Goal: Task Accomplishment & Management: Manage account settings

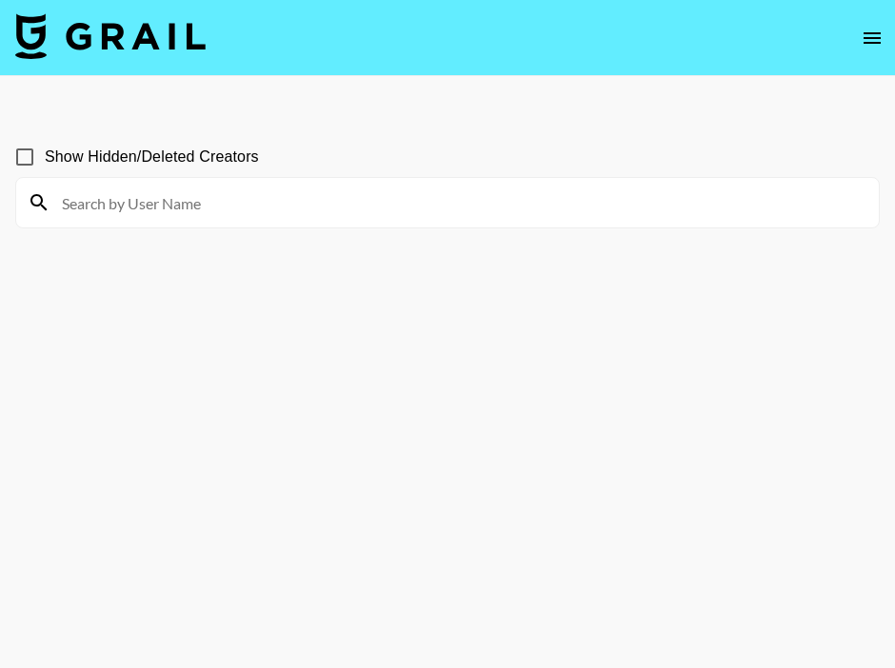
click at [554, 209] on input at bounding box center [458, 203] width 817 height 30
click at [871, 45] on icon "open drawer" at bounding box center [872, 38] width 23 height 23
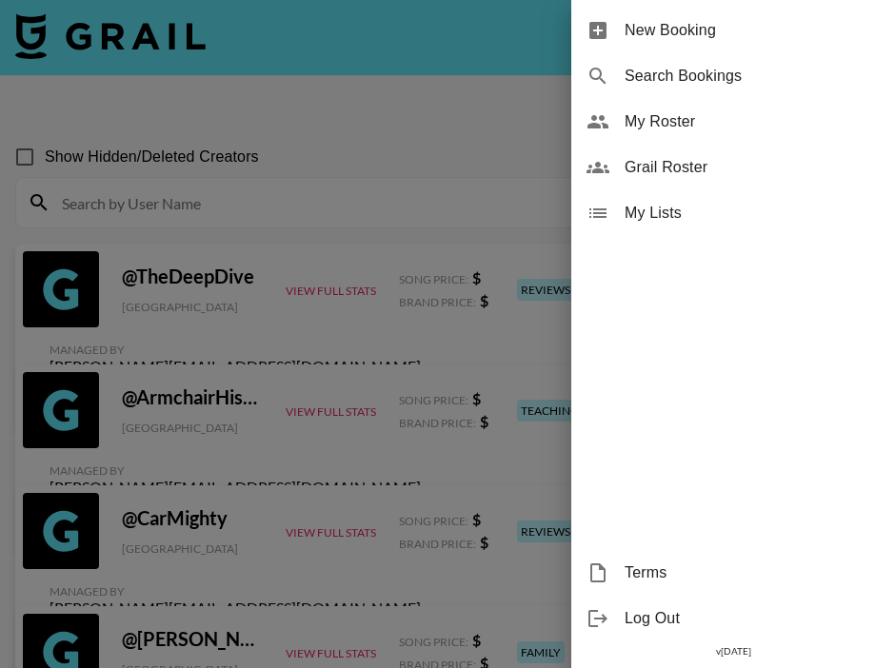
click at [635, 129] on span "My Roster" at bounding box center [752, 121] width 255 height 23
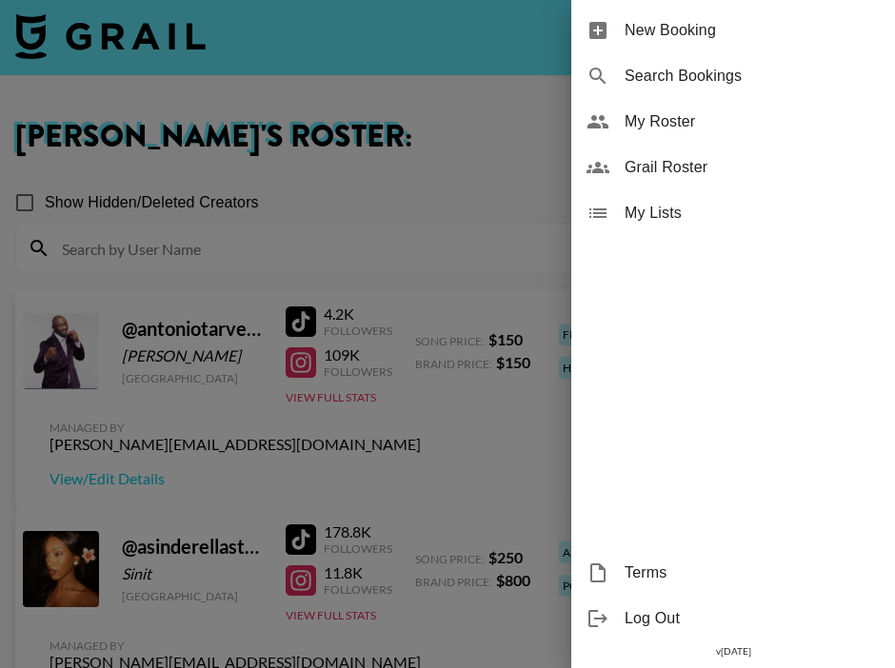
click at [382, 158] on div at bounding box center [447, 334] width 895 height 668
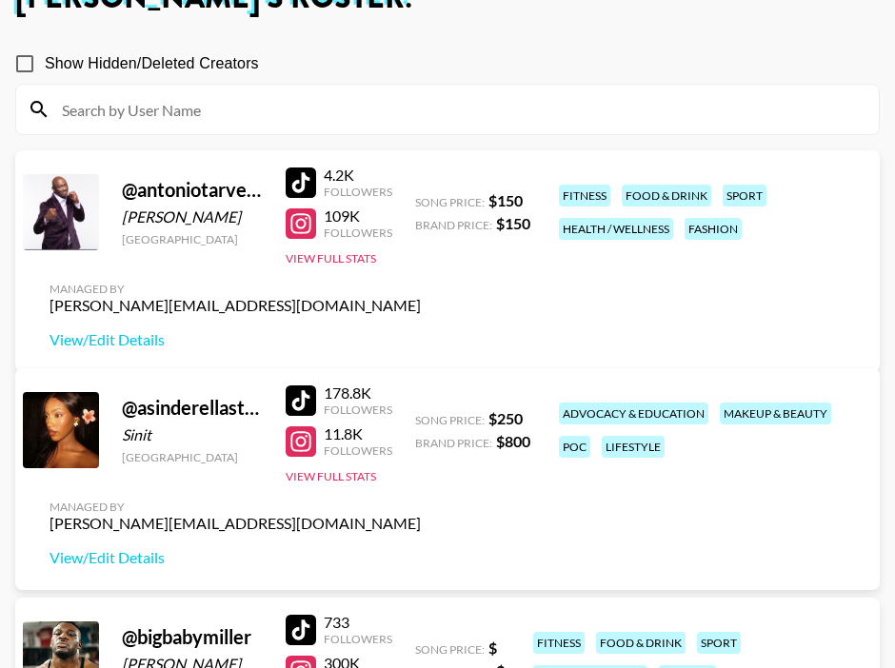
scroll to position [138, 0]
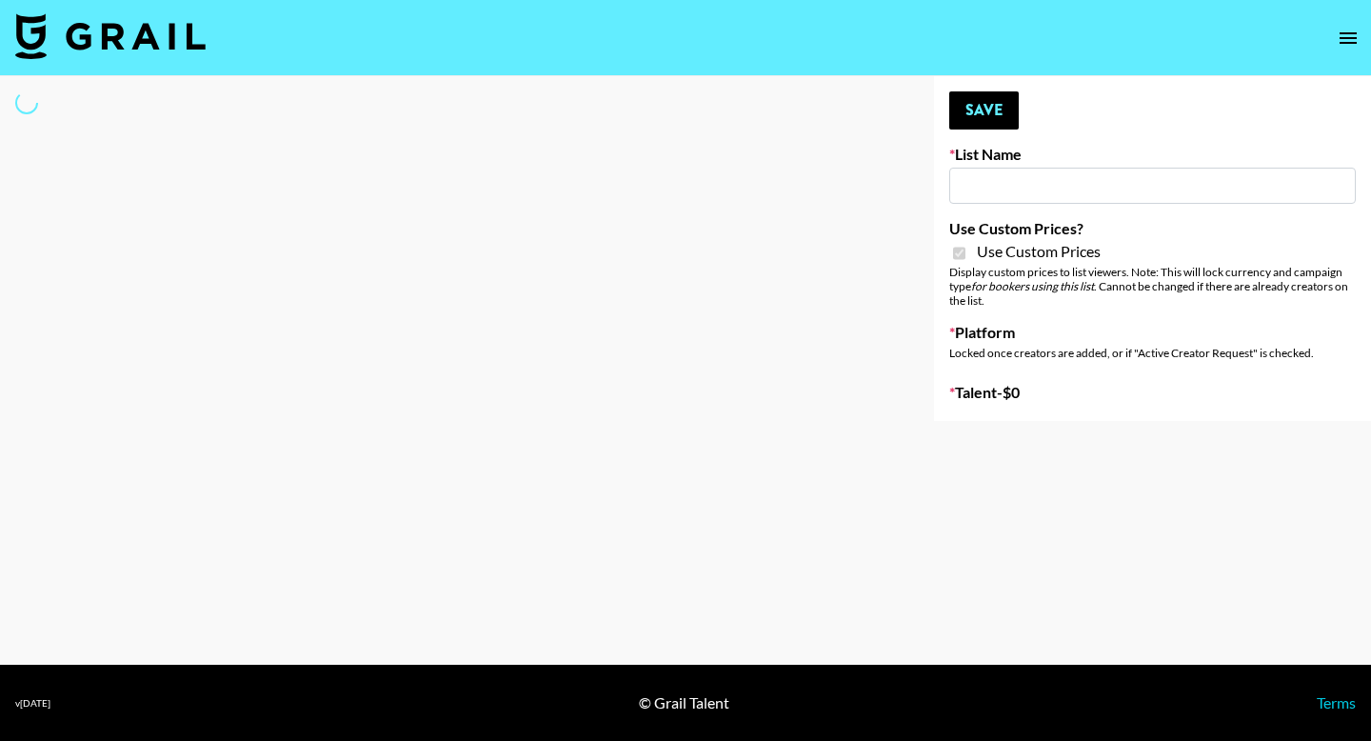
type input "Gensmo (Tiktok)"
checkbox input "true"
select select "Brand"
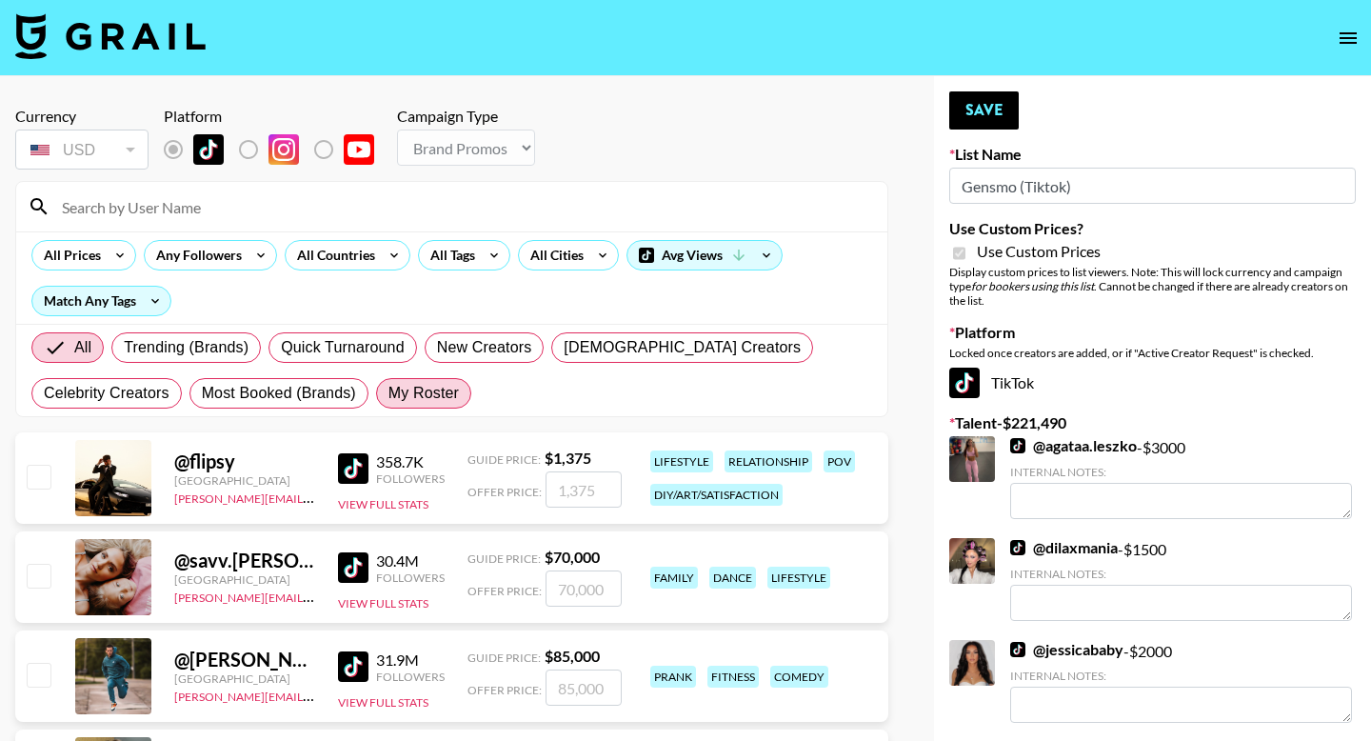
click at [453, 380] on label "My Roster" at bounding box center [423, 393] width 95 height 30
click at [388, 393] on input "My Roster" at bounding box center [388, 393] width 0 height 0
radio input "true"
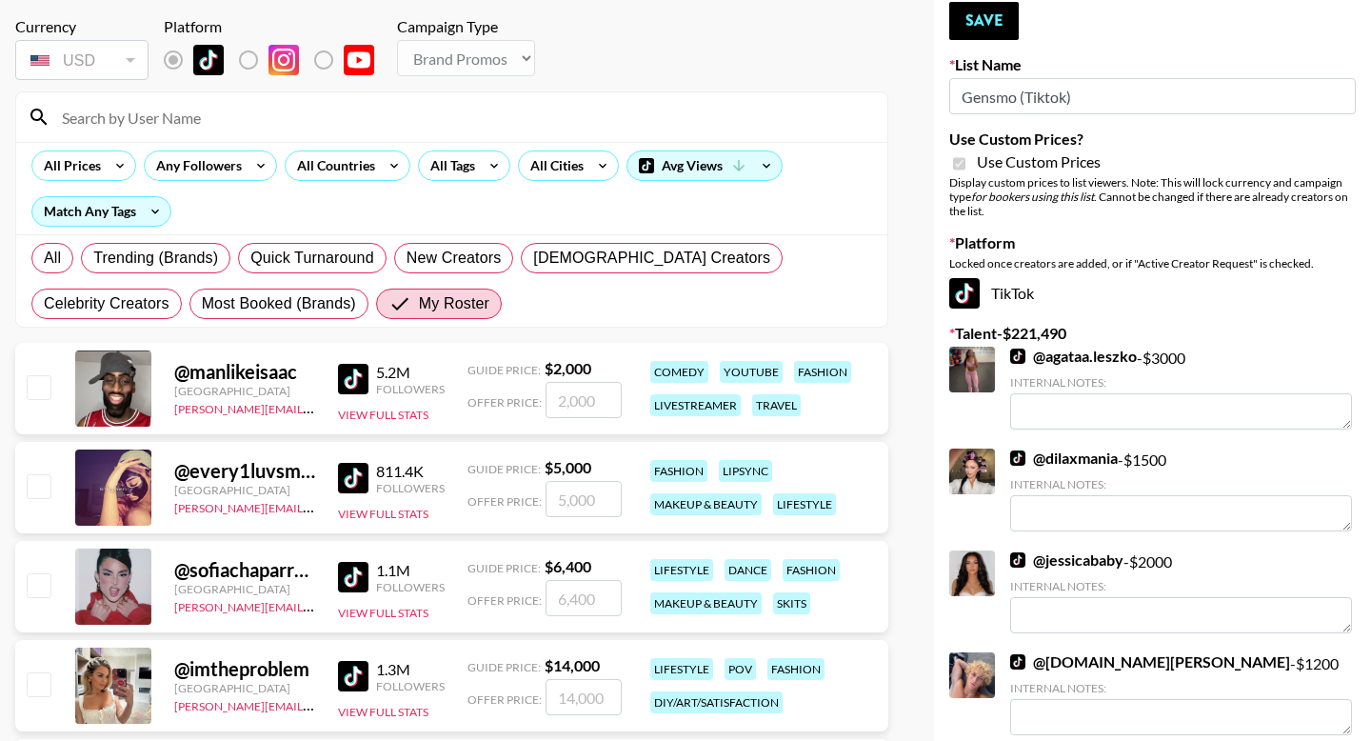
scroll to position [96, 0]
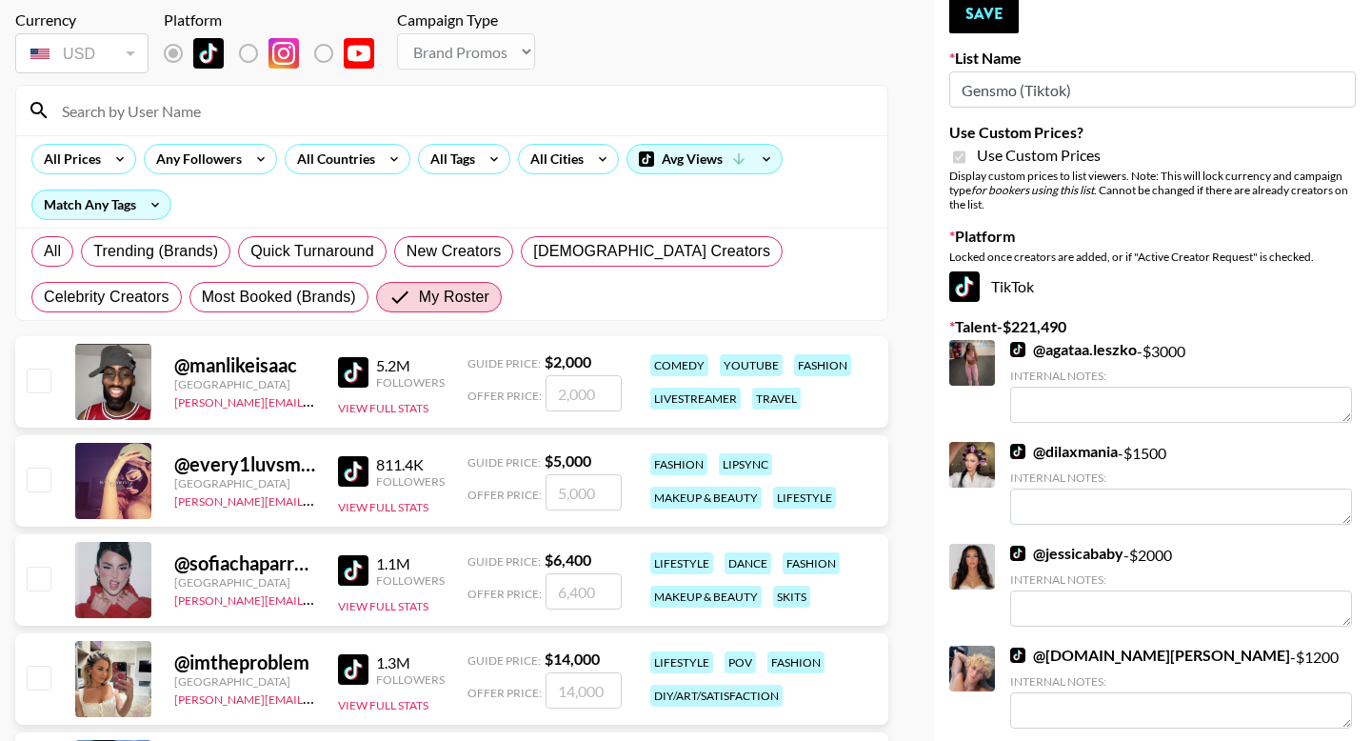
click at [36, 471] on input "checkbox" at bounding box center [38, 479] width 23 height 23
checkbox input "true"
type input "5000"
click at [39, 587] on input "checkbox" at bounding box center [38, 578] width 23 height 23
checkbox input "true"
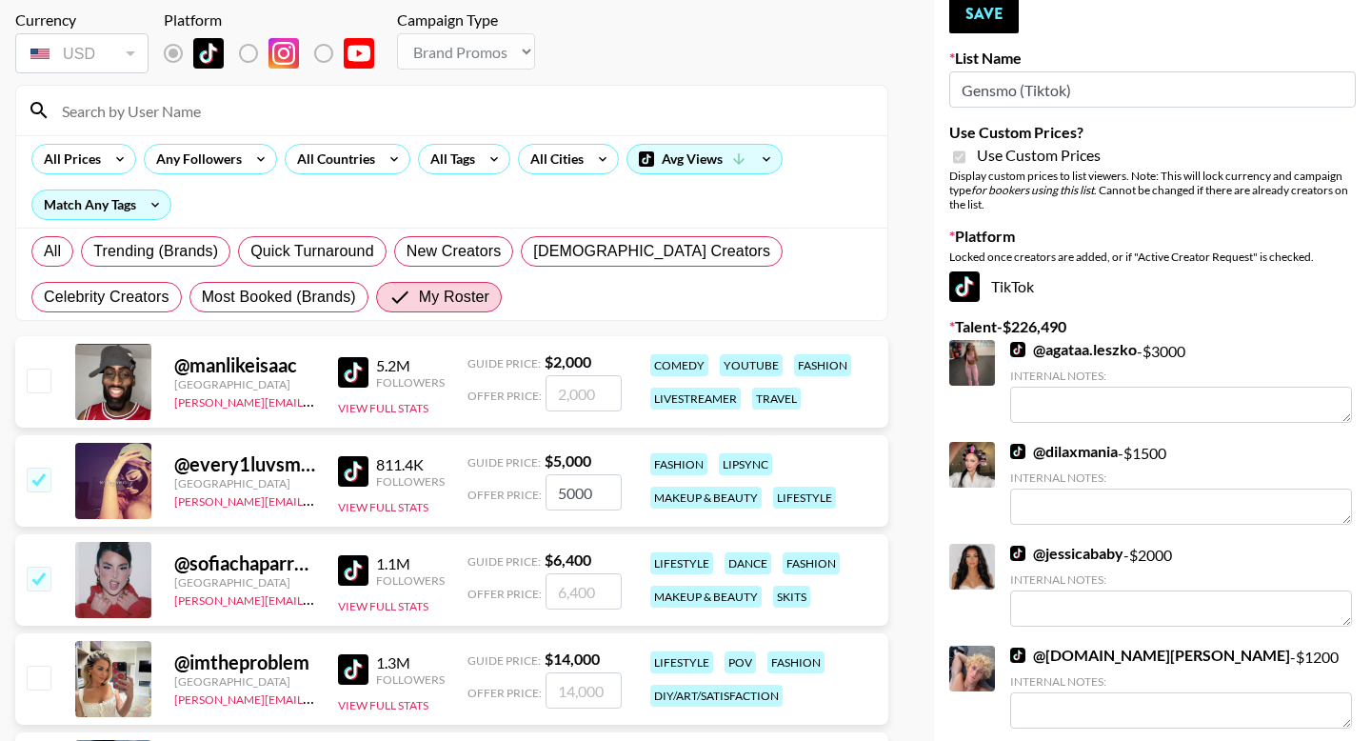
type input "6400"
click at [41, 667] on input "checkbox" at bounding box center [38, 677] width 23 height 23
checkbox input "true"
type input "14000"
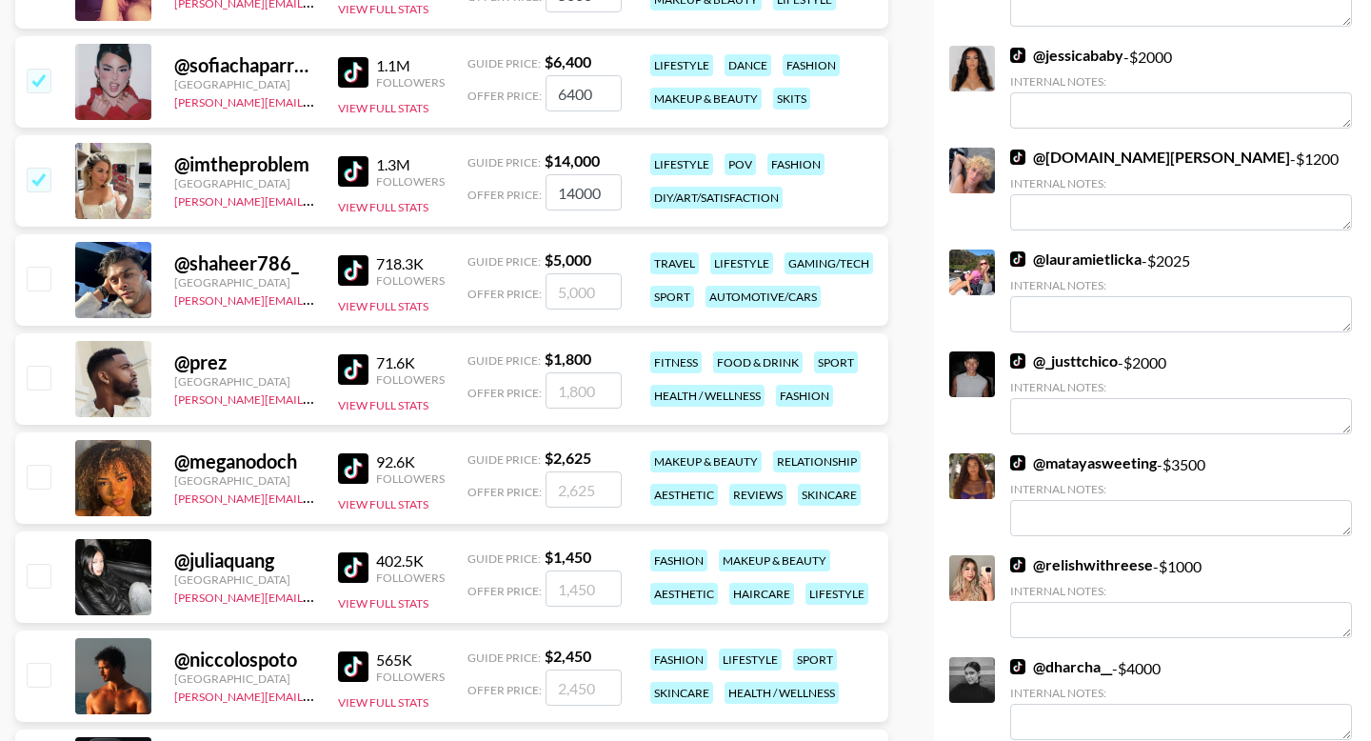
scroll to position [618, 0]
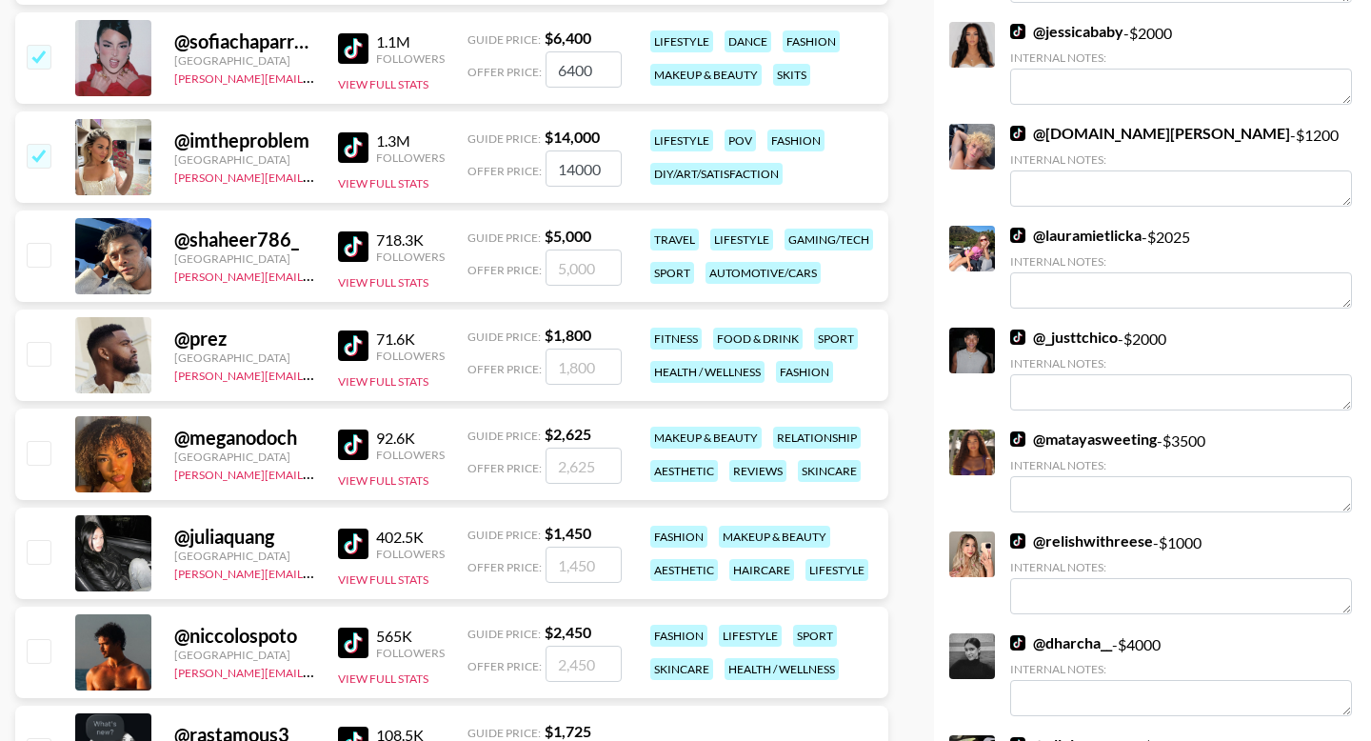
click at [39, 550] on input "checkbox" at bounding box center [38, 551] width 23 height 23
checkbox input "true"
type input "1450"
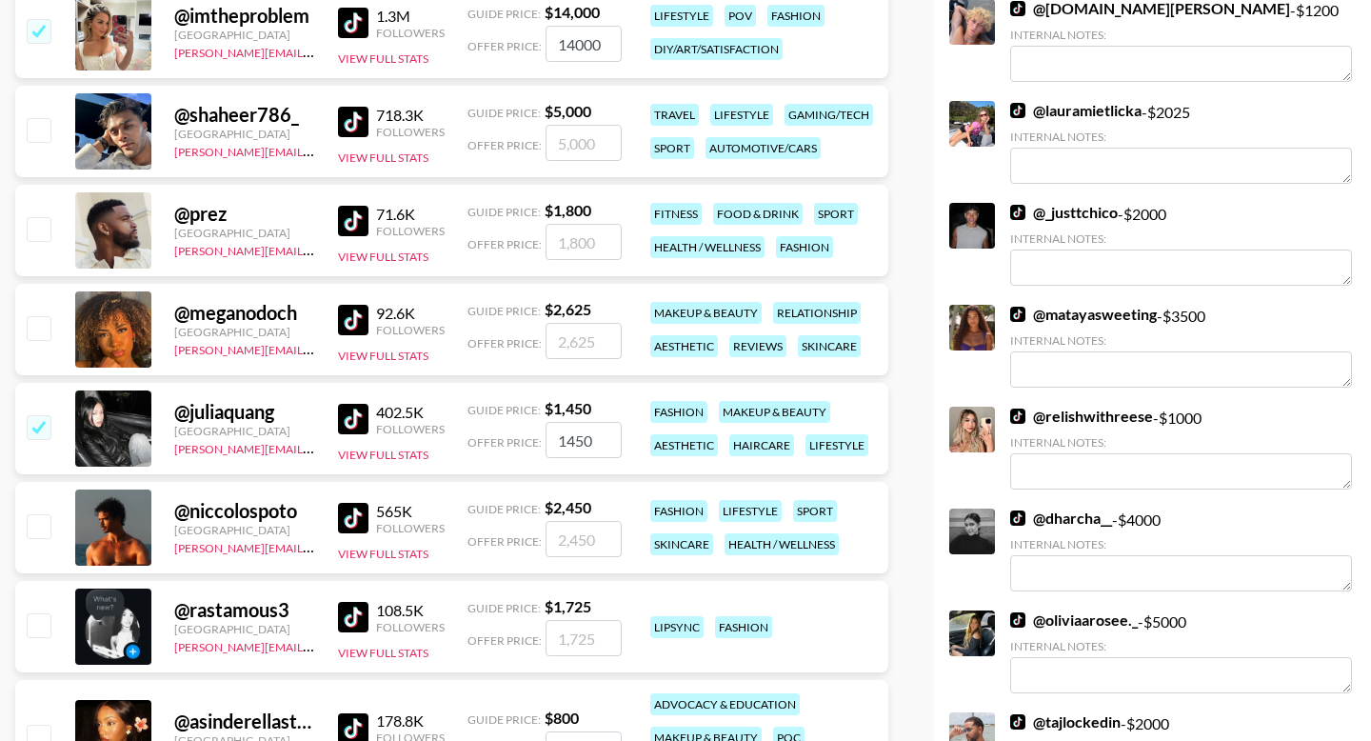
scroll to position [744, 0]
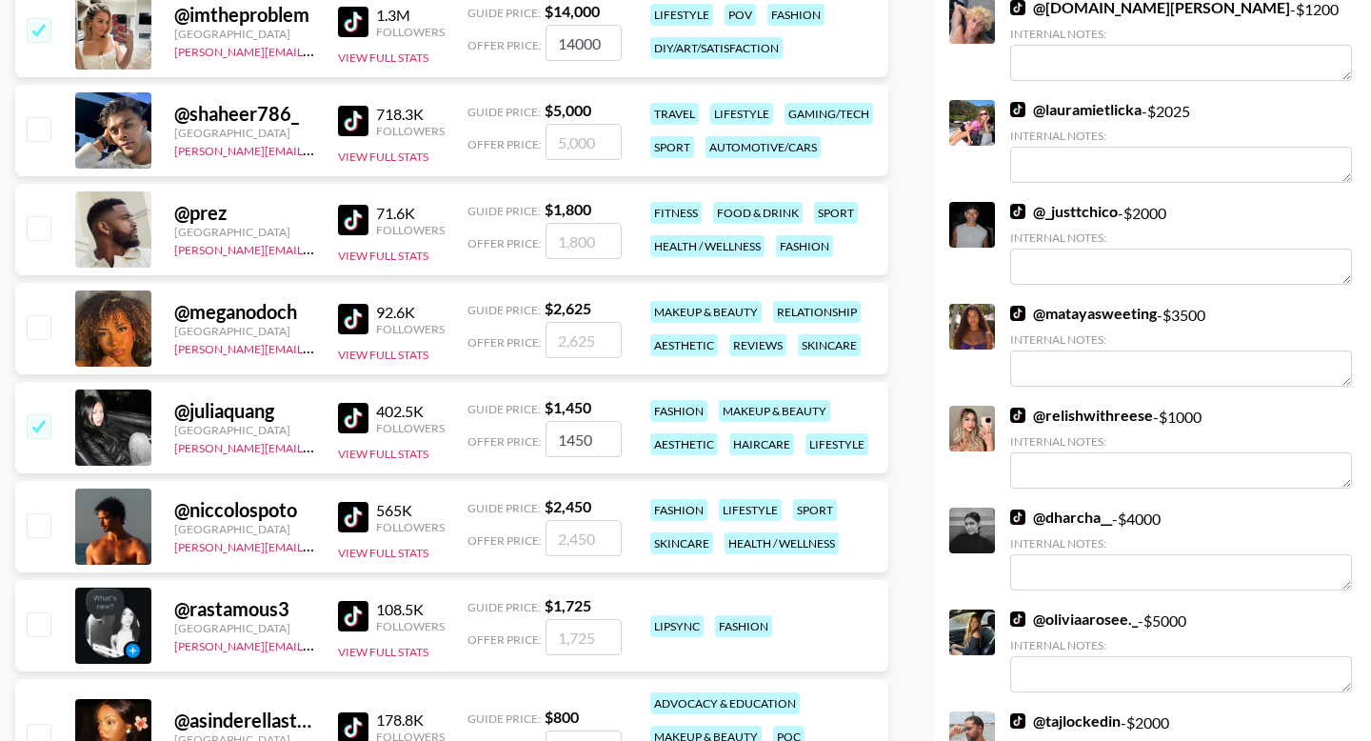
click at [40, 525] on input "checkbox" at bounding box center [38, 524] width 23 height 23
checkbox input "true"
type input "2450"
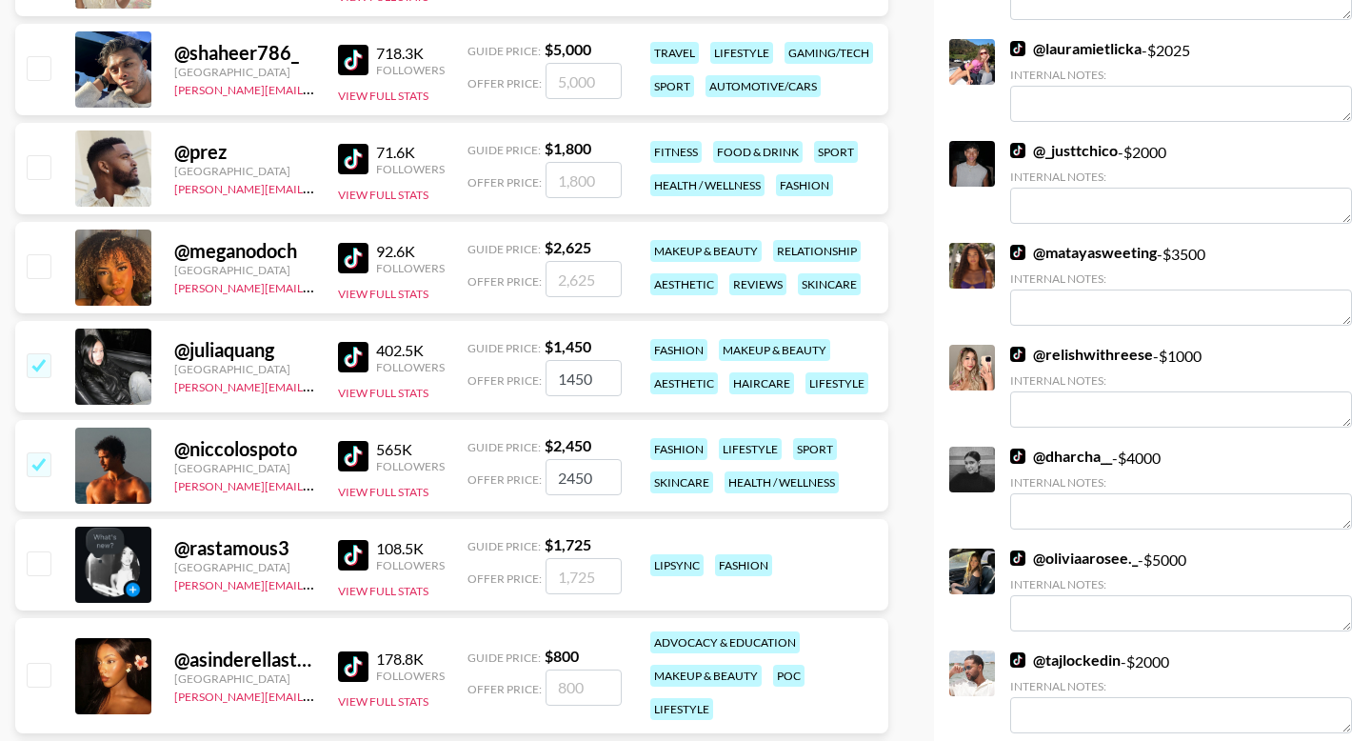
scroll to position [825, 0]
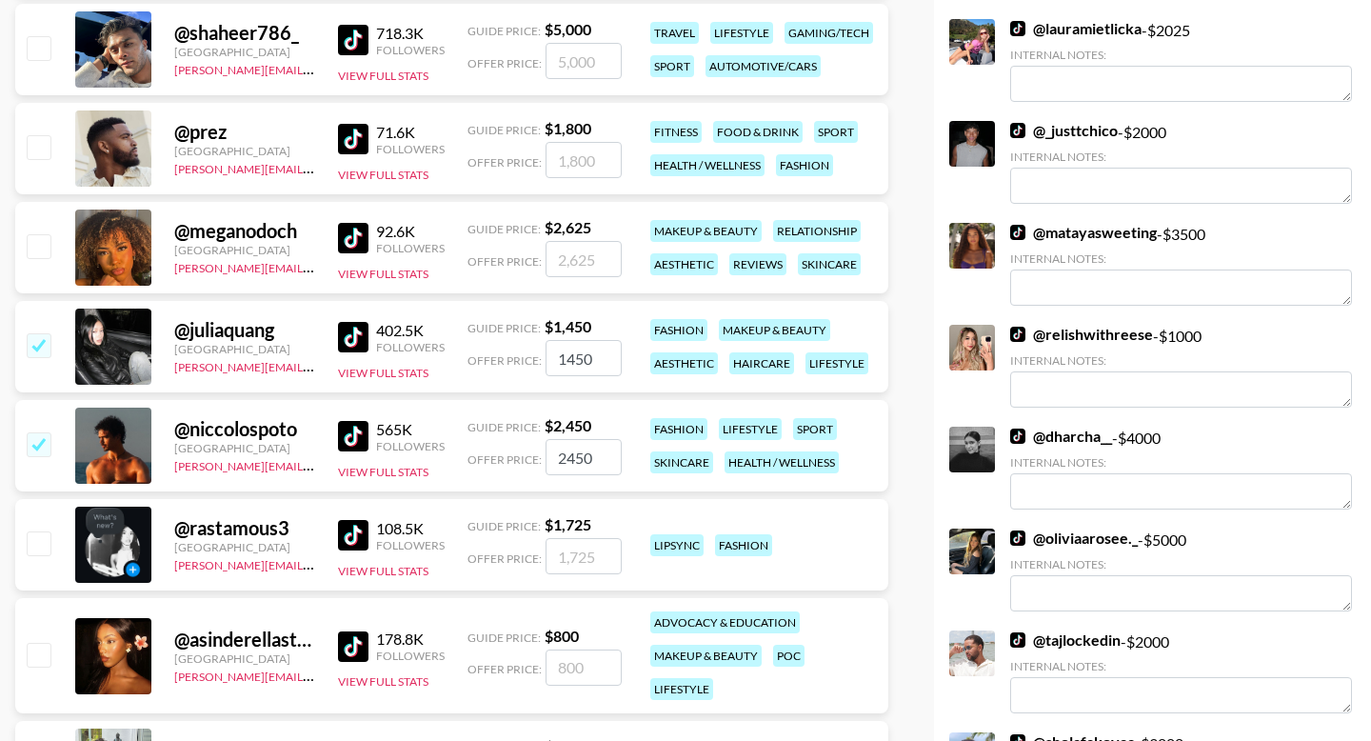
click at [31, 548] on input "checkbox" at bounding box center [38, 542] width 23 height 23
checkbox input "true"
type input "1725"
click at [42, 652] on input "checkbox" at bounding box center [38, 654] width 23 height 23
checkbox input "true"
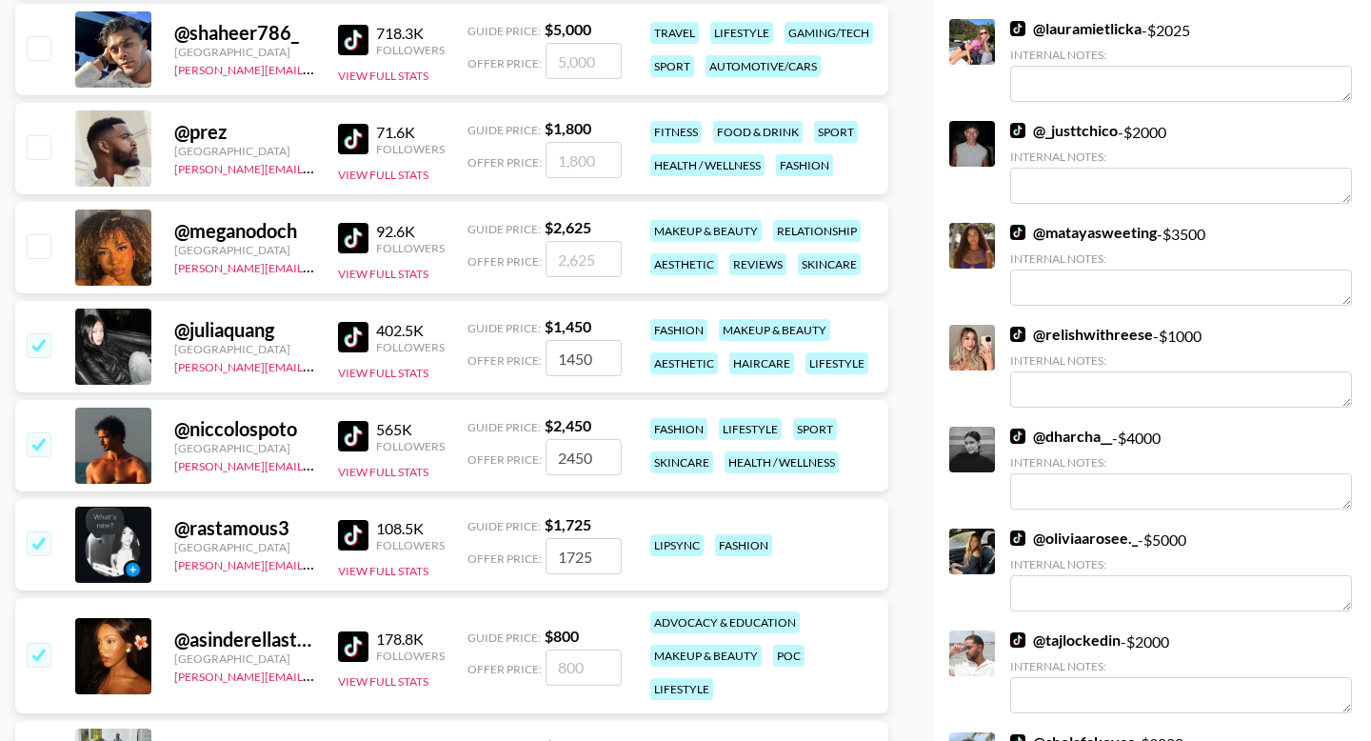
type input "800"
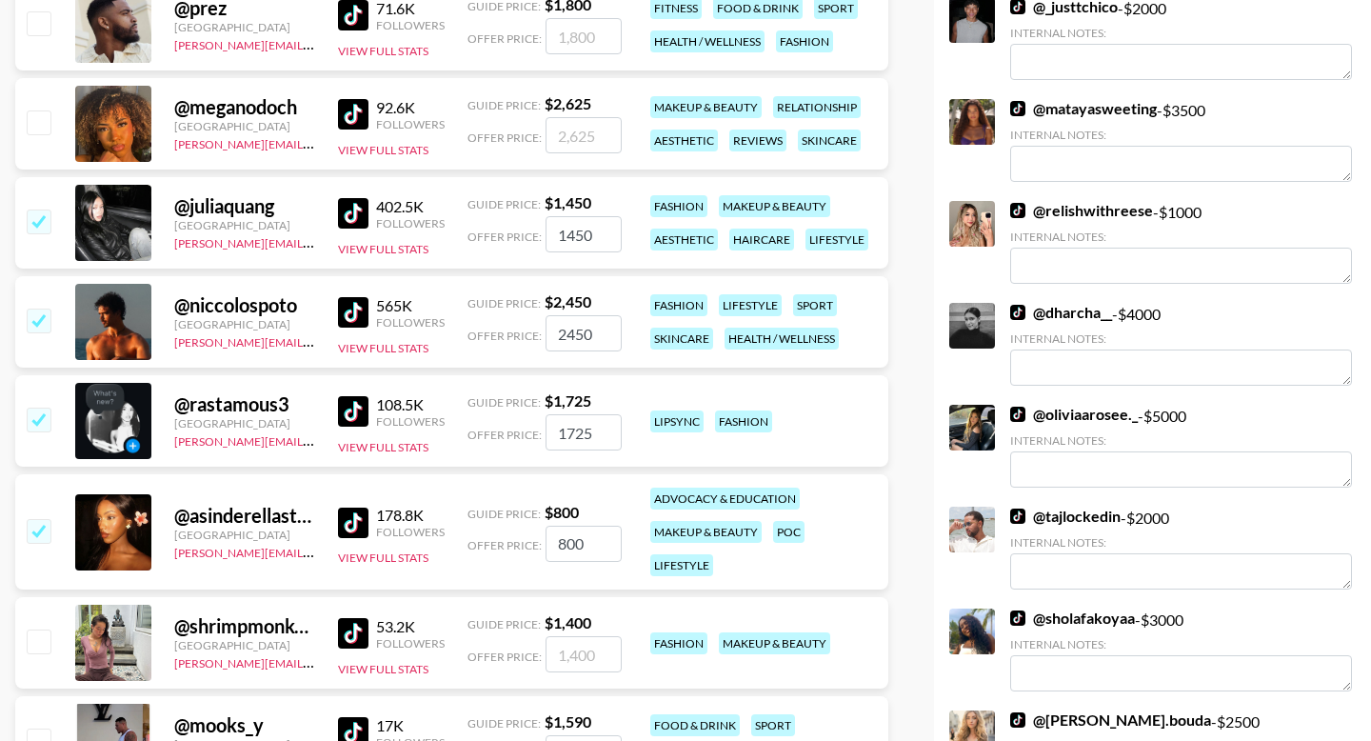
scroll to position [978, 0]
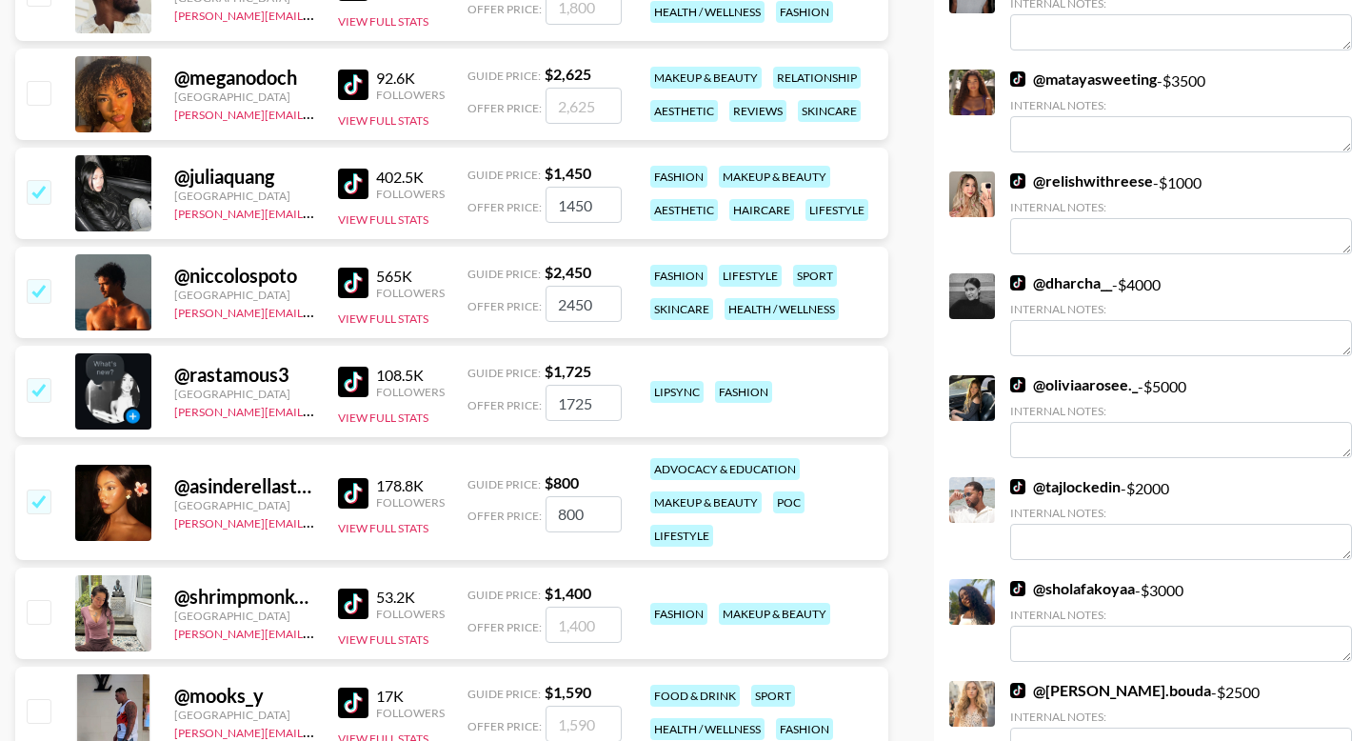
click at [38, 608] on input "checkbox" at bounding box center [38, 611] width 23 height 23
checkbox input "true"
type input "1400"
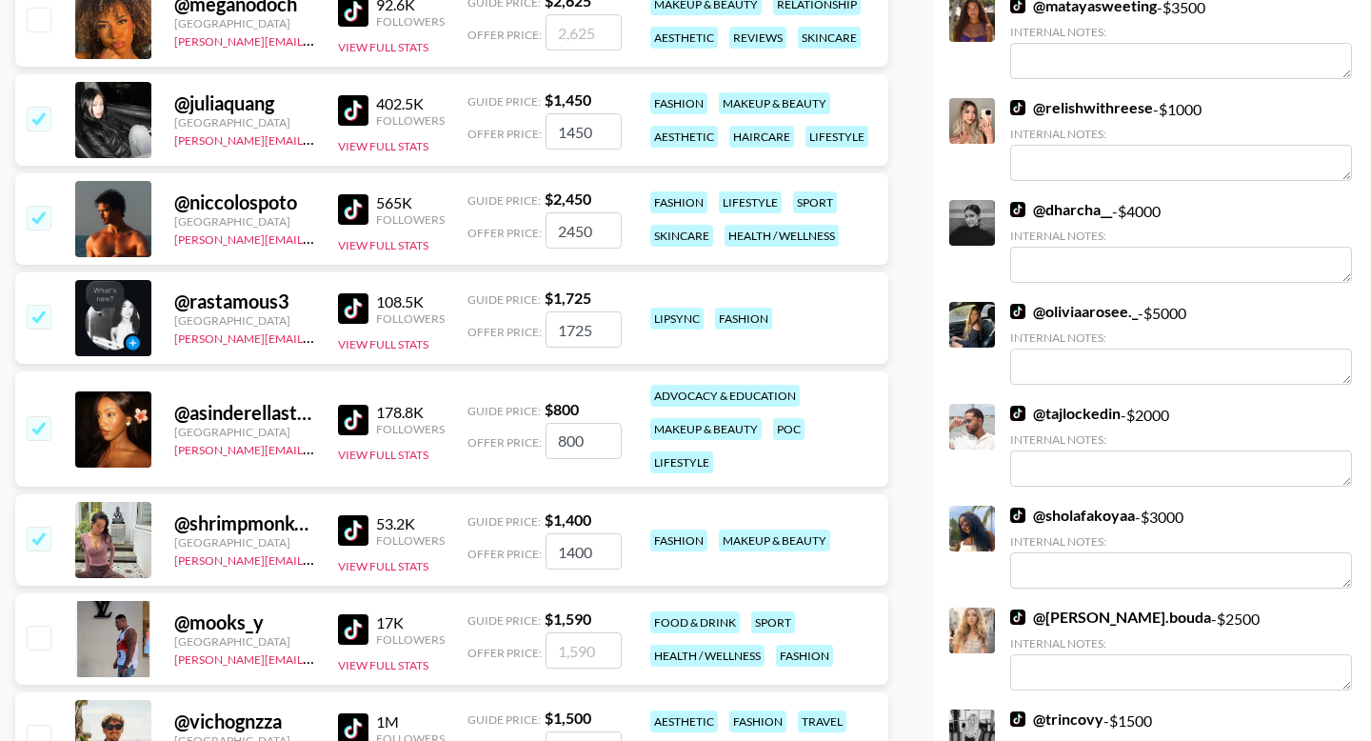
scroll to position [1141, 0]
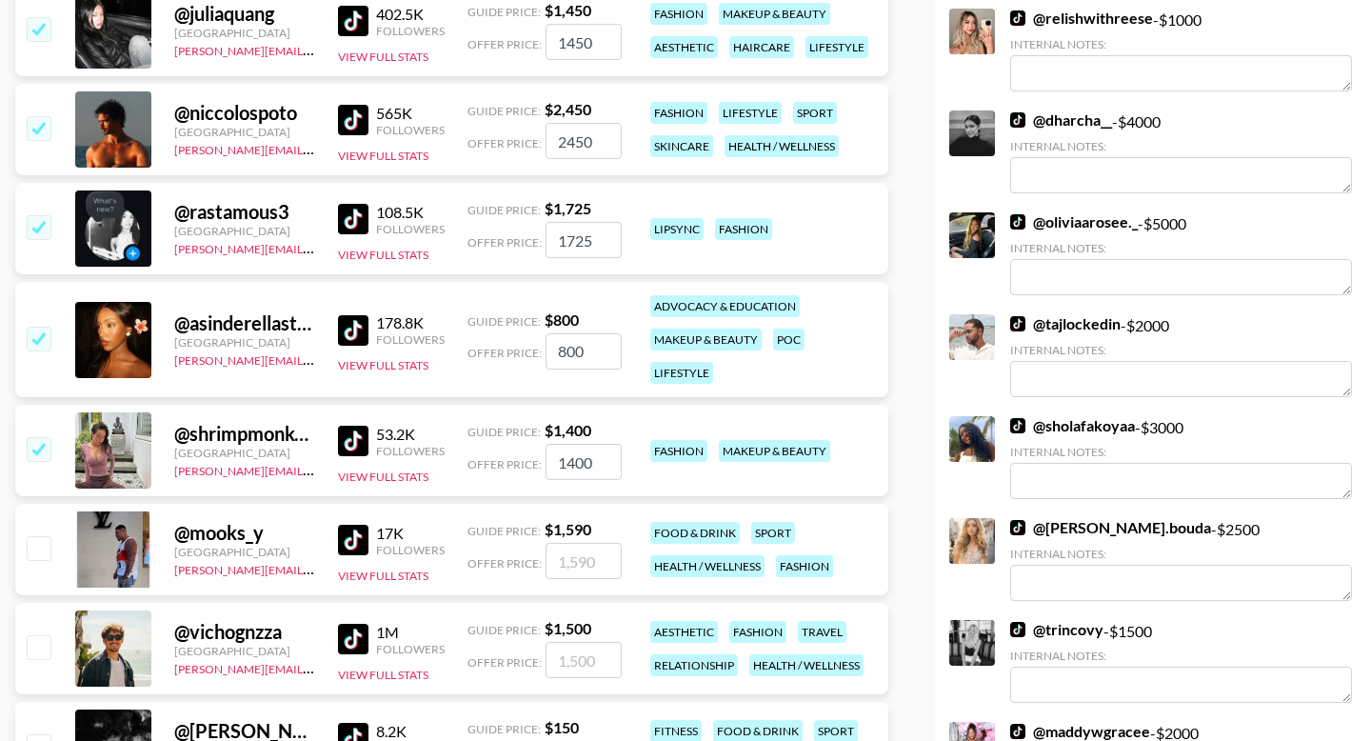
click at [39, 547] on input "checkbox" at bounding box center [38, 547] width 23 height 23
checkbox input "true"
type input "1590"
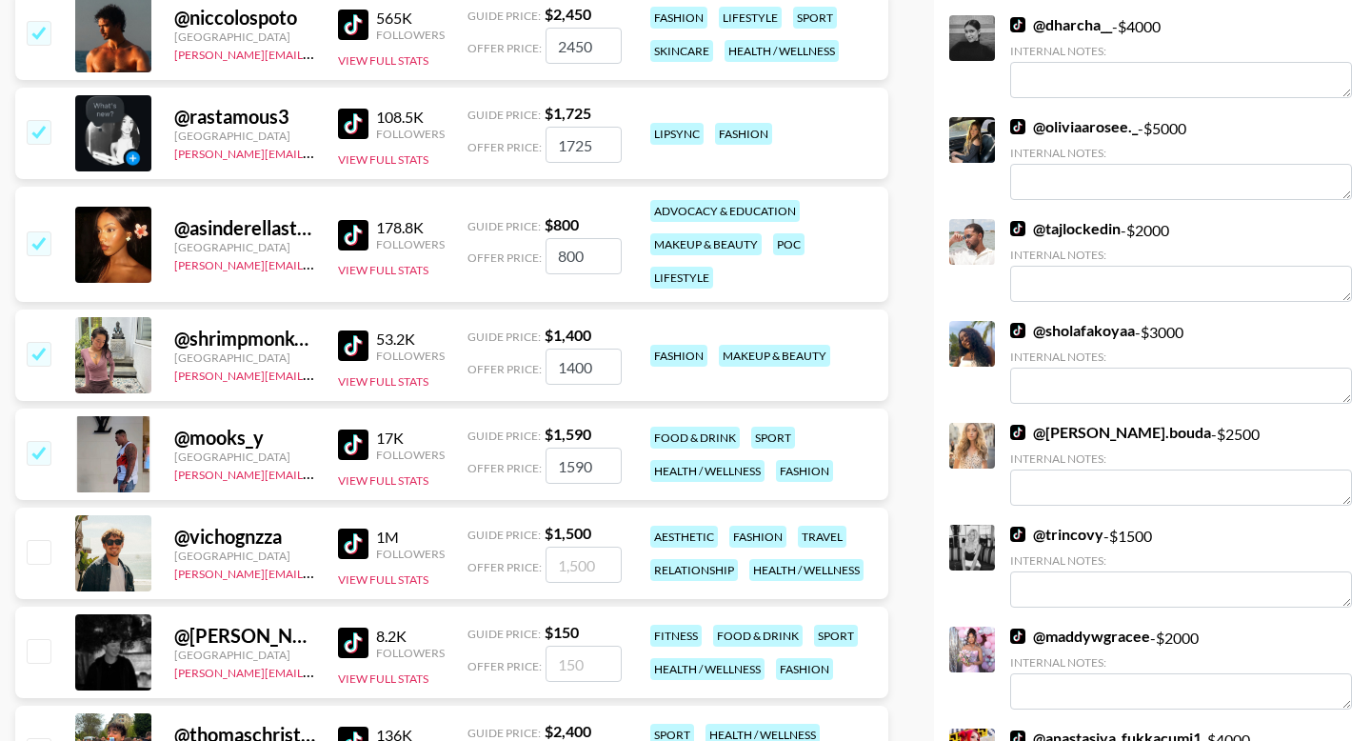
scroll to position [1238, 0]
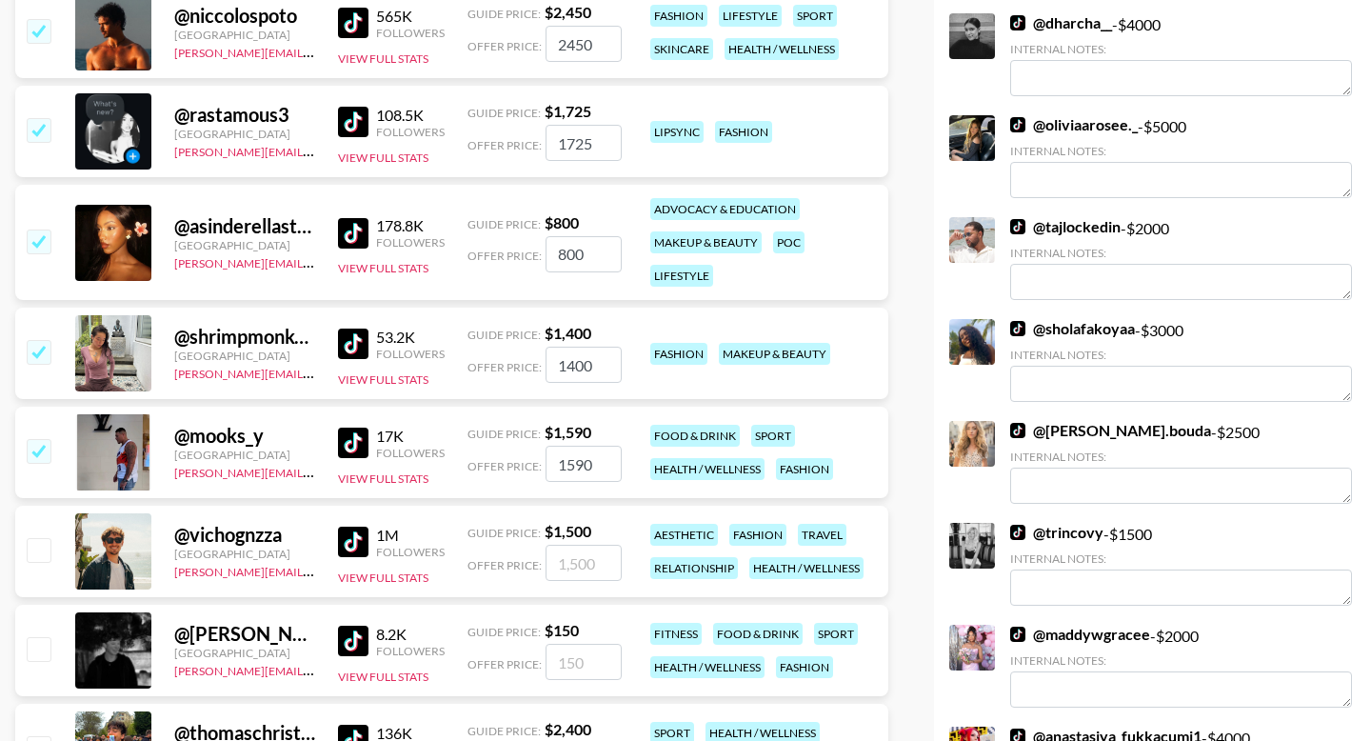
click at [36, 552] on input "checkbox" at bounding box center [38, 549] width 23 height 23
checkbox input "true"
type input "1500"
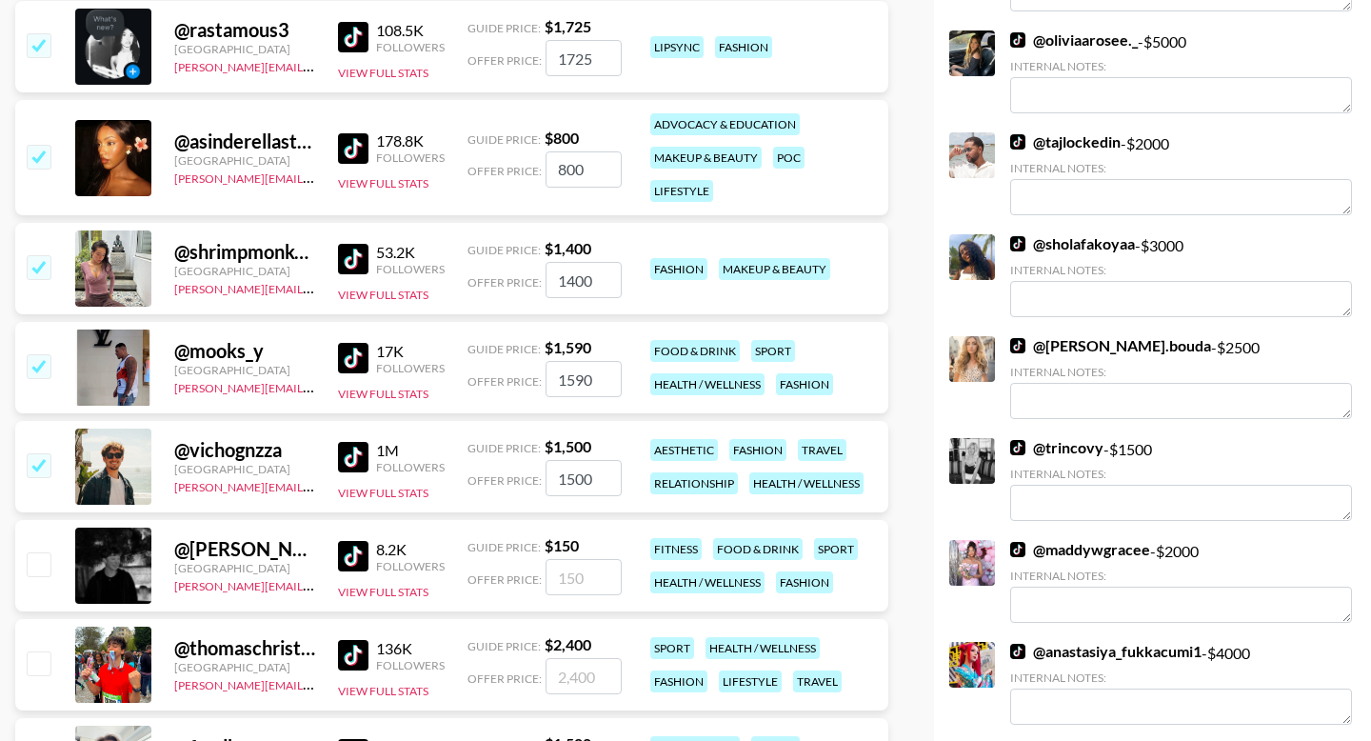
scroll to position [1357, 0]
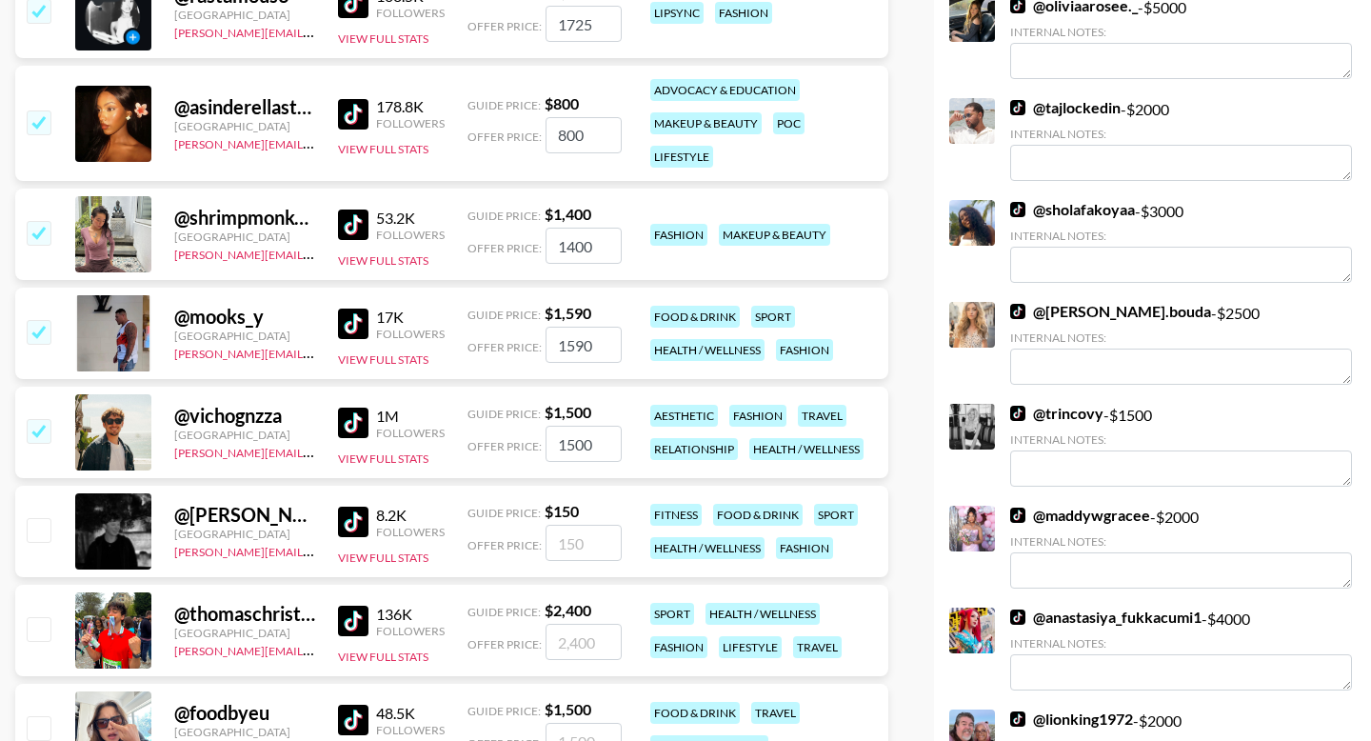
click at [348, 515] on img at bounding box center [353, 522] width 30 height 30
click at [42, 329] on input "checkbox" at bounding box center [38, 331] width 23 height 23
checkbox input "false"
click at [43, 624] on input "checkbox" at bounding box center [38, 628] width 23 height 23
checkbox input "true"
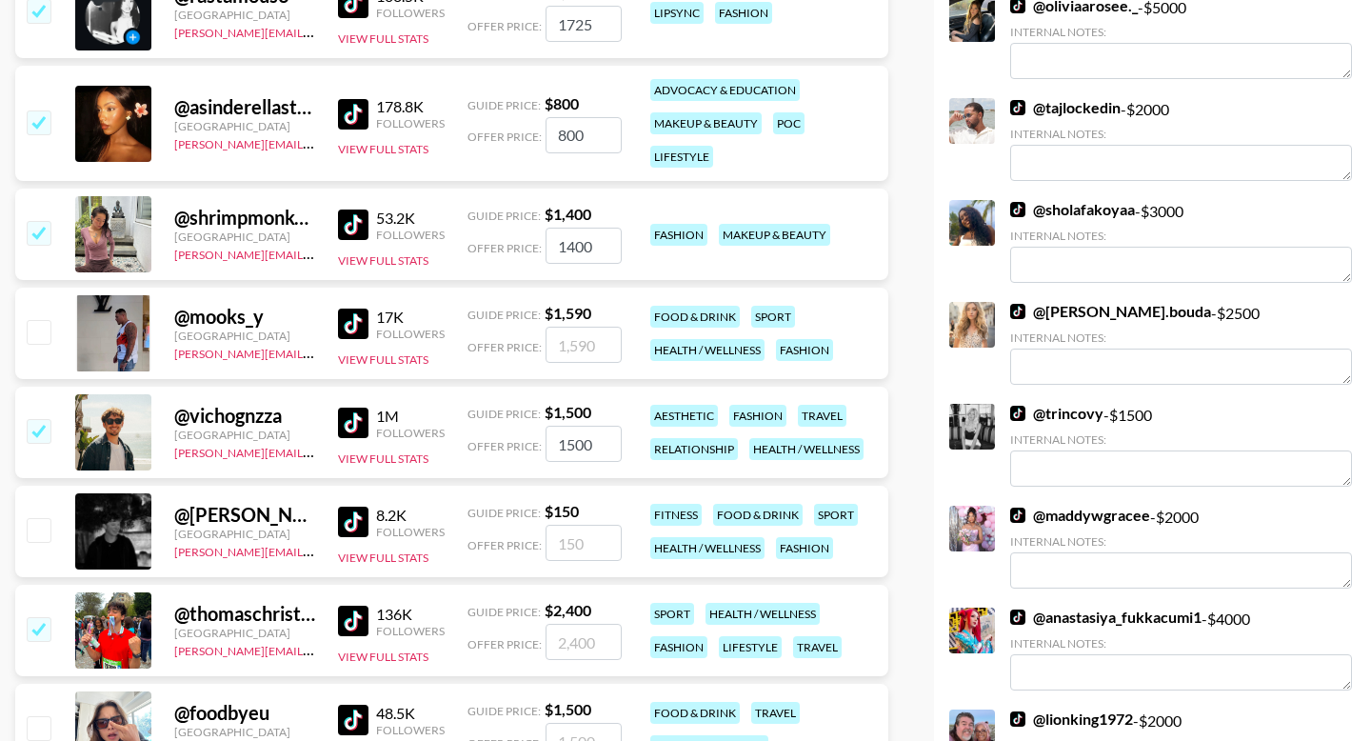
type input "2400"
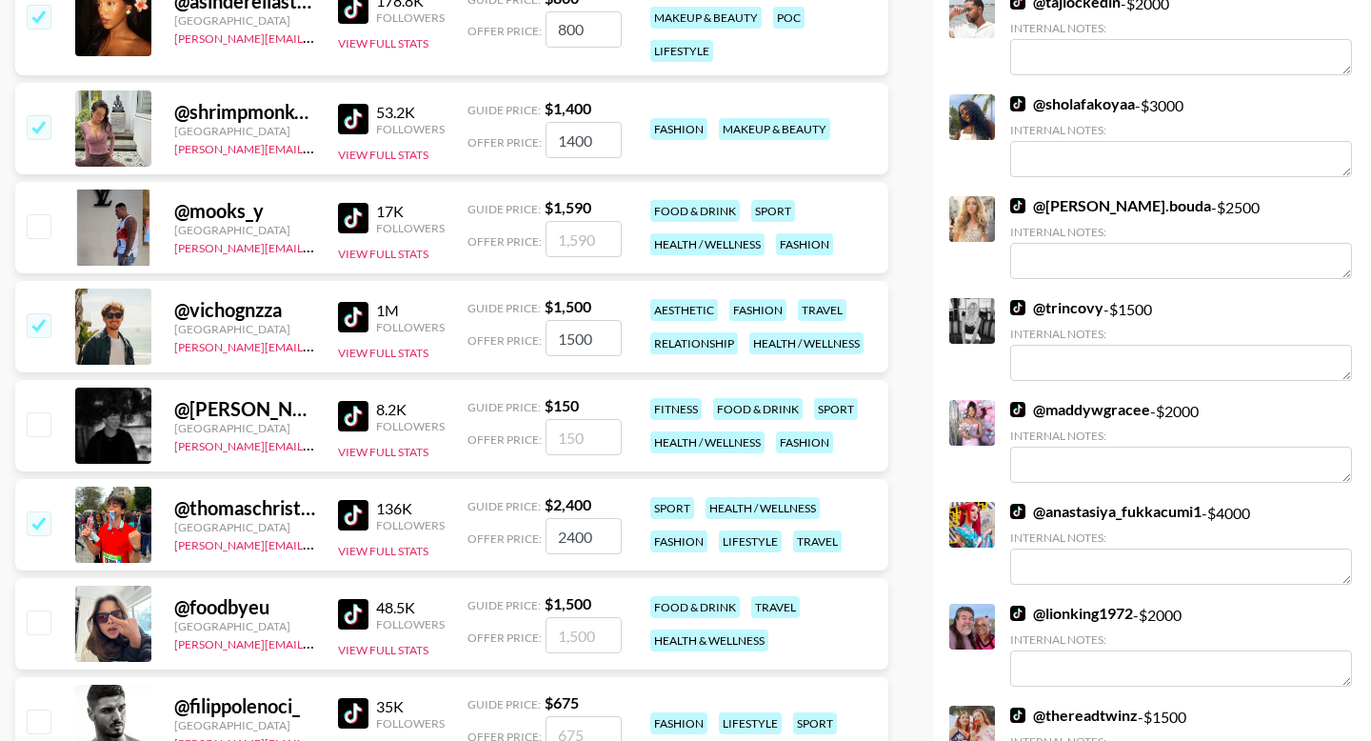
scroll to position [1607, 0]
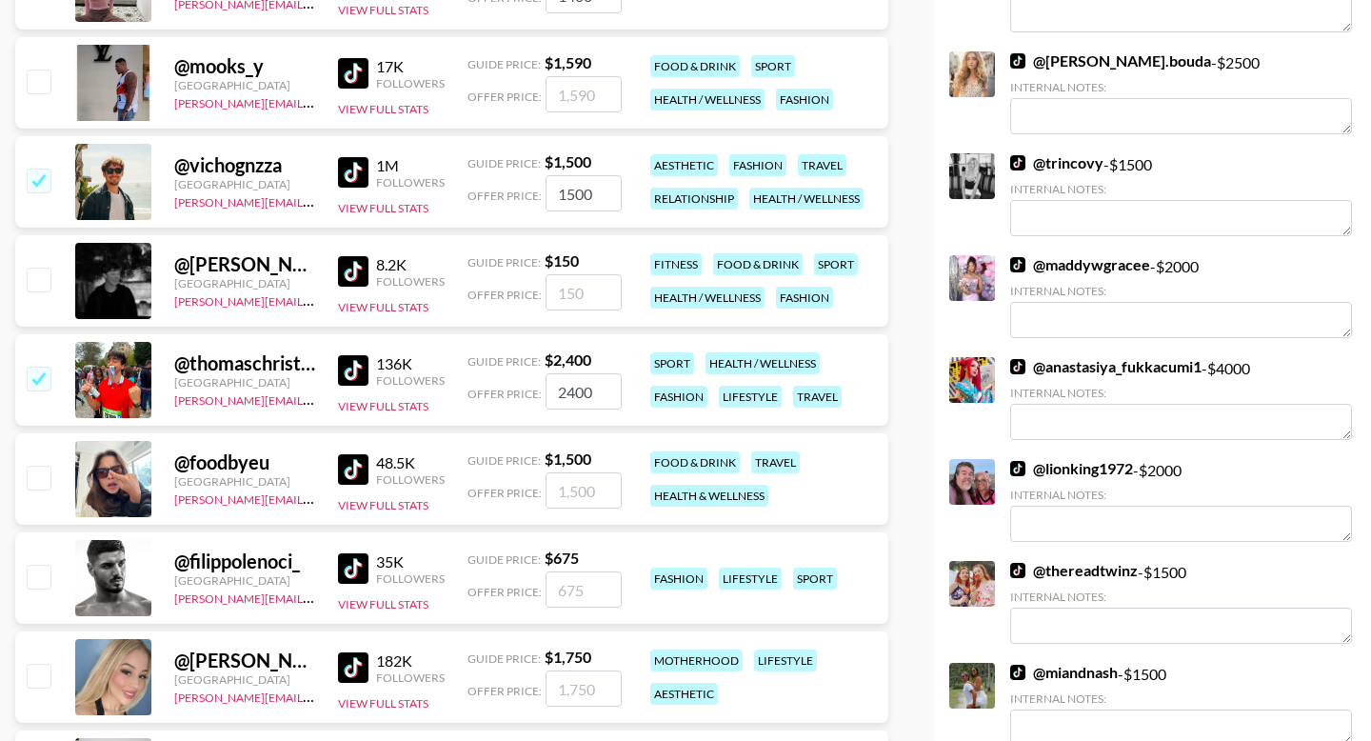
click at [361, 367] on img at bounding box center [353, 370] width 30 height 30
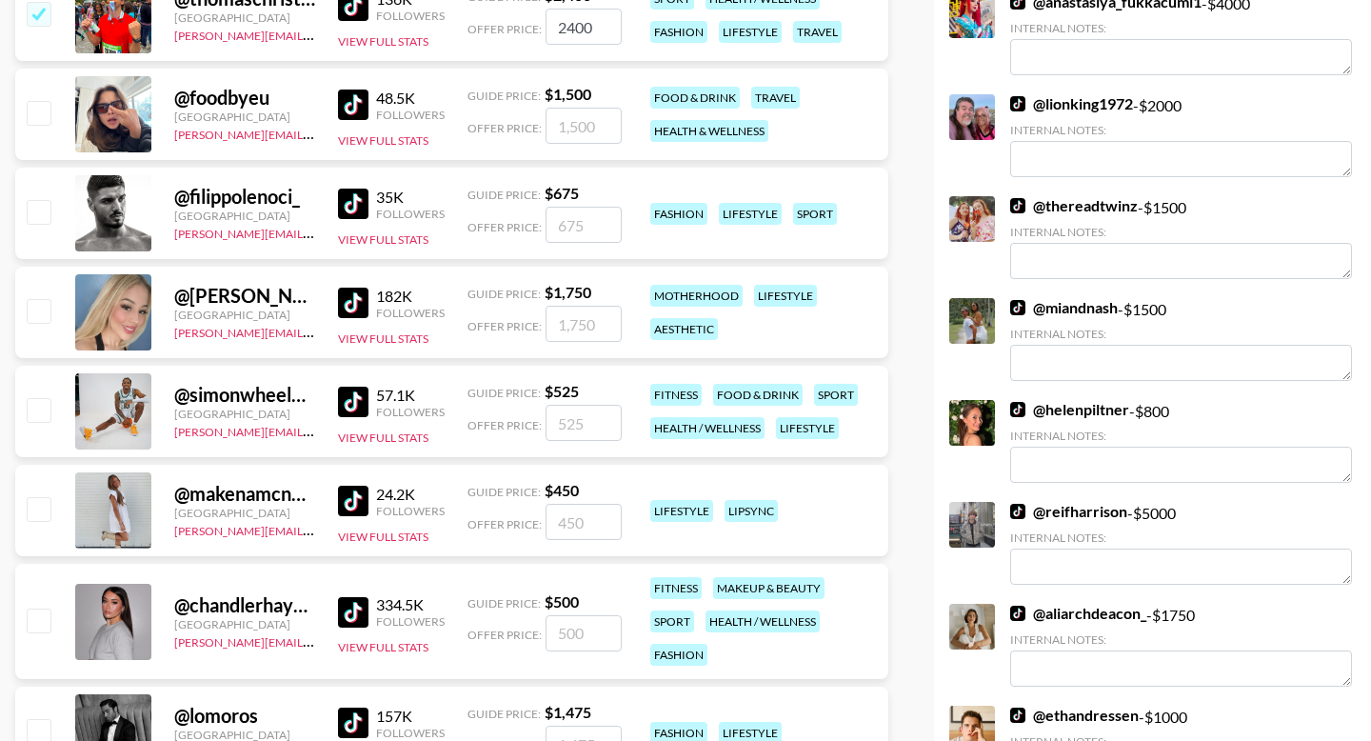
scroll to position [1974, 0]
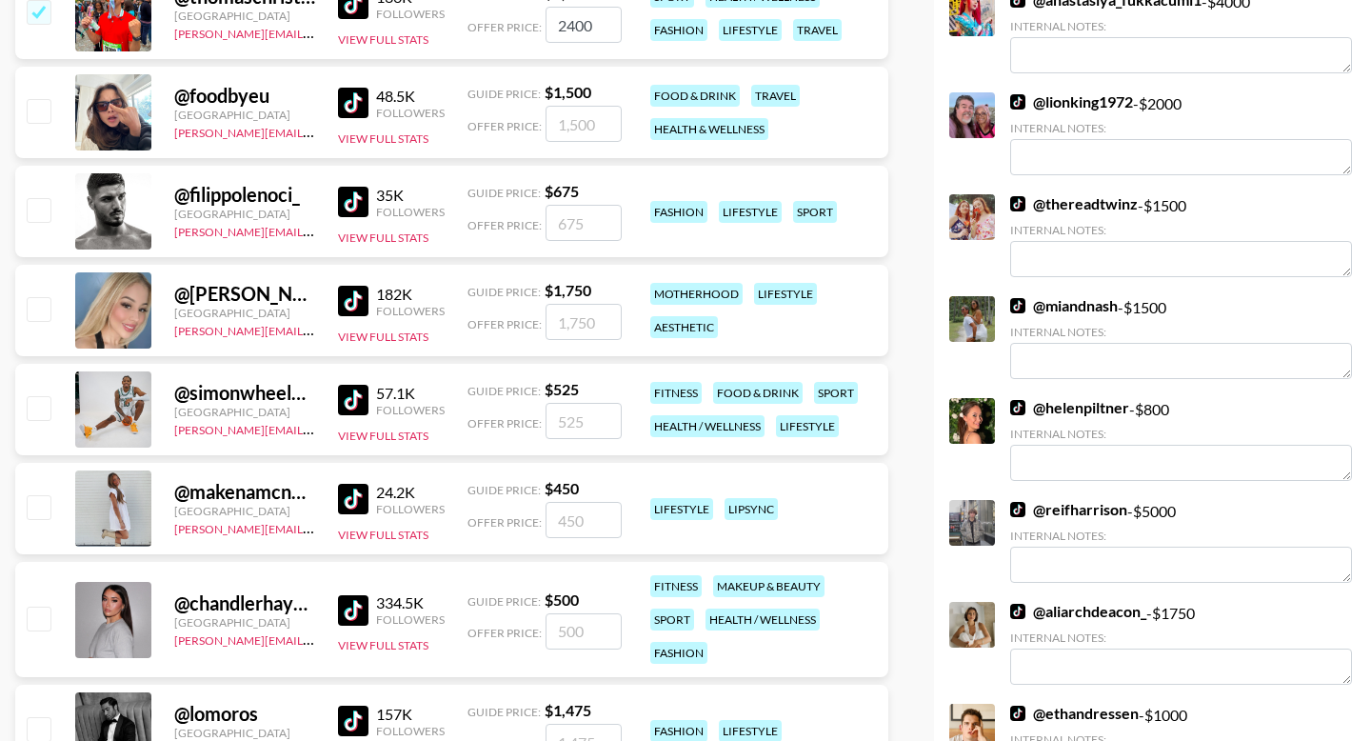
click at [43, 508] on input "checkbox" at bounding box center [38, 506] width 23 height 23
checkbox input "true"
type input "450"
click at [353, 409] on img at bounding box center [353, 400] width 30 height 30
click at [41, 412] on input "checkbox" at bounding box center [38, 407] width 23 height 23
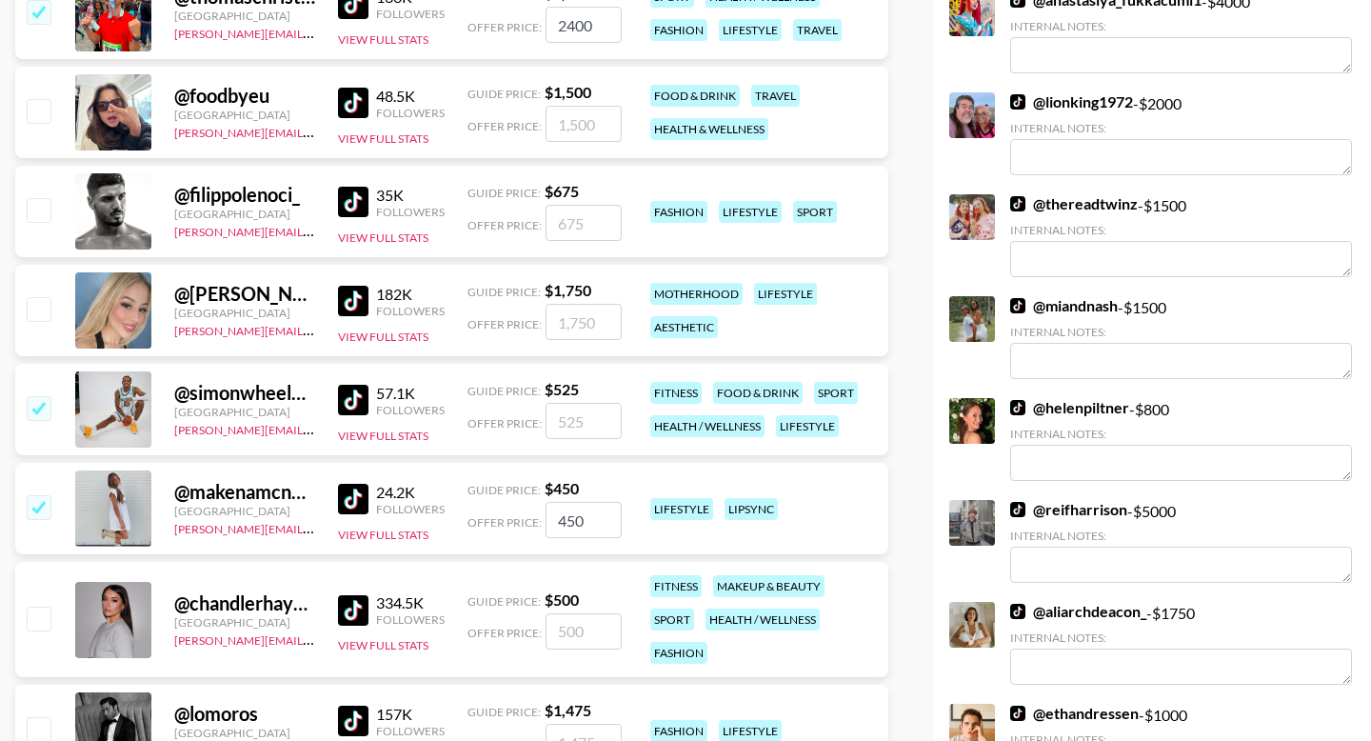
checkbox input "true"
type input "525"
click at [41, 615] on input "checkbox" at bounding box center [38, 618] width 23 height 23
checkbox input "true"
type input "500"
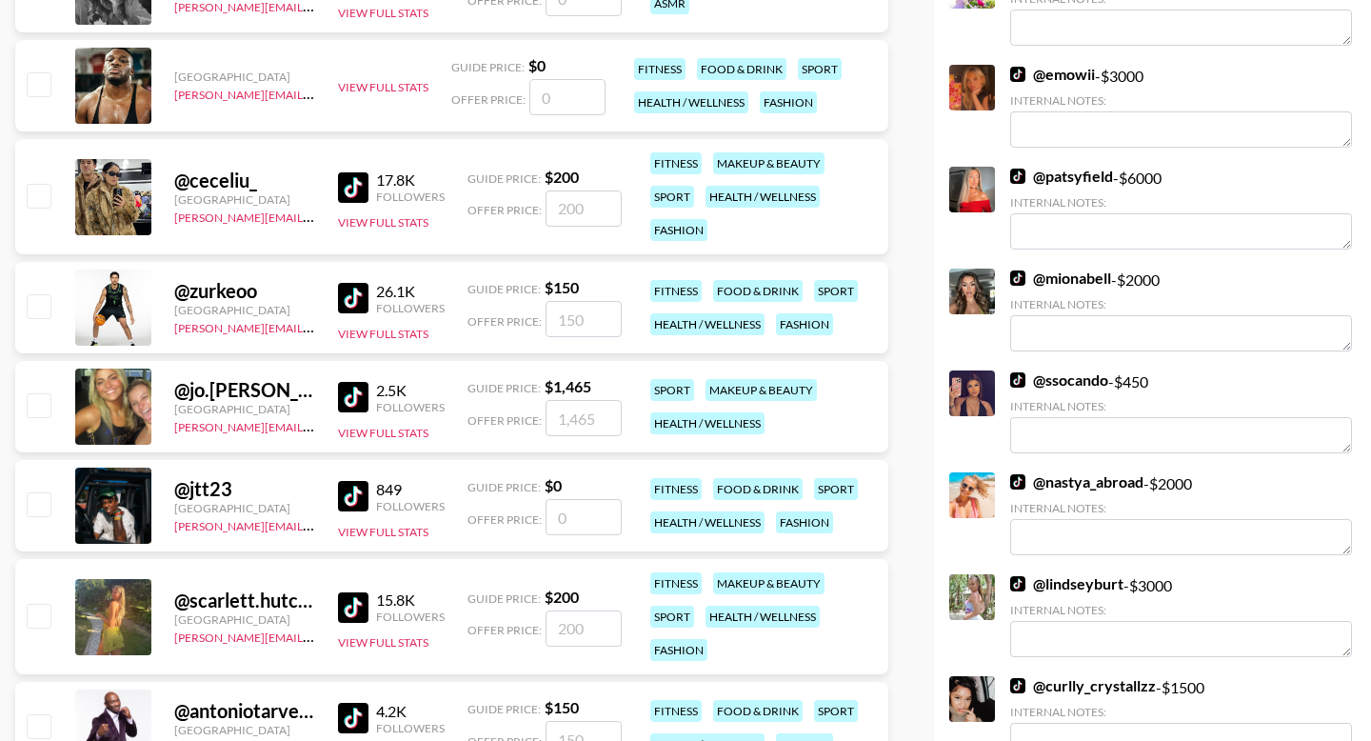
scroll to position [2889, 0]
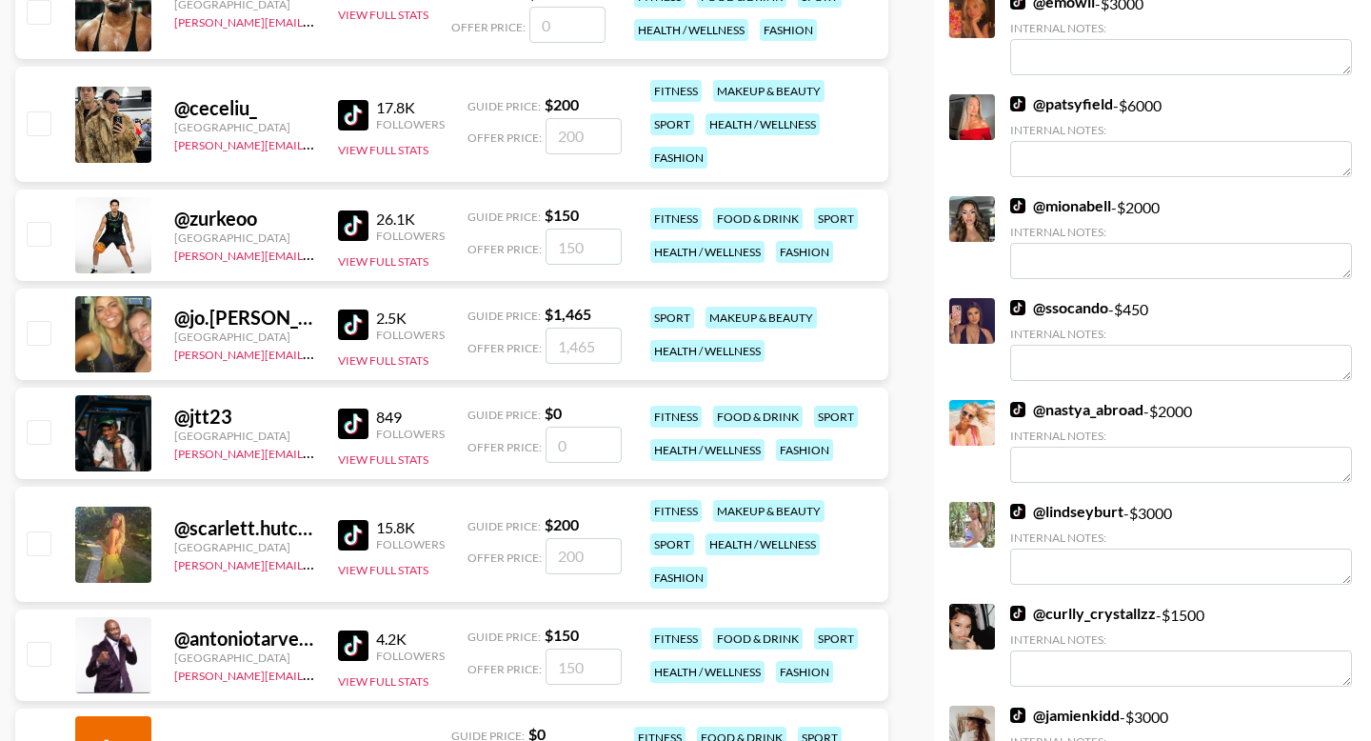
click at [350, 119] on img at bounding box center [353, 115] width 30 height 30
click at [585, 549] on input "number" at bounding box center [584, 556] width 76 height 36
checkbox input "true"
type input "500"
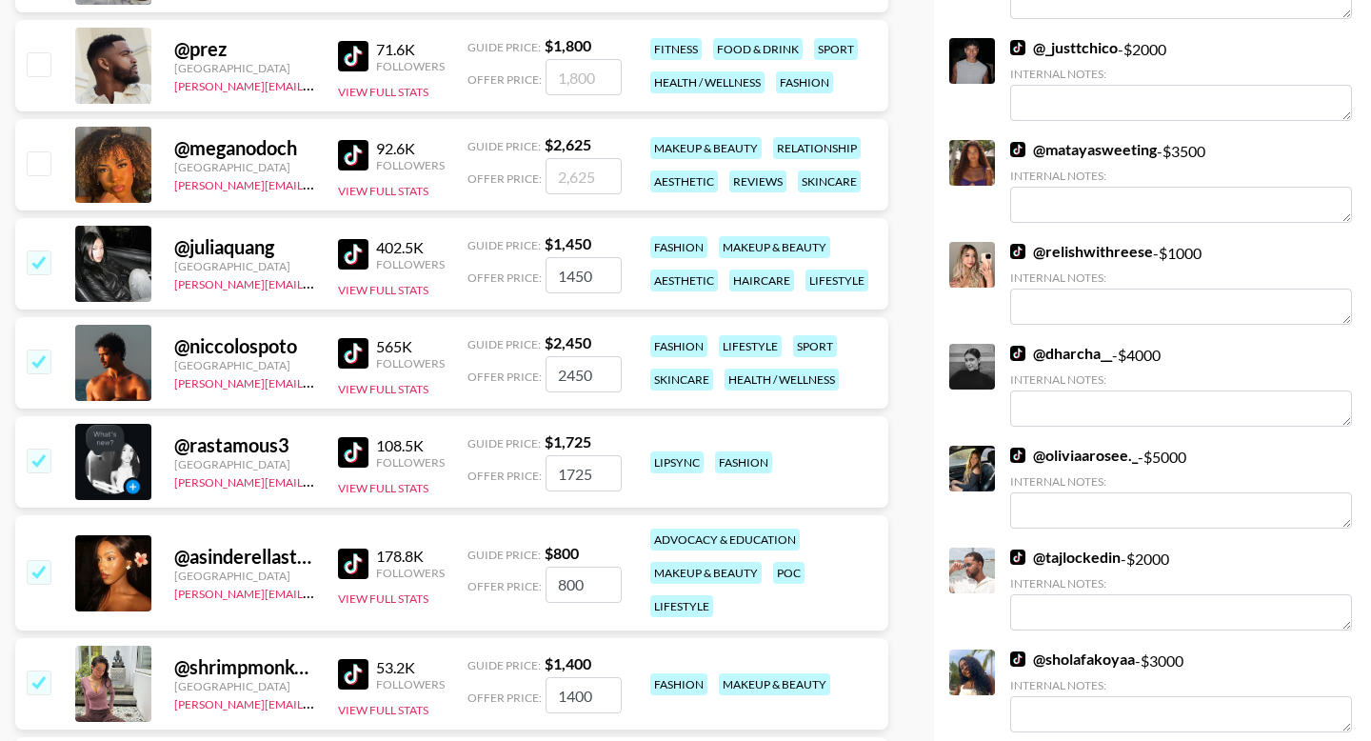
scroll to position [0, 0]
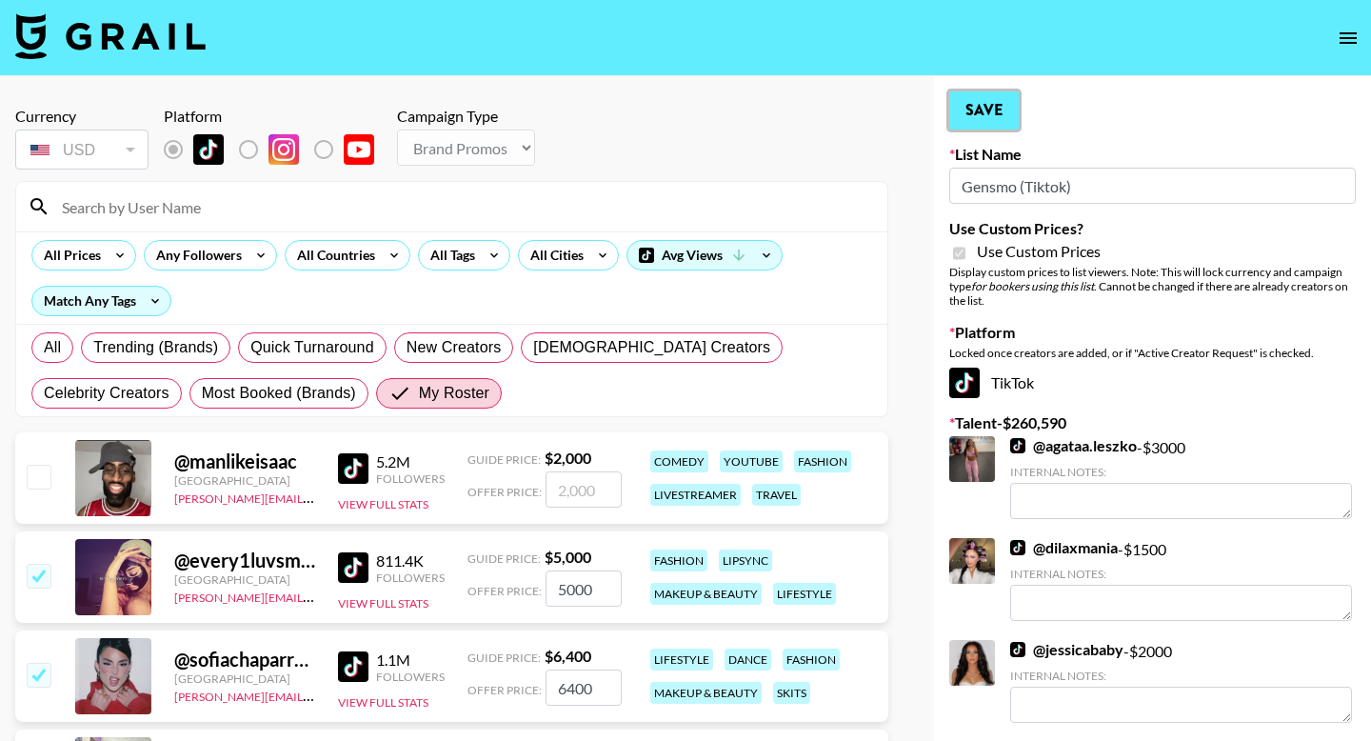
click at [999, 101] on button "Save" at bounding box center [984, 110] width 70 height 38
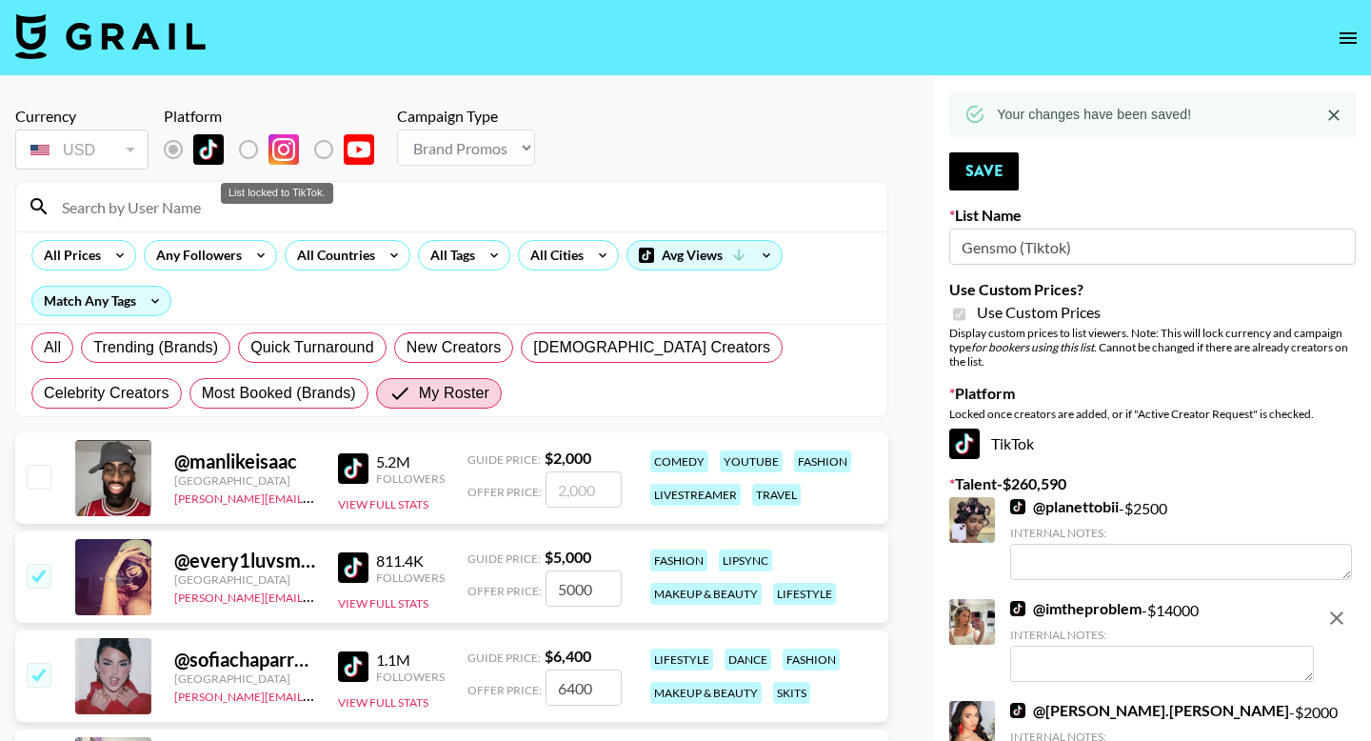
click at [249, 155] on label "List locked to TikTok." at bounding box center [264, 149] width 70 height 40
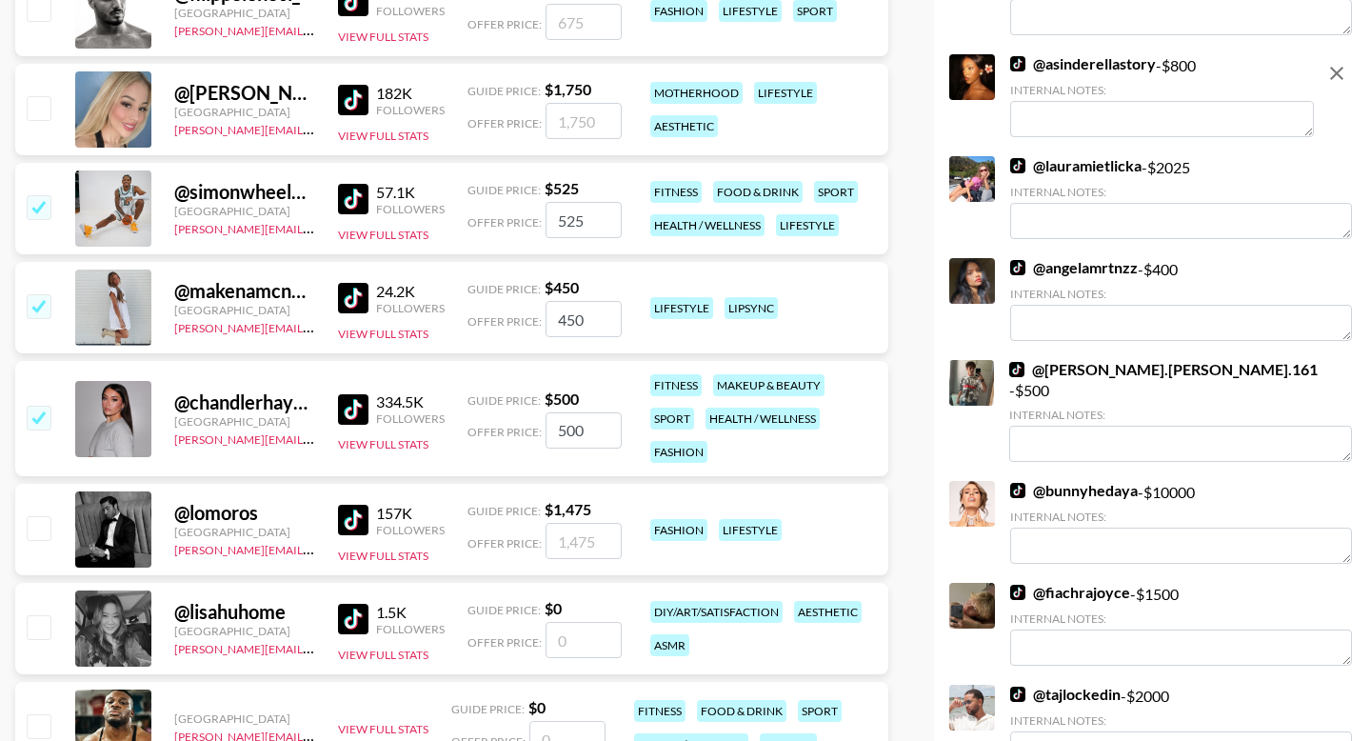
scroll to position [2171, 0]
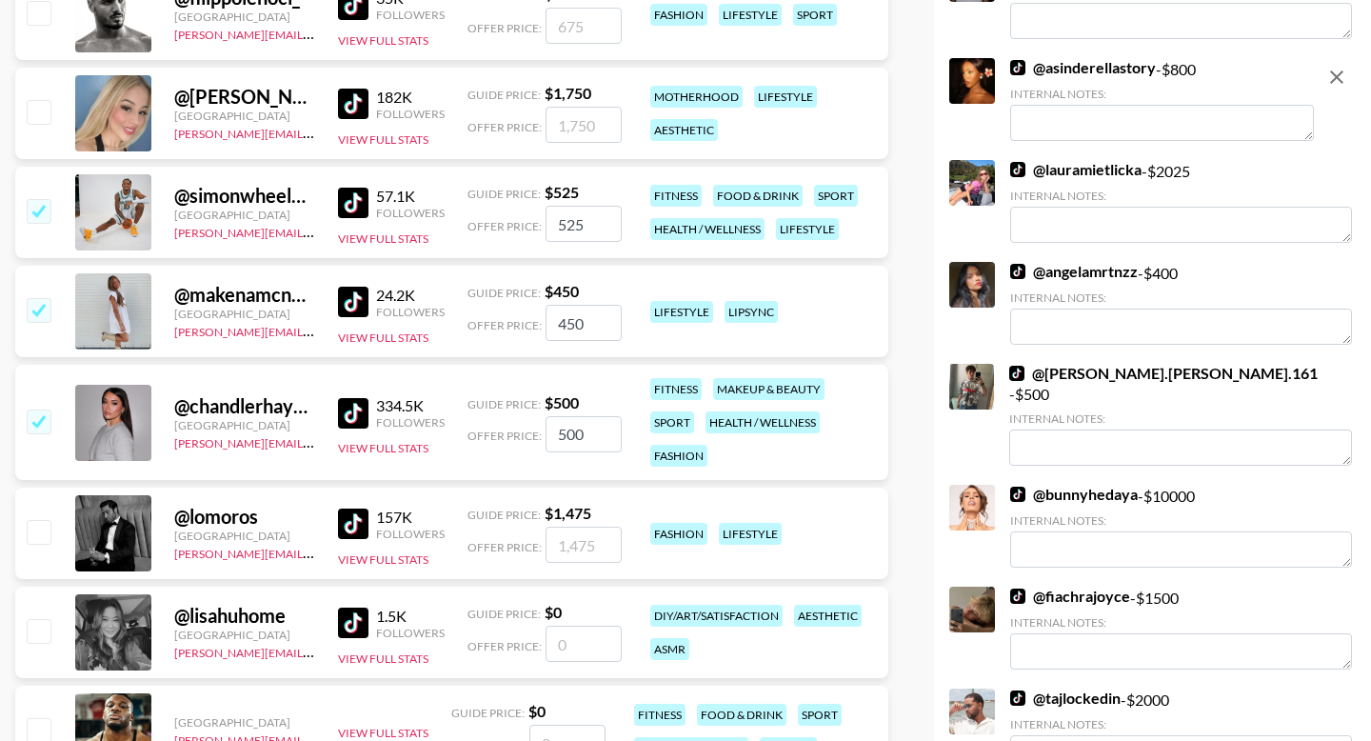
click at [361, 404] on img at bounding box center [353, 413] width 30 height 30
click at [360, 289] on img at bounding box center [353, 302] width 30 height 30
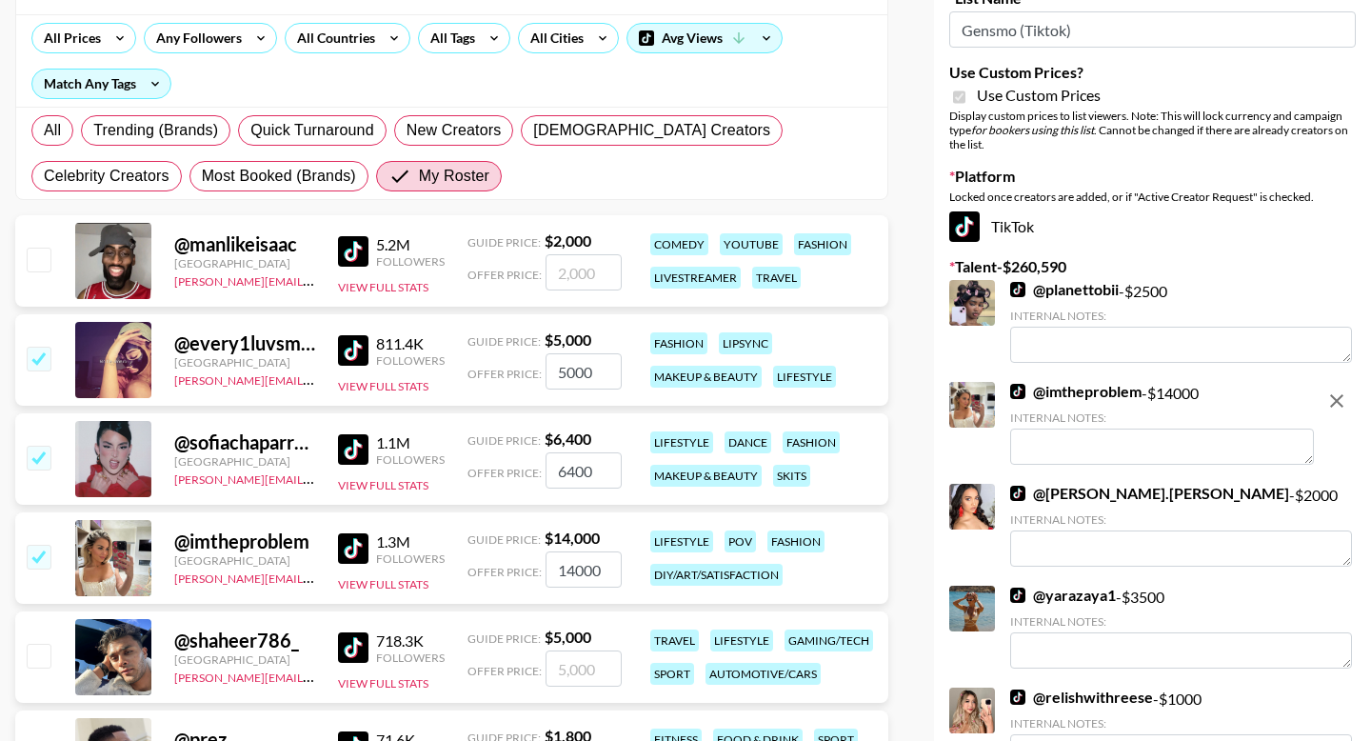
scroll to position [0, 0]
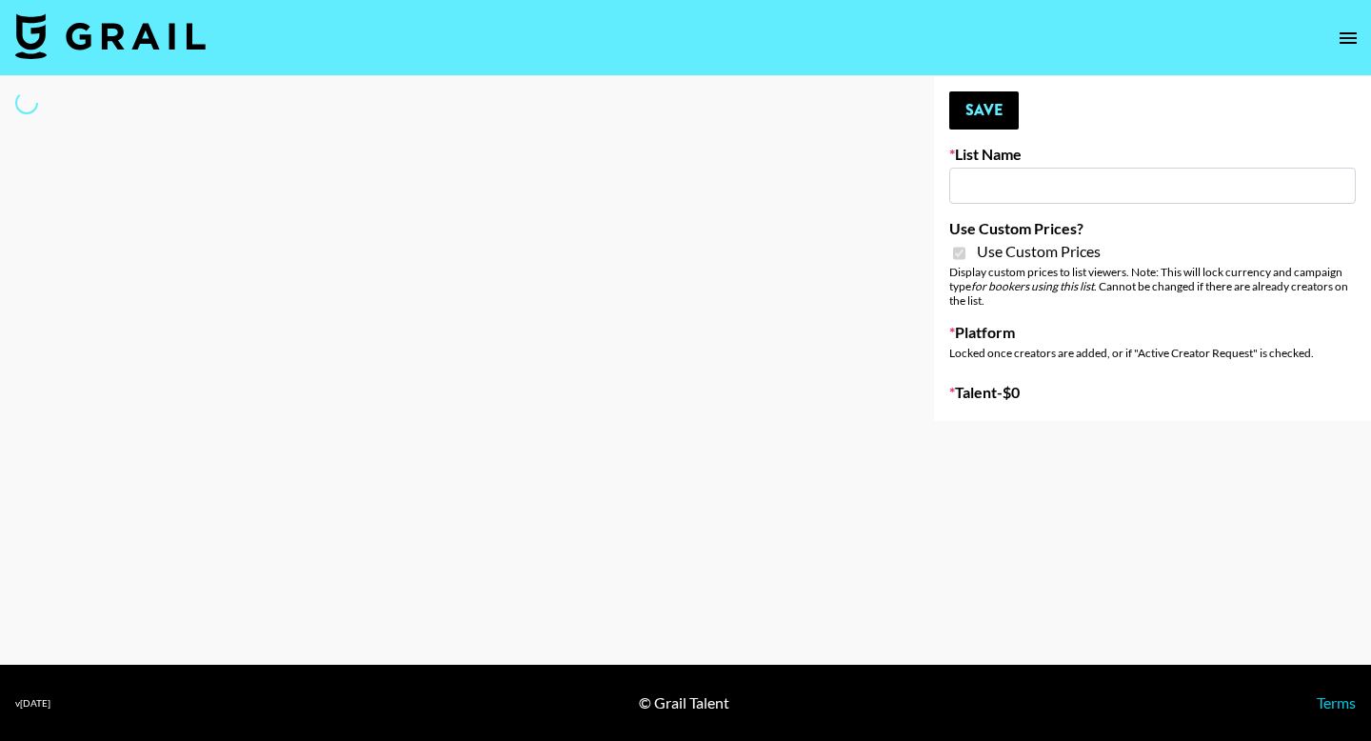
type input "Gensmo (IG)"
checkbox input "true"
select select "Brand"
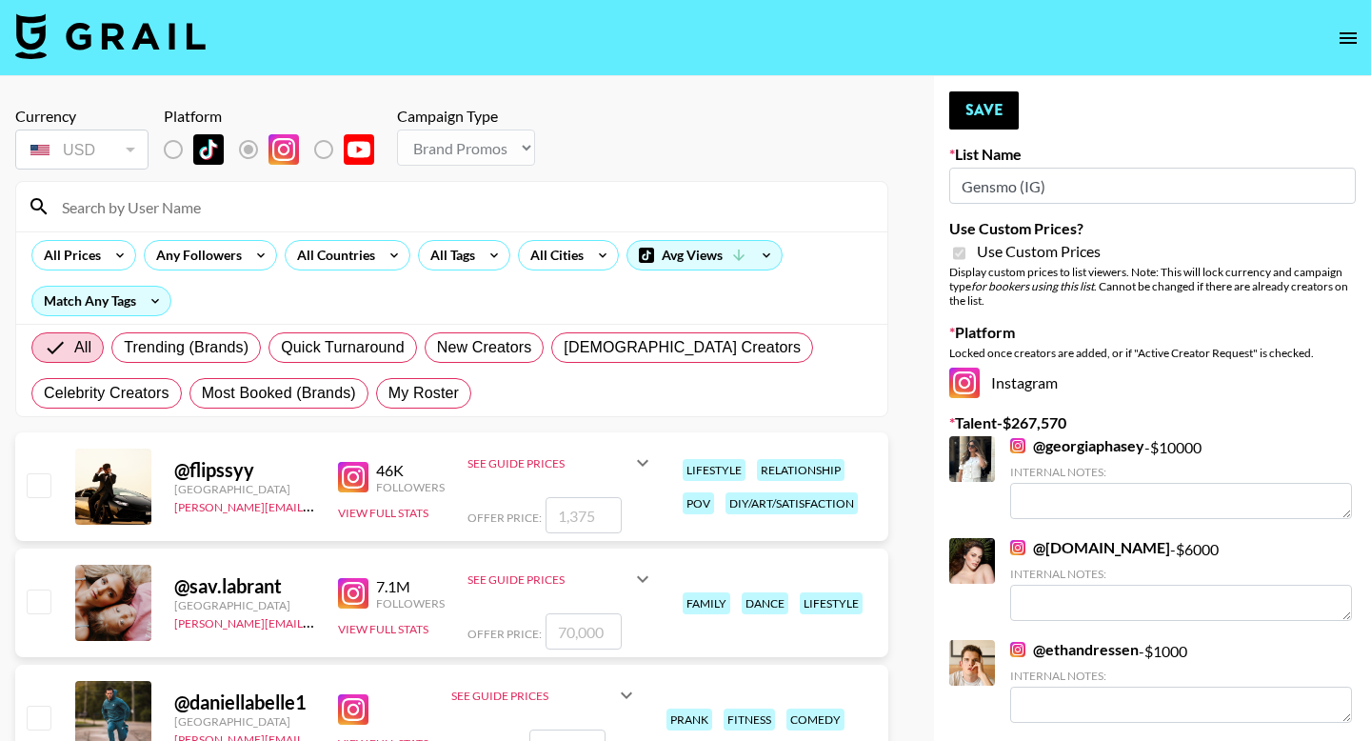
click at [401, 407] on label "My Roster" at bounding box center [423, 393] width 95 height 30
click at [388, 393] on input "My Roster" at bounding box center [388, 393] width 0 height 0
radio input "true"
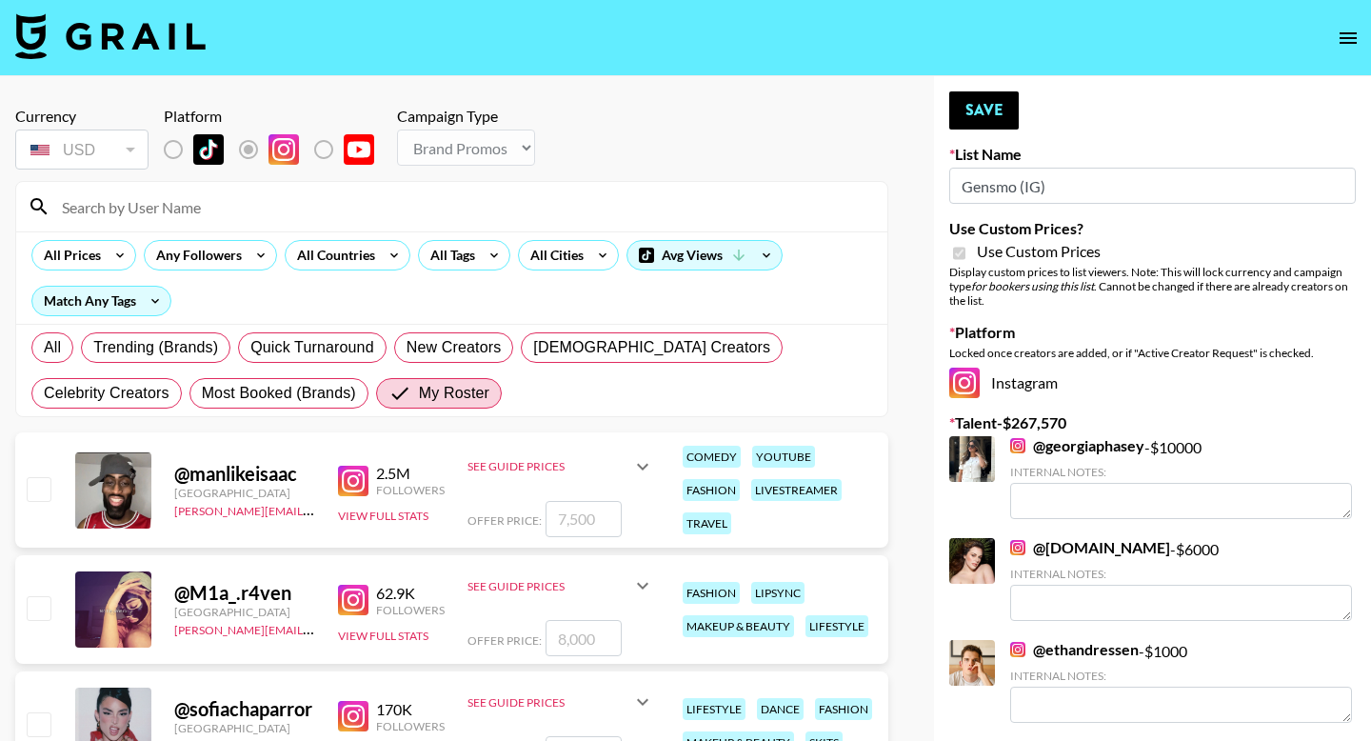
click at [43, 495] on input "checkbox" at bounding box center [38, 488] width 23 height 23
checkbox input "true"
type input "7500"
click at [39, 607] on input "checkbox" at bounding box center [38, 607] width 23 height 23
checkbox input "true"
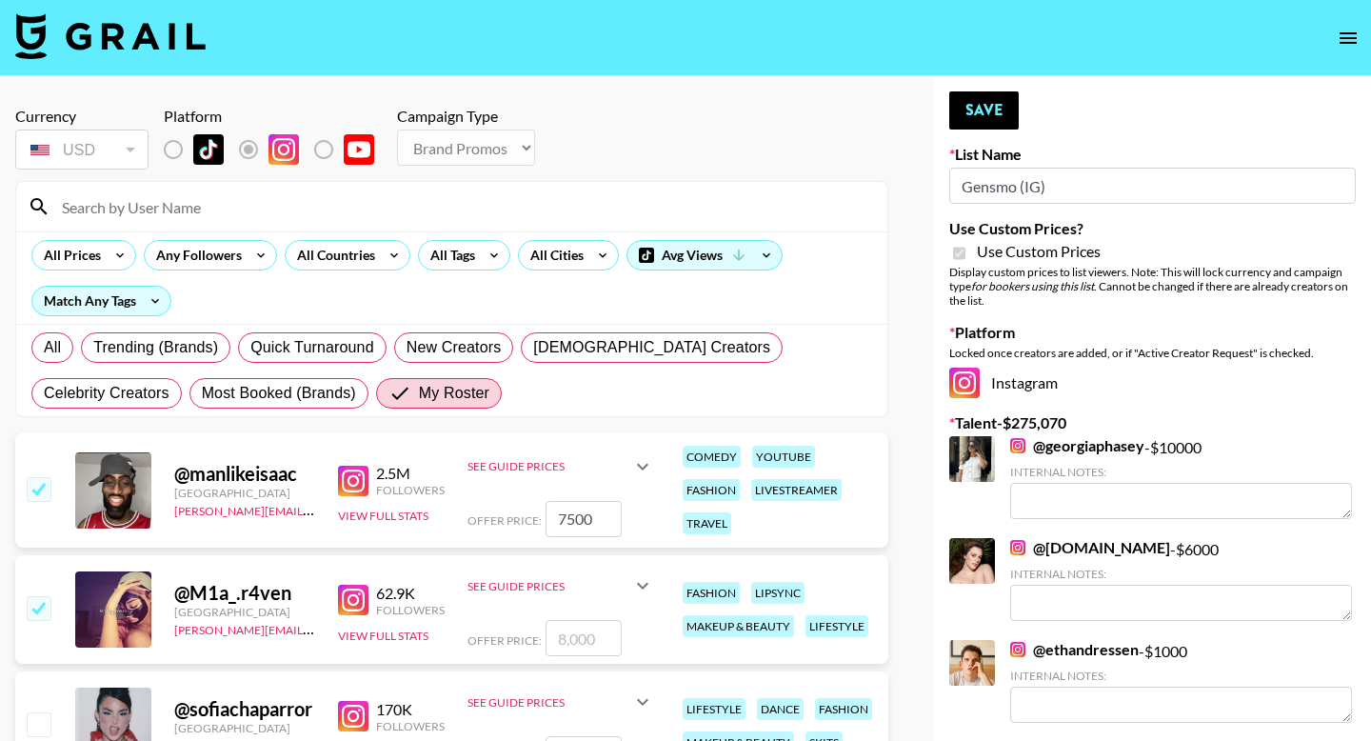
type input "8000"
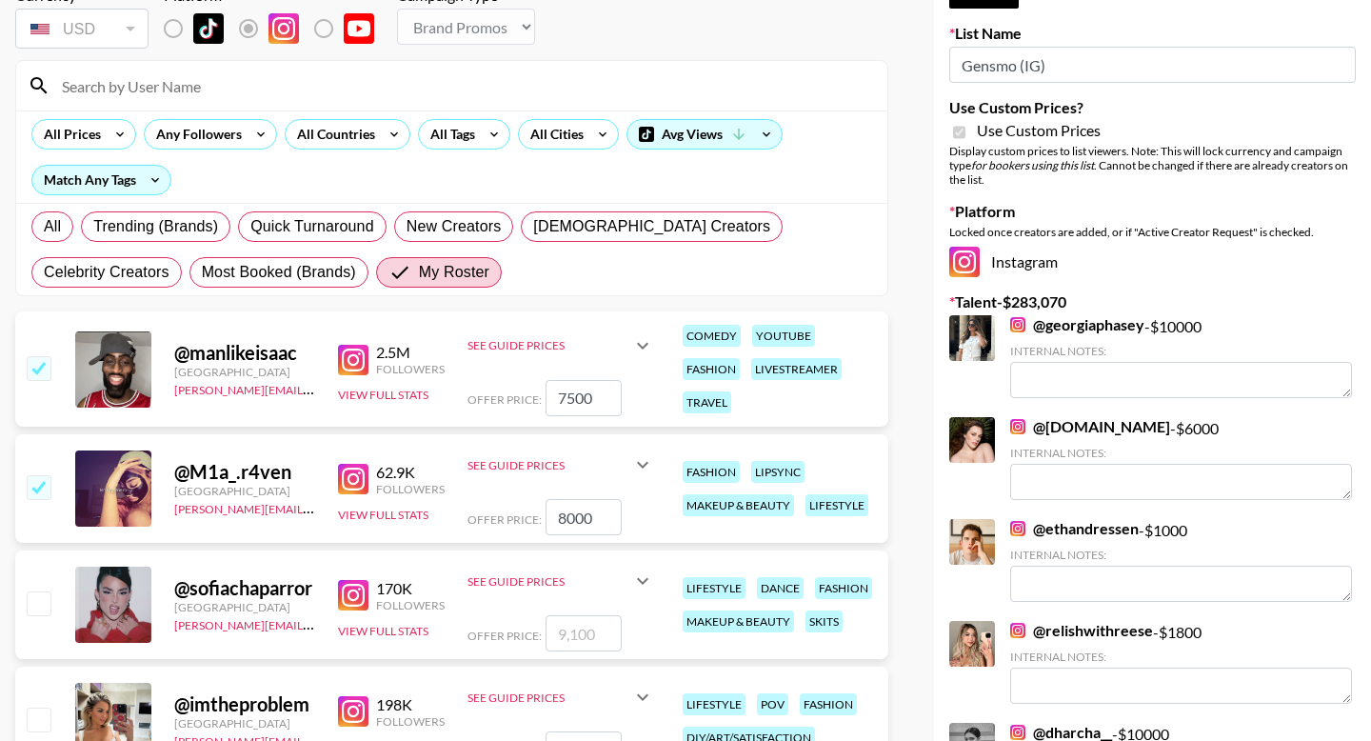
click at [40, 594] on input "checkbox" at bounding box center [38, 602] width 23 height 23
checkbox input "true"
type input "9100"
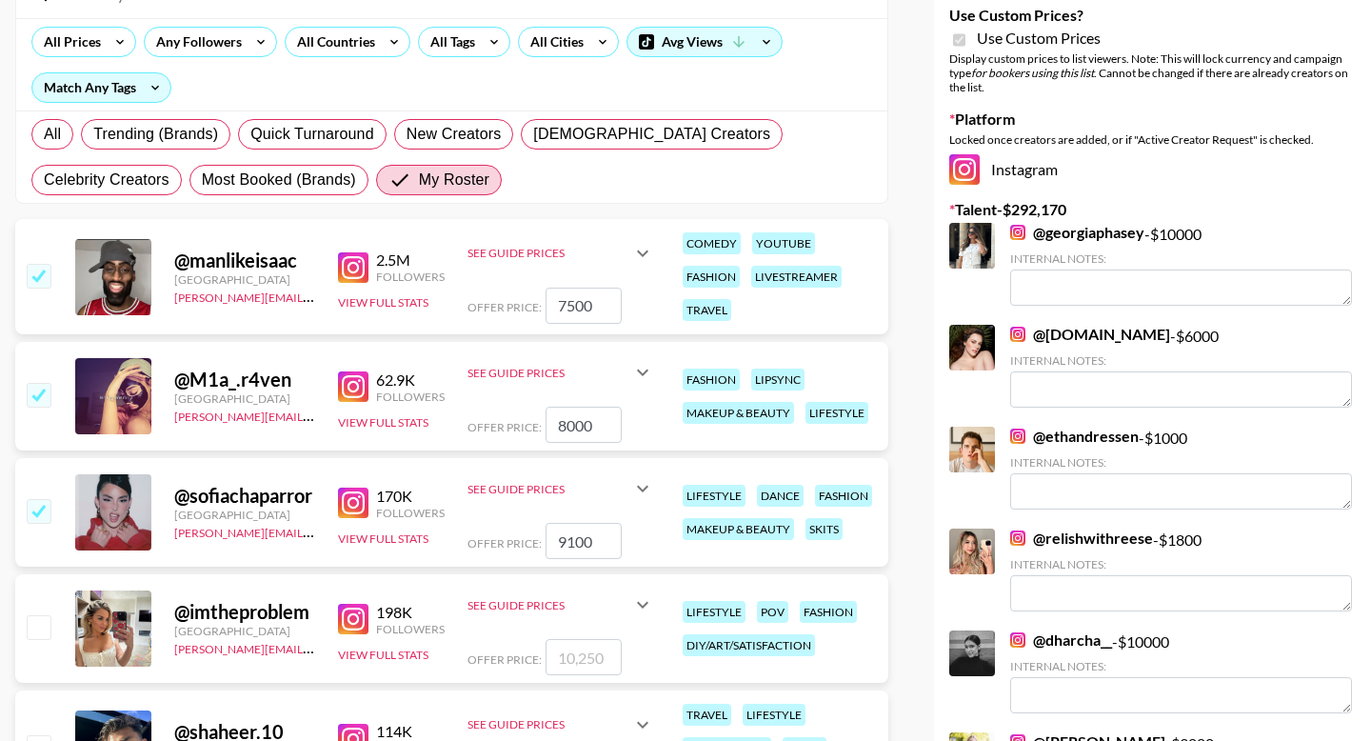
click at [35, 630] on input "checkbox" at bounding box center [38, 626] width 23 height 23
checkbox input "true"
type input "10250"
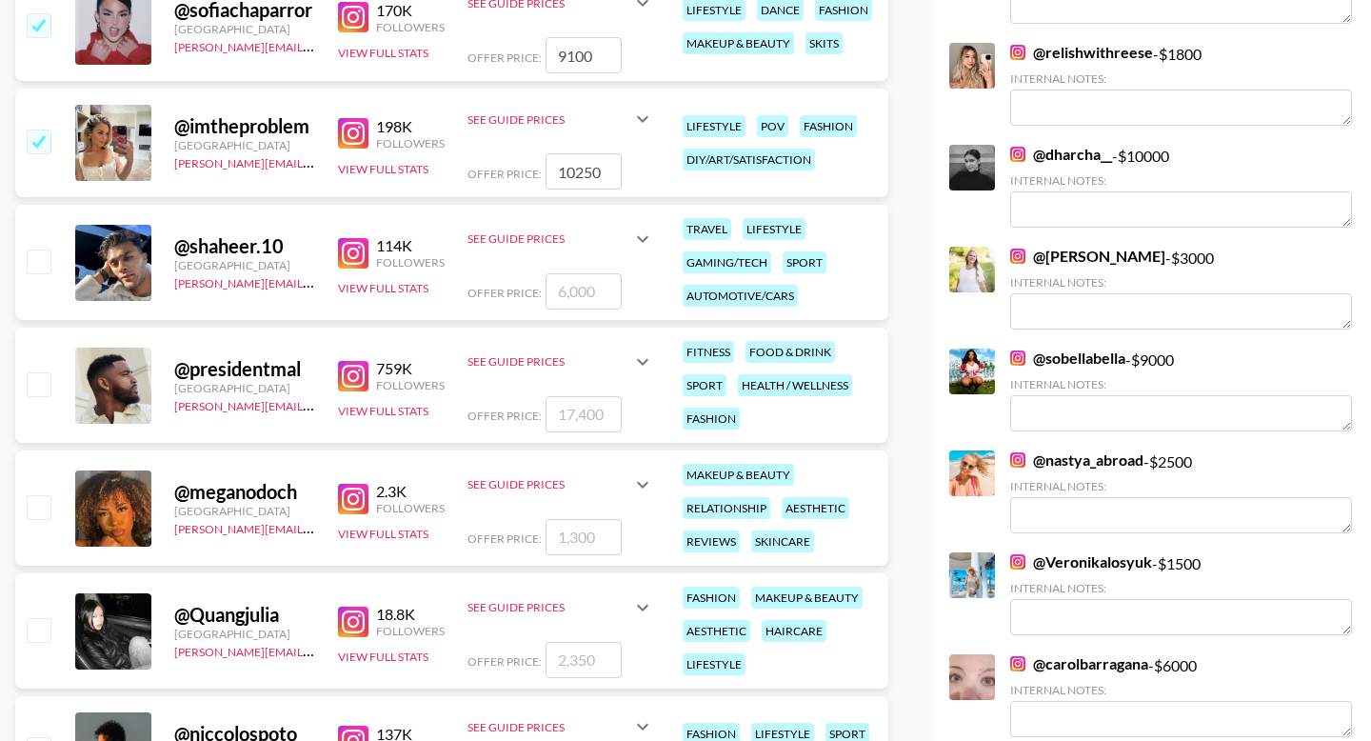
scroll to position [748, 0]
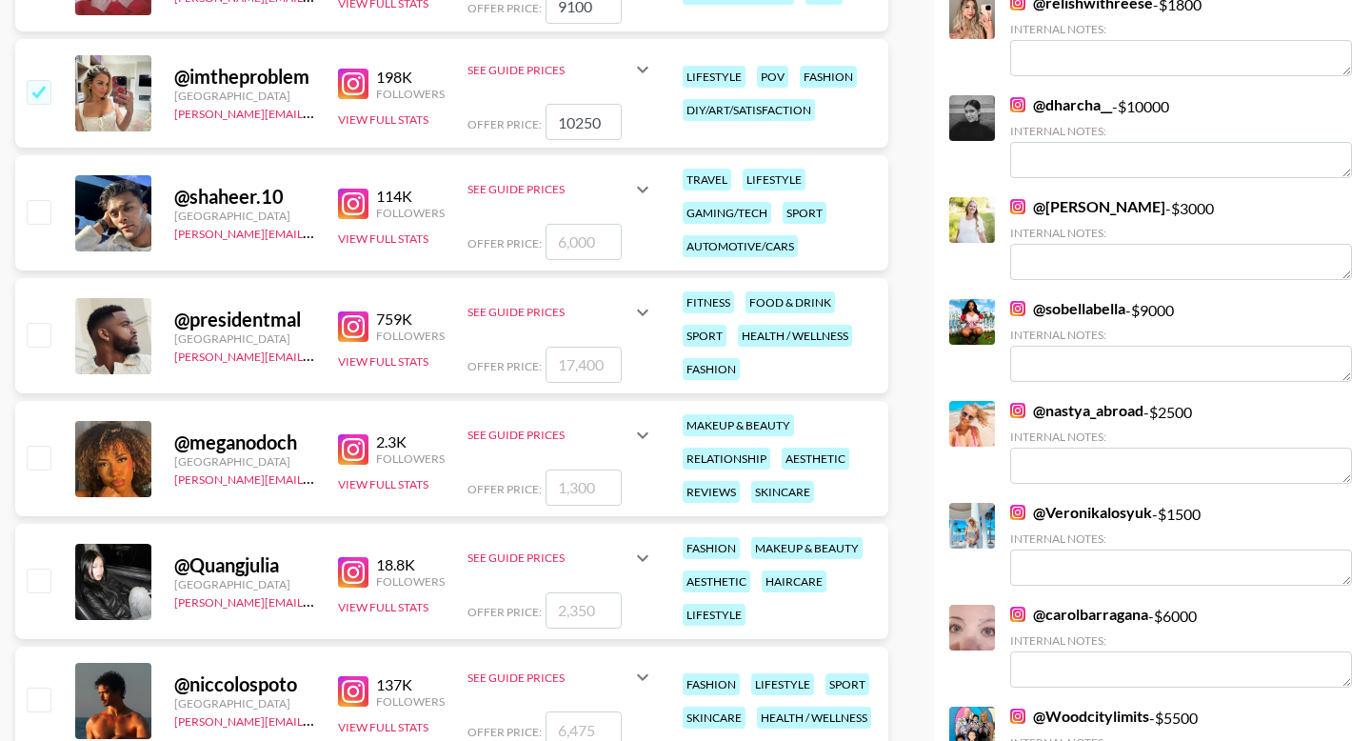
click at [30, 578] on input "checkbox" at bounding box center [38, 579] width 23 height 23
checkbox input "true"
type input "2350"
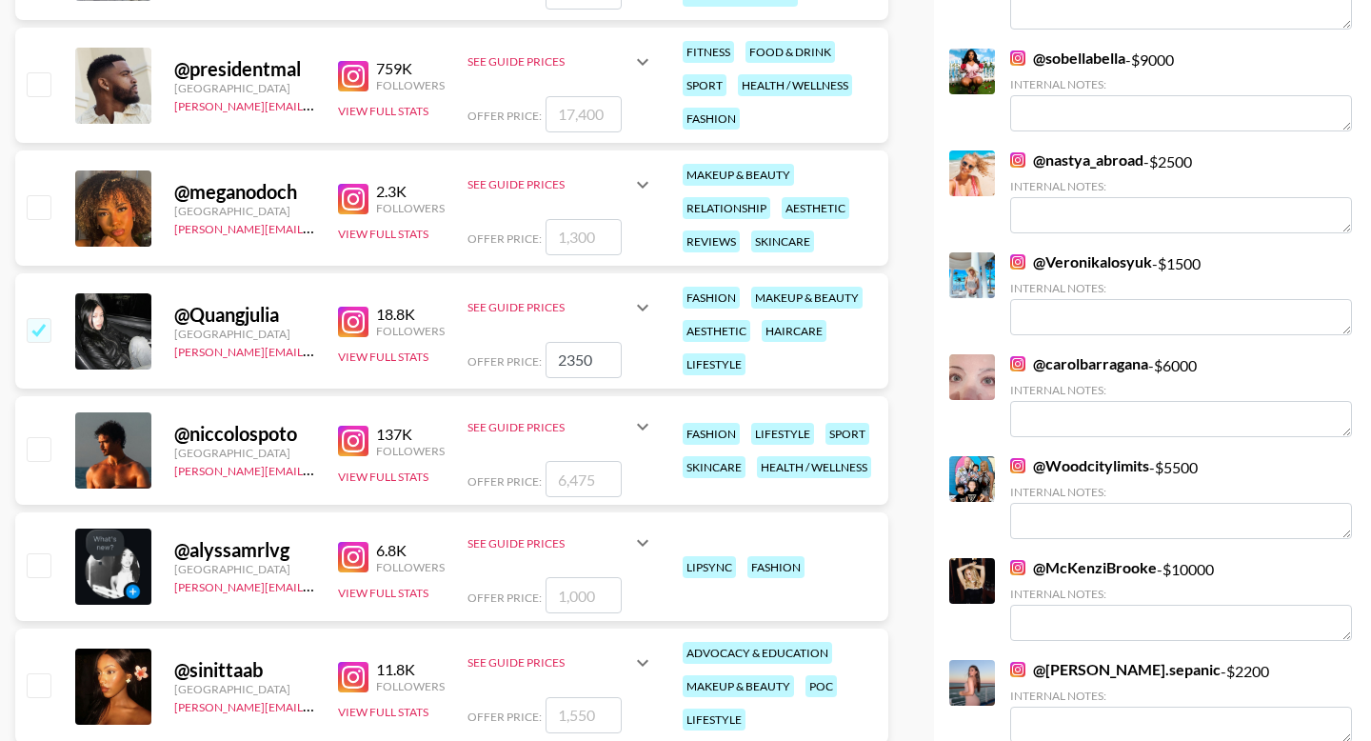
scroll to position [1000, 0]
click at [362, 560] on img at bounding box center [353, 556] width 30 height 30
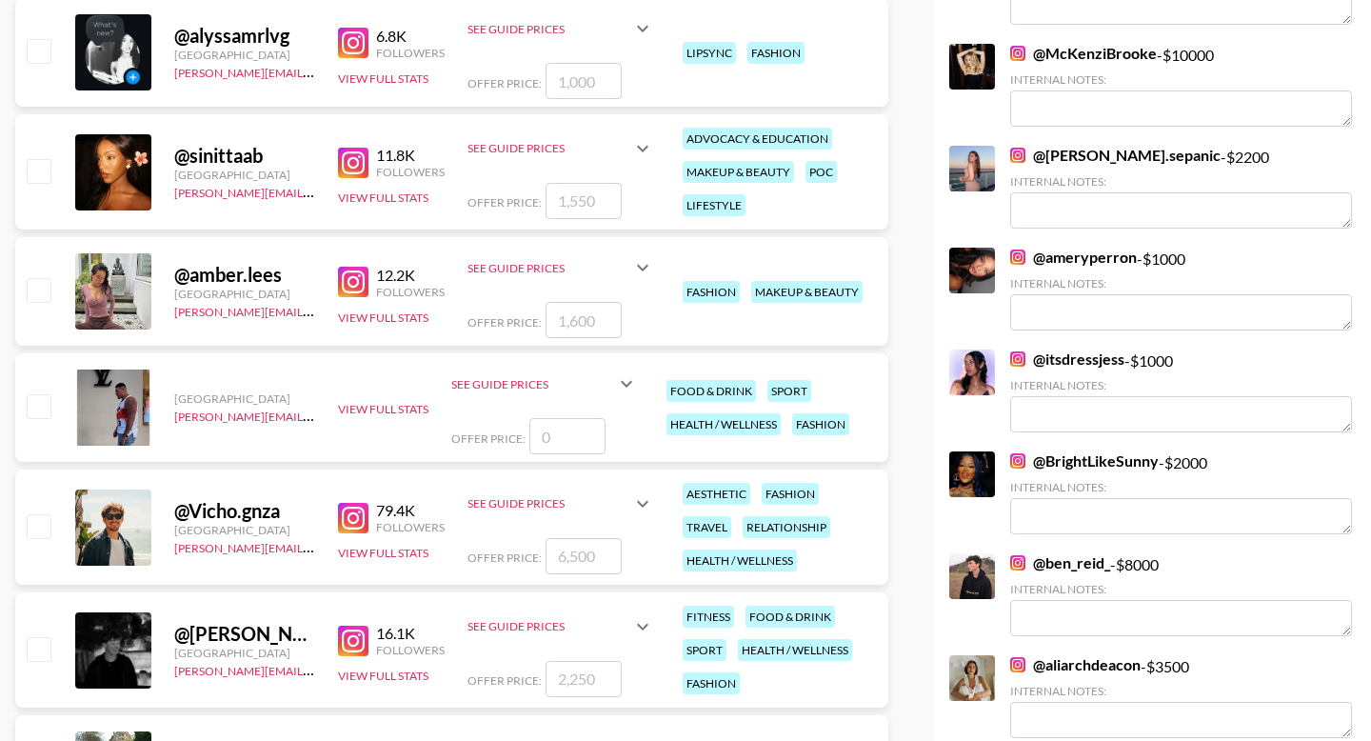
scroll to position [1514, 0]
click at [31, 530] on input "checkbox" at bounding box center [38, 524] width 23 height 23
checkbox input "true"
type input "6500"
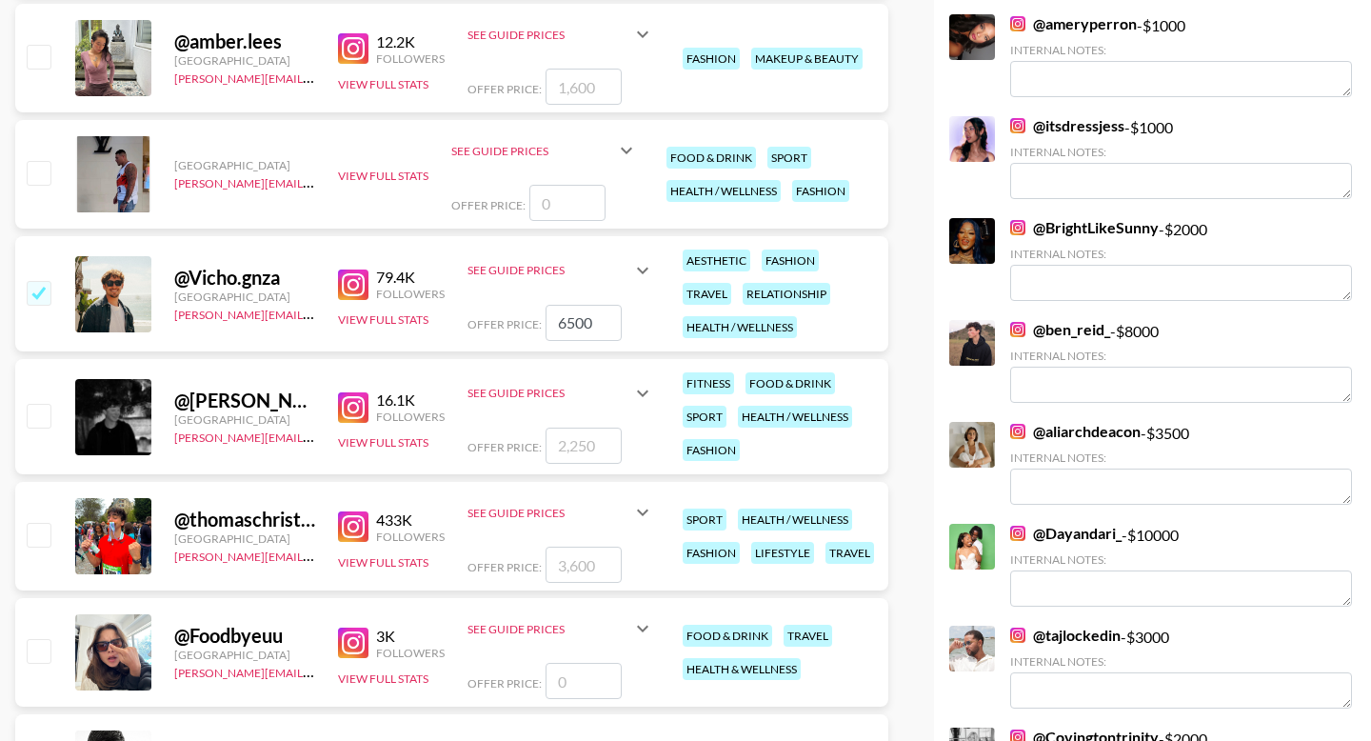
scroll to position [1789, 0]
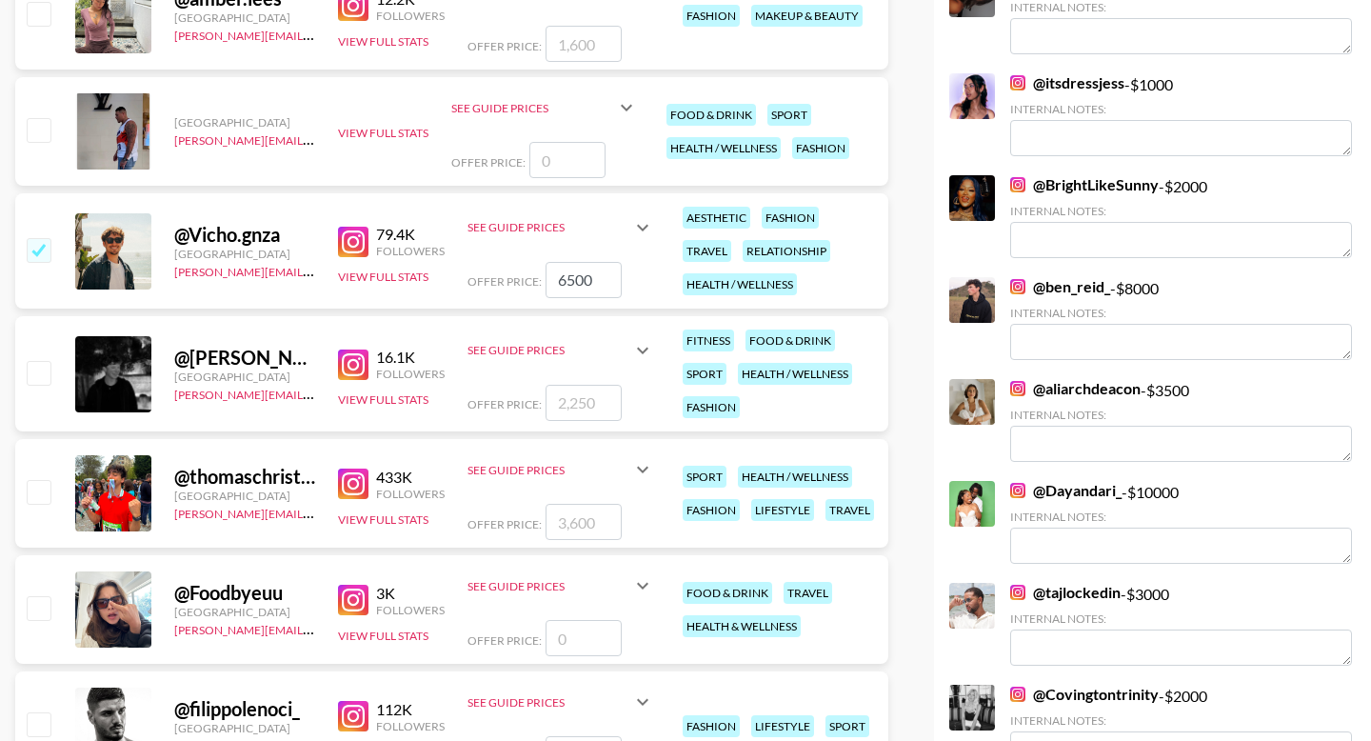
click at [44, 487] on input "checkbox" at bounding box center [38, 491] width 23 height 23
checkbox input "true"
type input "3600"
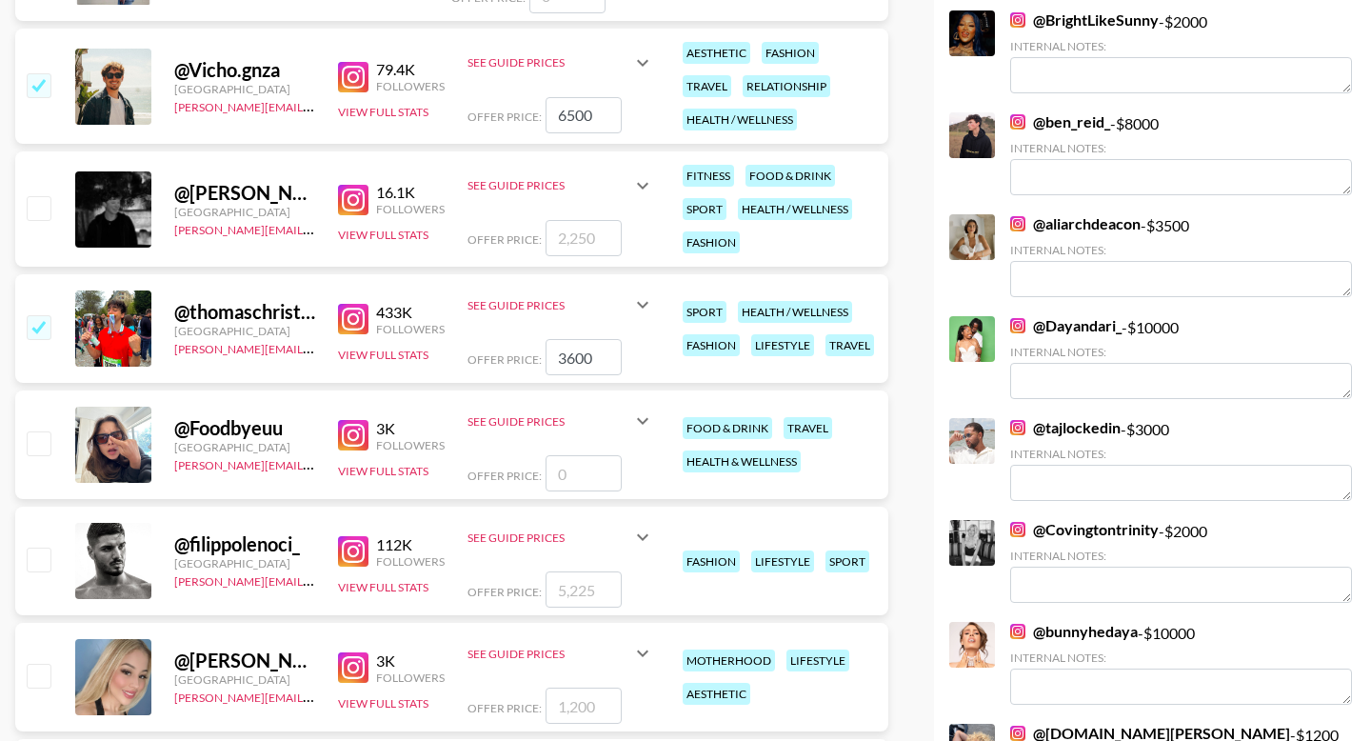
scroll to position [1958, 0]
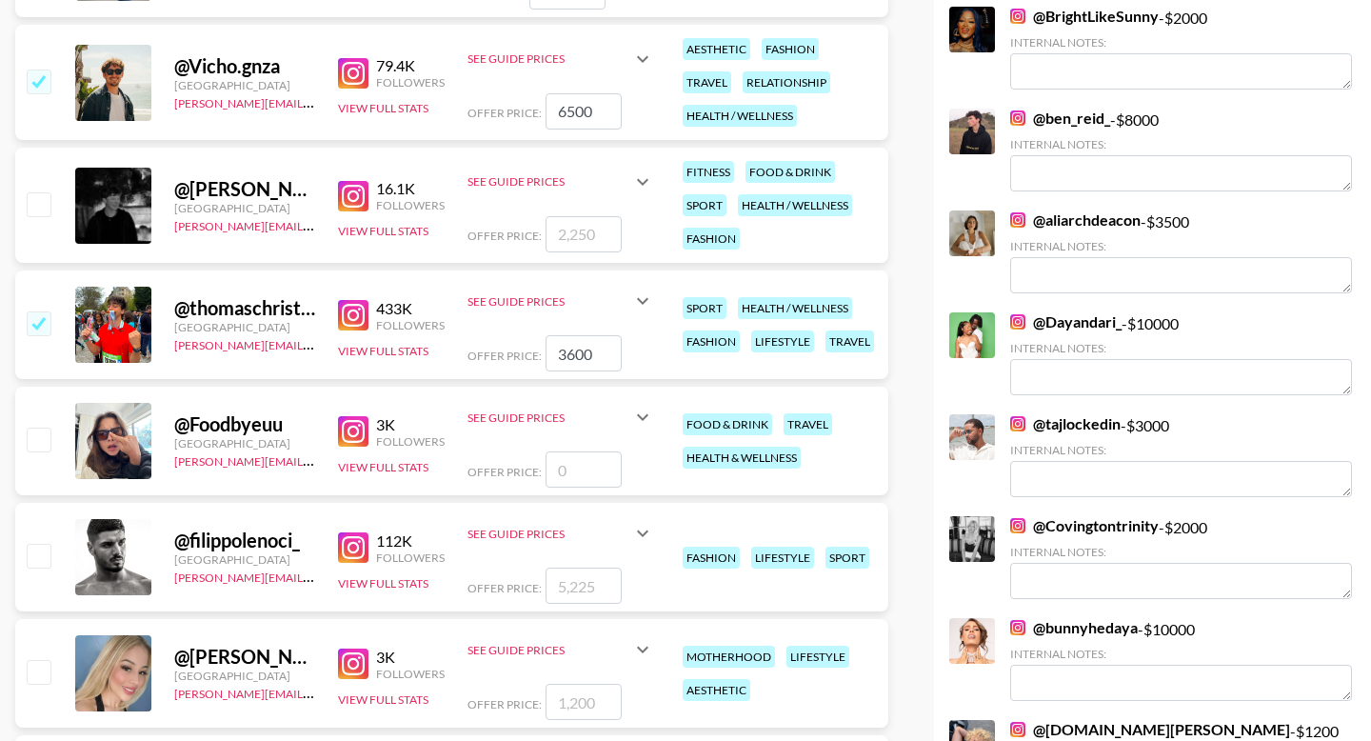
click at [38, 559] on input "checkbox" at bounding box center [38, 555] width 23 height 23
checkbox input "true"
type input "5225"
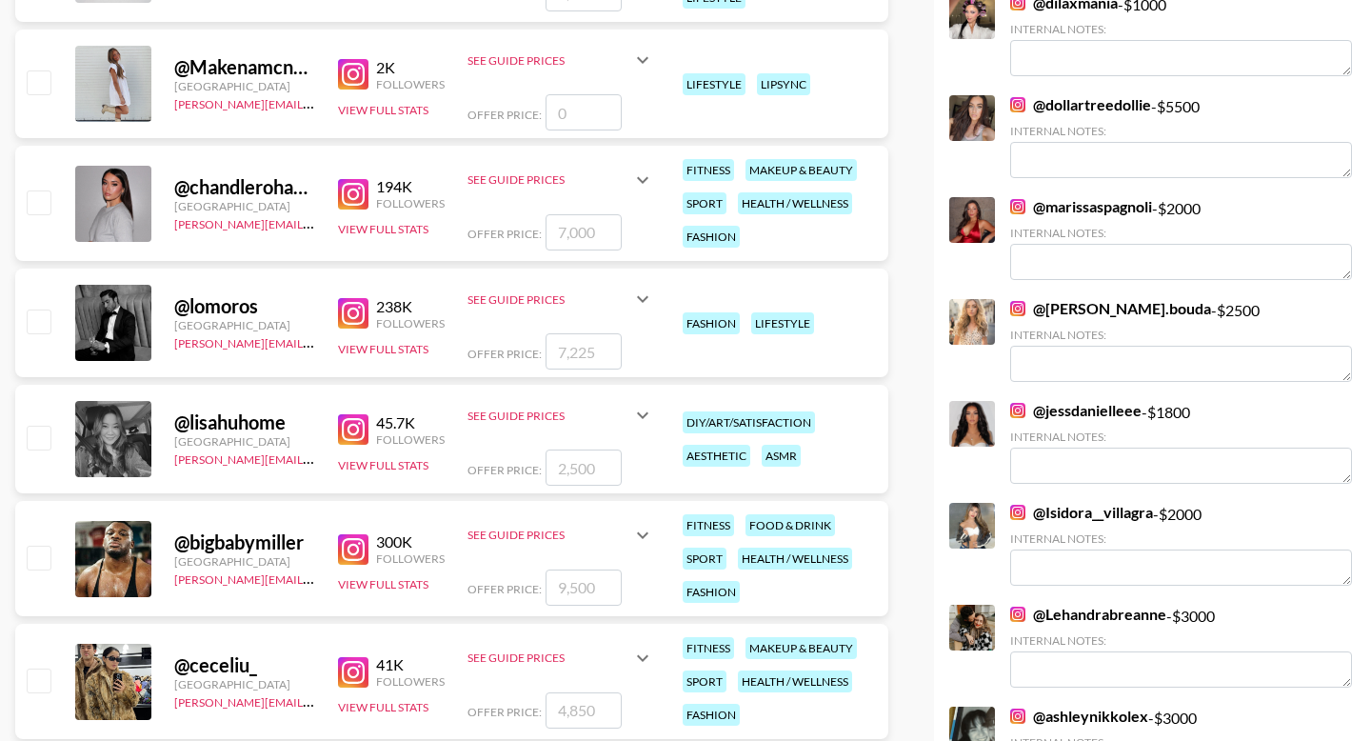
scroll to position [2898, 0]
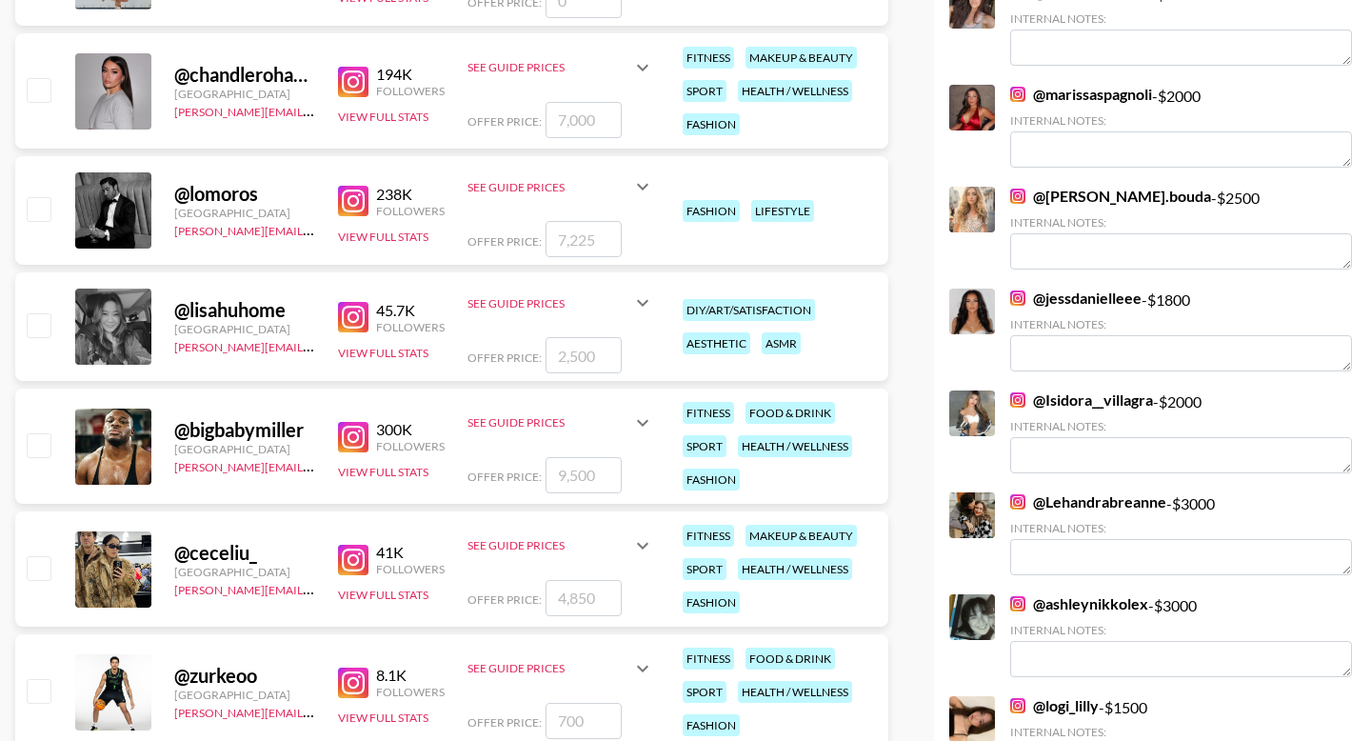
click at [37, 212] on input "checkbox" at bounding box center [38, 208] width 23 height 23
checkbox input "true"
type input "7225"
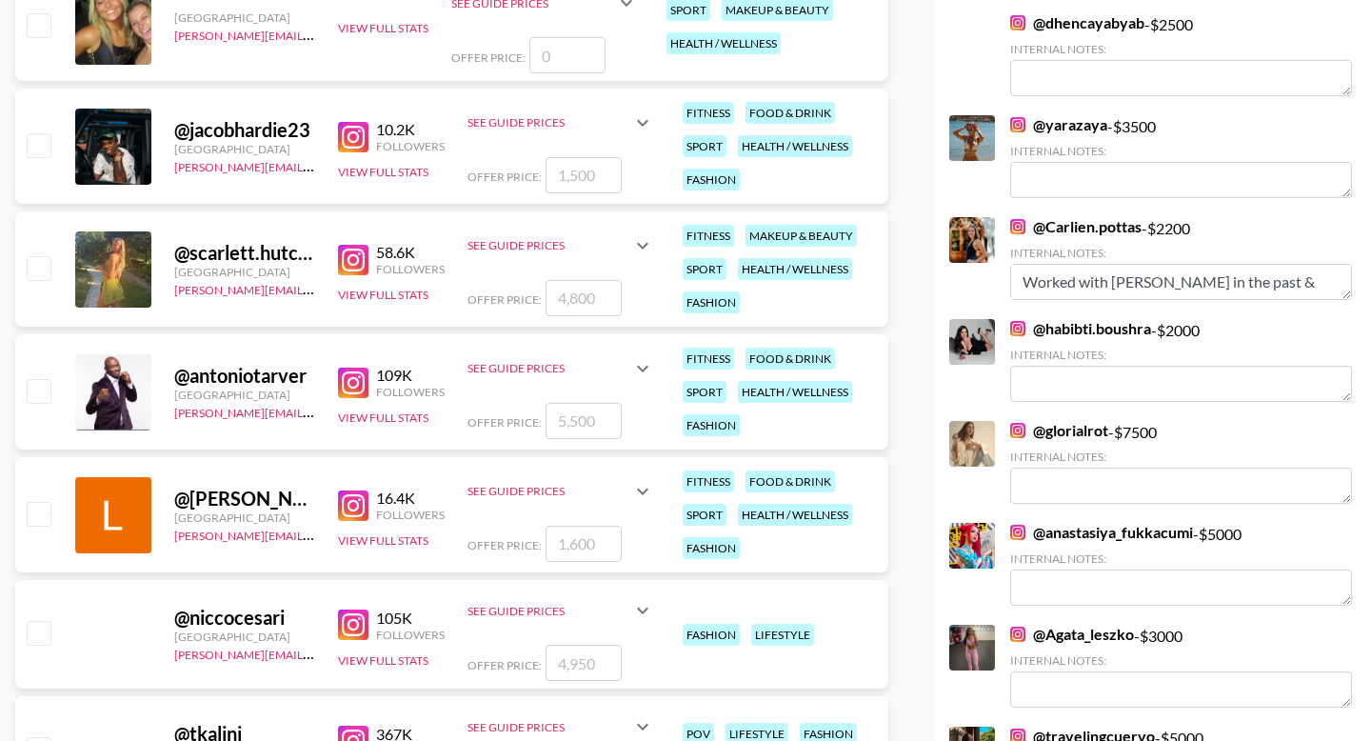
scroll to position [3713, 0]
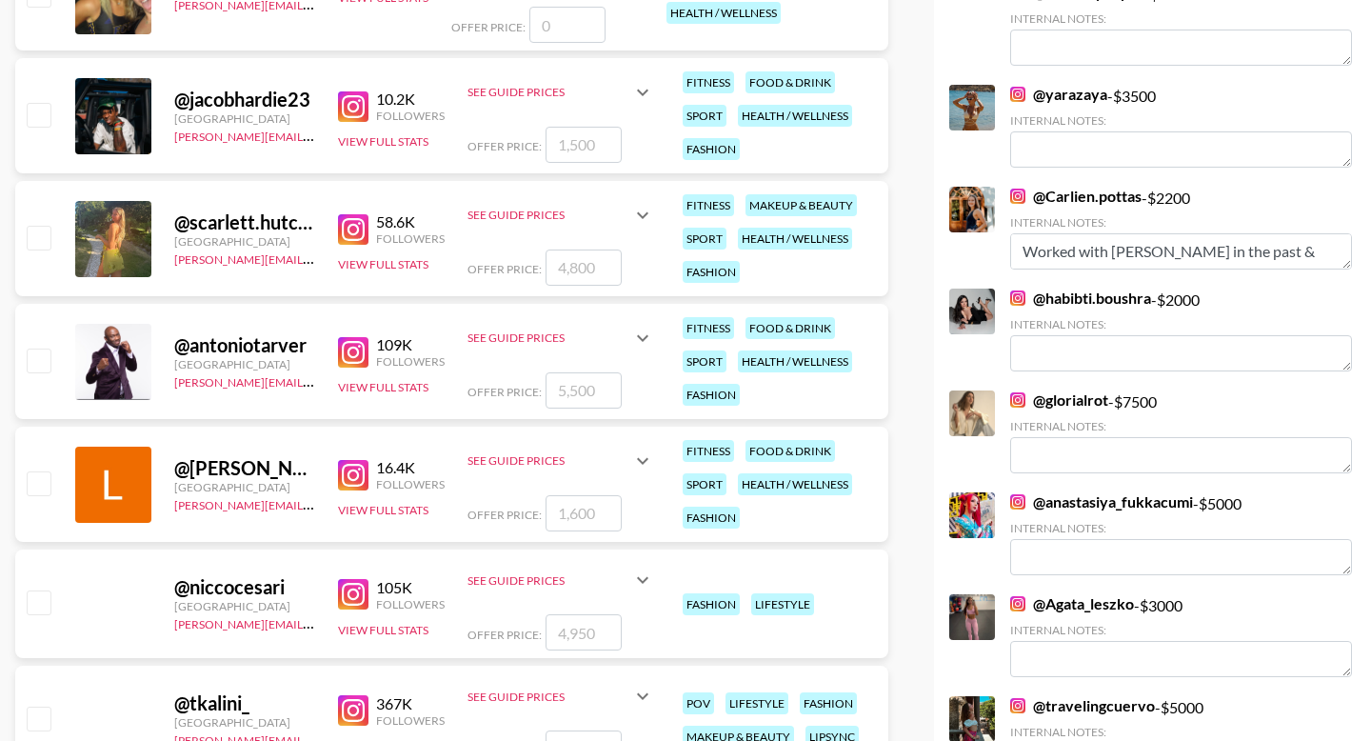
click at [44, 238] on input "checkbox" at bounding box center [38, 237] width 23 height 23
checkbox input "true"
type input "4800"
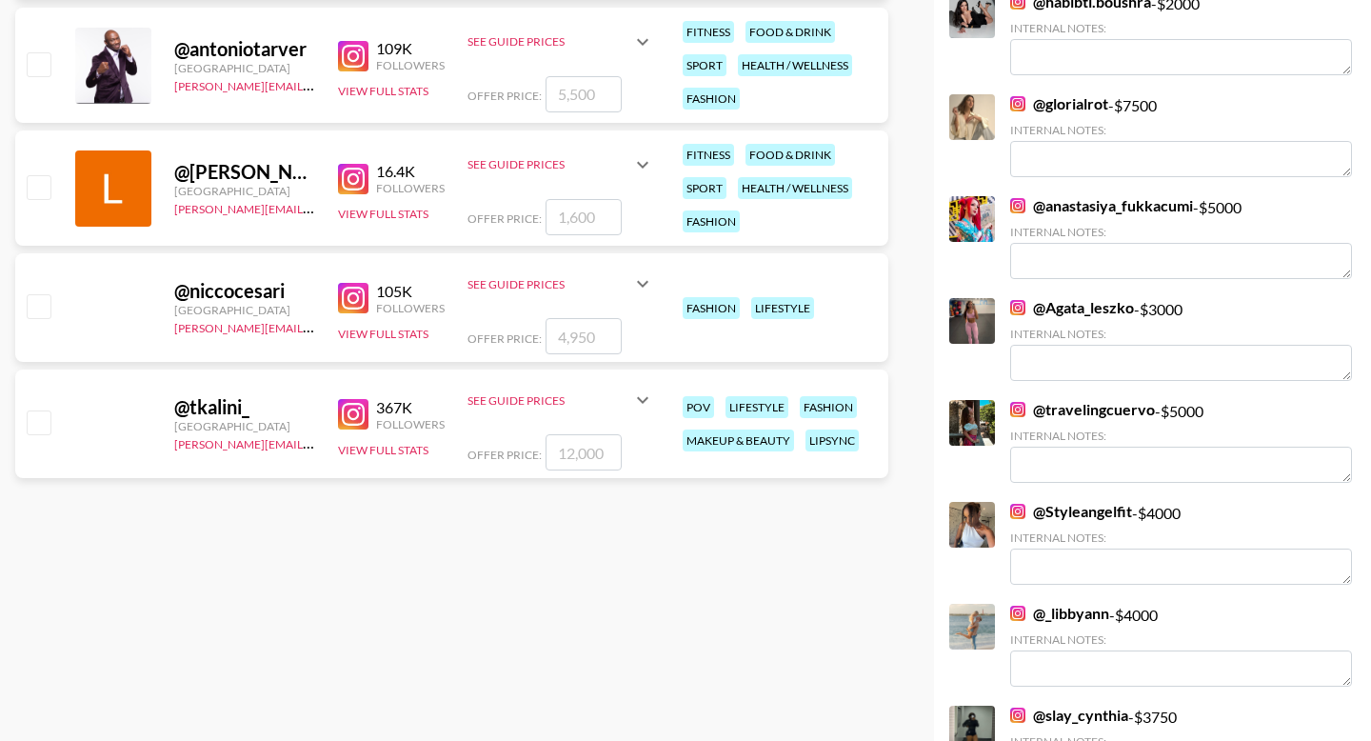
scroll to position [4014, 0]
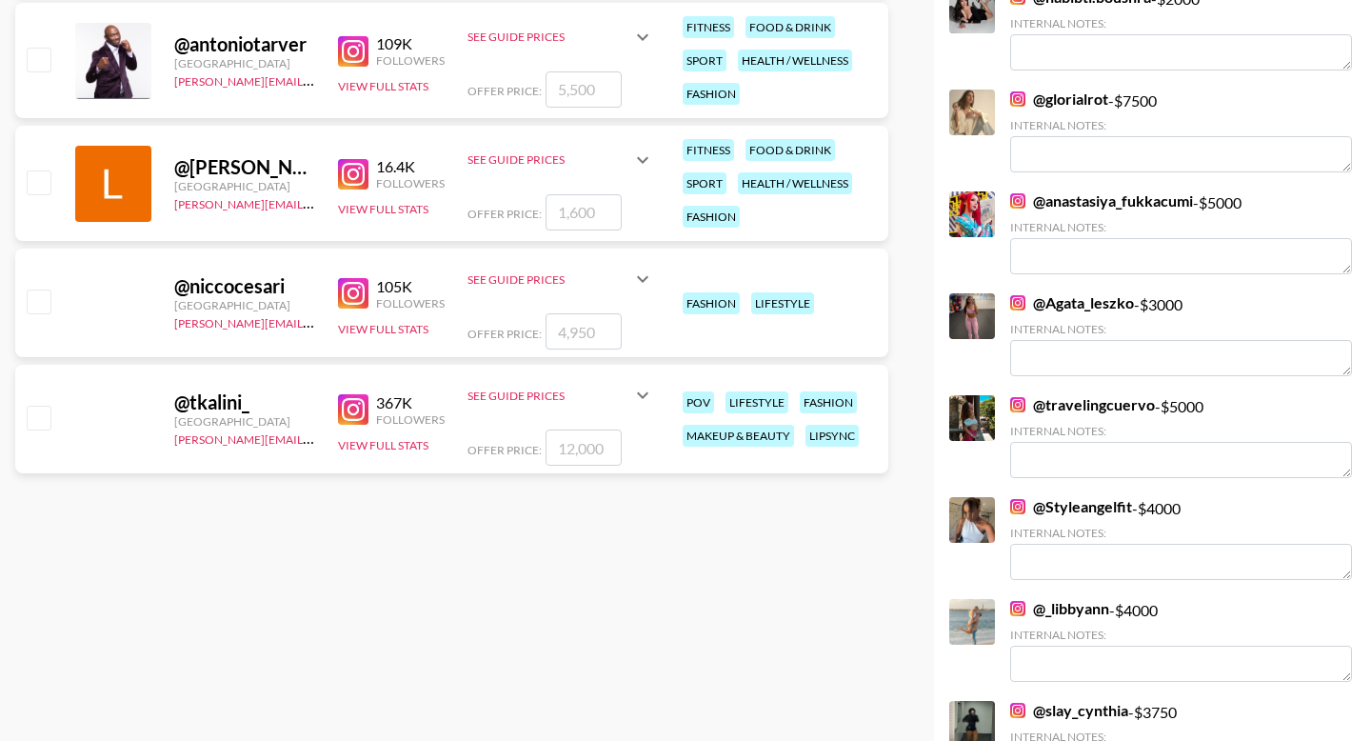
click at [30, 300] on input "checkbox" at bounding box center [38, 300] width 23 height 23
checkbox input "true"
type input "4950"
click at [37, 416] on input "checkbox" at bounding box center [38, 417] width 23 height 23
checkbox input "true"
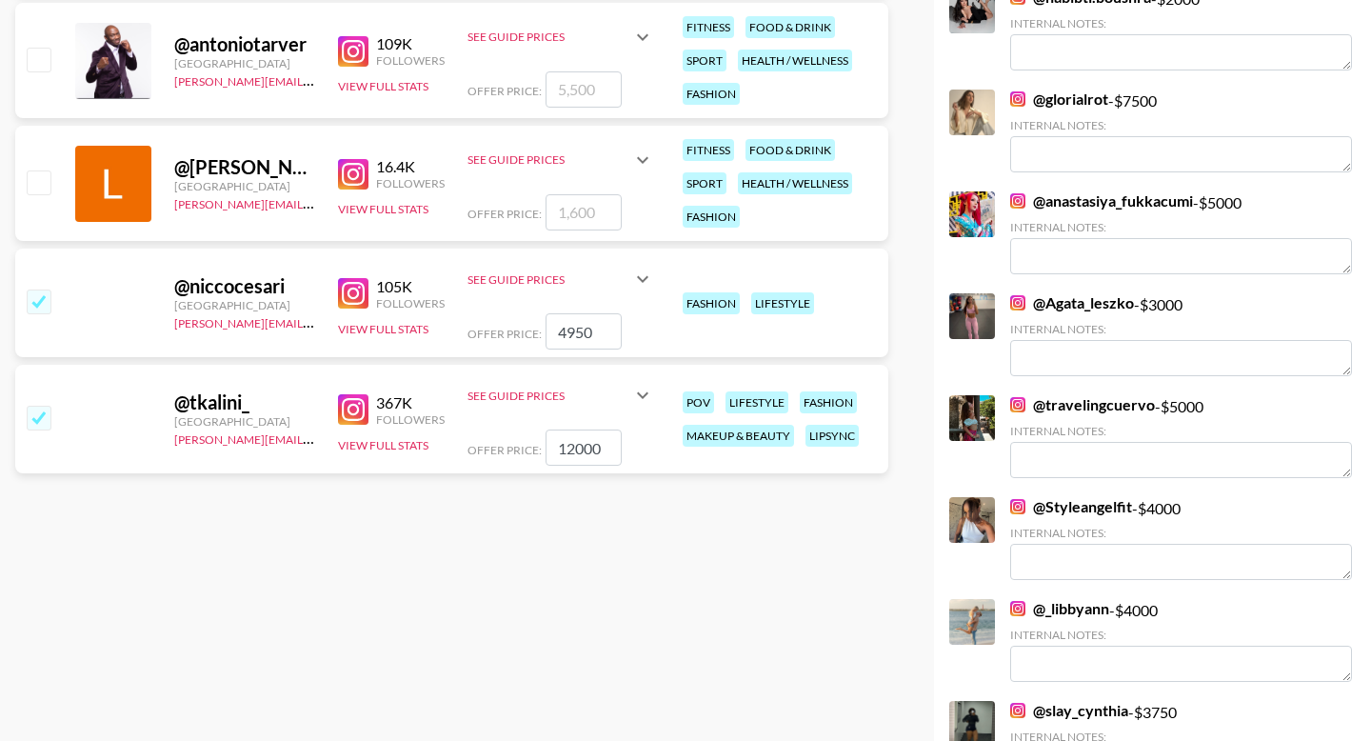
drag, startPoint x: 604, startPoint y: 451, endPoint x: 525, endPoint y: 450, distance: 79.0
click at [525, 451] on div "Offer Price: 12000" at bounding box center [561, 447] width 187 height 36
type input "7000"
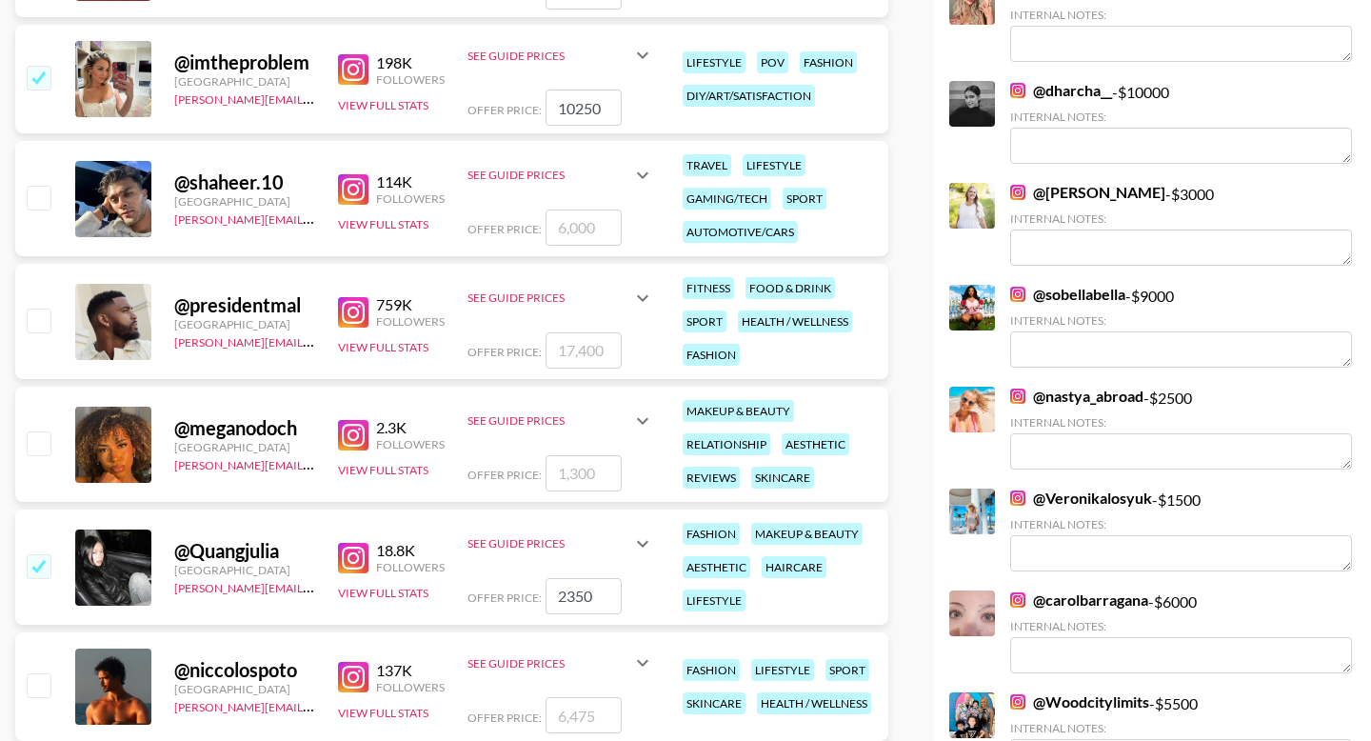
scroll to position [826, 0]
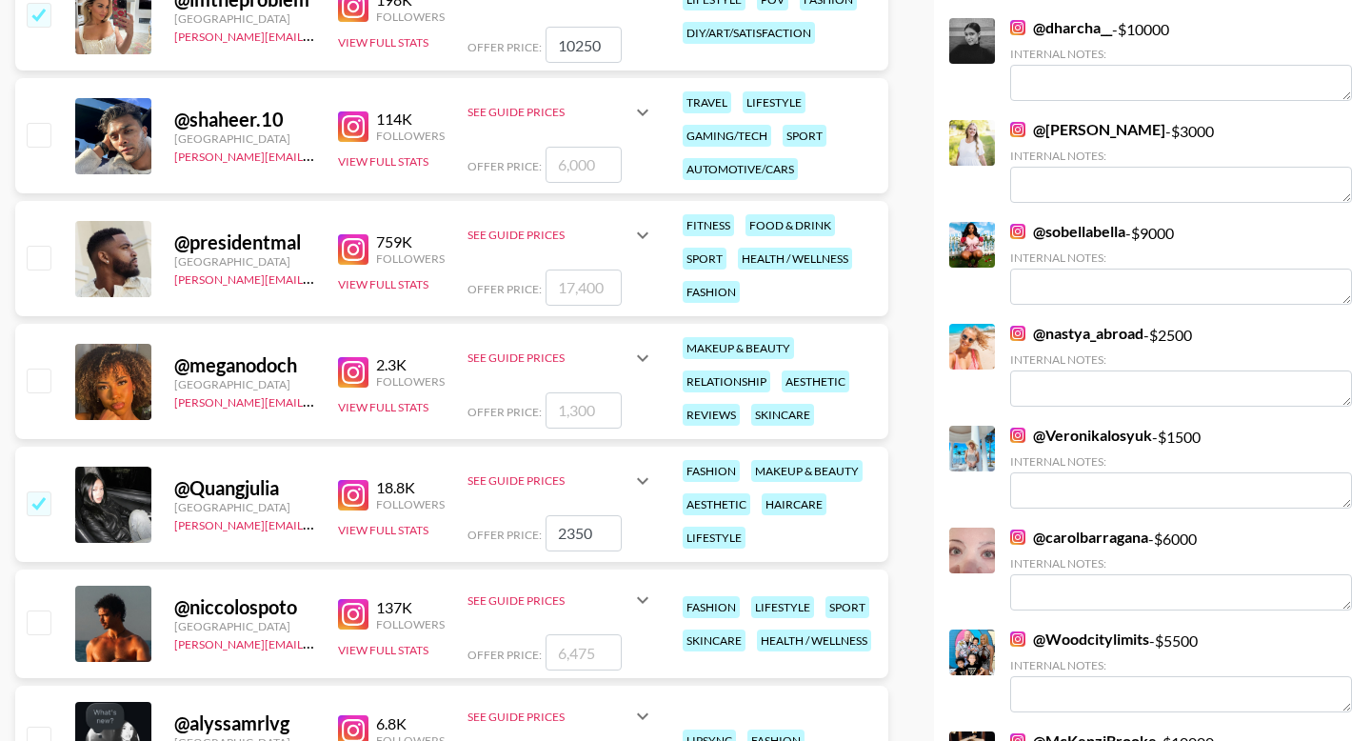
click at [47, 254] on input "checkbox" at bounding box center [38, 257] width 23 height 23
checkbox input "true"
type input "17400"
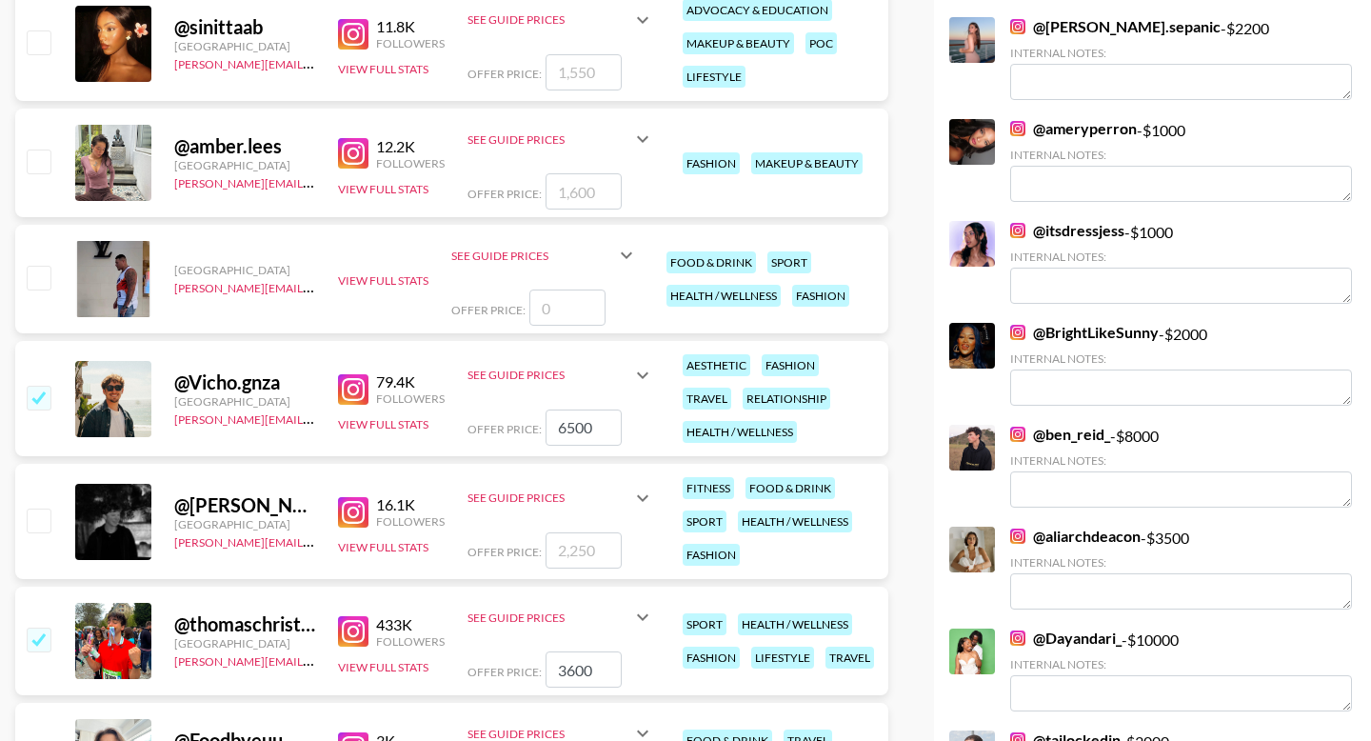
scroll to position [1637, 0]
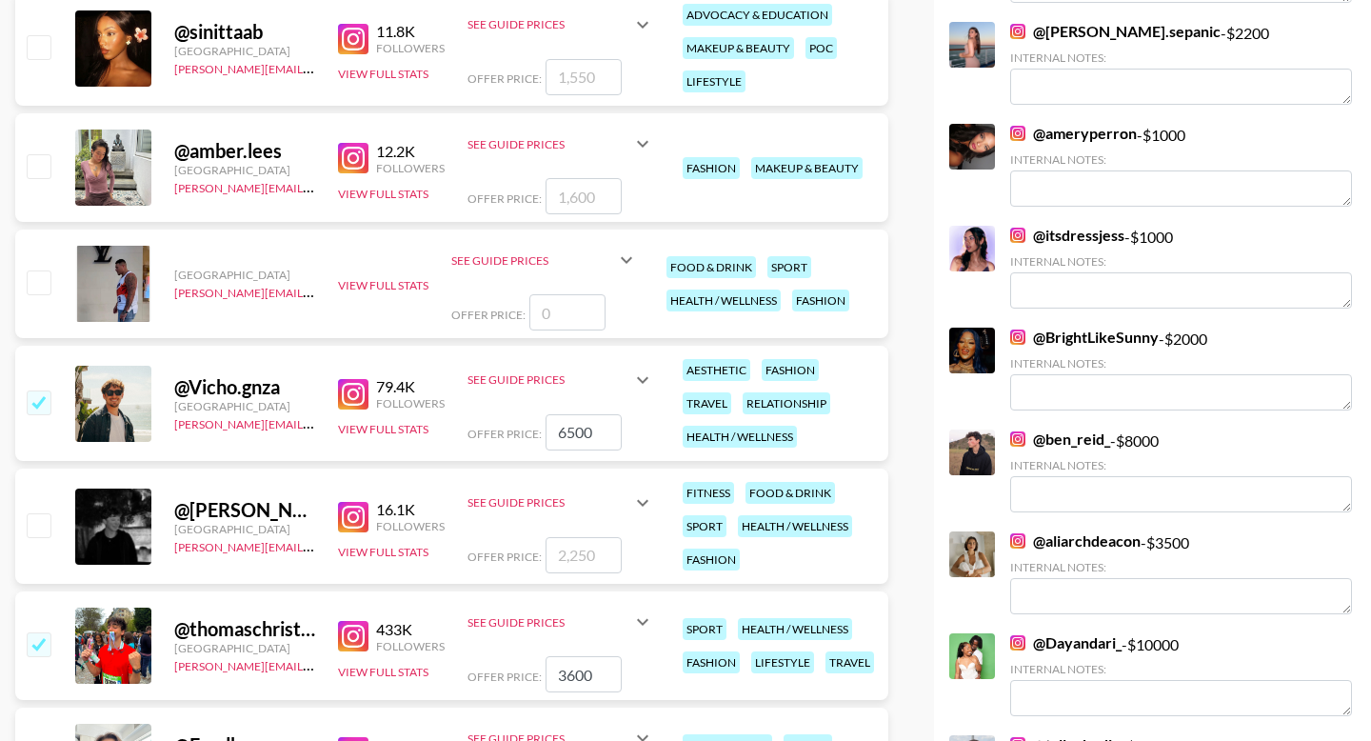
click at [36, 170] on input "checkbox" at bounding box center [38, 165] width 23 height 23
checkbox input "true"
type input "1600"
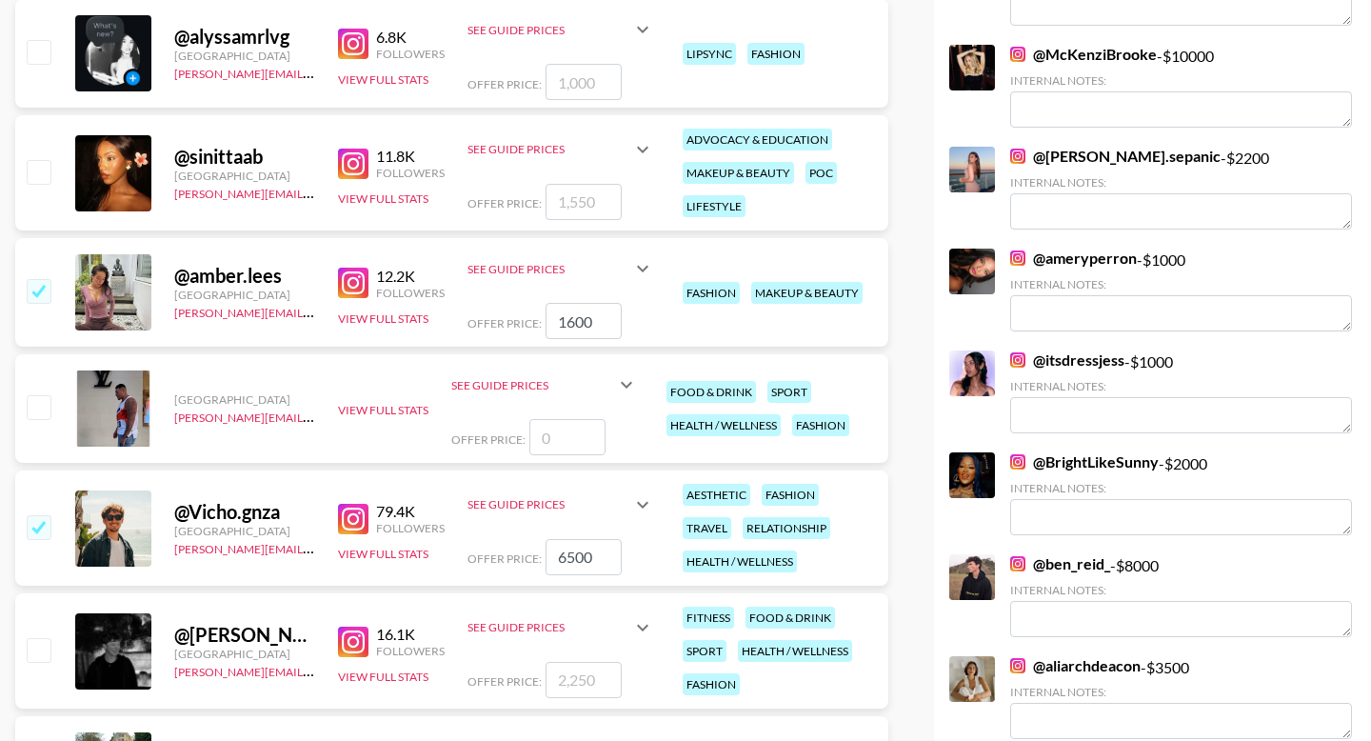
scroll to position [1479, 0]
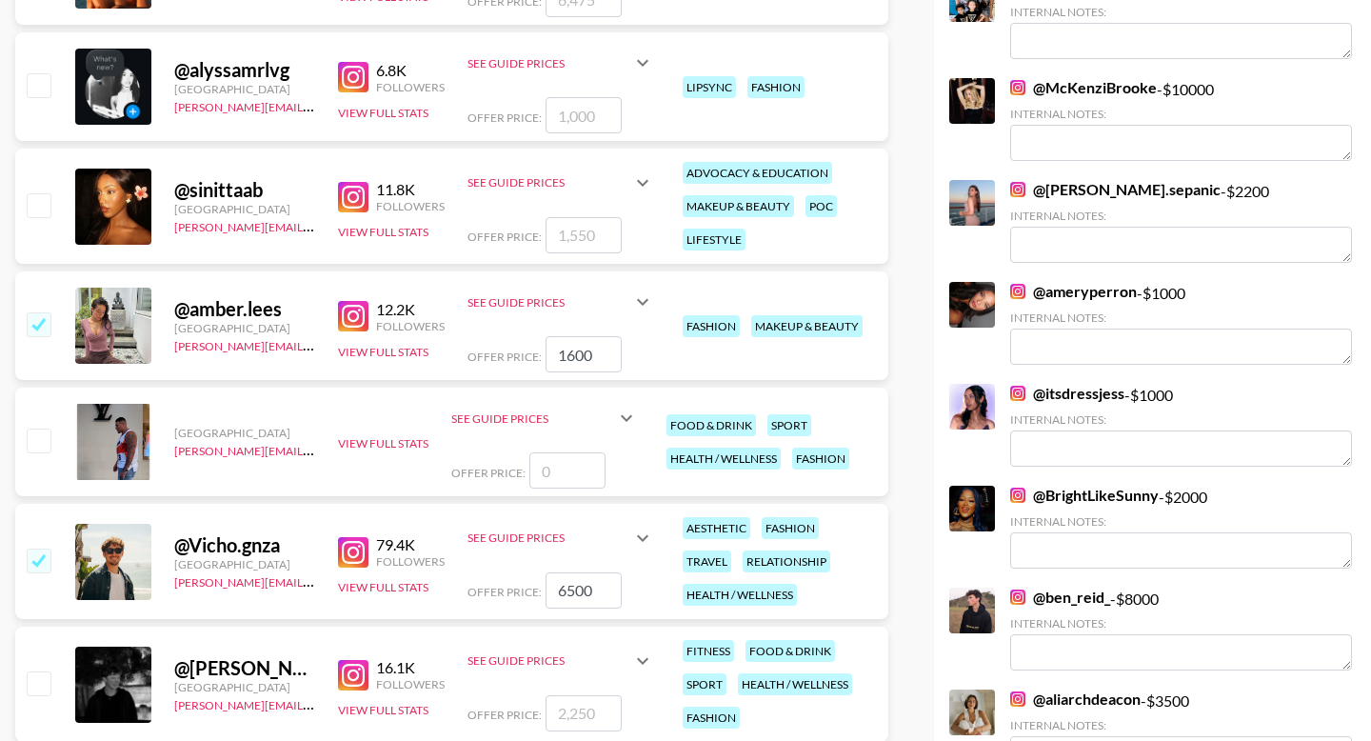
click at [33, 204] on input "checkbox" at bounding box center [38, 204] width 23 height 23
checkbox input "true"
type input "1550"
click at [44, 86] on input "checkbox" at bounding box center [38, 84] width 23 height 23
checkbox input "true"
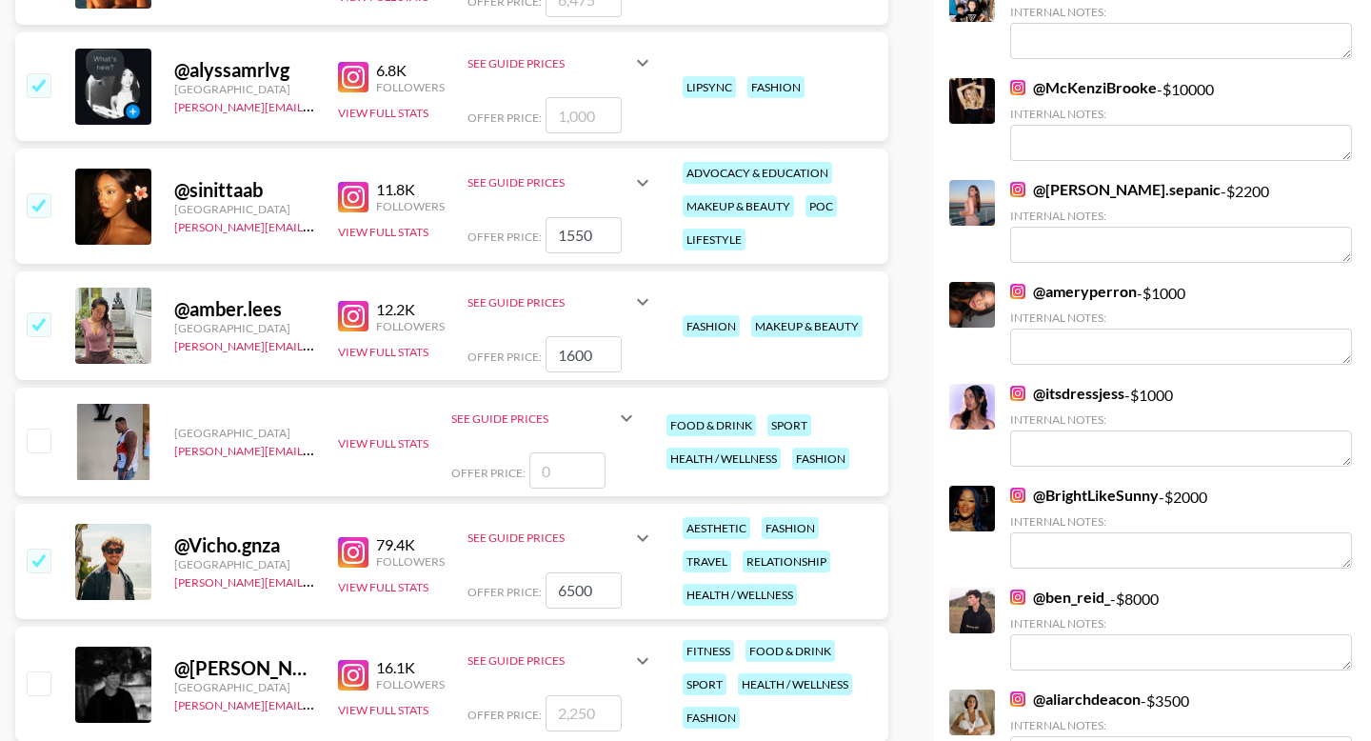
type input "1000"
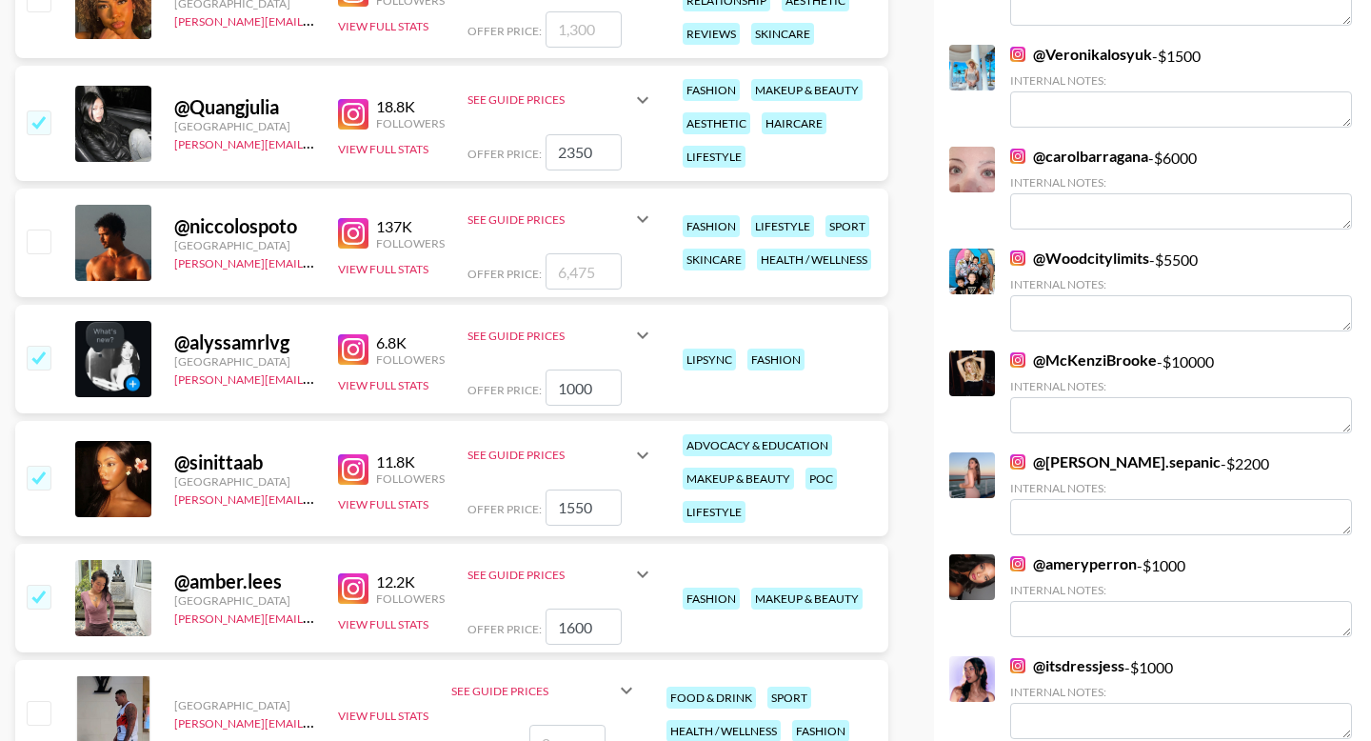
scroll to position [1203, 0]
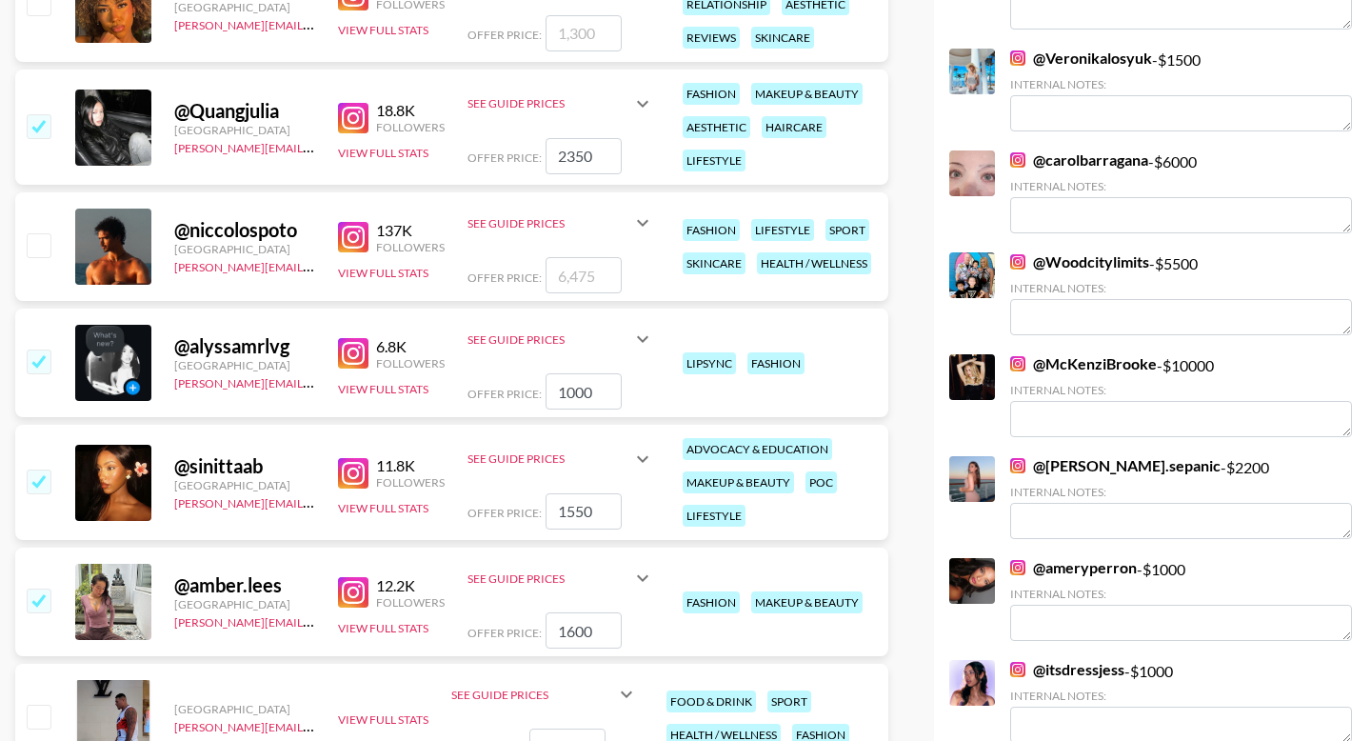
click at [37, 239] on input "checkbox" at bounding box center [38, 244] width 23 height 23
checkbox input "true"
type input "6475"
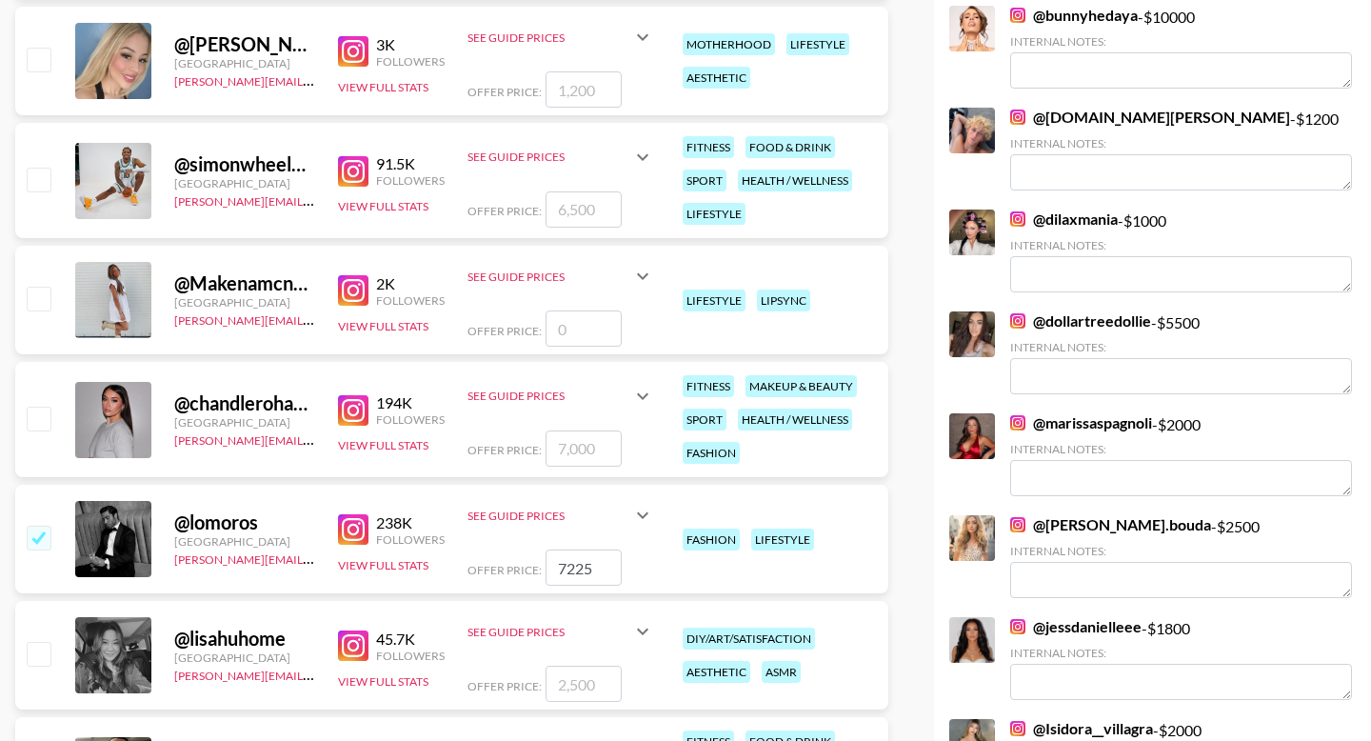
scroll to position [2571, 0]
click at [32, 418] on input "checkbox" at bounding box center [38, 417] width 23 height 23
checkbox input "true"
type input "7000"
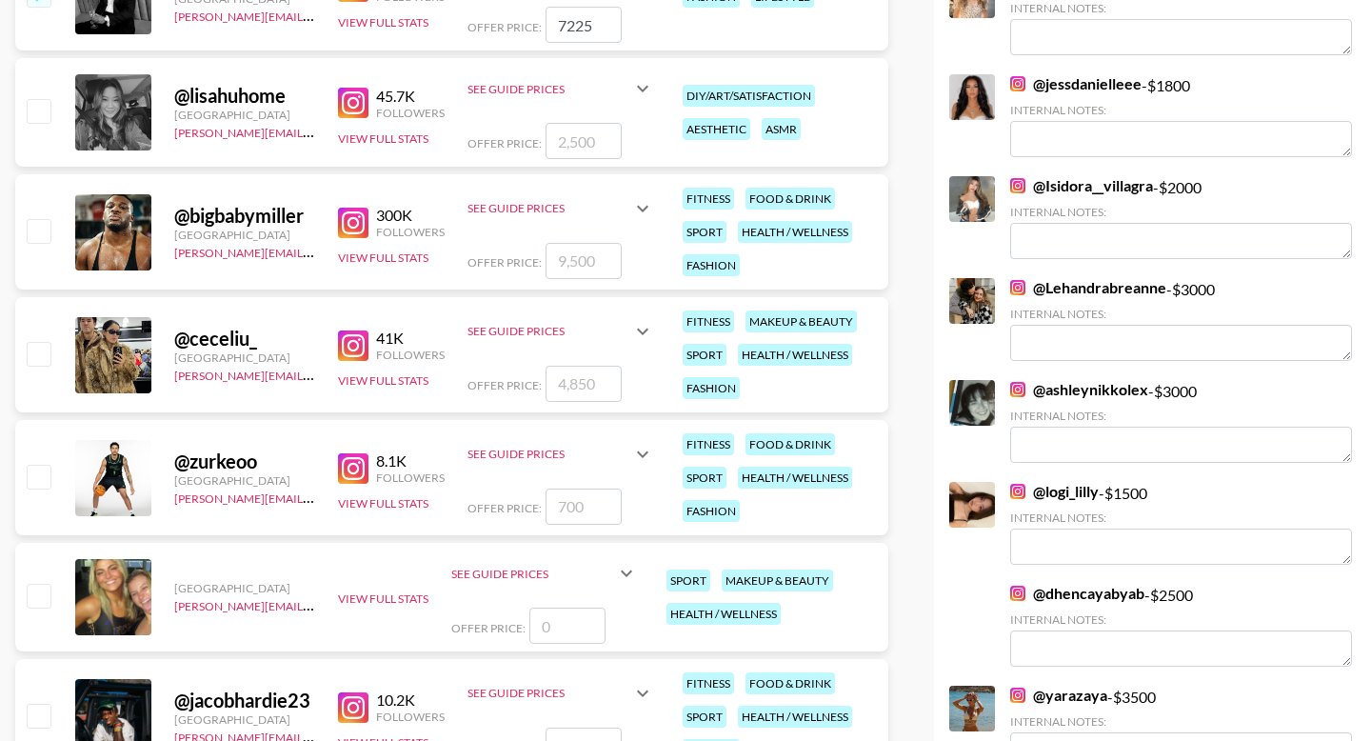
scroll to position [3162, 0]
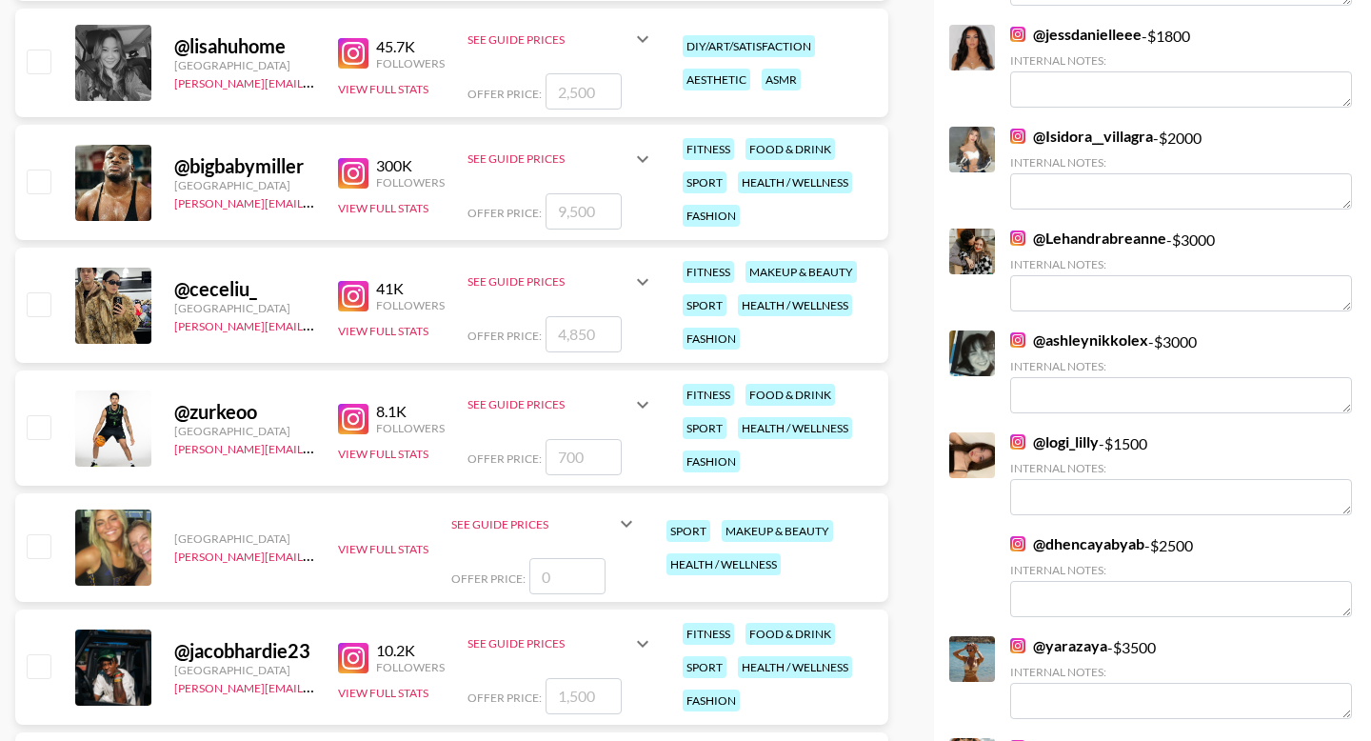
click at [39, 309] on input "checkbox" at bounding box center [38, 303] width 23 height 23
checkbox input "true"
type input "4850"
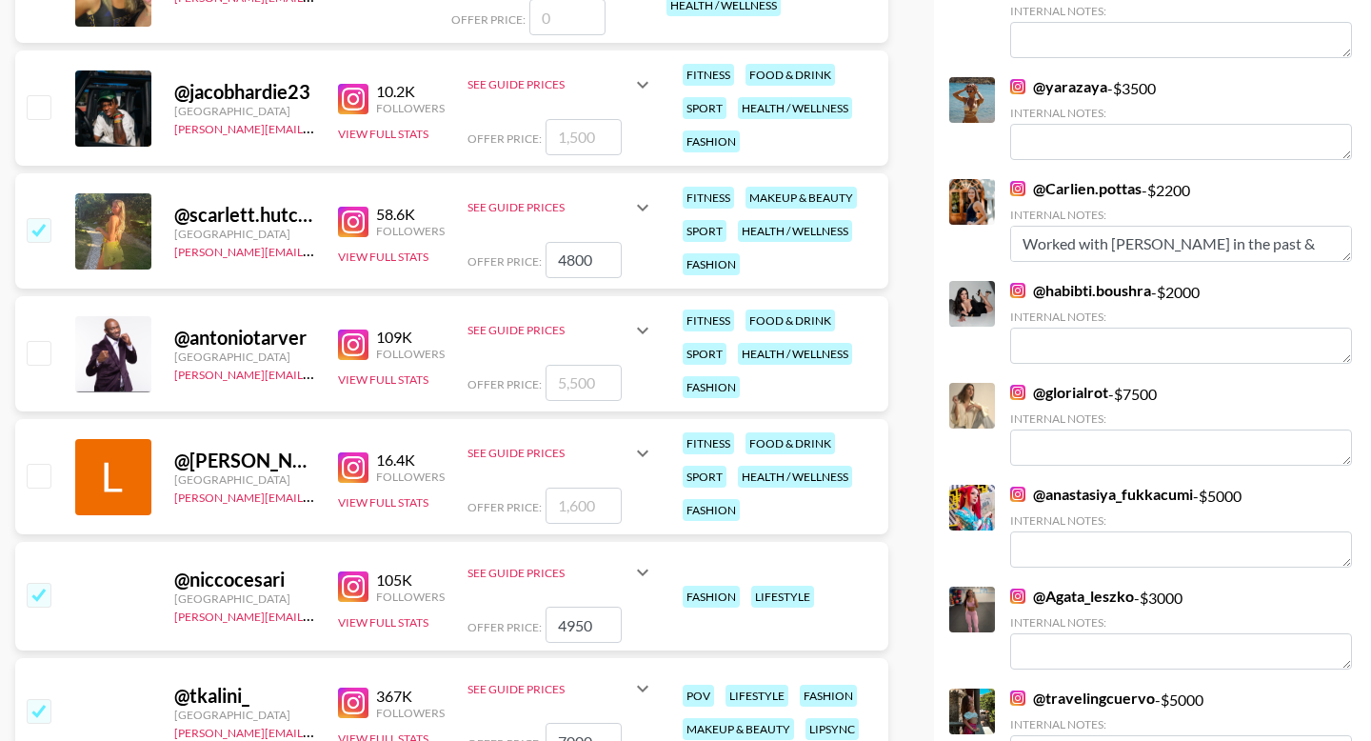
scroll to position [3825, 0]
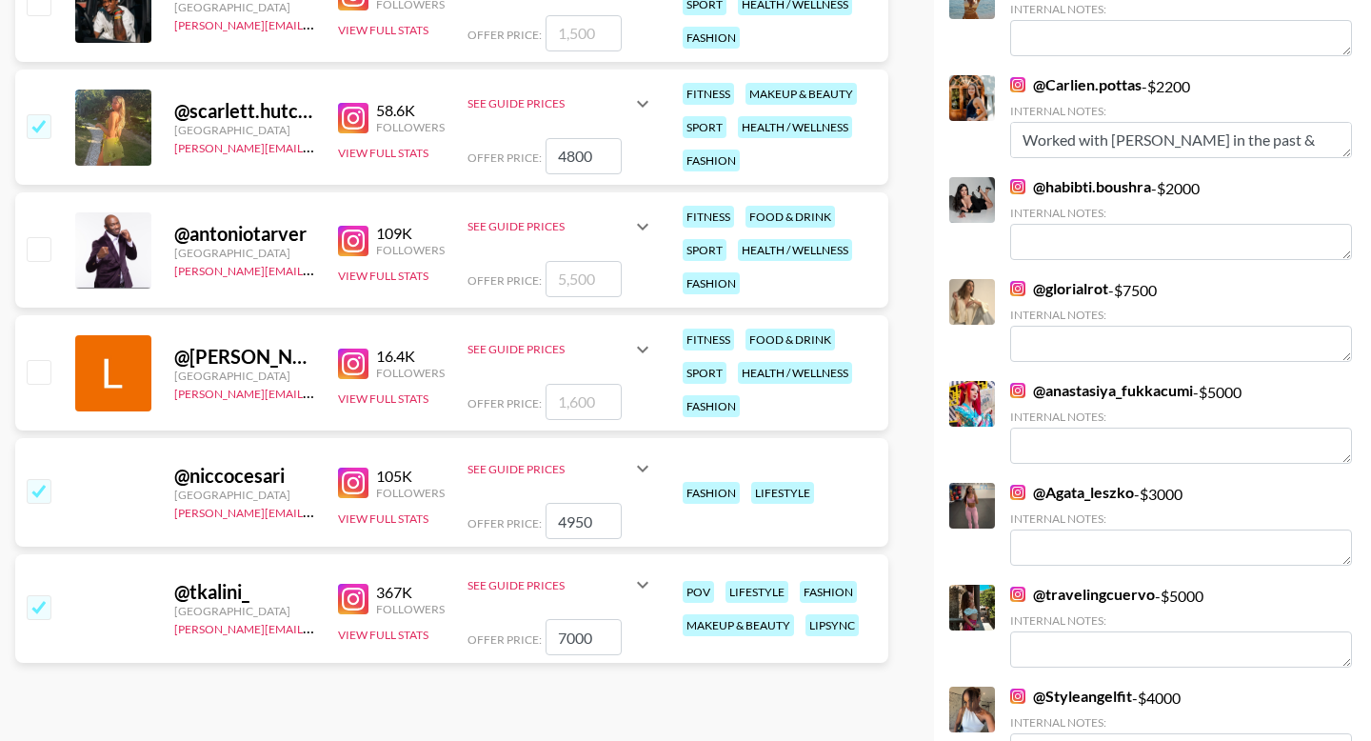
click at [36, 373] on input "checkbox" at bounding box center [38, 371] width 23 height 23
checkbox input "true"
type input "1600"
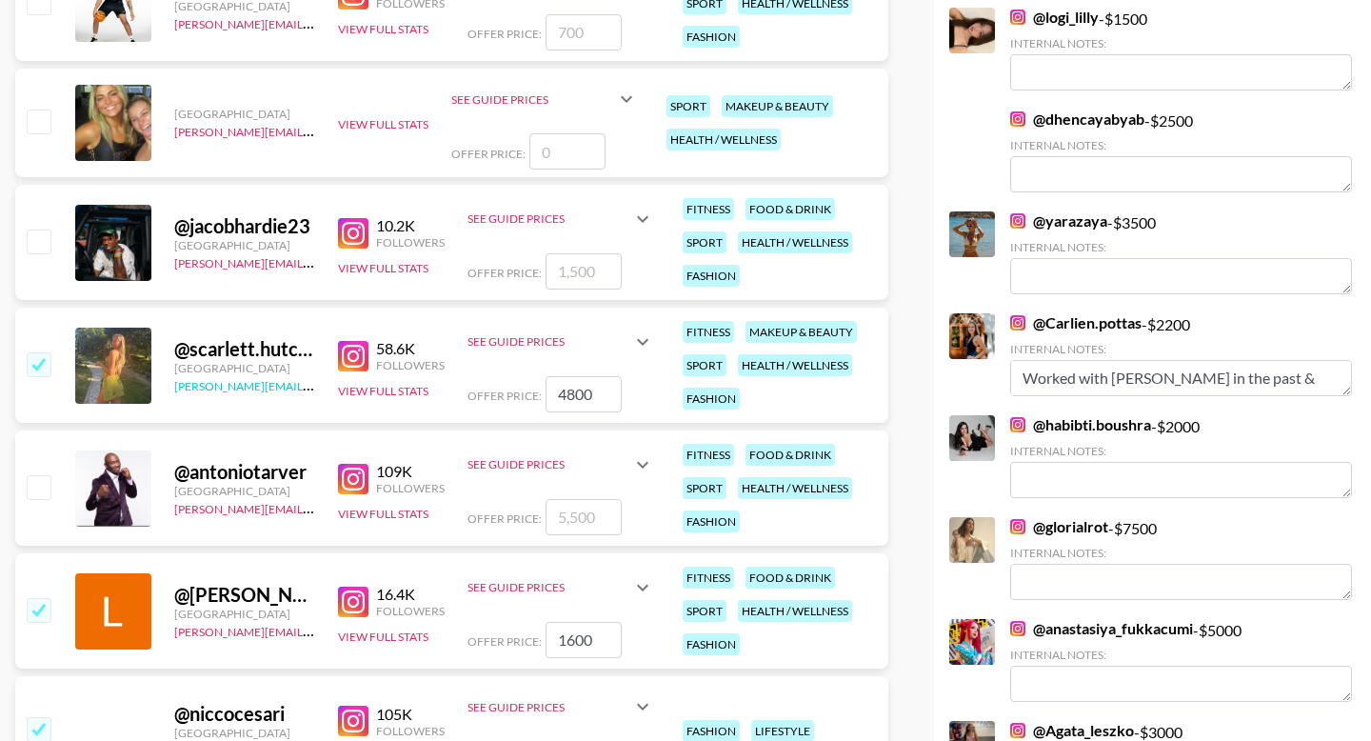
scroll to position [3588, 0]
click at [33, 236] on input "checkbox" at bounding box center [38, 240] width 23 height 23
checkbox input "true"
type input "1500"
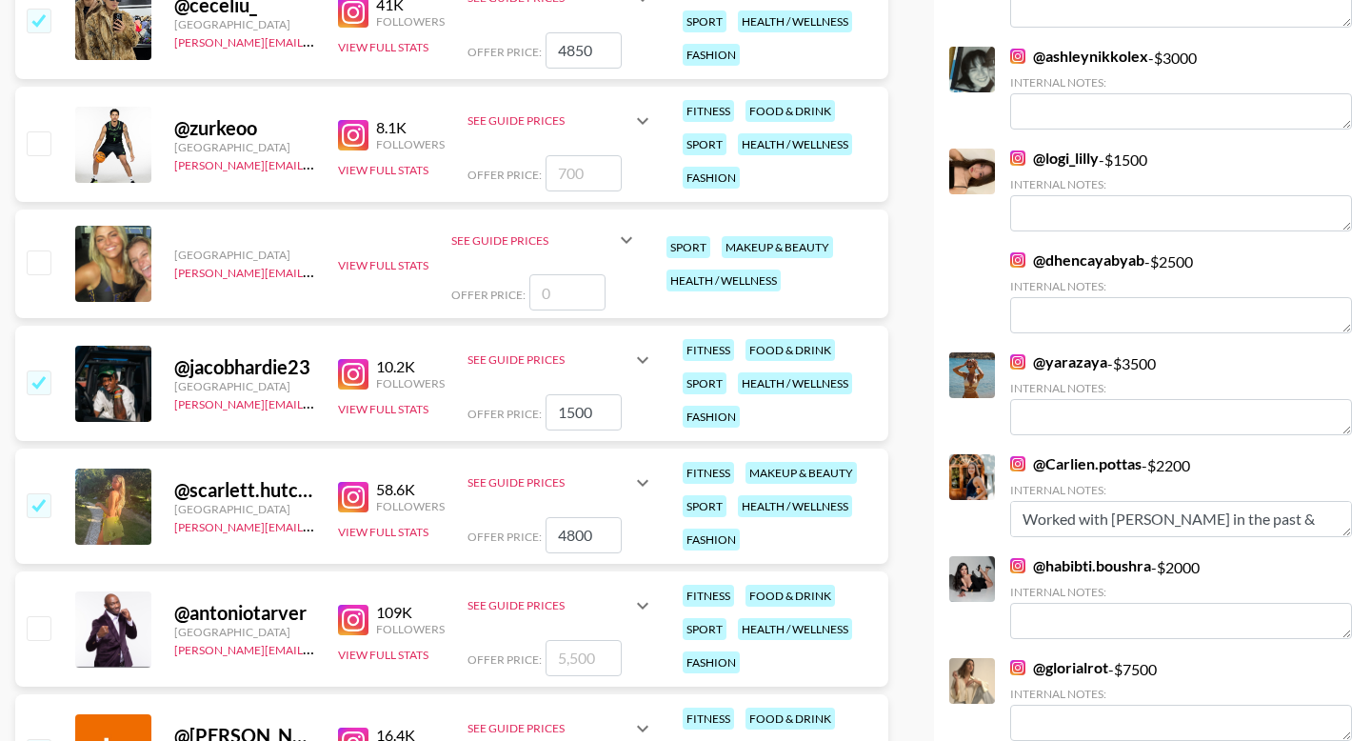
scroll to position [3430, 0]
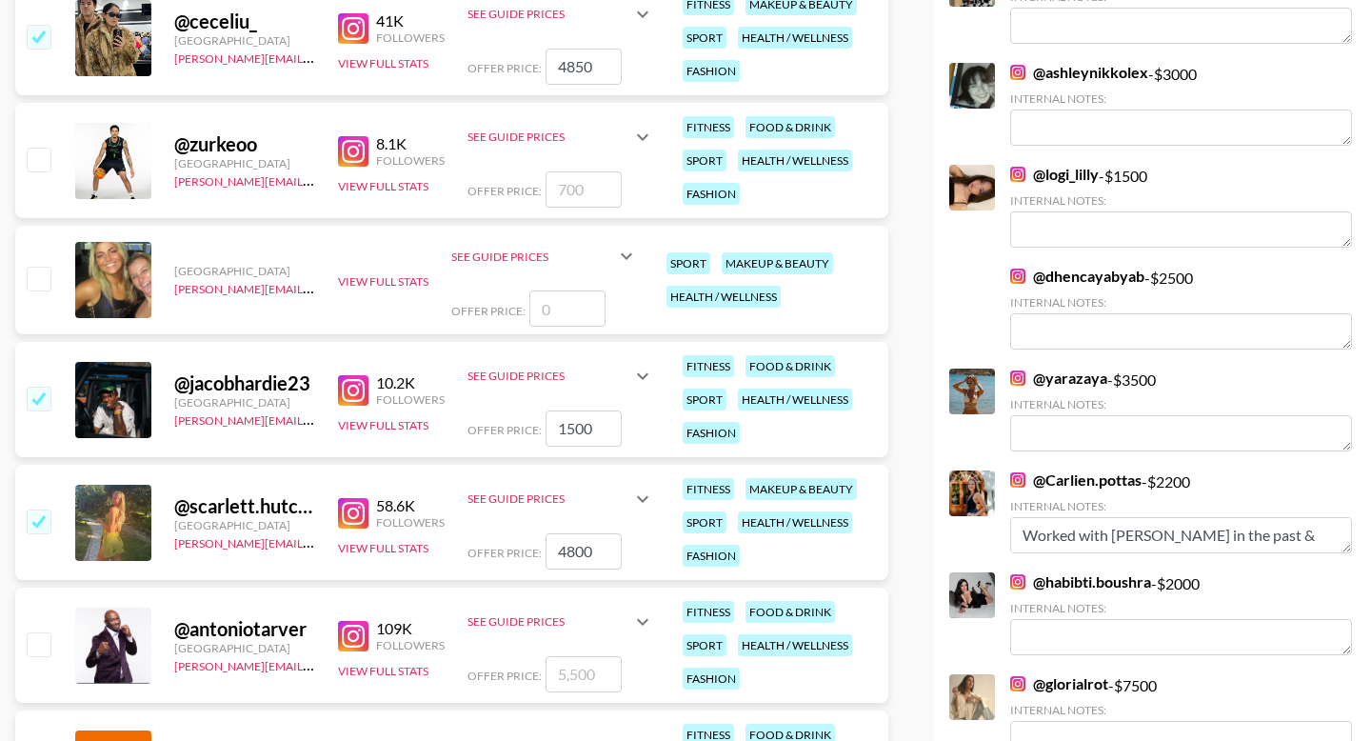
click at [41, 155] on input "checkbox" at bounding box center [38, 159] width 23 height 23
checkbox input "true"
type input "700"
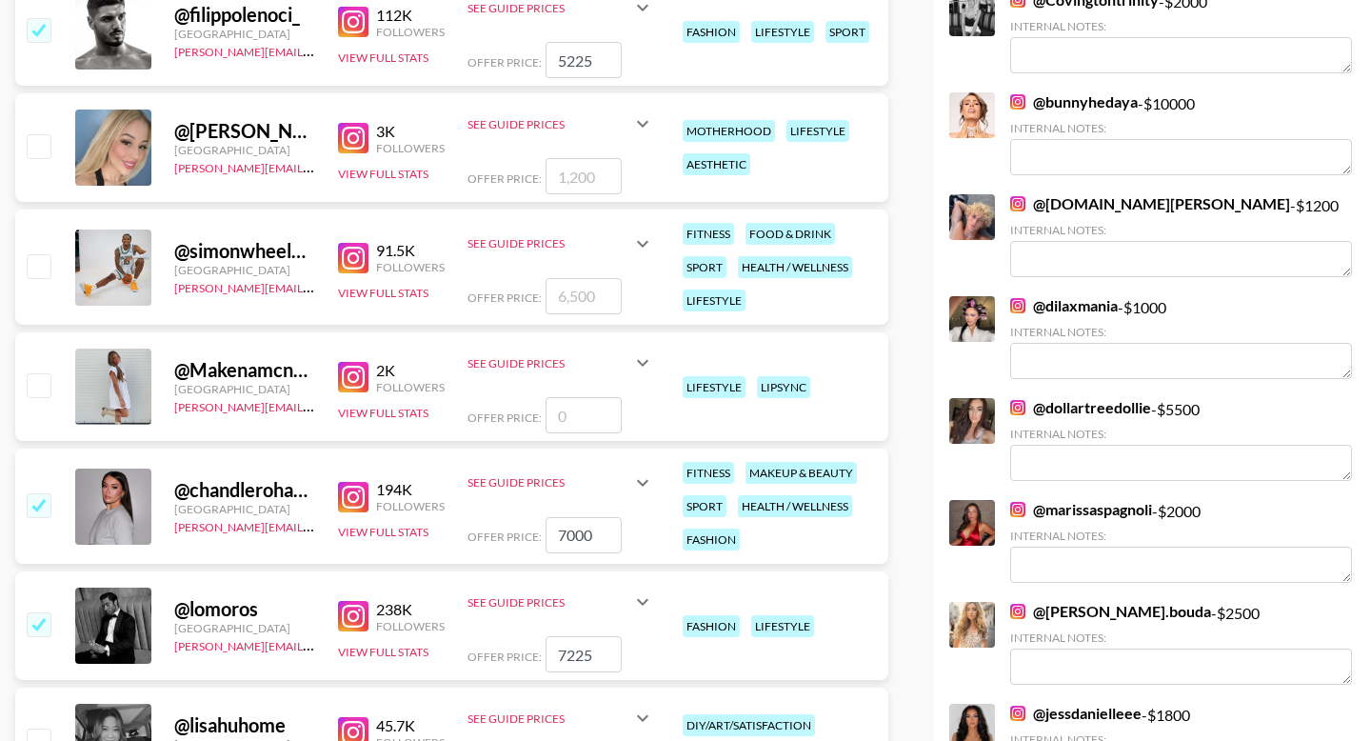
scroll to position [2480, 0]
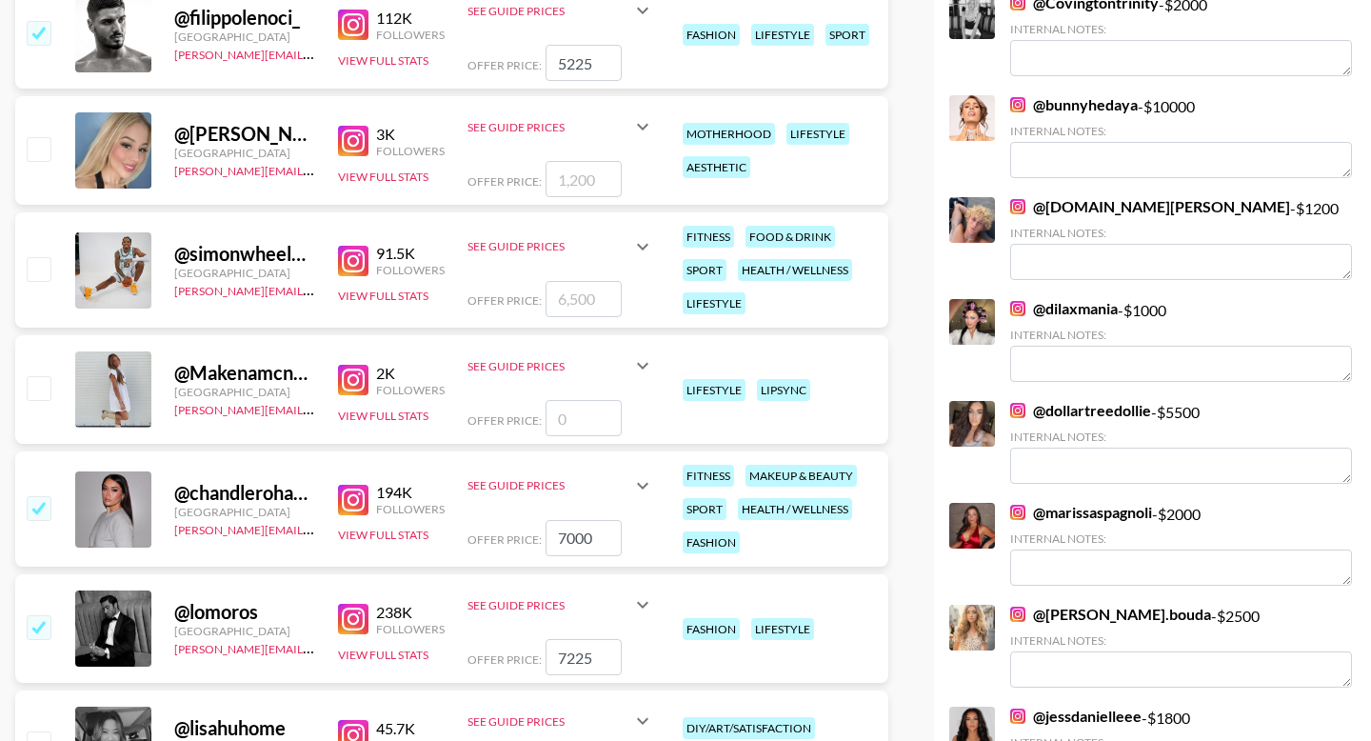
click at [40, 259] on input "checkbox" at bounding box center [38, 268] width 23 height 23
checkbox input "true"
type input "6500"
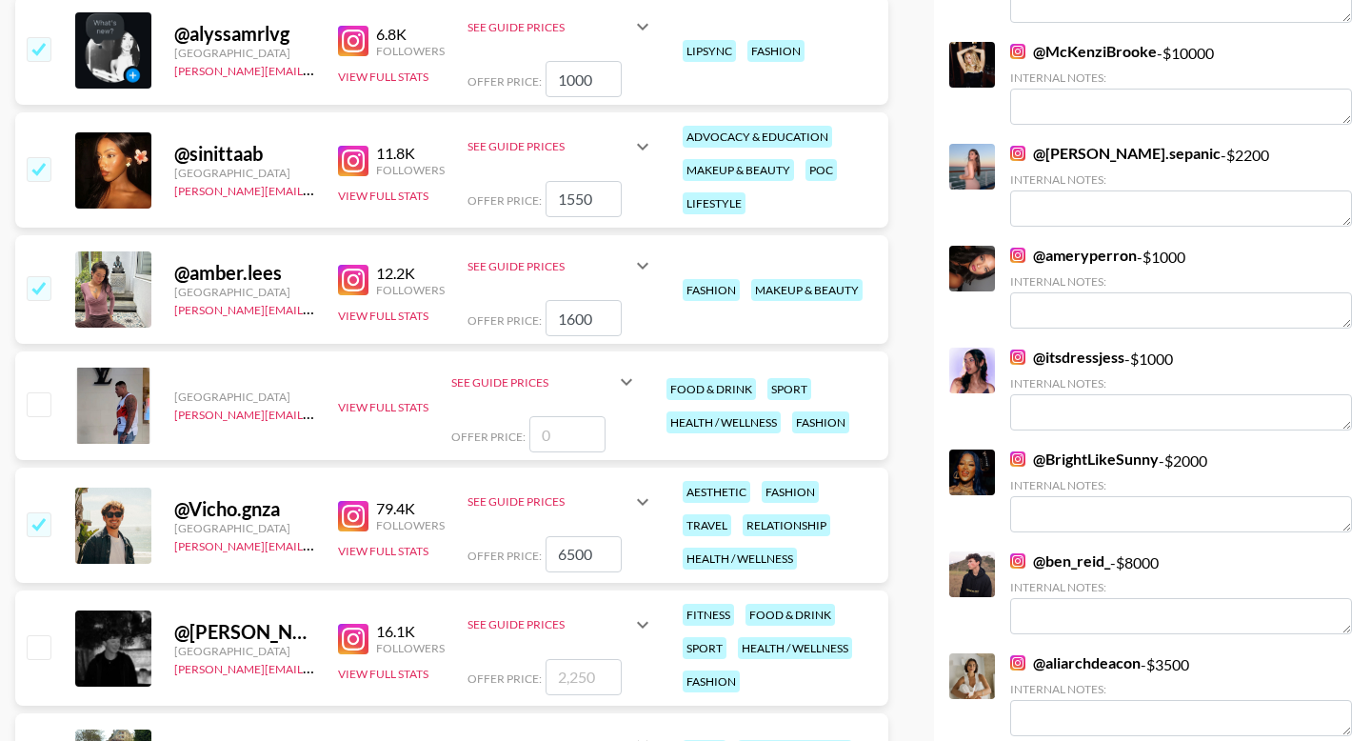
scroll to position [0, 0]
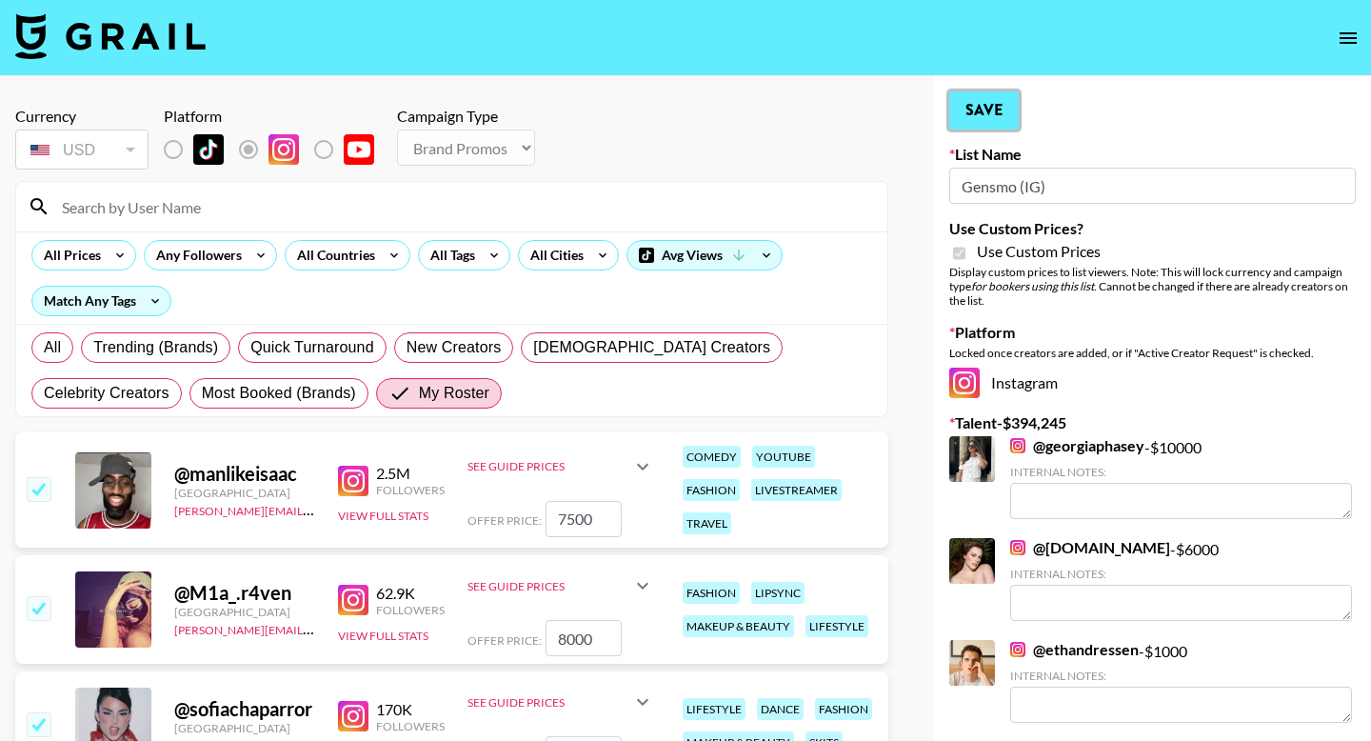
click at [986, 119] on button "Save" at bounding box center [984, 110] width 70 height 38
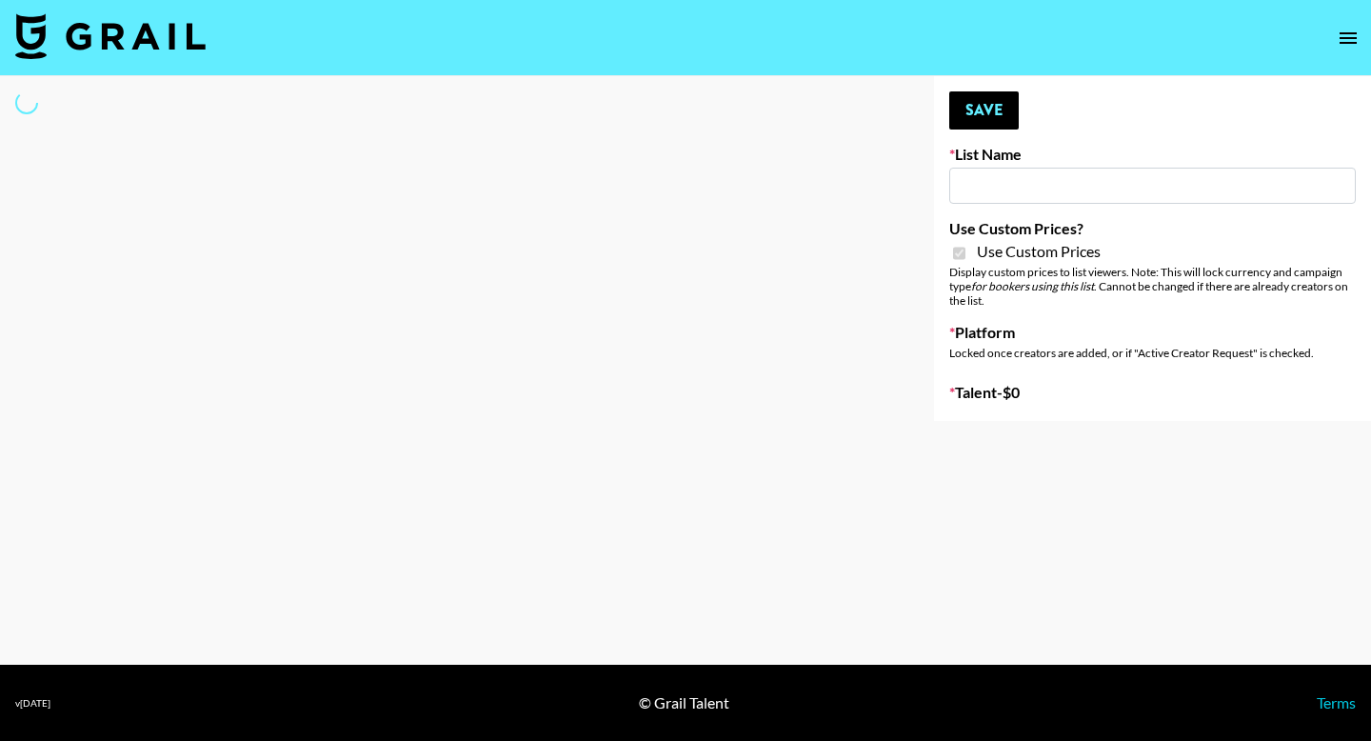
type input "Gensmo (Tiktok)"
checkbox input "true"
select select "Brand"
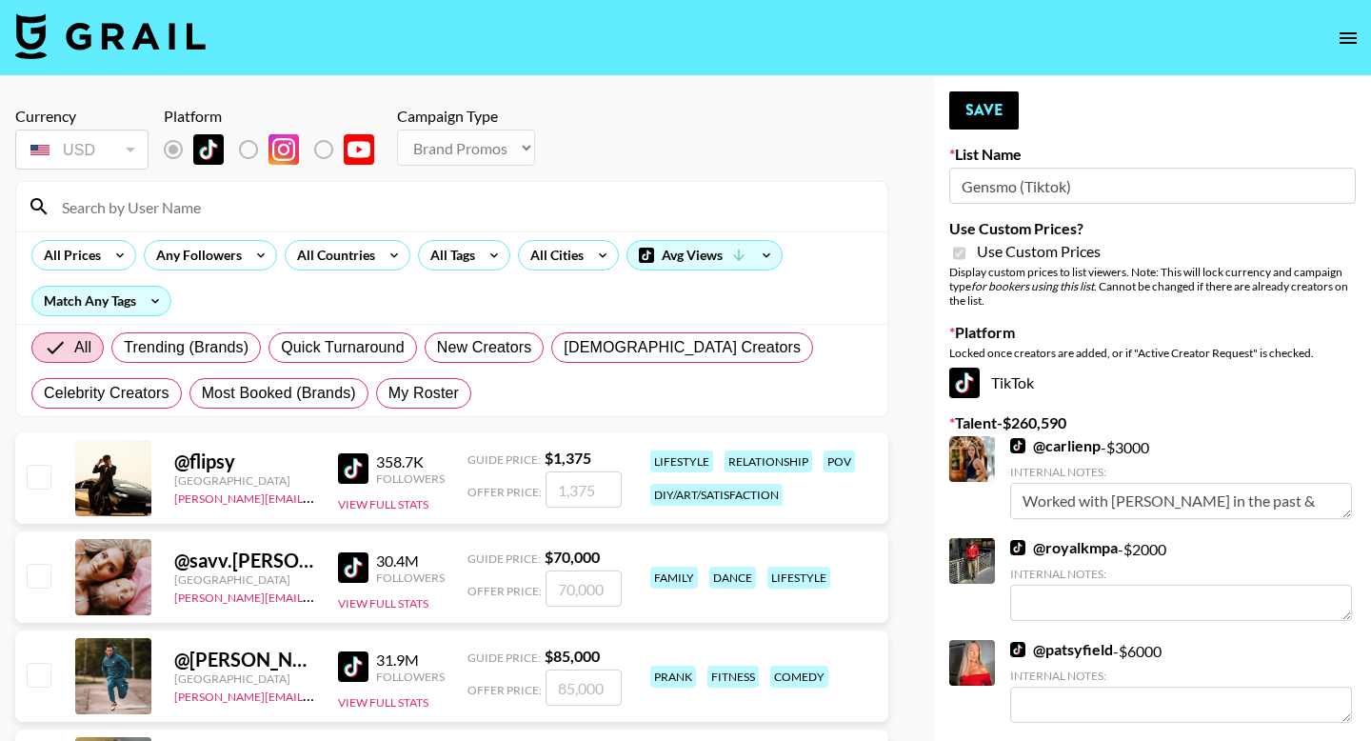
click at [412, 387] on span "My Roster" at bounding box center [423, 393] width 70 height 23
click at [388, 393] on input "My Roster" at bounding box center [388, 393] width 0 height 0
radio input "true"
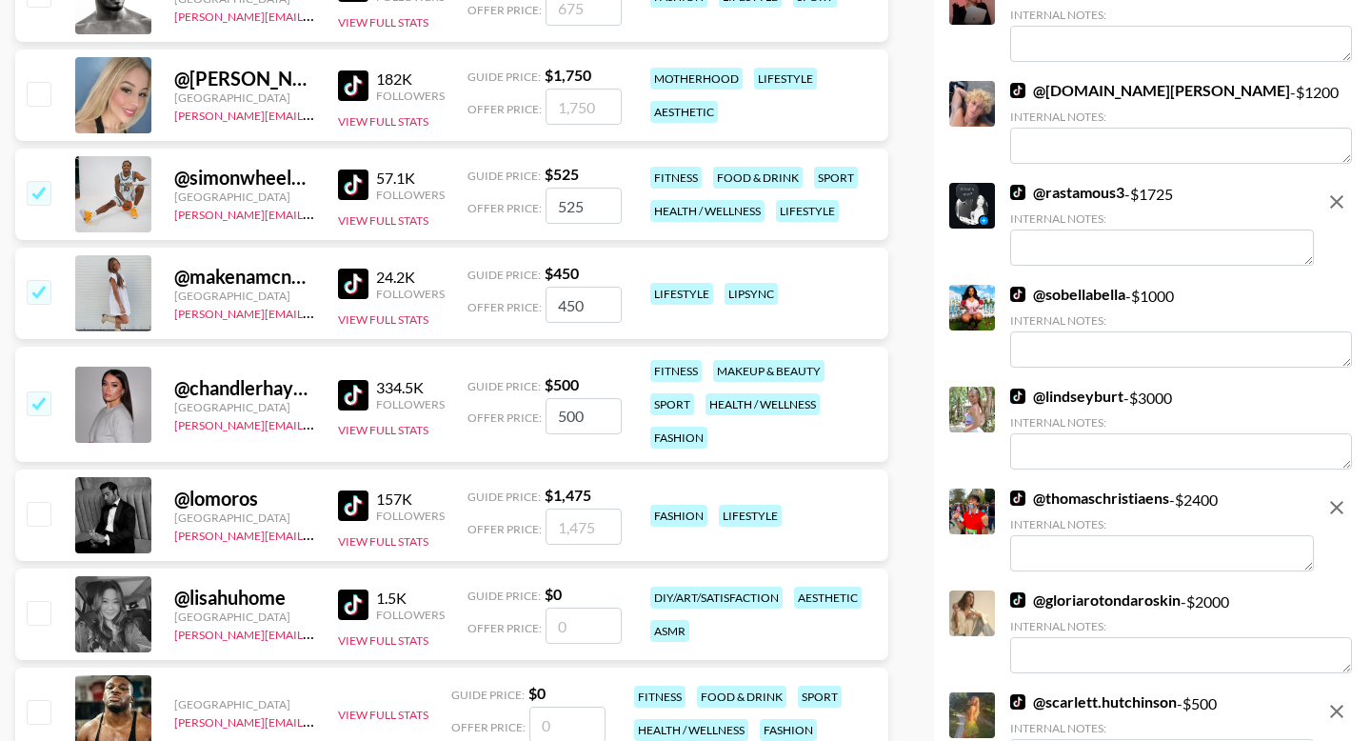
scroll to position [1877, 0]
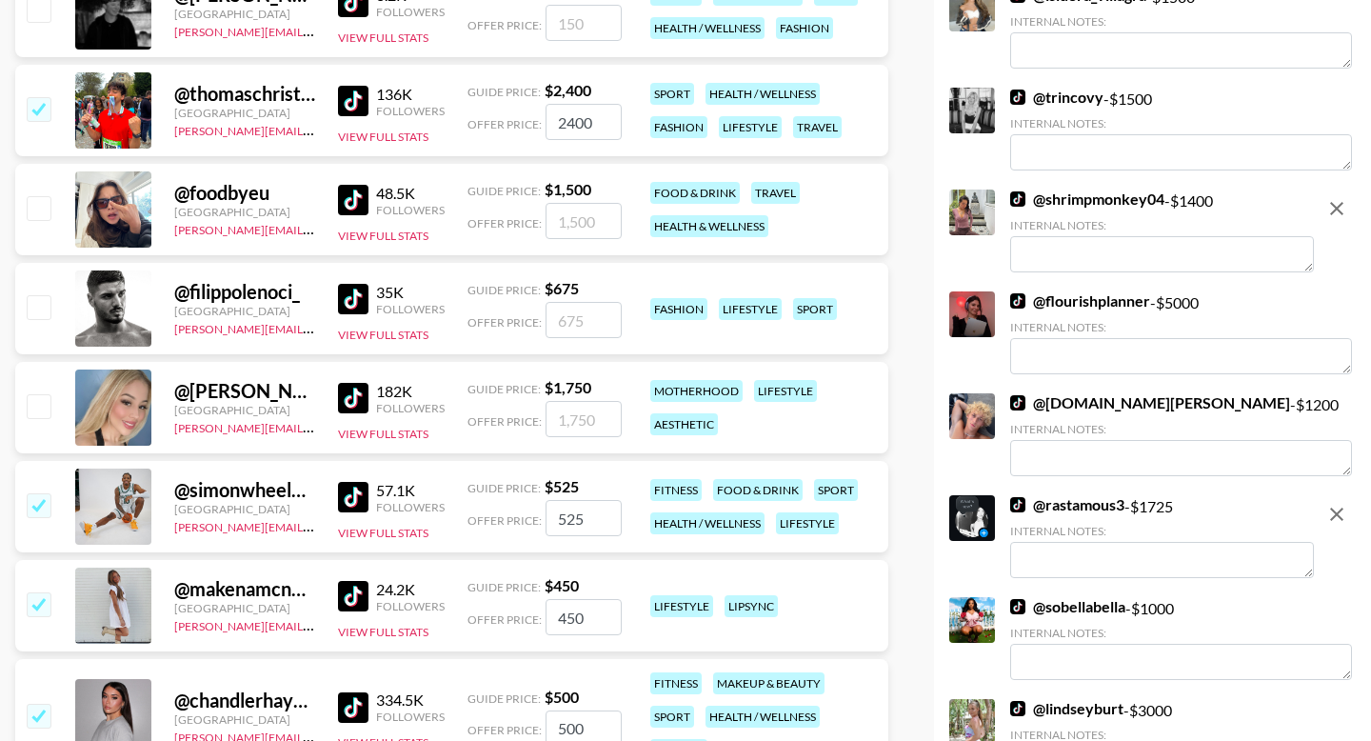
click at [54, 314] on div "@ filippolenoci_ Italy ella.makin@grail-talent.com 35K Followers View Full Stat…" at bounding box center [451, 308] width 873 height 91
click at [37, 308] on input "checkbox" at bounding box center [38, 306] width 23 height 23
checkbox input "true"
type input "675"
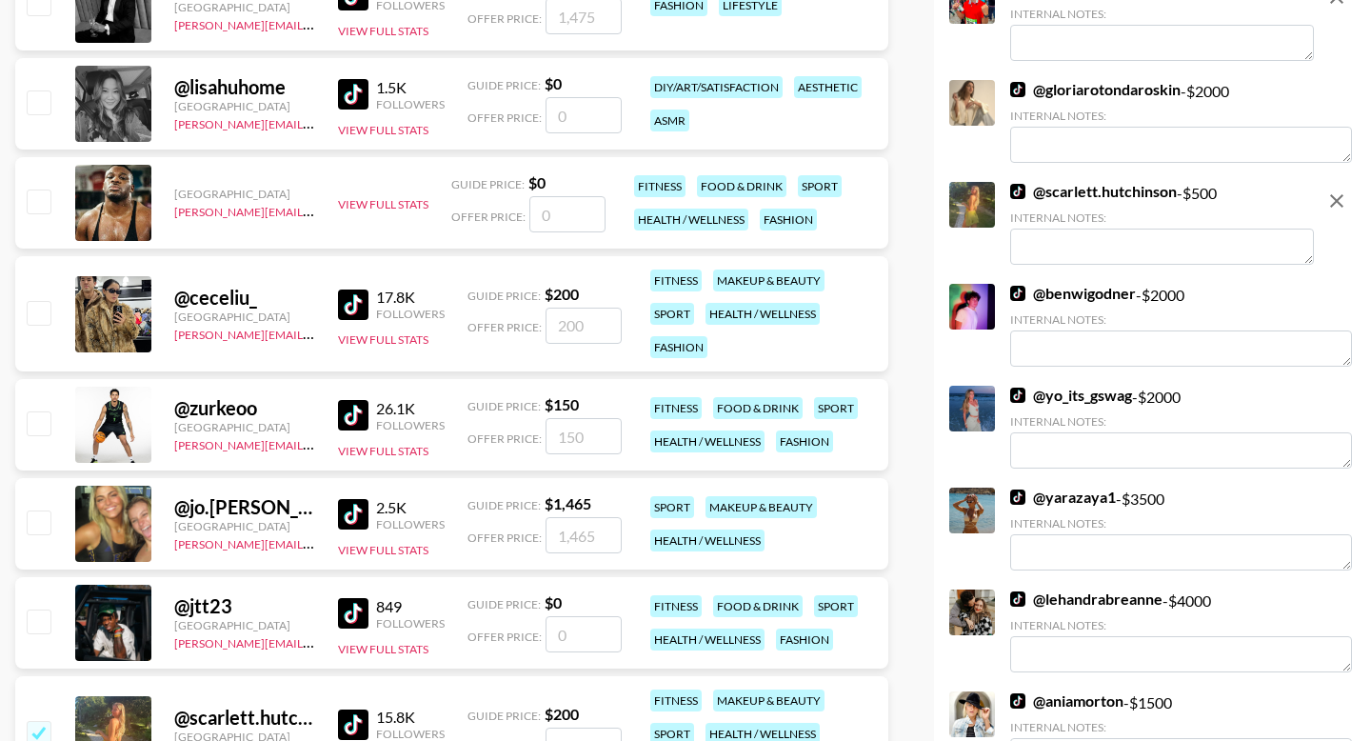
scroll to position [2513, 0]
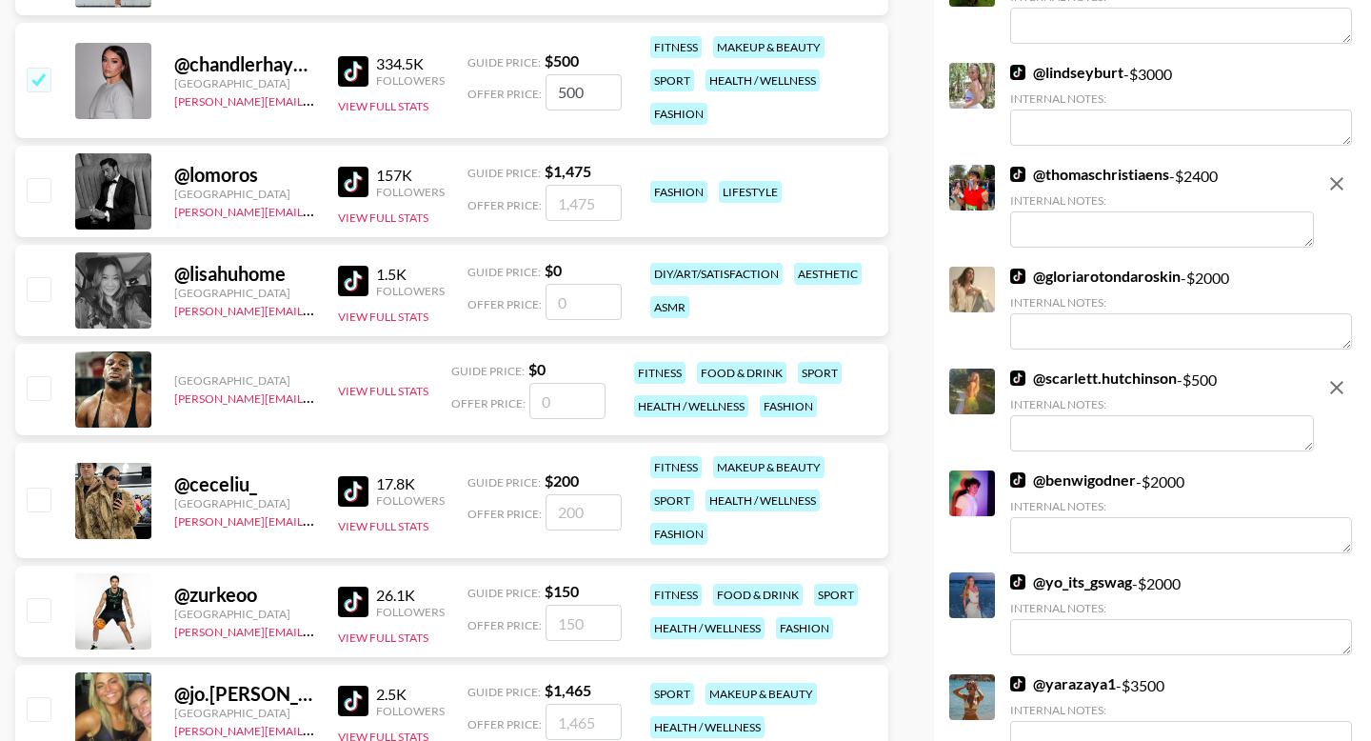
click at [35, 189] on input "checkbox" at bounding box center [38, 189] width 23 height 23
checkbox input "true"
type input "1475"
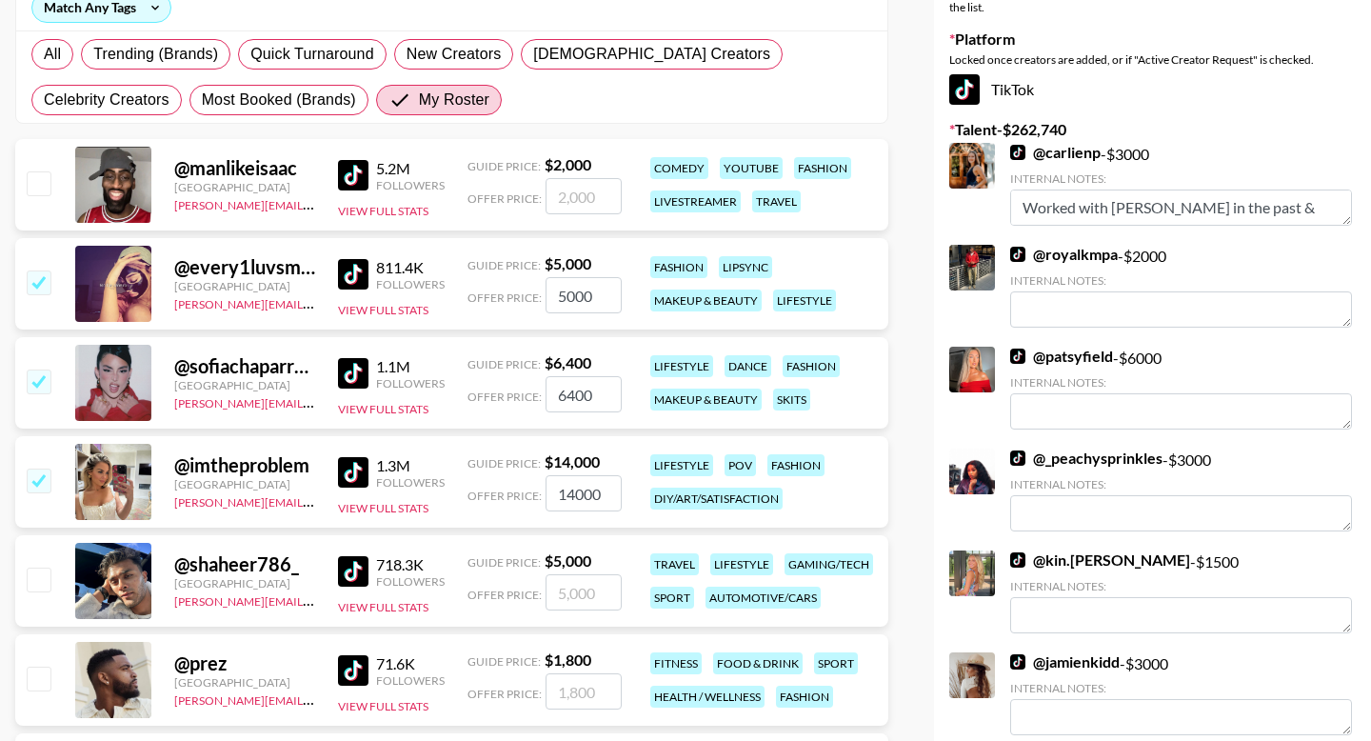
scroll to position [0, 0]
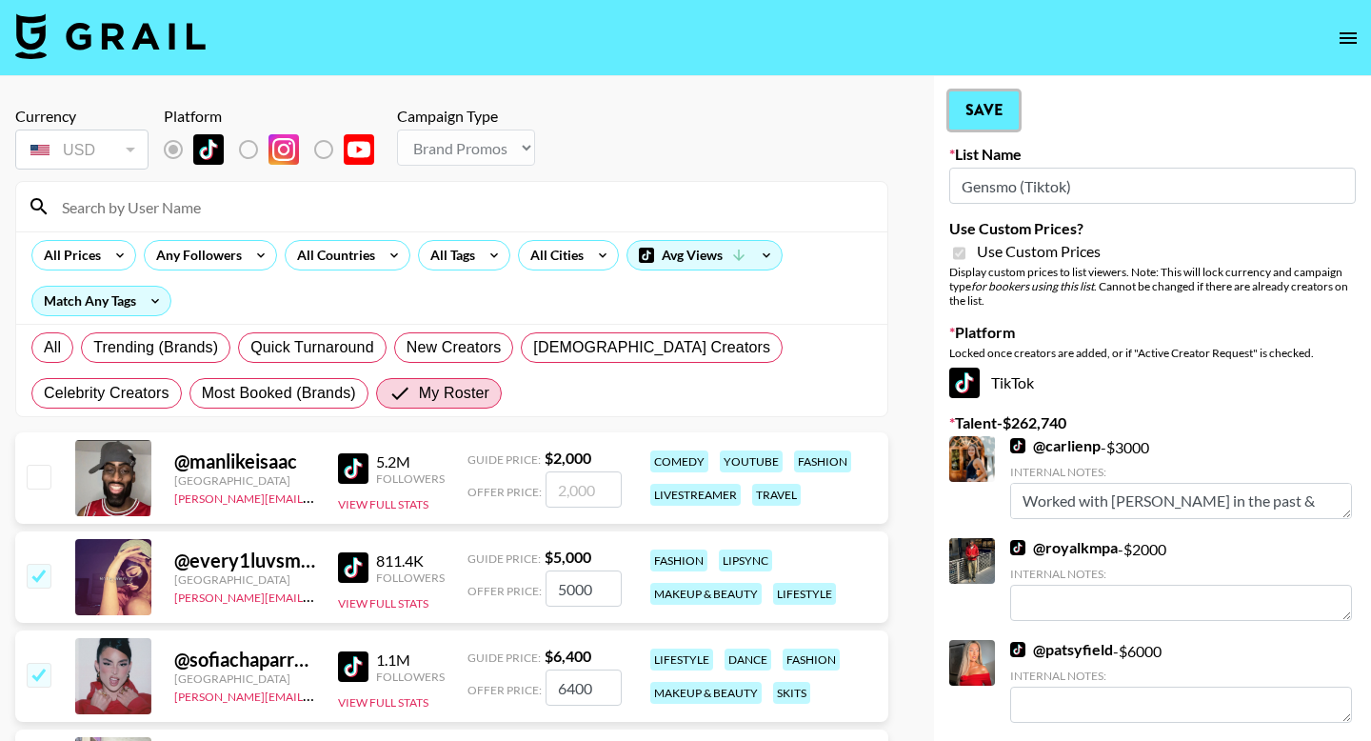
click at [1000, 109] on button "Save" at bounding box center [984, 110] width 70 height 38
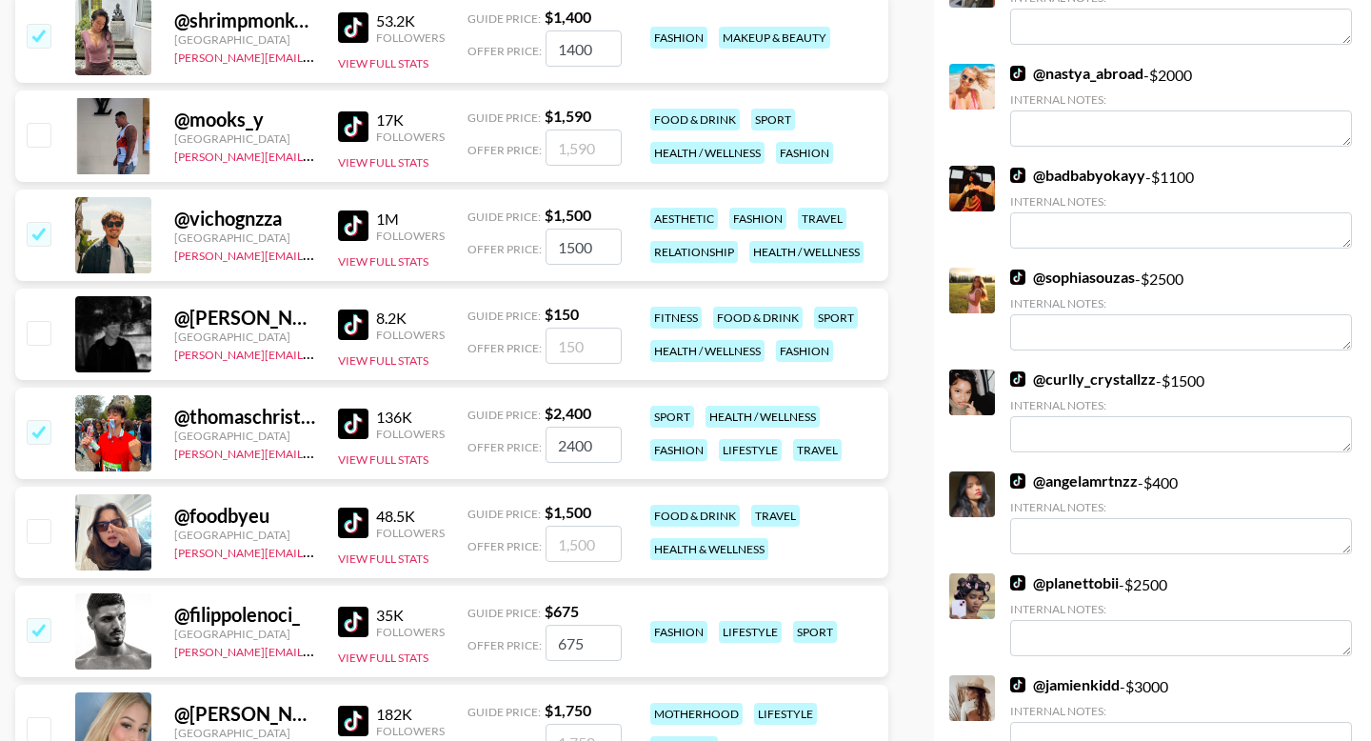
scroll to position [1561, 0]
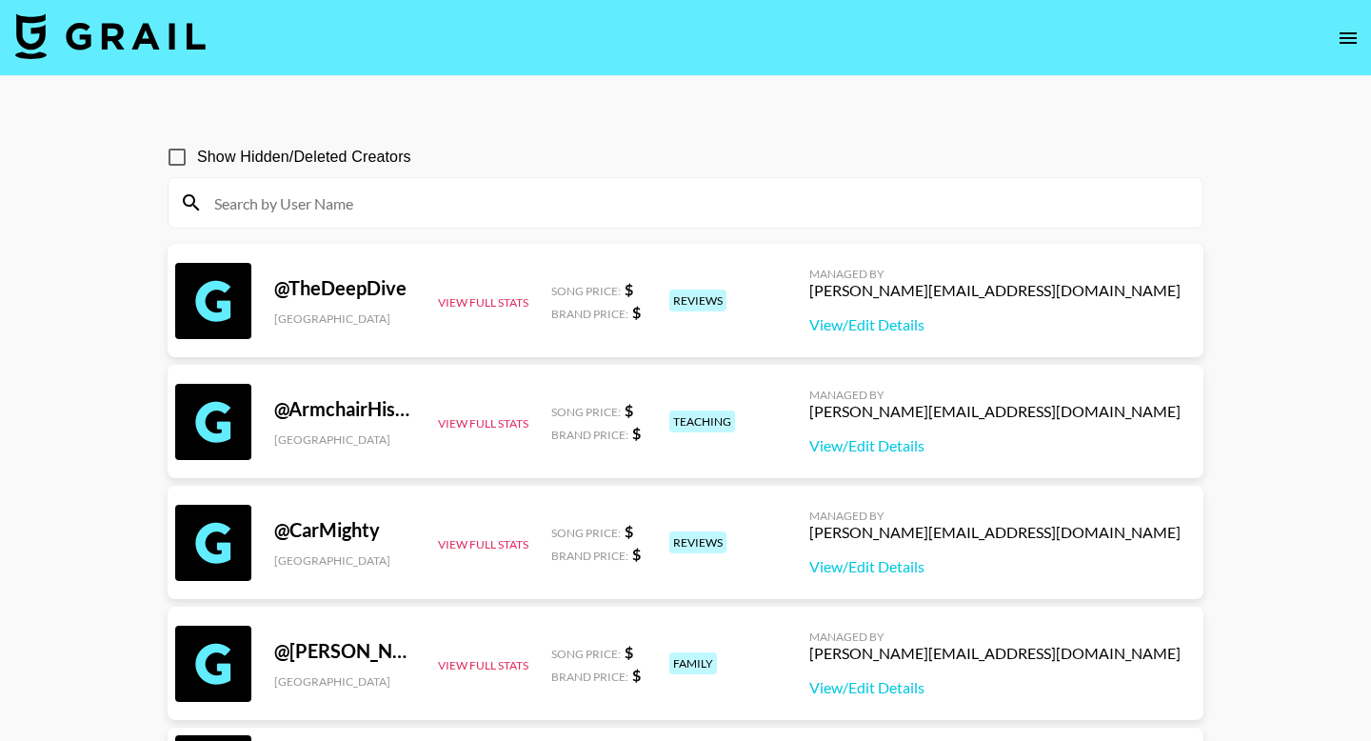
click at [1362, 33] on button "open drawer" at bounding box center [1348, 38] width 38 height 38
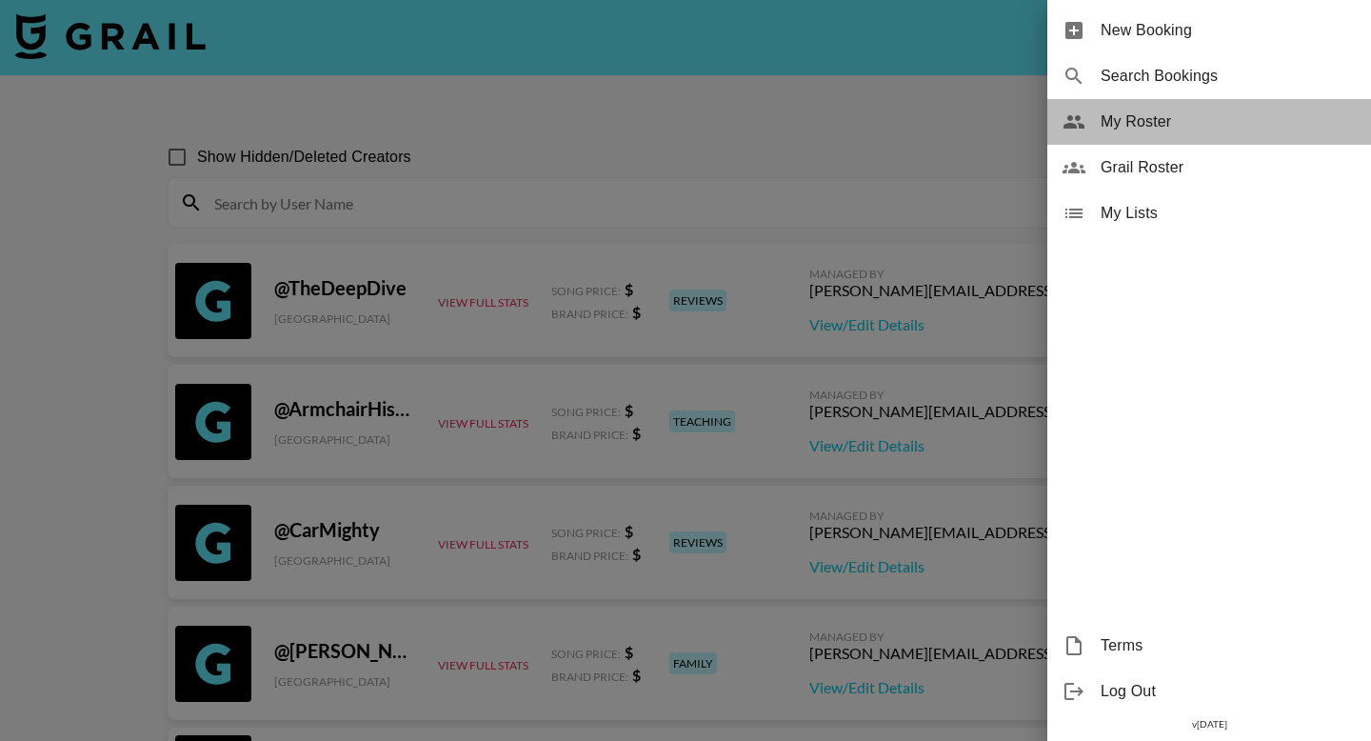
click at [1144, 131] on span "My Roster" at bounding box center [1228, 121] width 255 height 23
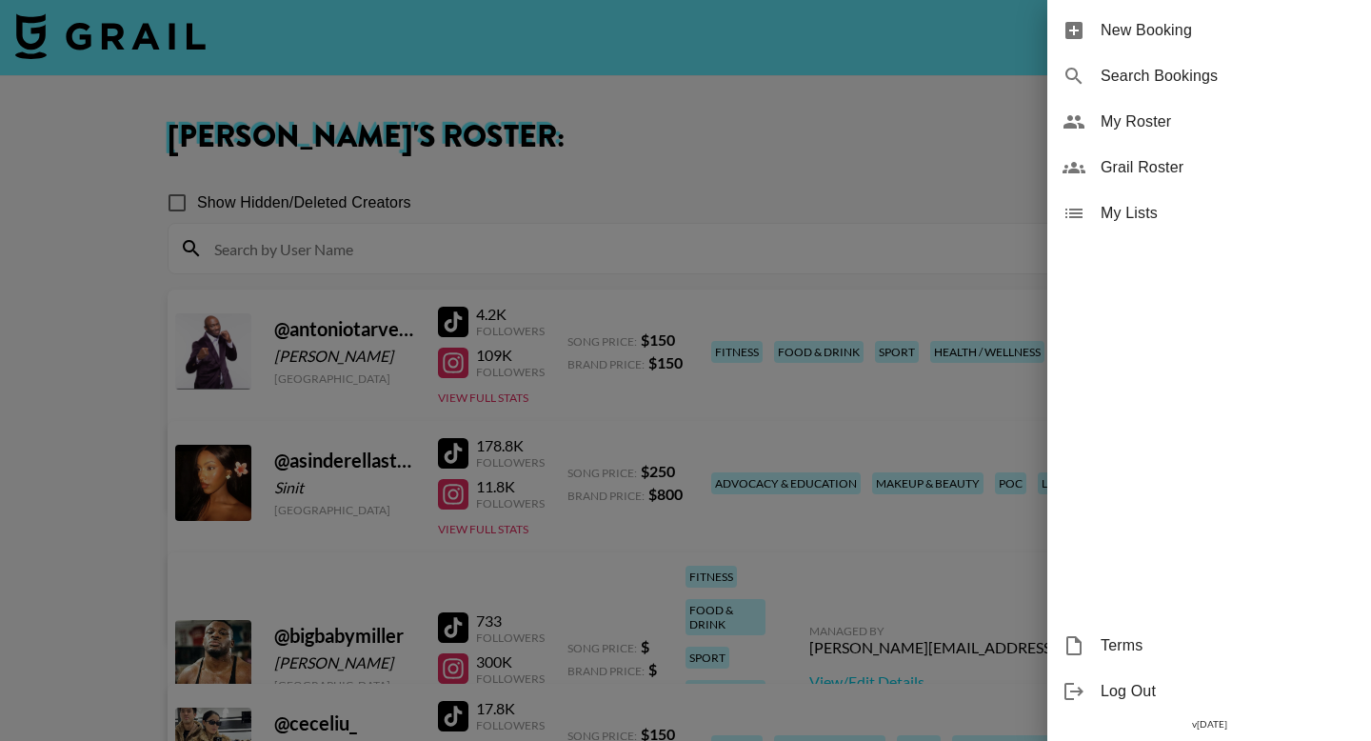
click at [1130, 115] on span "My Roster" at bounding box center [1228, 121] width 255 height 23
click at [736, 159] on div at bounding box center [685, 370] width 1371 height 741
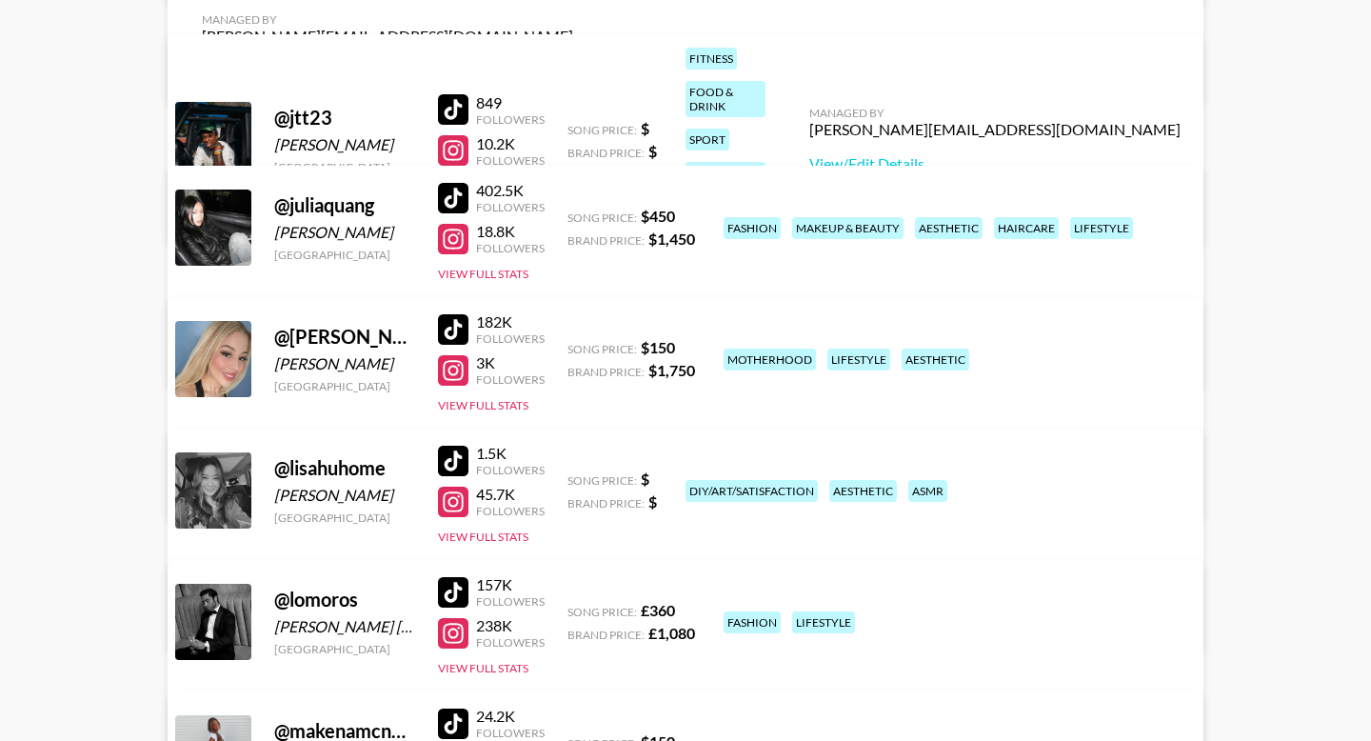
scroll to position [1445, 0]
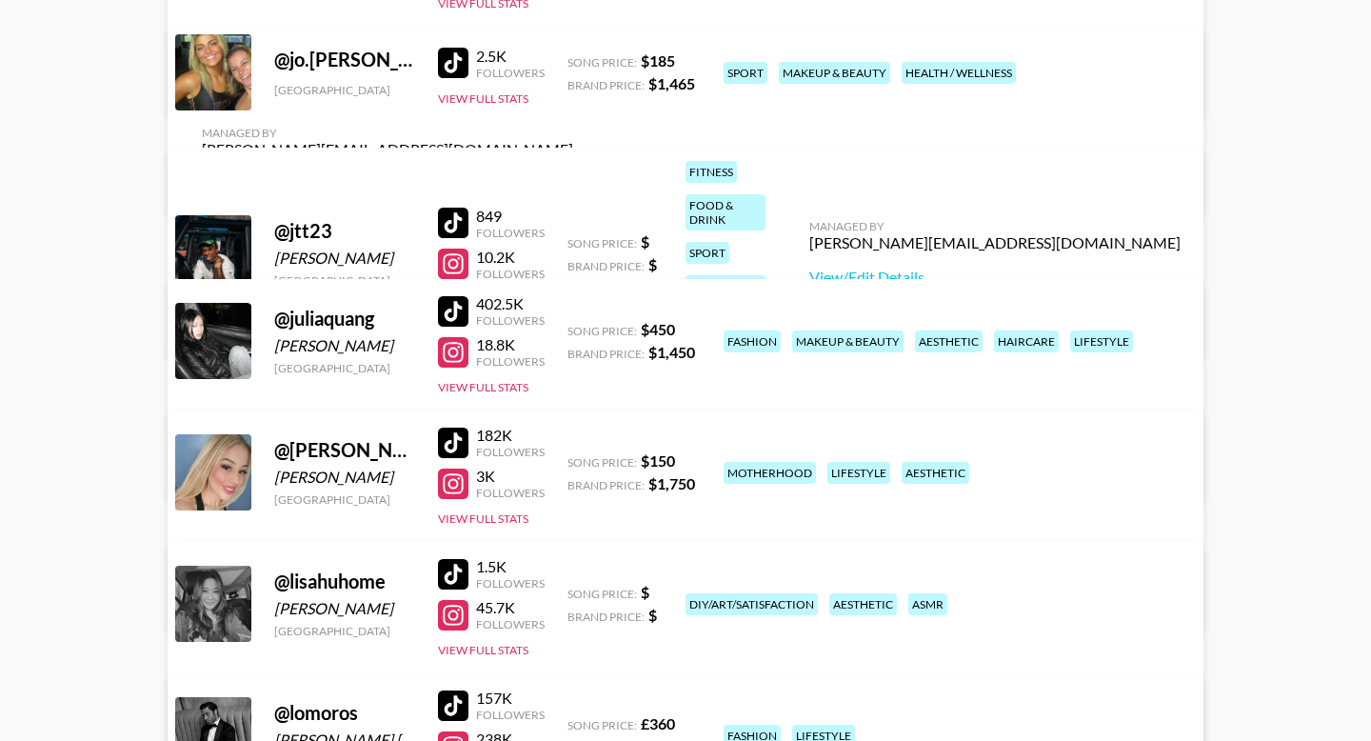
click at [573, 174] on link "View/Edit Details" at bounding box center [387, 183] width 371 height 19
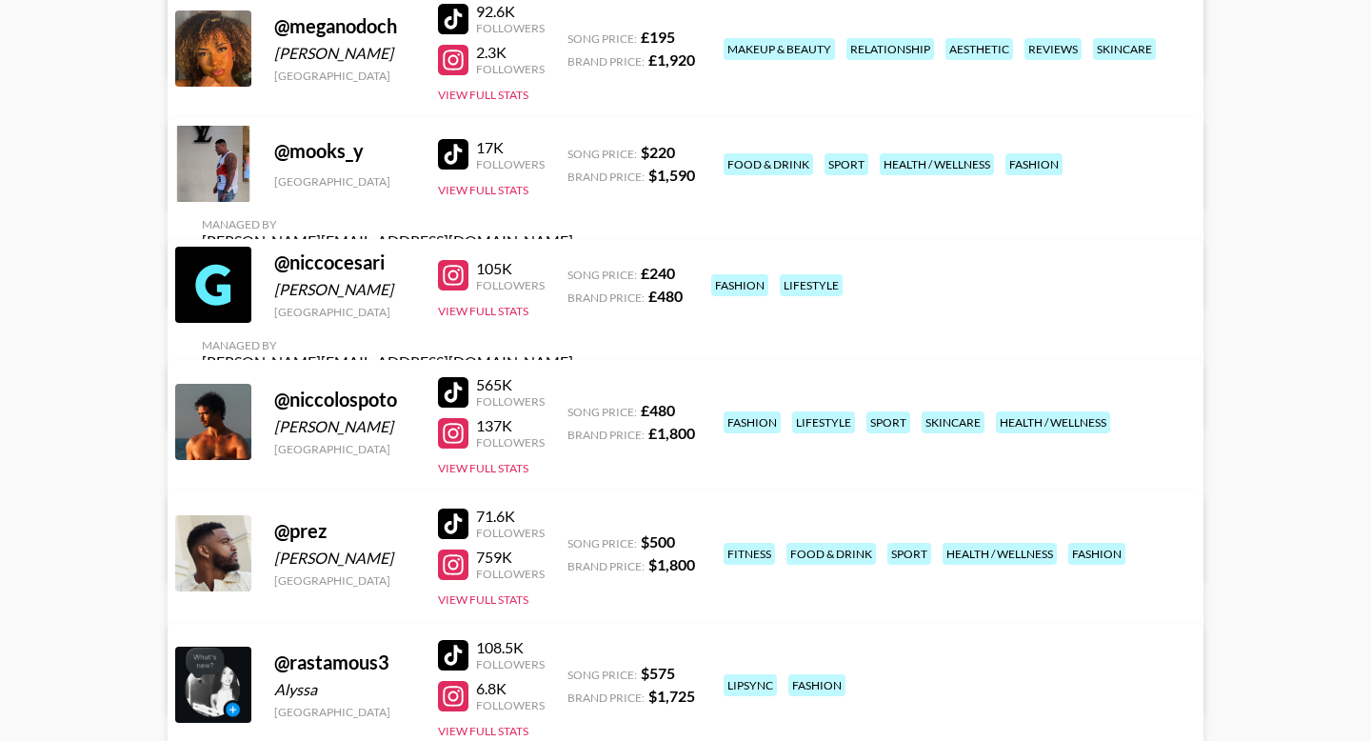
scroll to position [2797, 0]
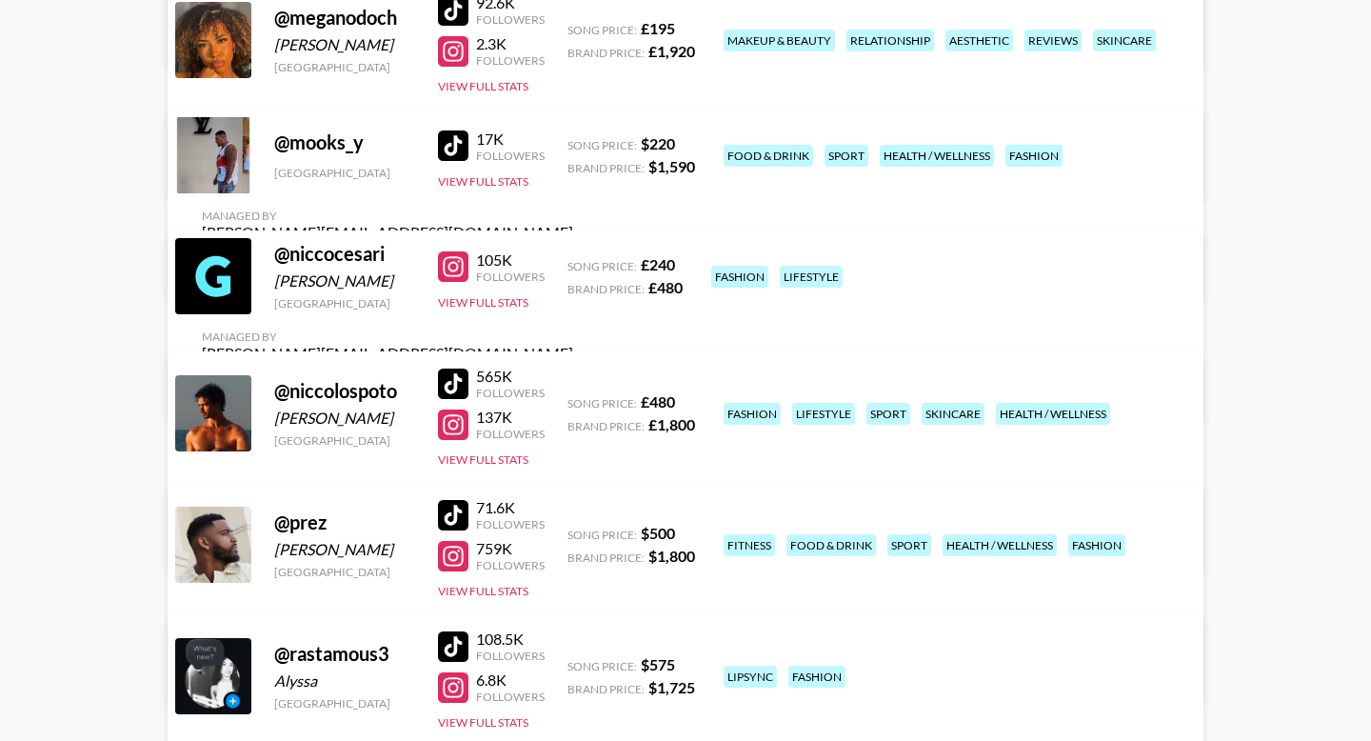
click at [573, 257] on link "View/Edit Details" at bounding box center [387, 266] width 371 height 19
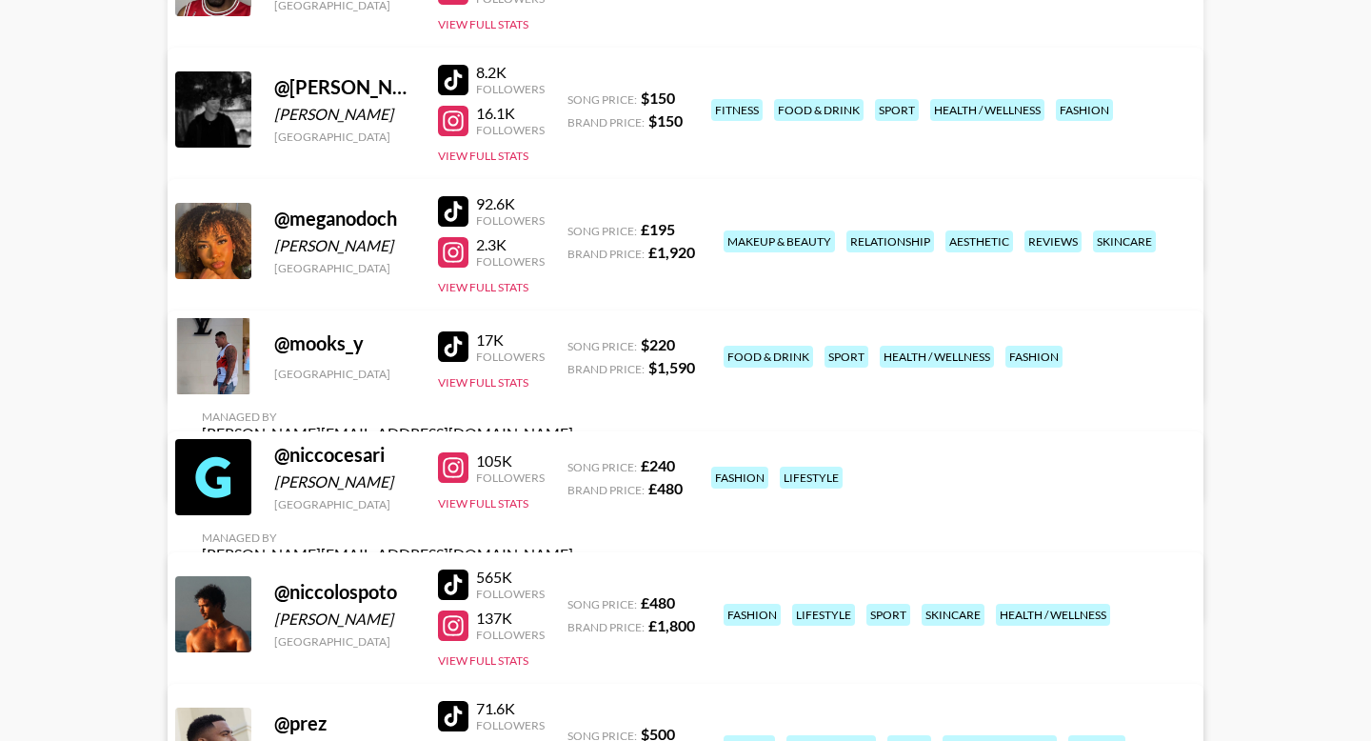
scroll to position [2608, 0]
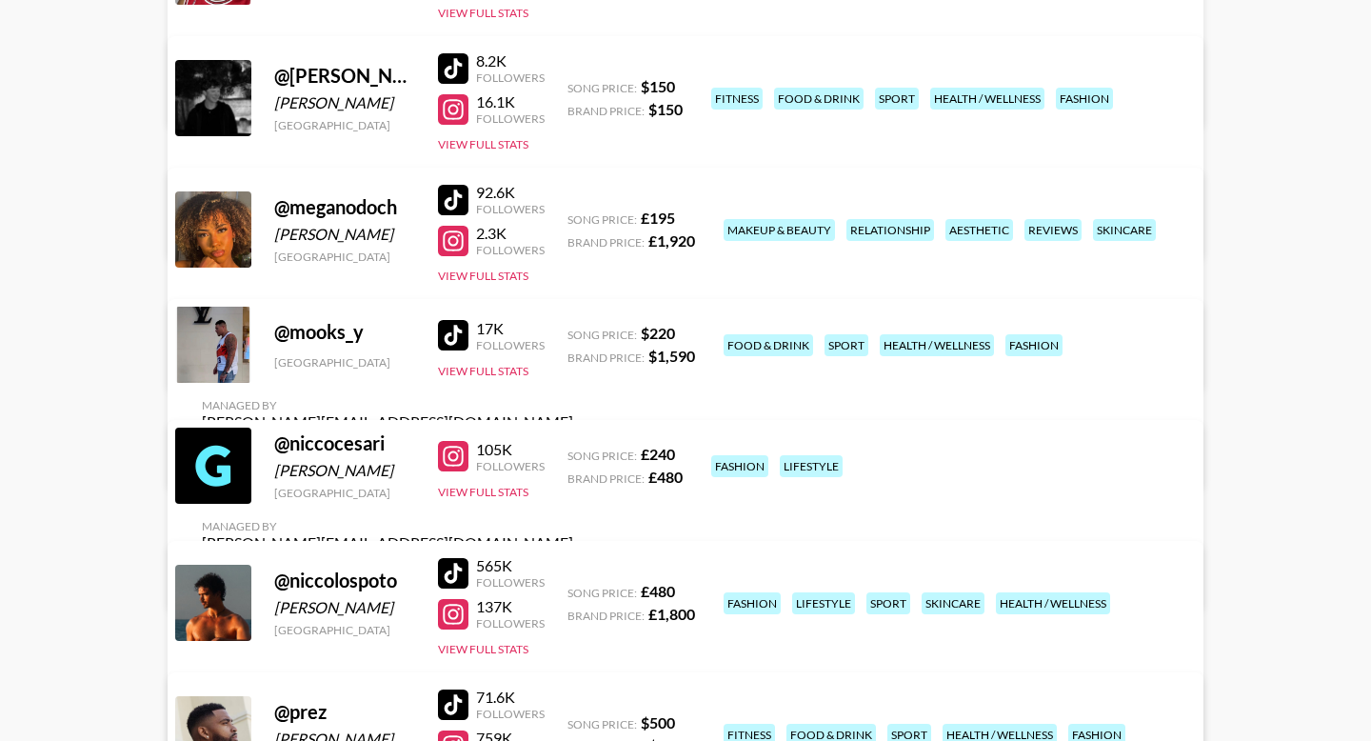
click at [573, 216] on link "View/Edit Details" at bounding box center [387, 225] width 371 height 19
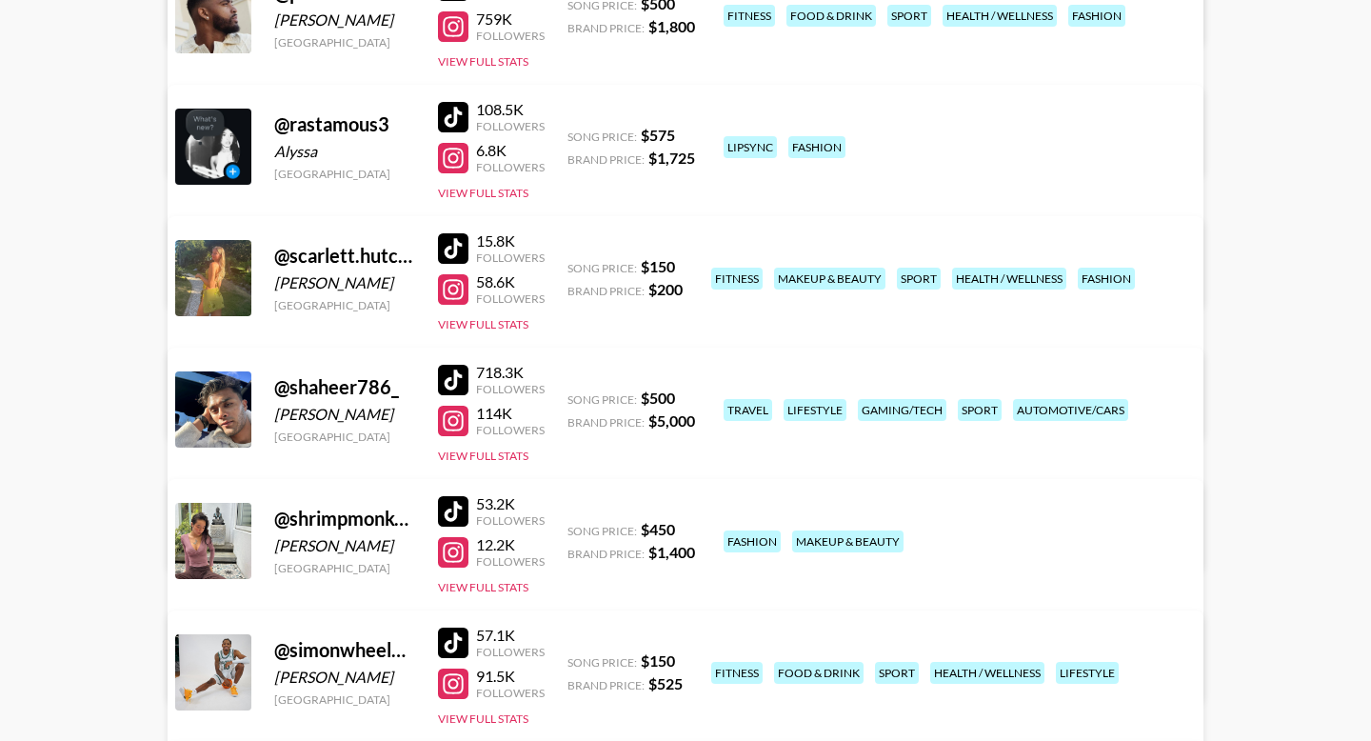
scroll to position [3334, 0]
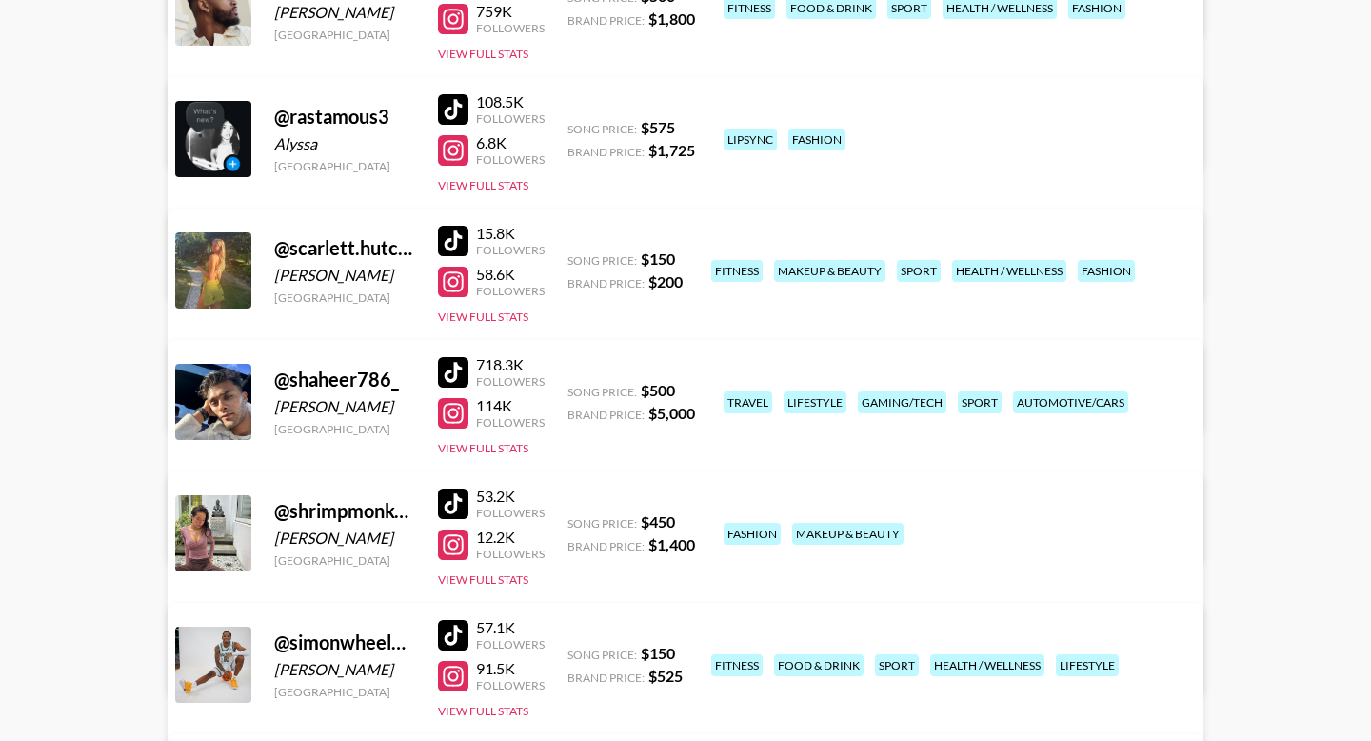
click at [573, 651] on link "View/Edit Details" at bounding box center [387, 660] width 371 height 19
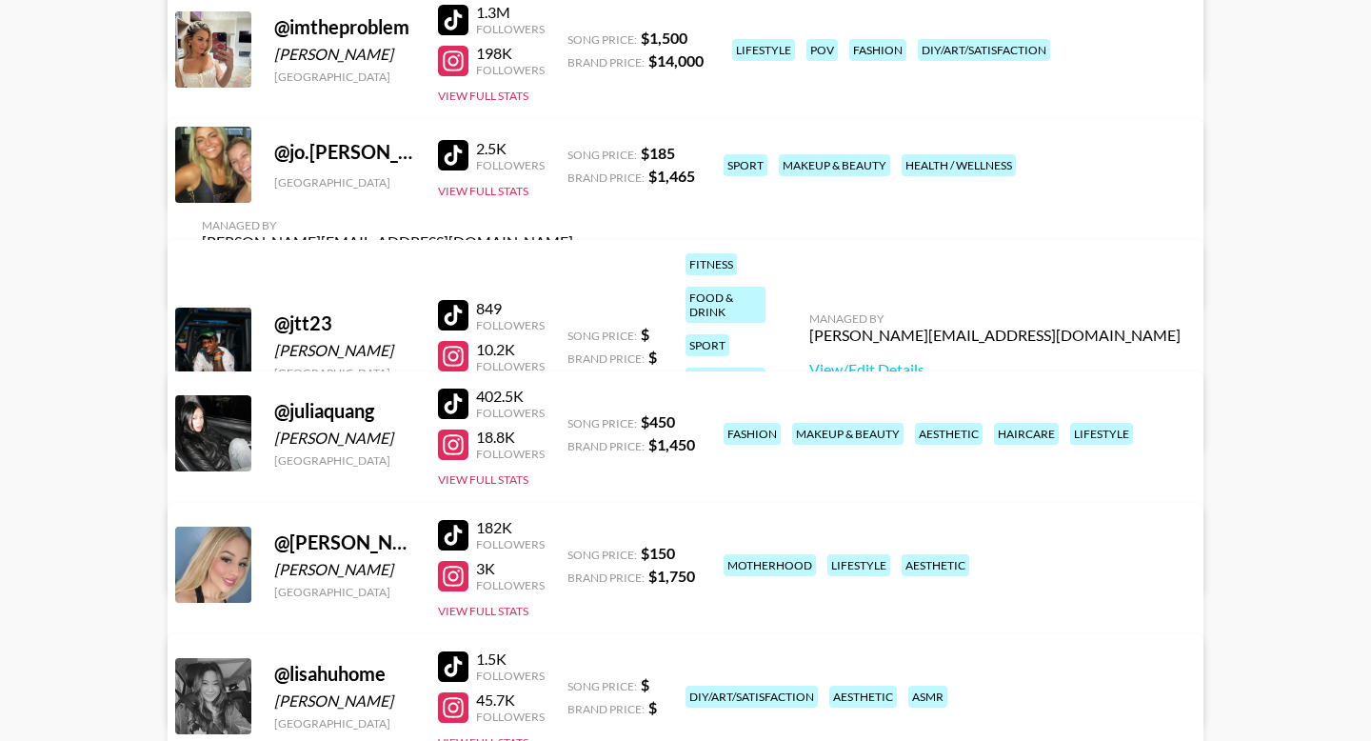
scroll to position [1335, 0]
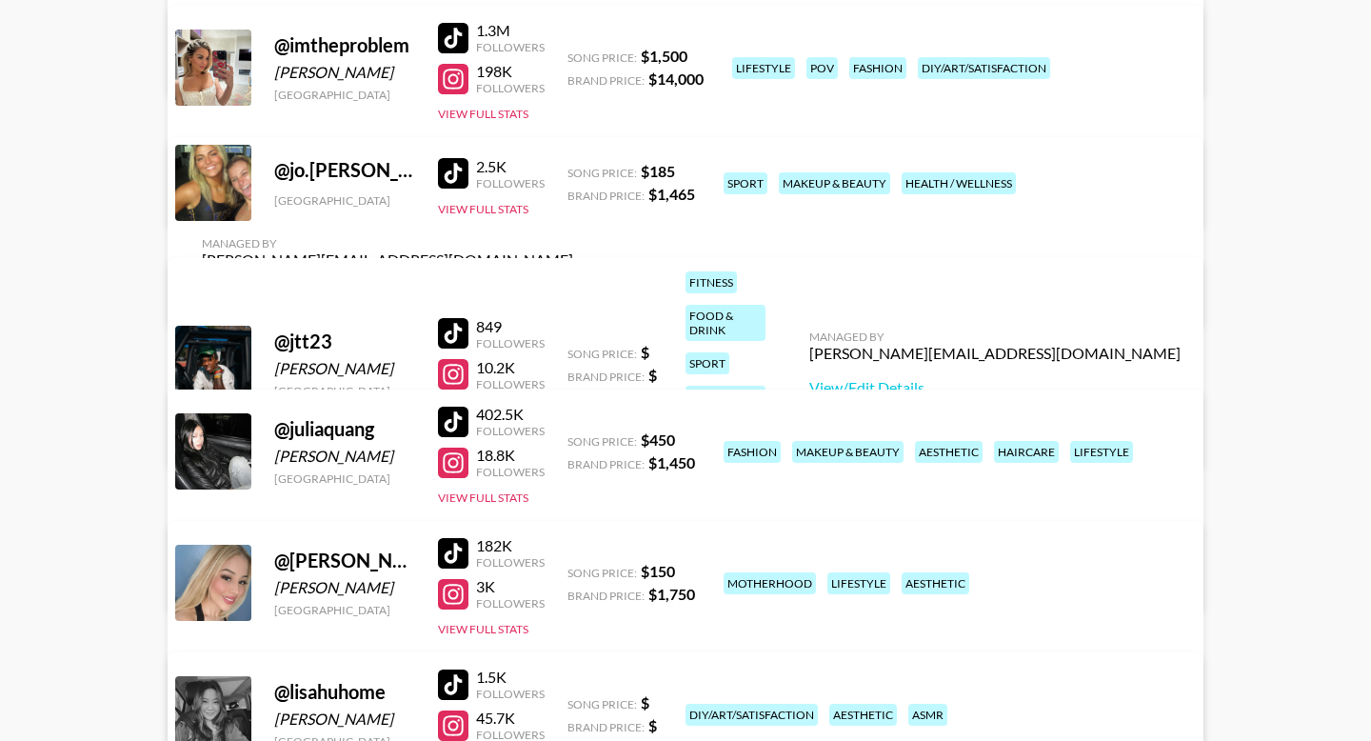
click at [573, 285] on link "View/Edit Details" at bounding box center [387, 294] width 371 height 19
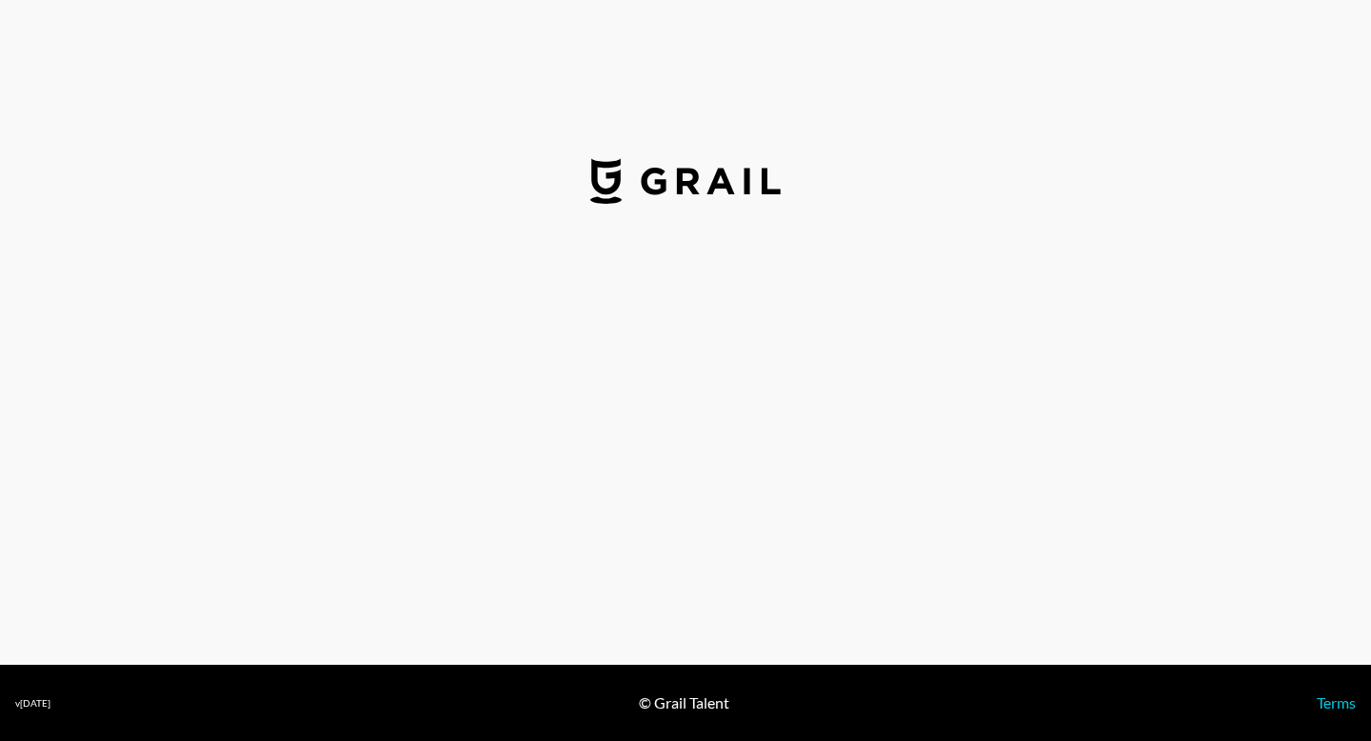
select select "USD"
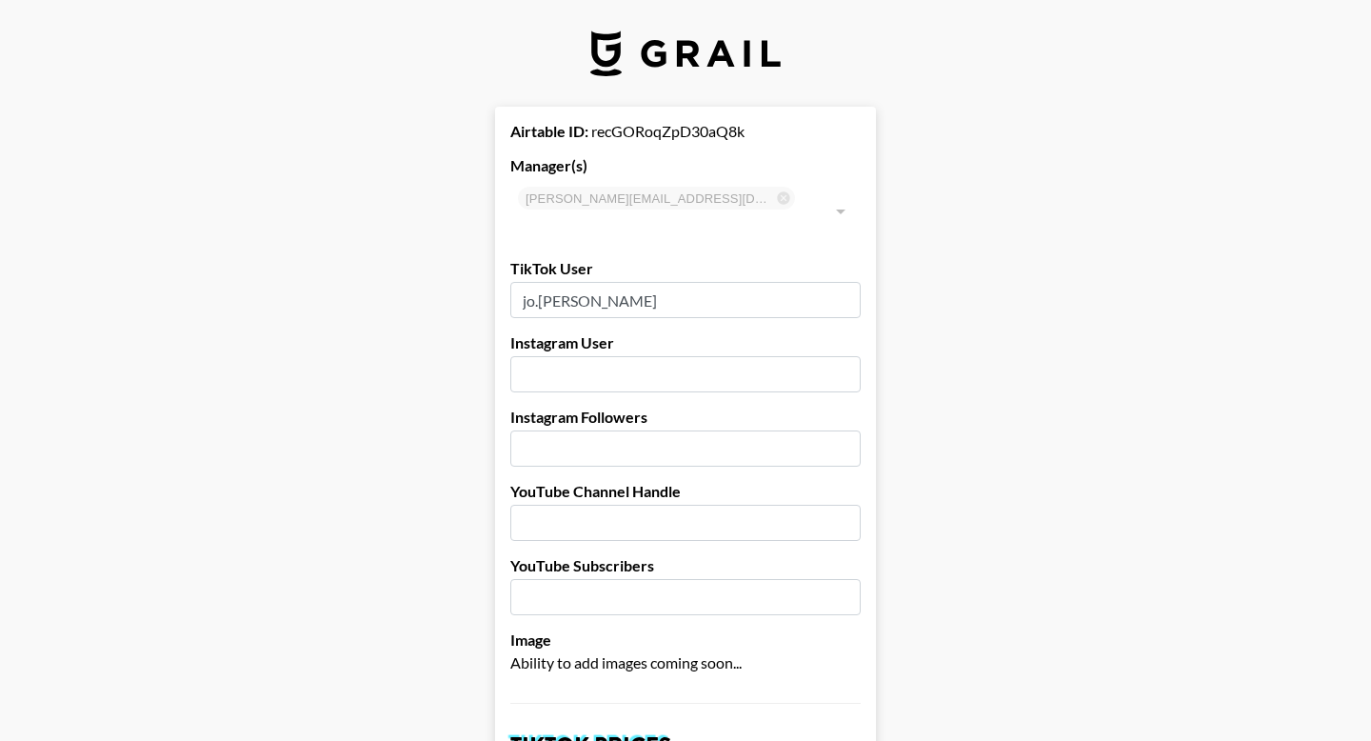
click at [628, 356] on input "text" at bounding box center [685, 374] width 350 height 36
type input "[PERSON_NAME].[PERSON_NAME]"
click at [556, 430] on input "number" at bounding box center [685, 448] width 350 height 36
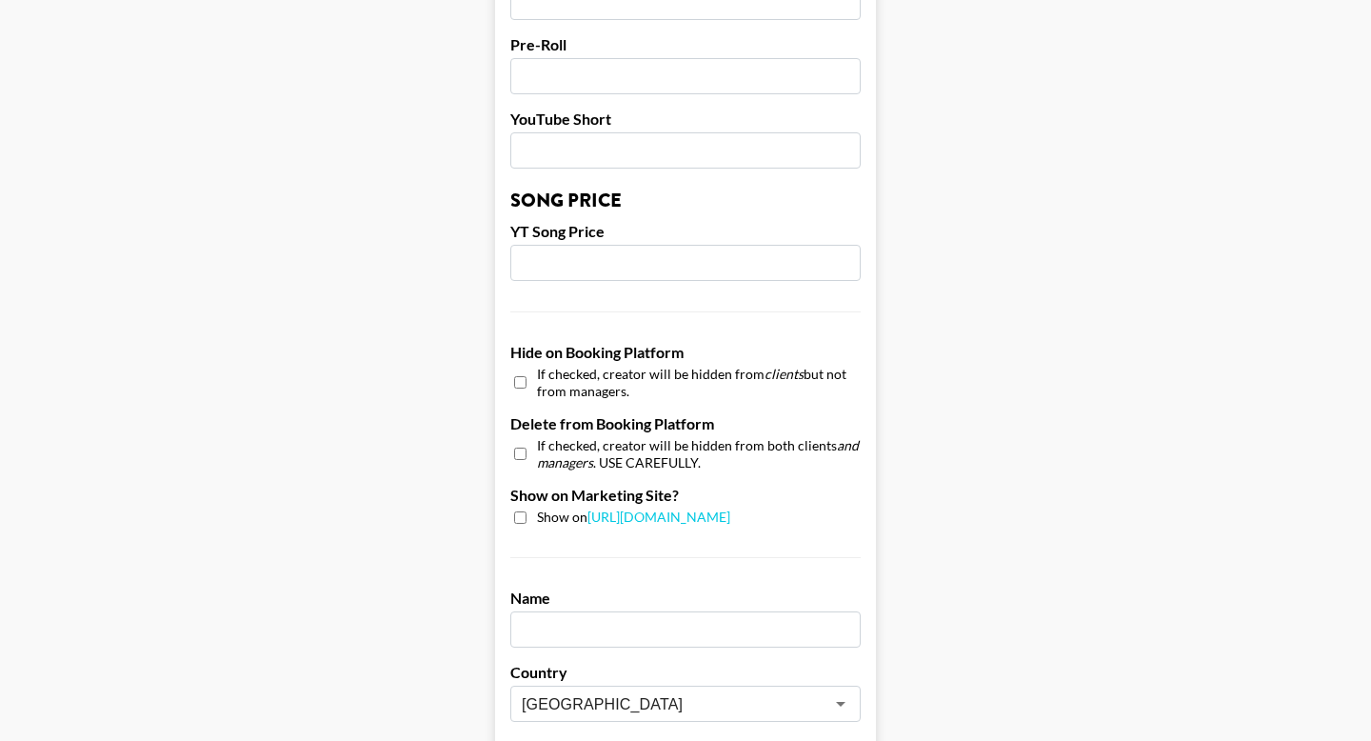
scroll to position [1842, 0]
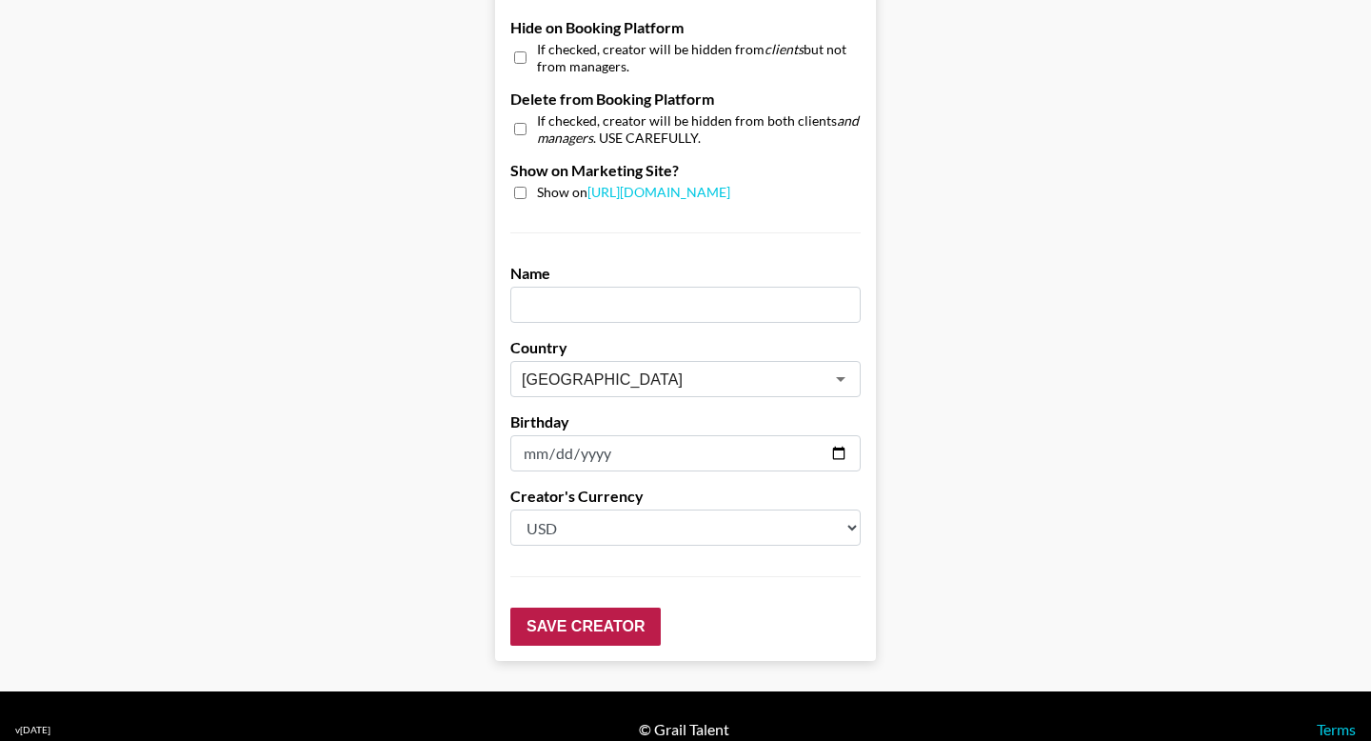
type input "12000"
click at [618, 607] on input "Save Creator" at bounding box center [585, 626] width 150 height 38
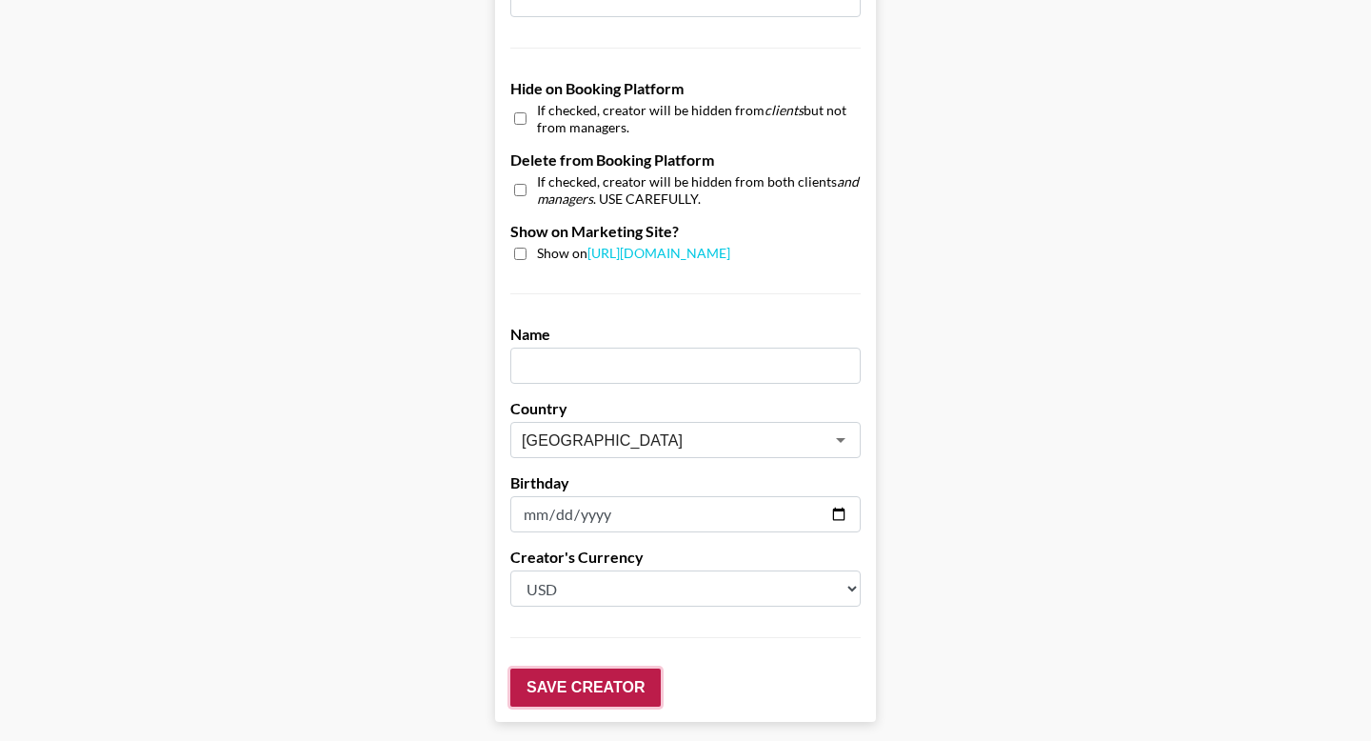
scroll to position [1903, 0]
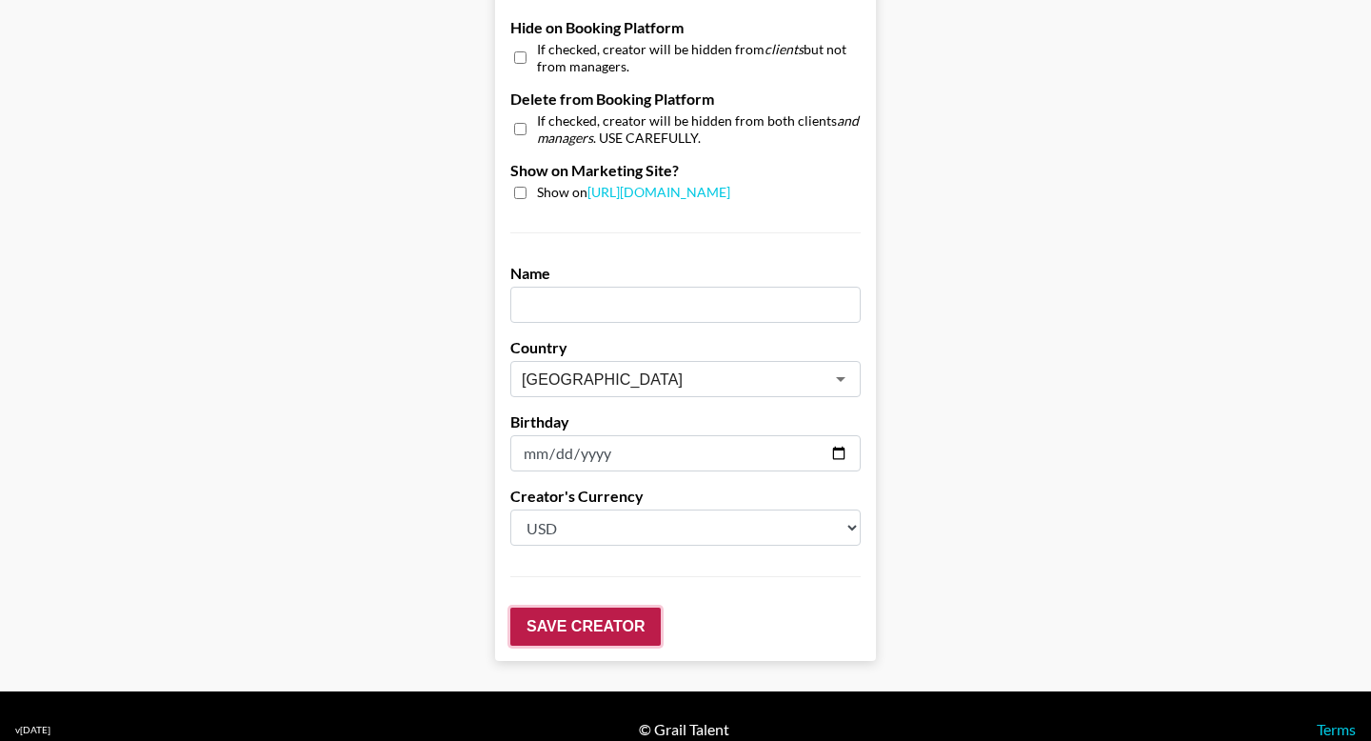
click at [618, 607] on input "Save Creator" at bounding box center [585, 626] width 150 height 38
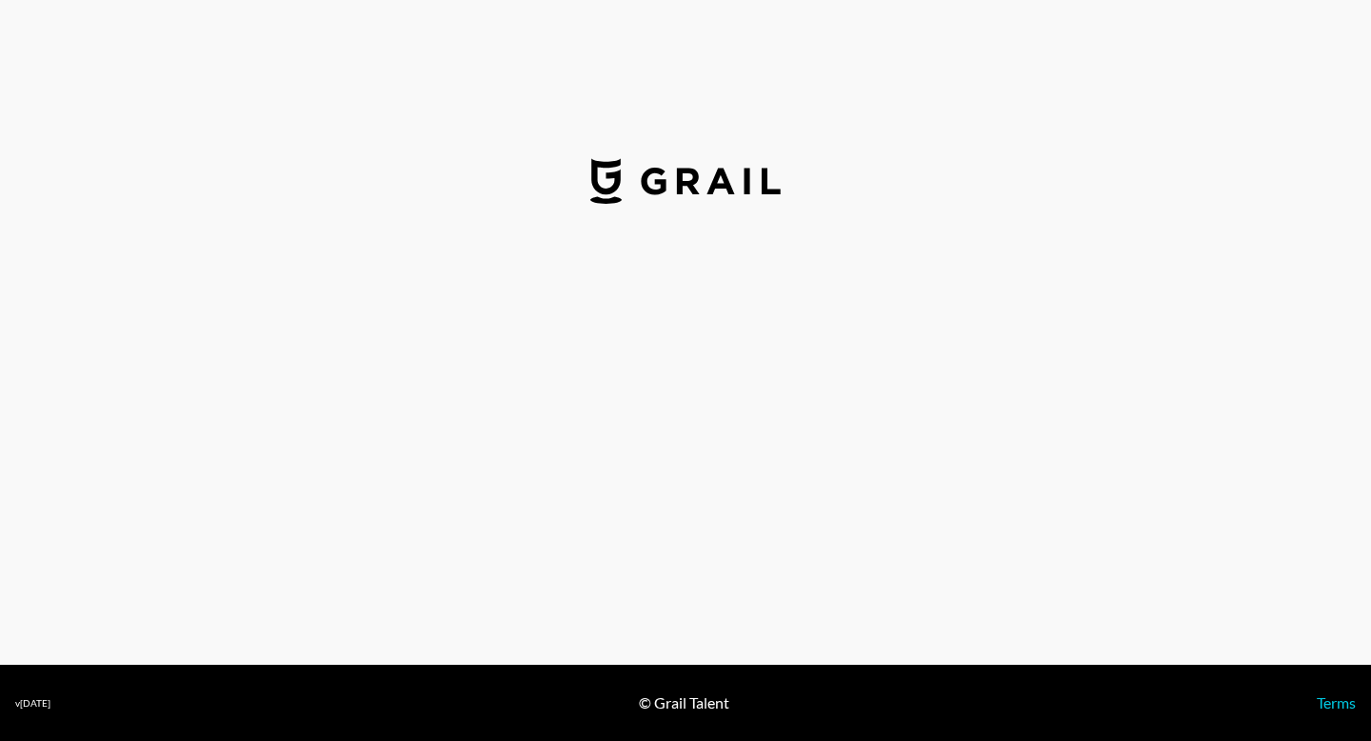
select select "USD"
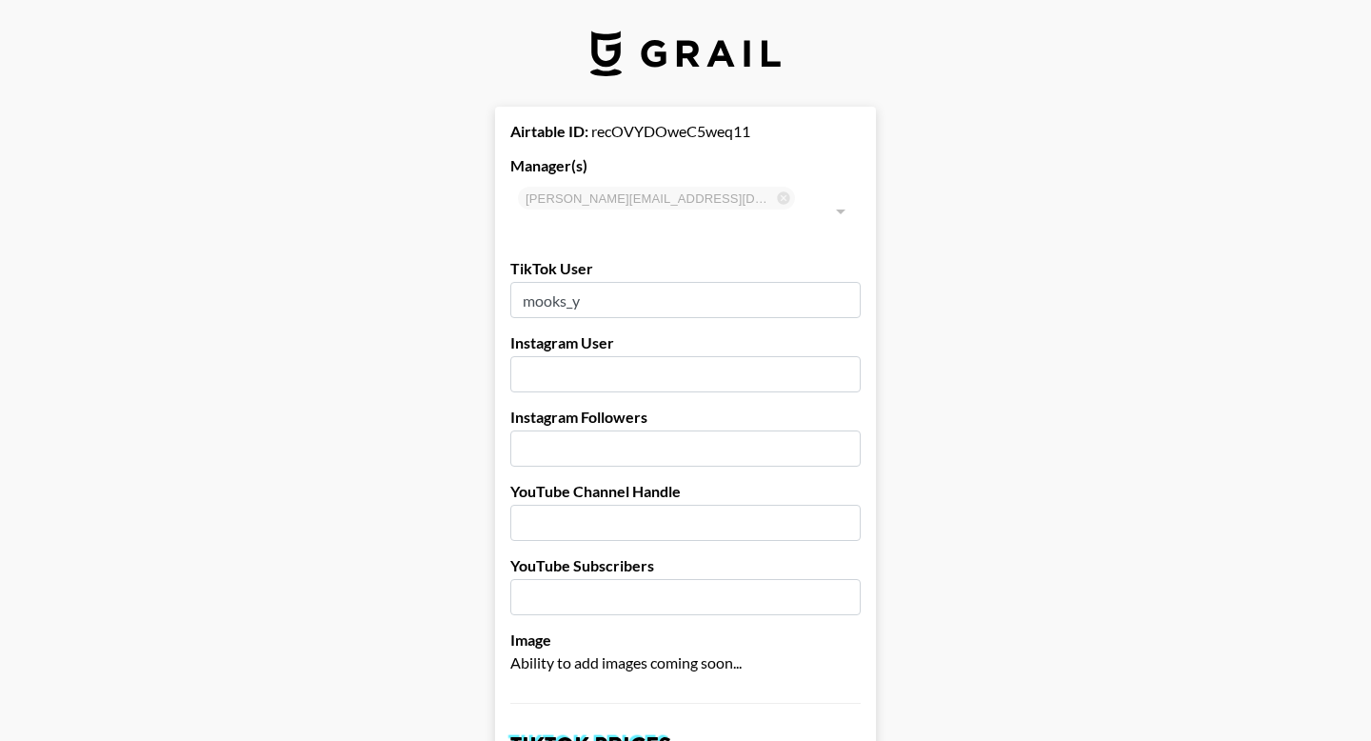
click at [637, 356] on input "text" at bounding box center [685, 374] width 350 height 36
type input "mooks_y"
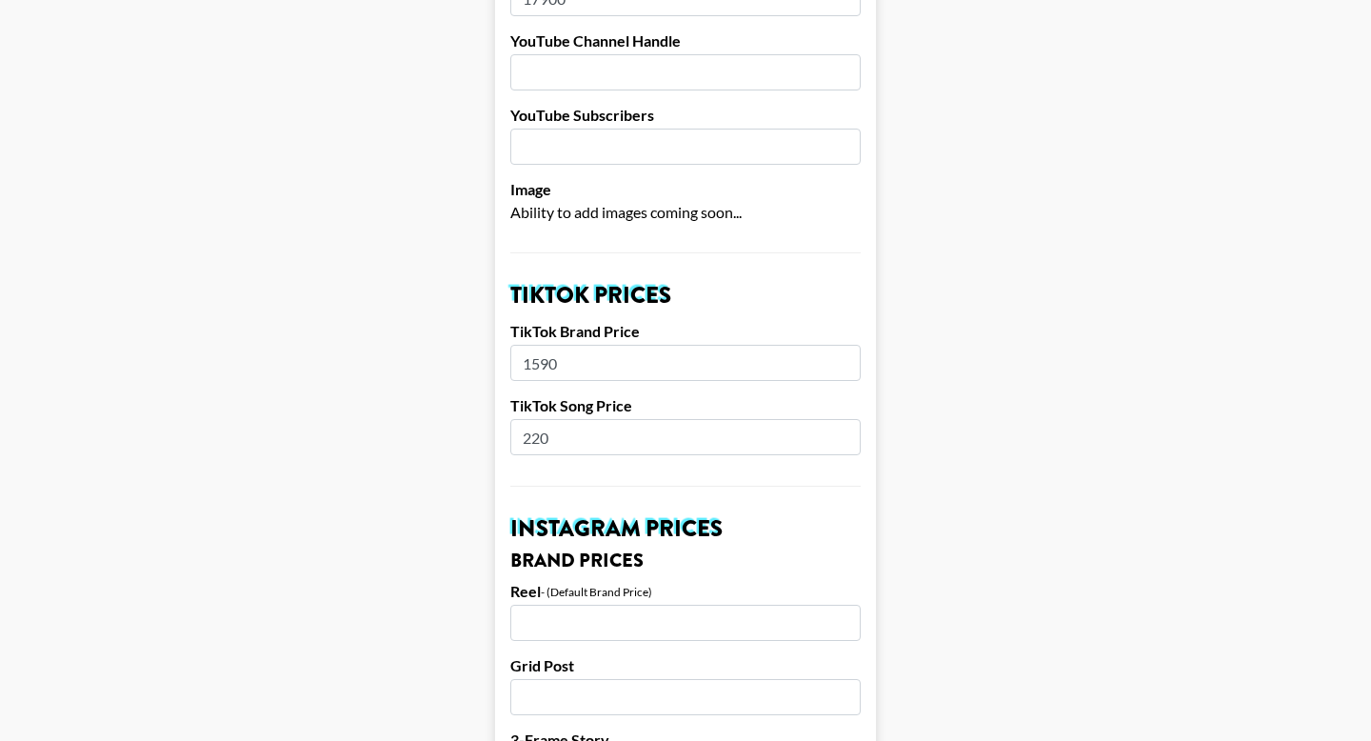
scroll to position [532, 0]
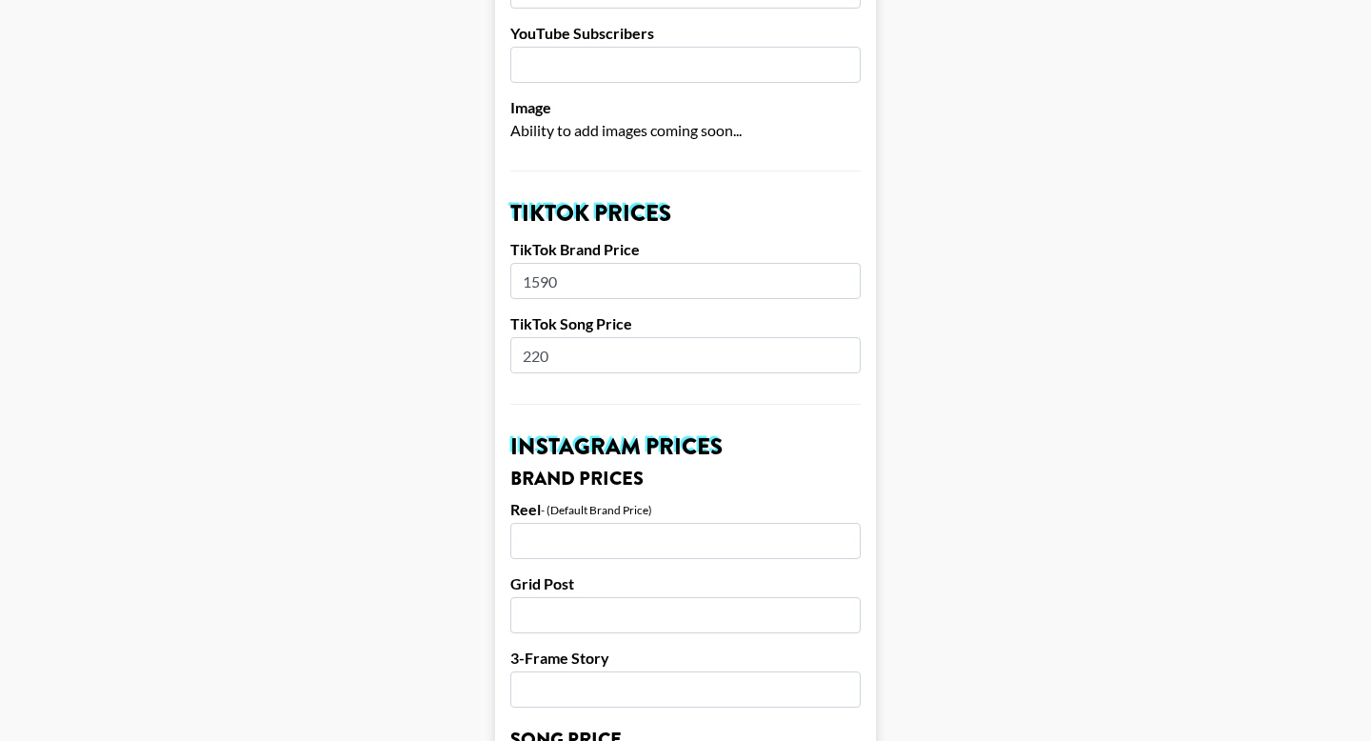
type input "17900"
click at [581, 527] on input "number" at bounding box center [685, 541] width 350 height 36
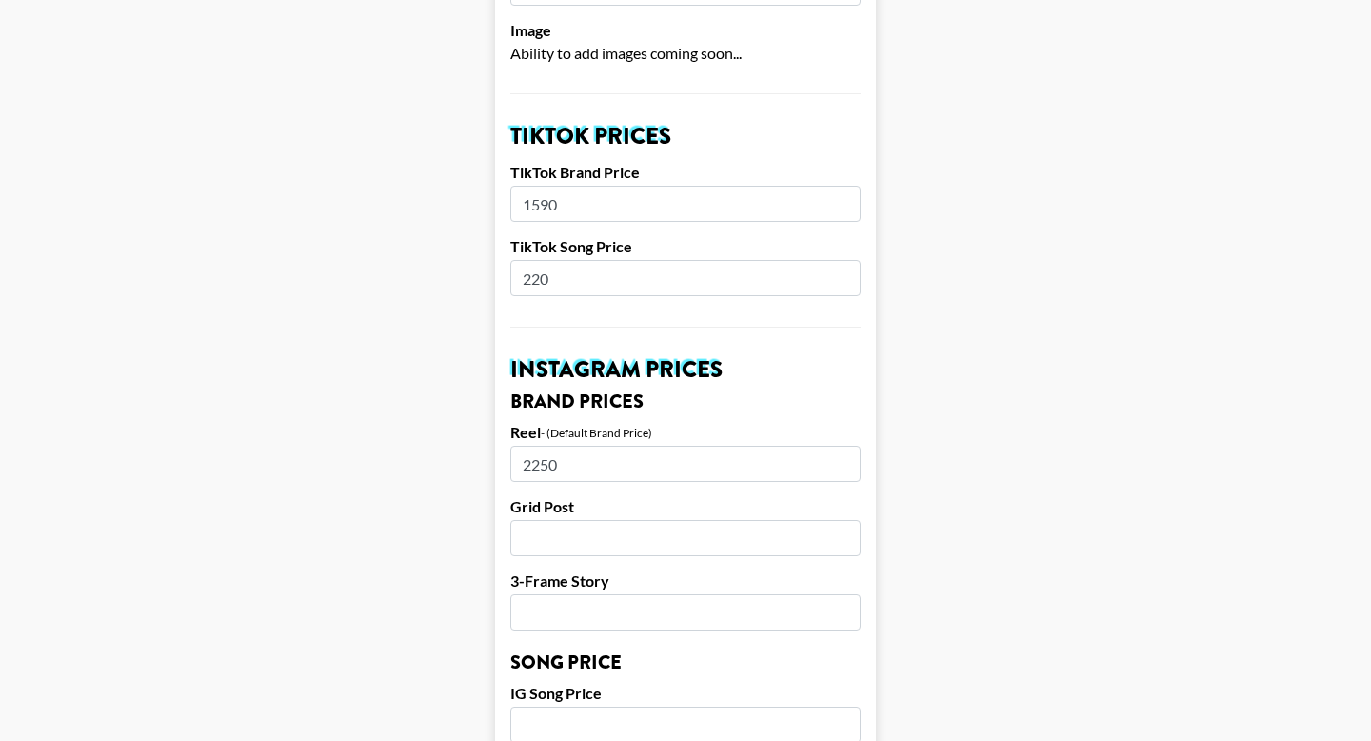
type input "2250"
type input "1000"
type input "700"
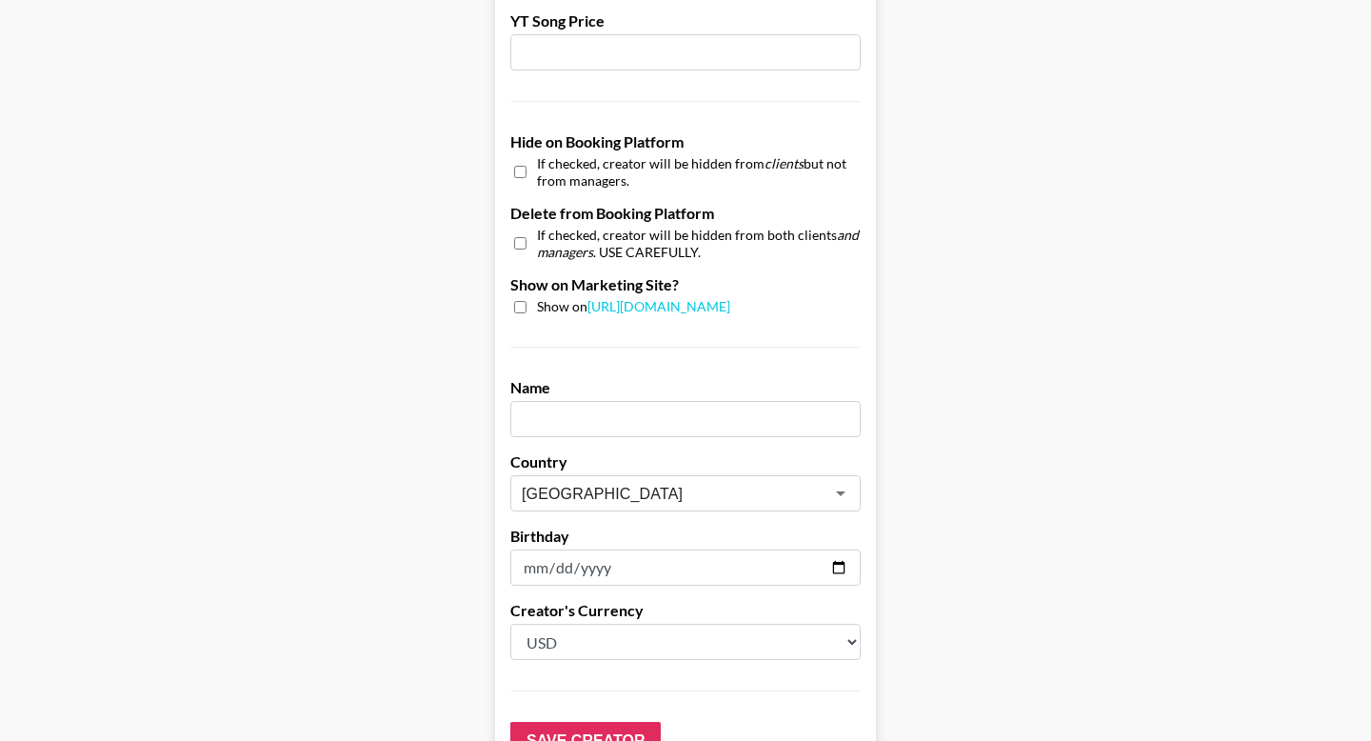
scroll to position [1842, 0]
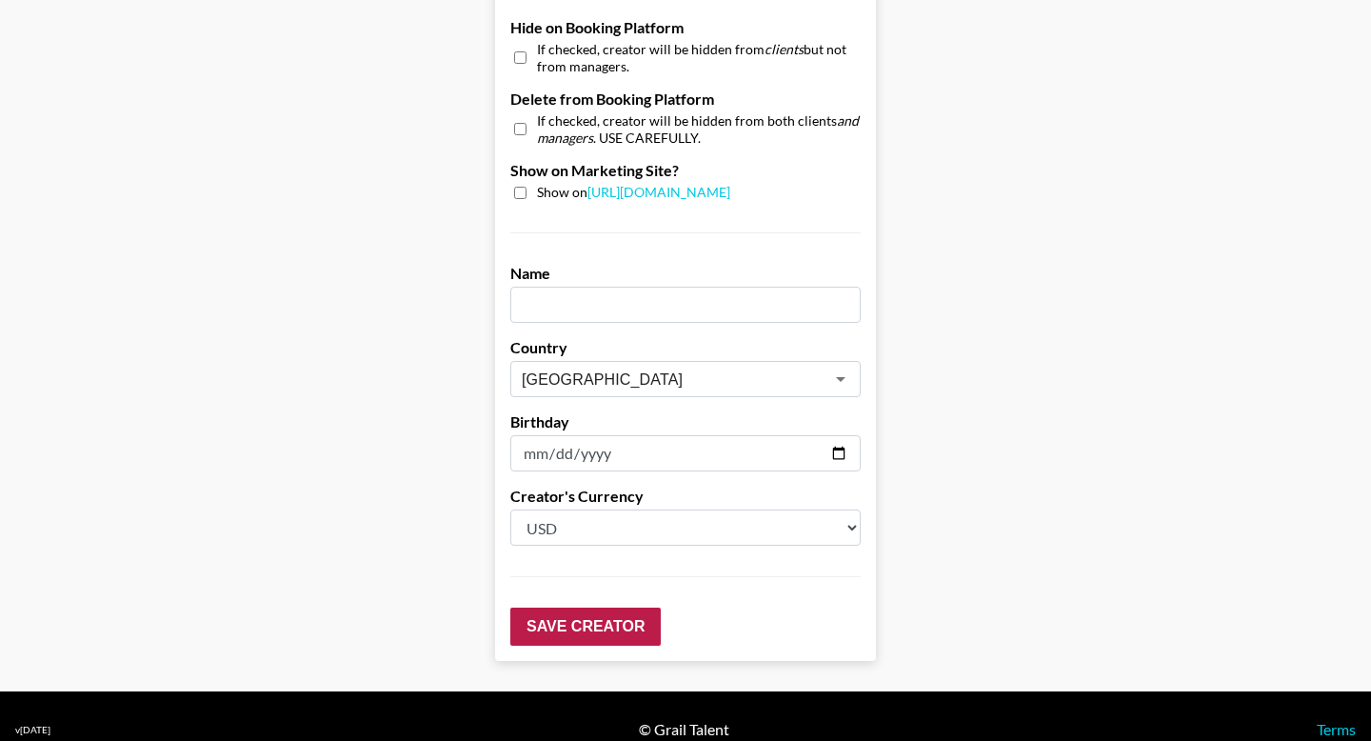
type input "150"
click at [622, 608] on input "Save Creator" at bounding box center [585, 626] width 150 height 38
click at [598, 607] on input "Save Creator" at bounding box center [585, 626] width 150 height 38
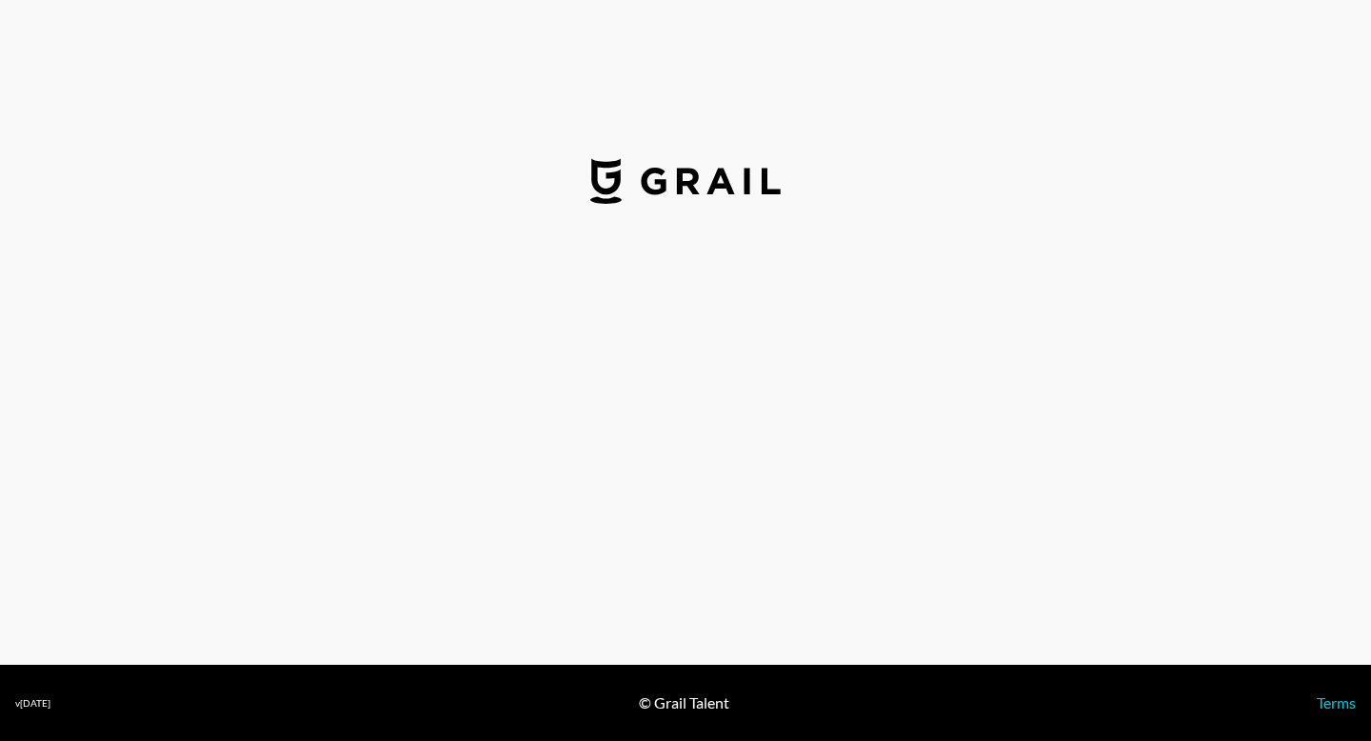
select select "USD"
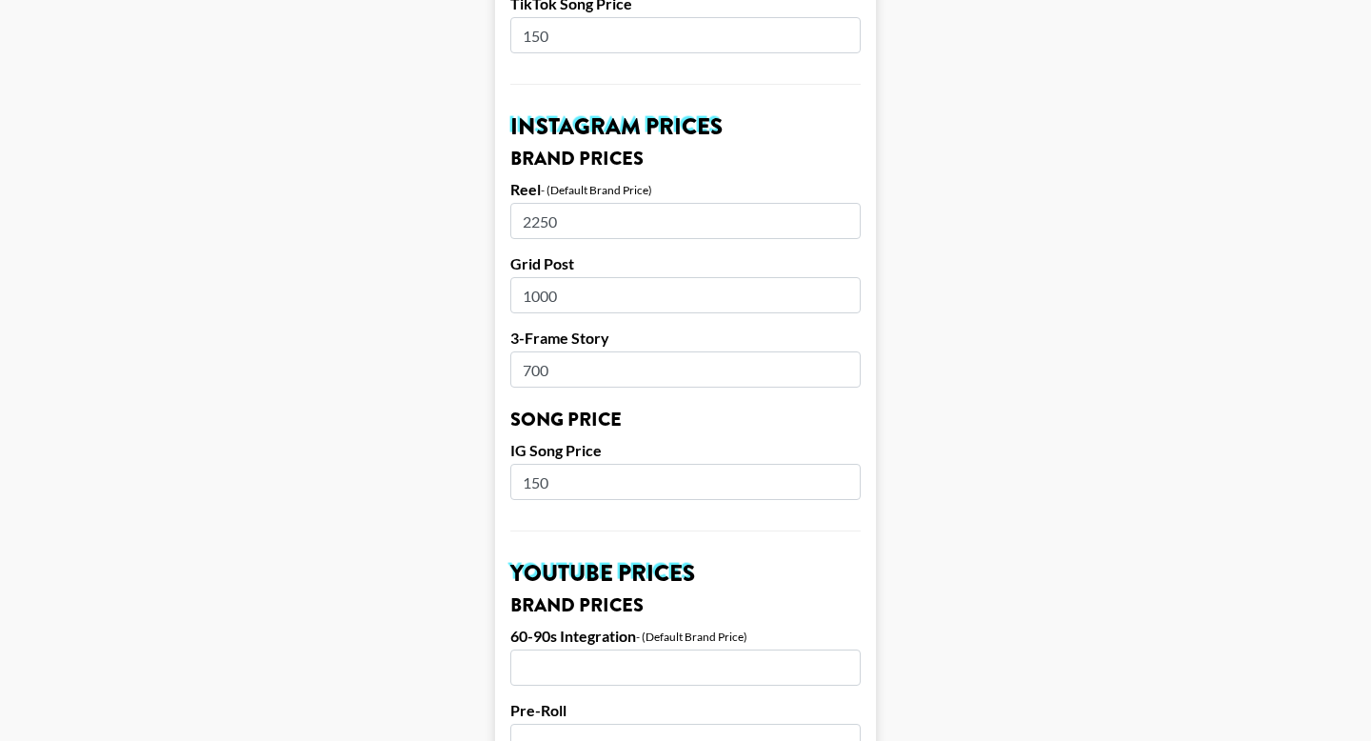
scroll to position [888, 0]
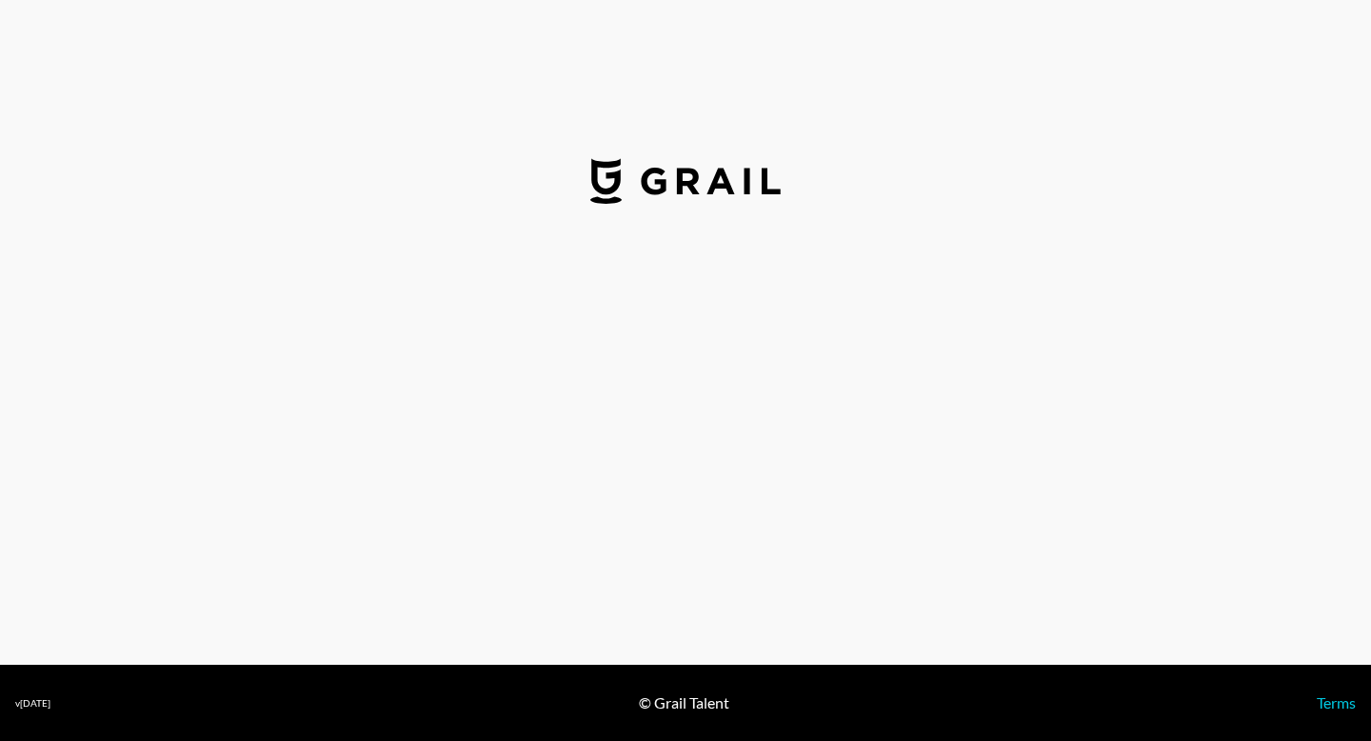
select select "USD"
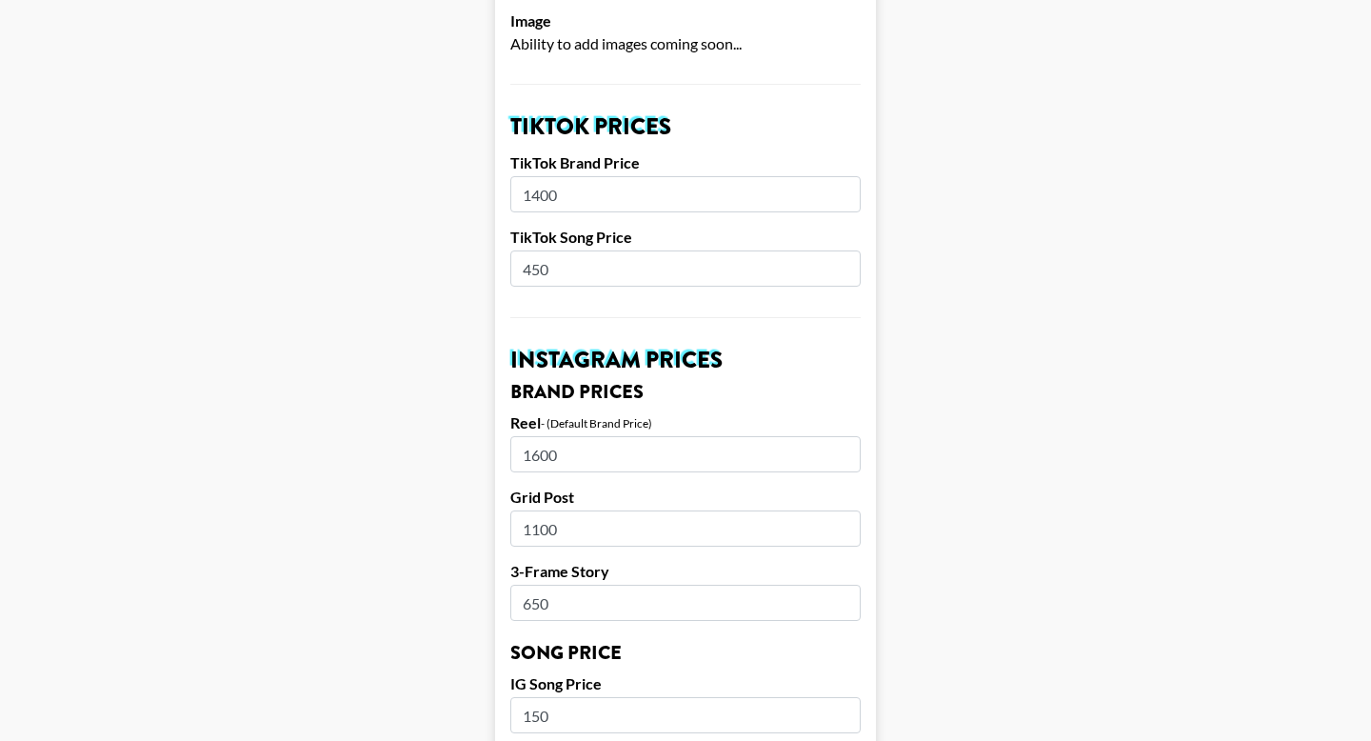
scroll to position [685, 0]
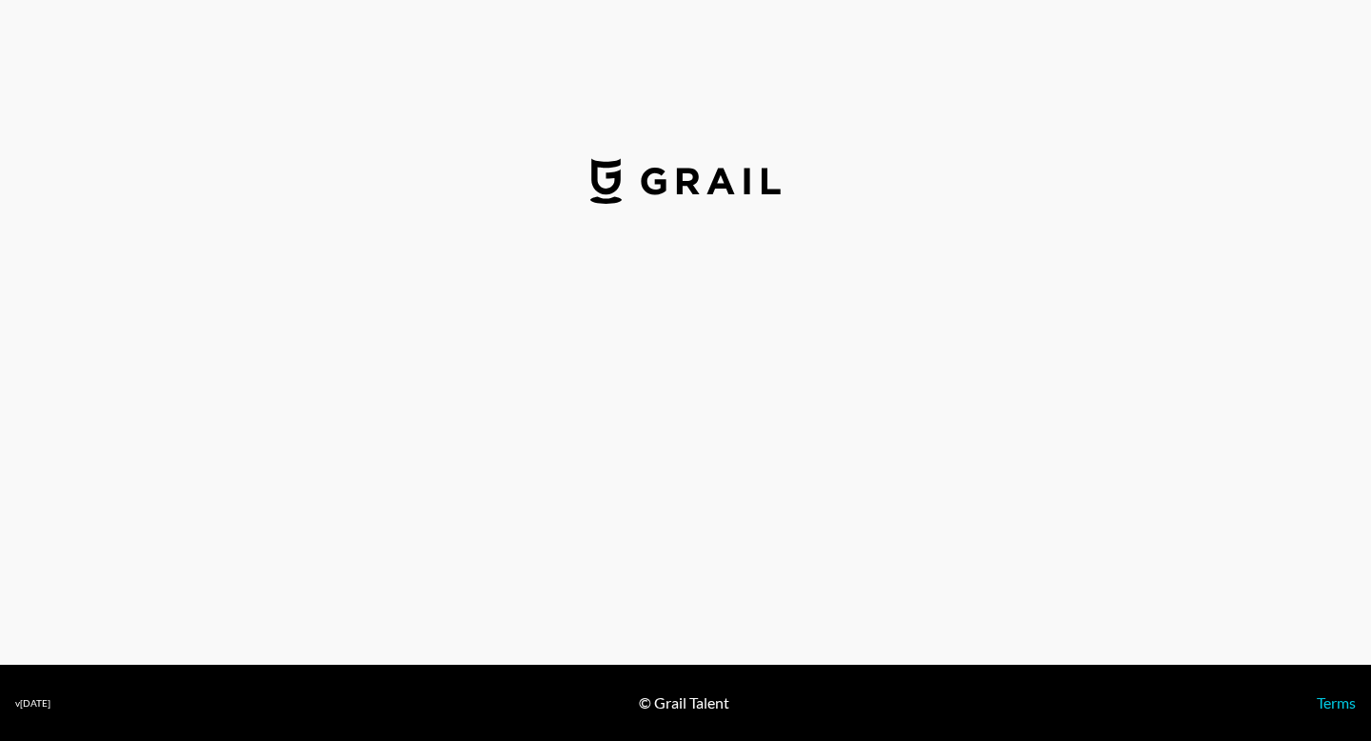
select select "USD"
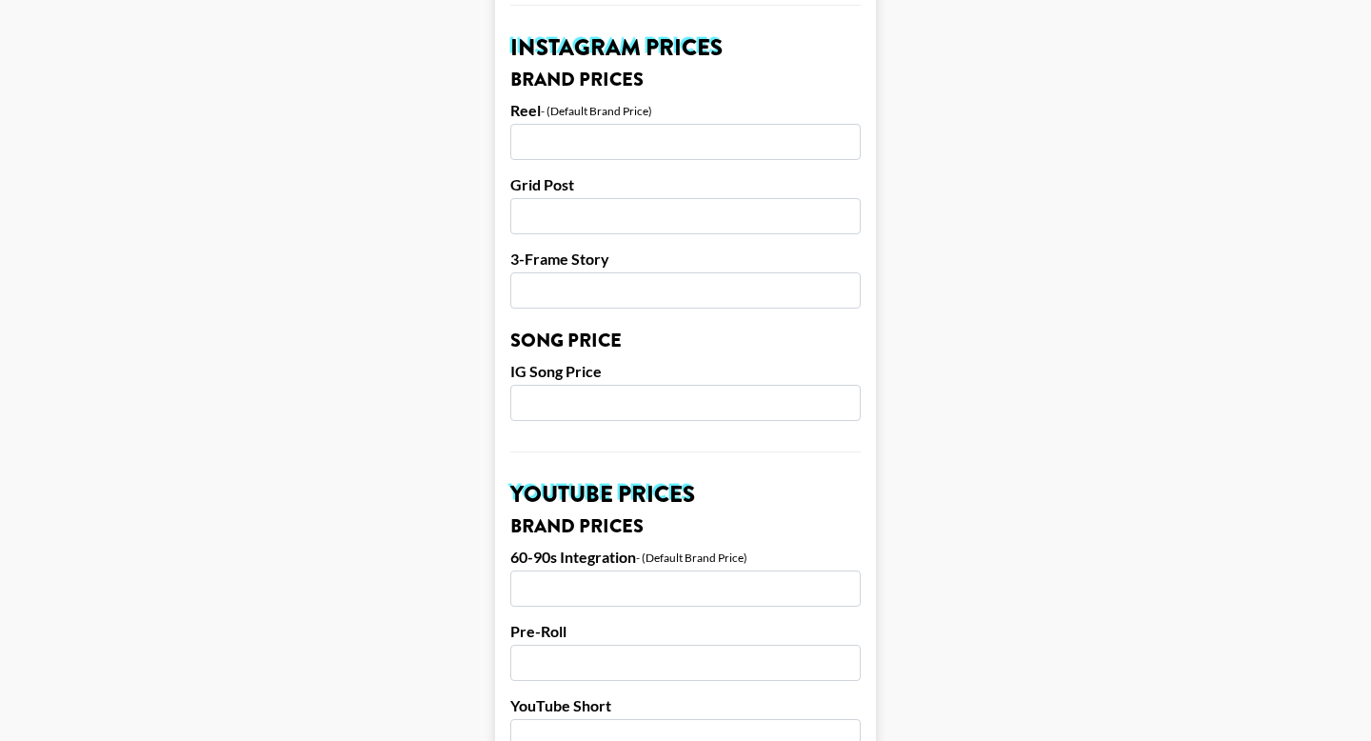
scroll to position [913, 0]
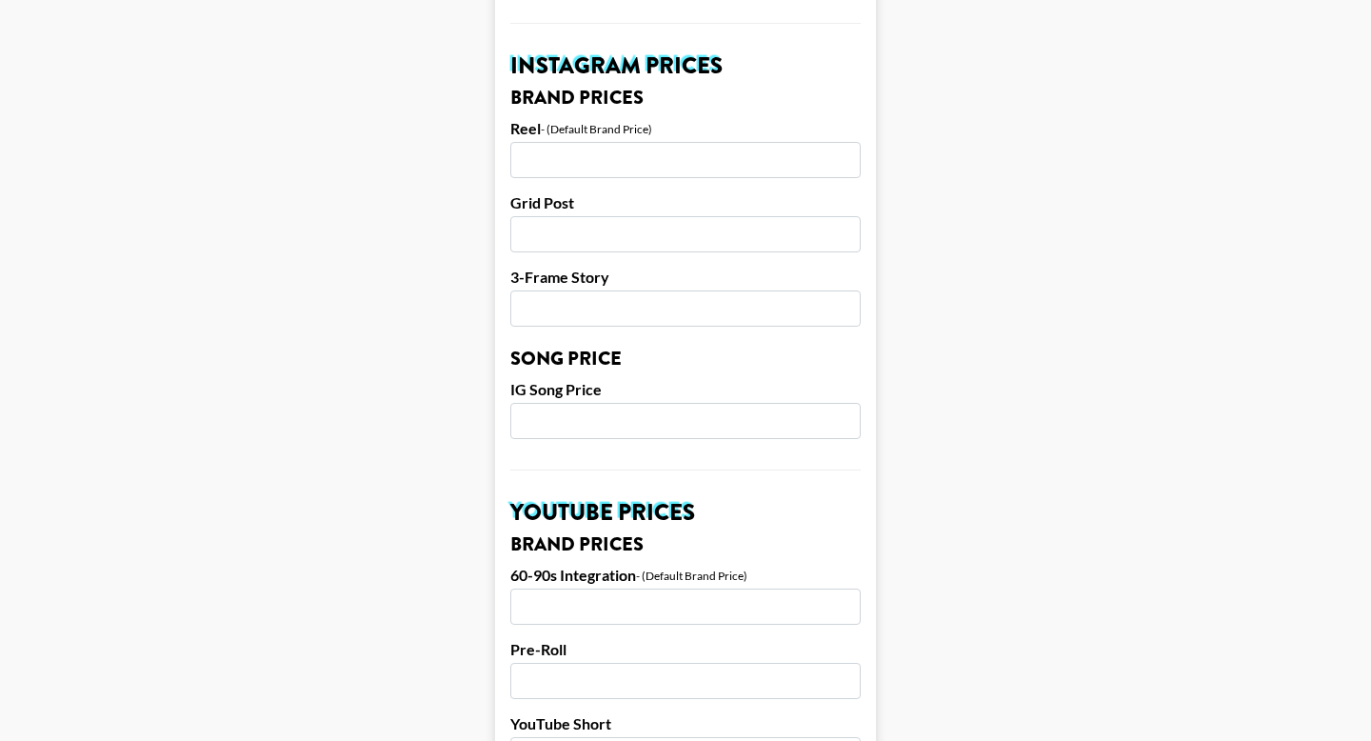
click at [564, 142] on input "number" at bounding box center [685, 160] width 350 height 36
type input "1800"
type input "1300"
type input "750"
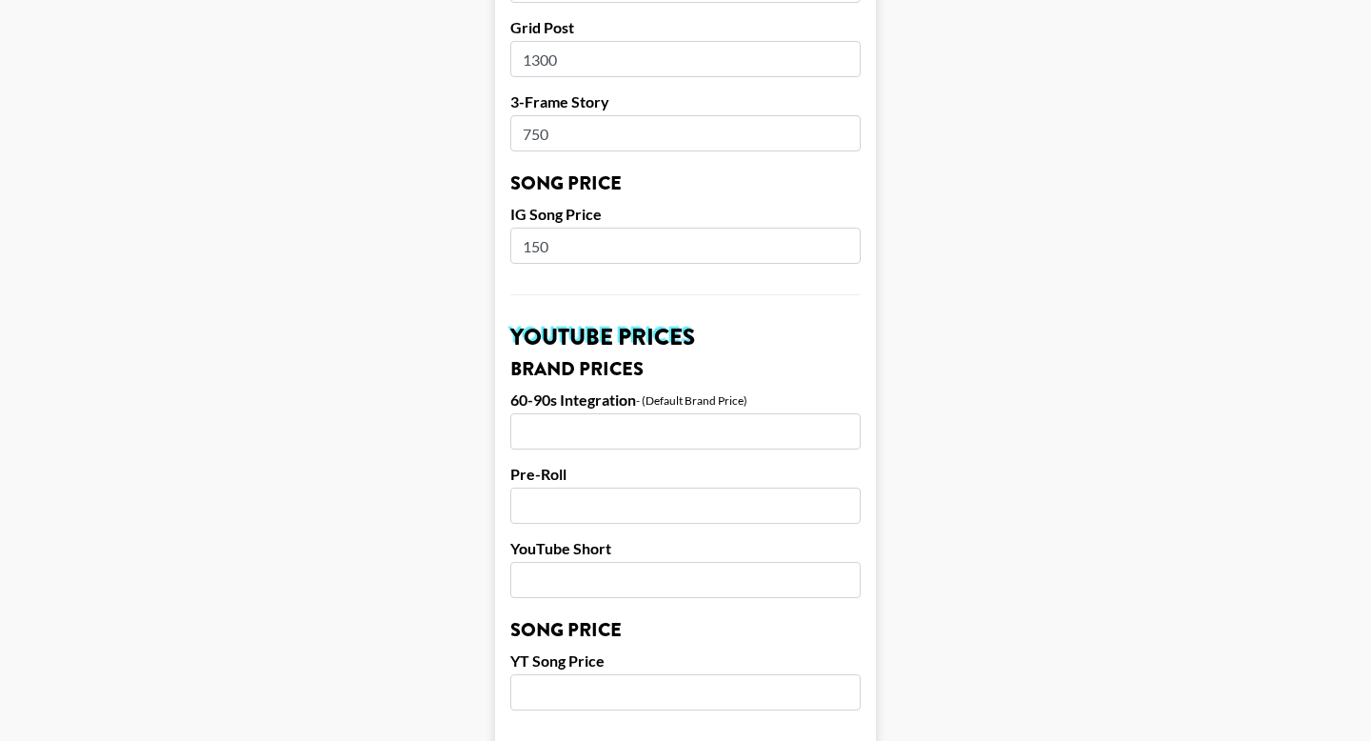
type input "150"
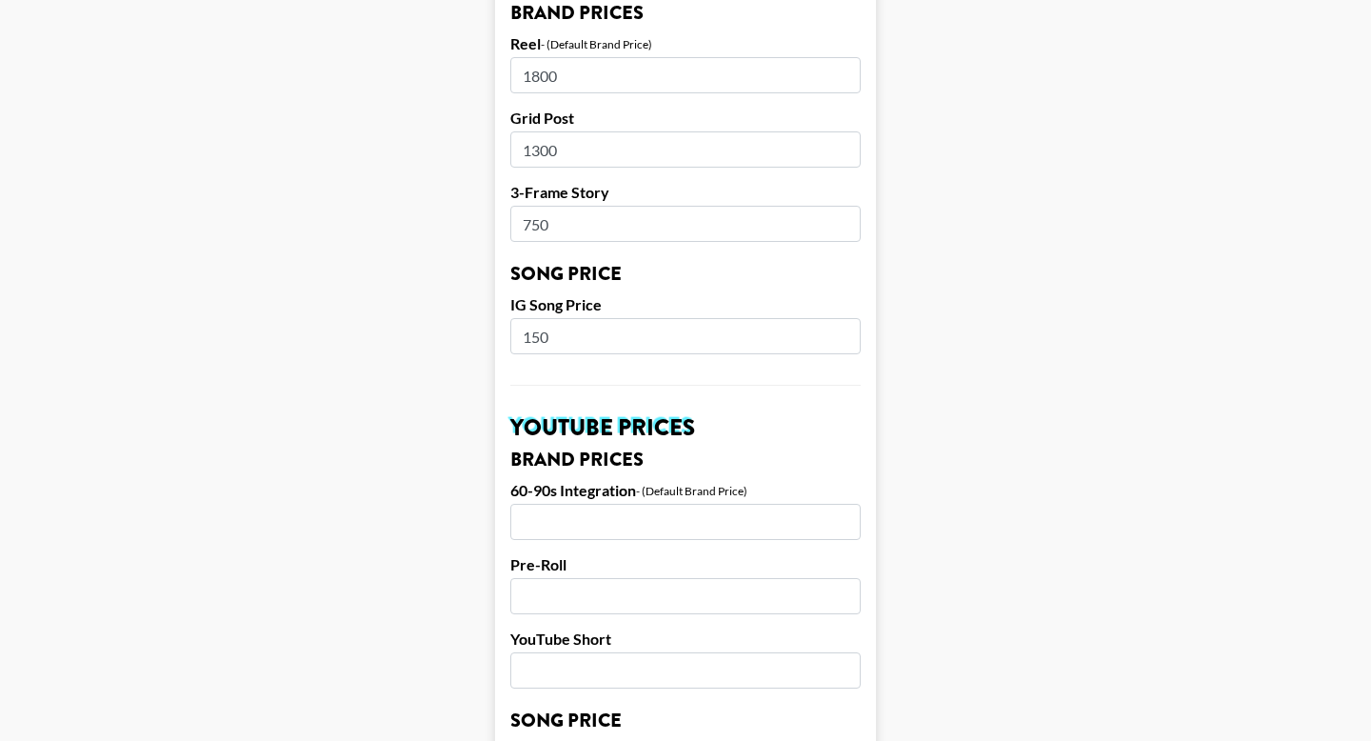
scroll to position [994, 0]
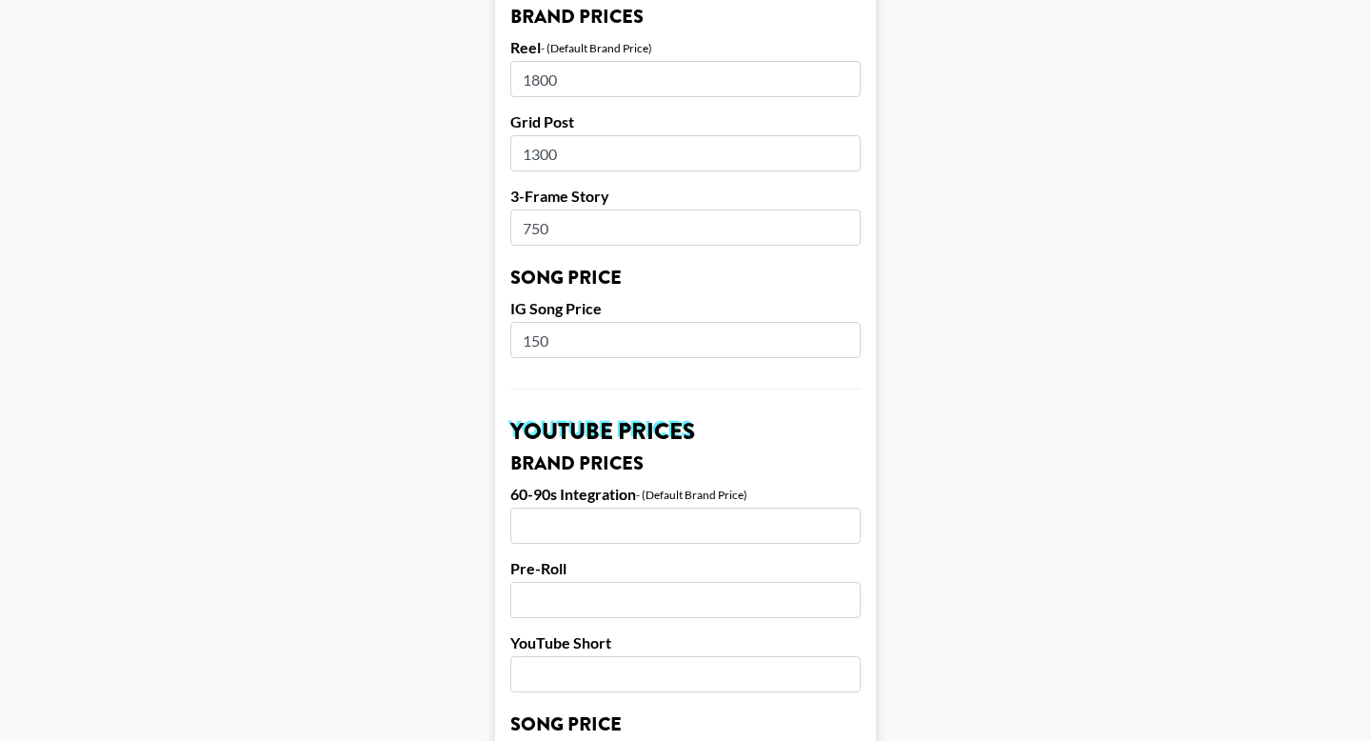
click at [571, 135] on input "1300" at bounding box center [685, 153] width 350 height 36
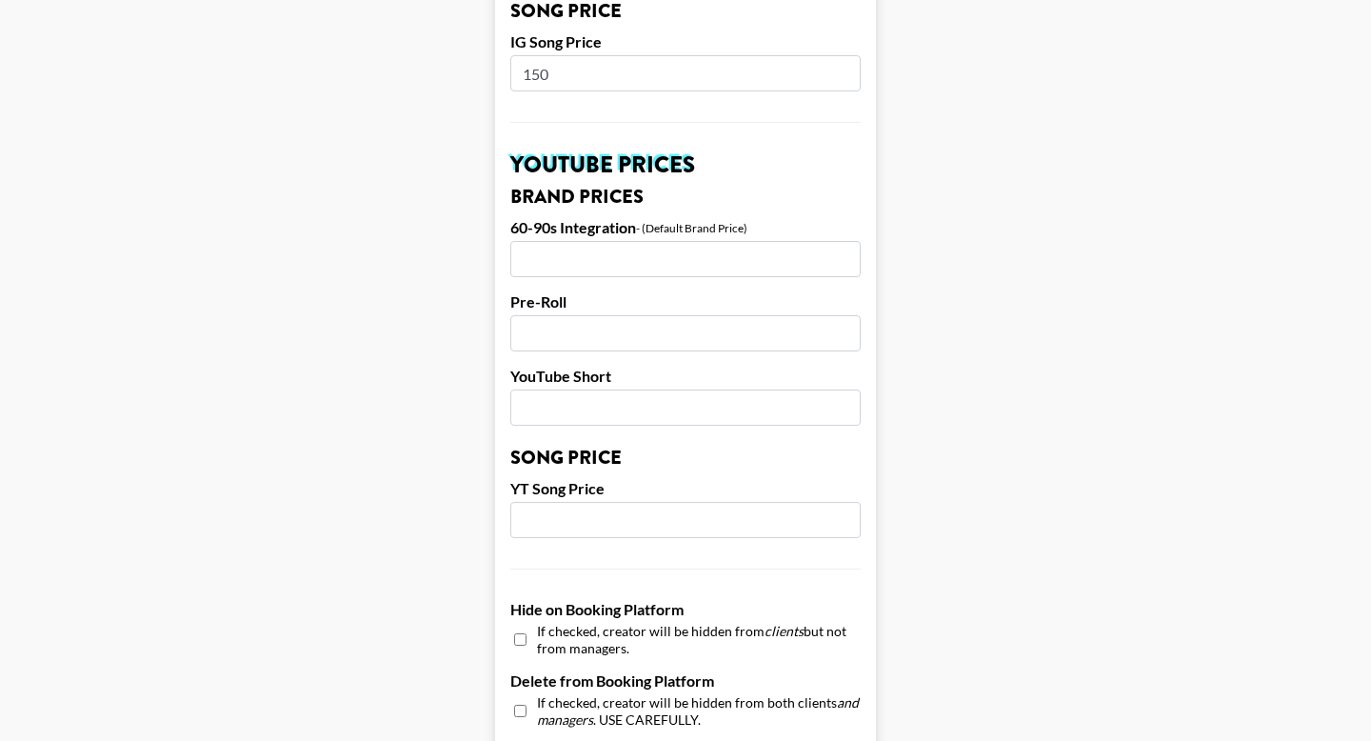
scroll to position [1842, 0]
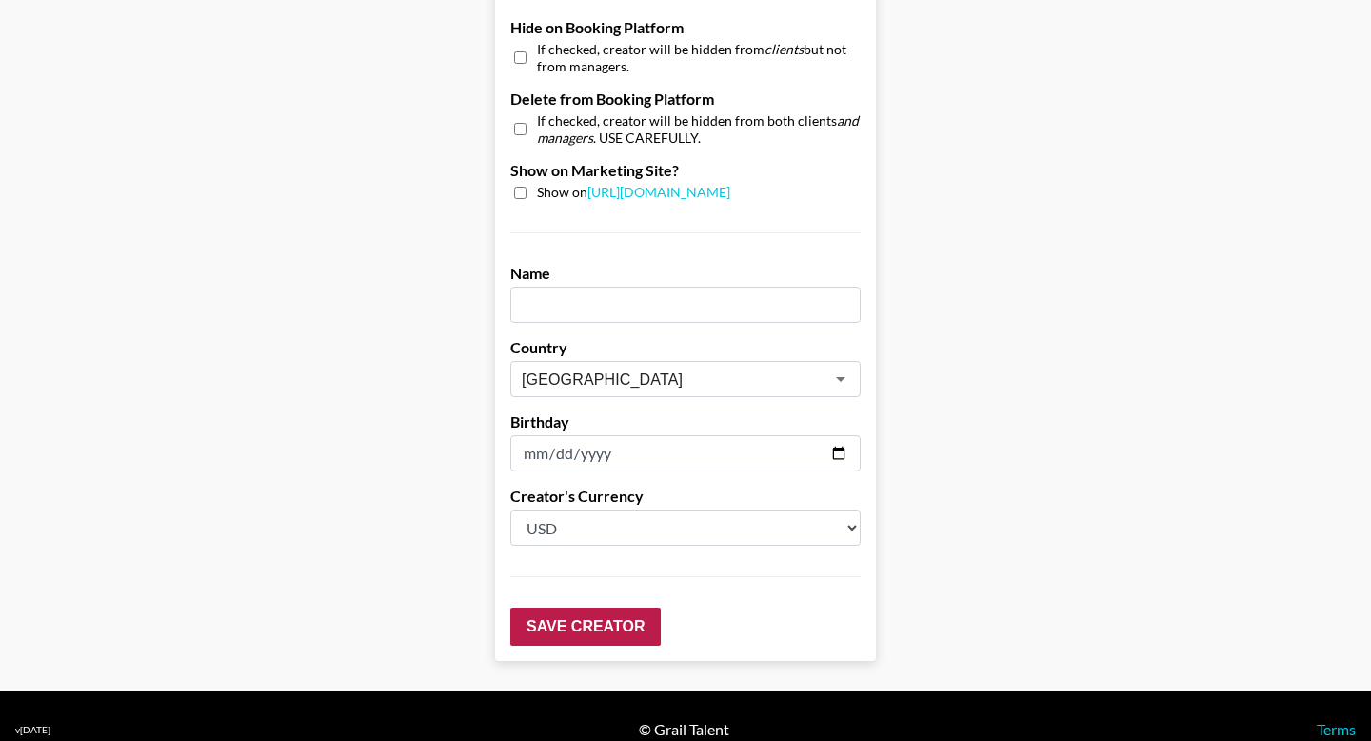
type input "1250"
click at [599, 608] on input "Save Creator" at bounding box center [585, 626] width 150 height 38
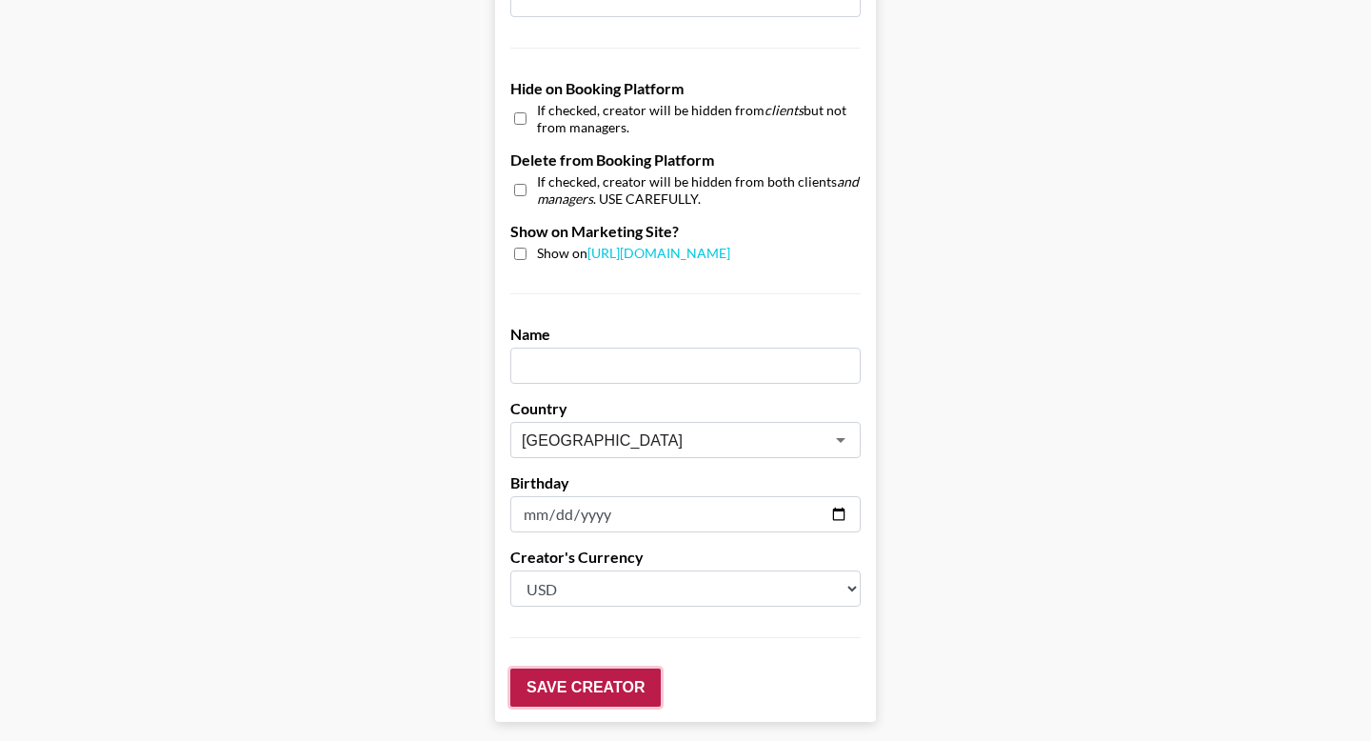
scroll to position [1903, 0]
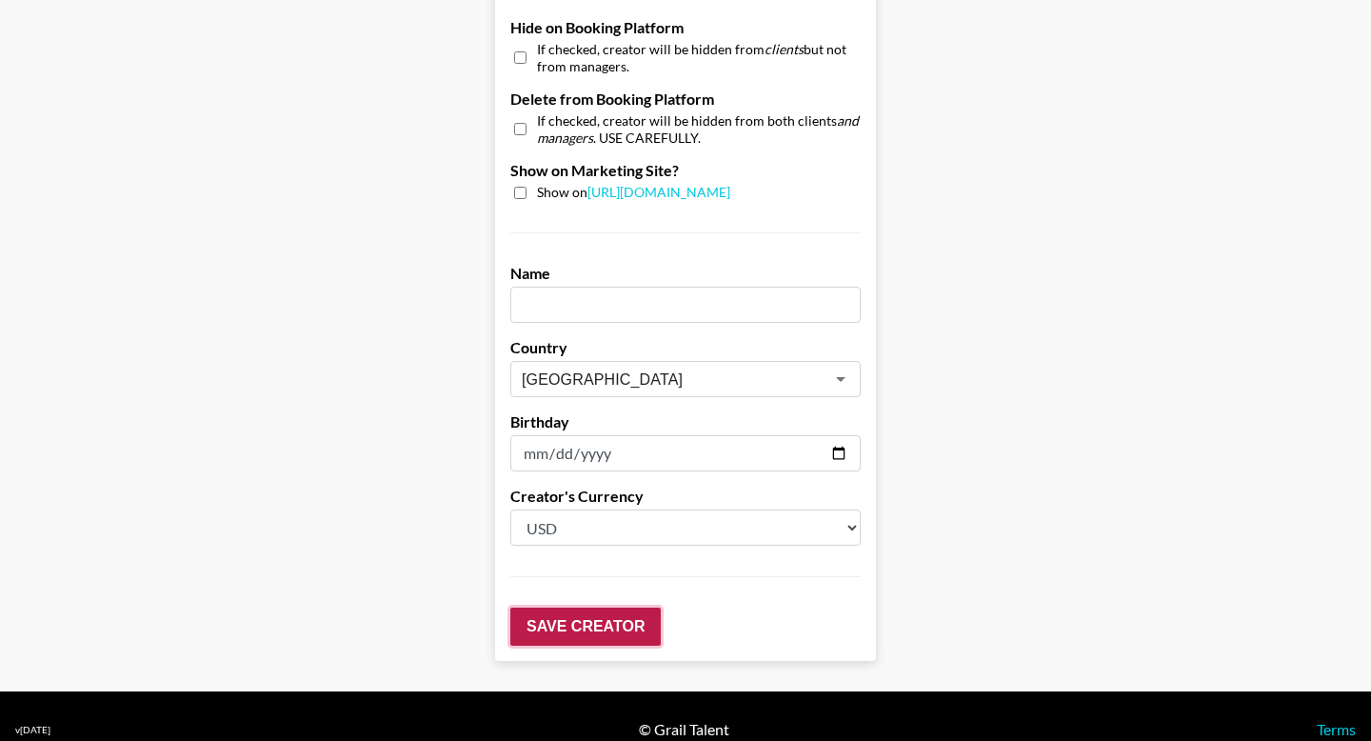
click at [599, 608] on input "Save Creator" at bounding box center [585, 626] width 150 height 38
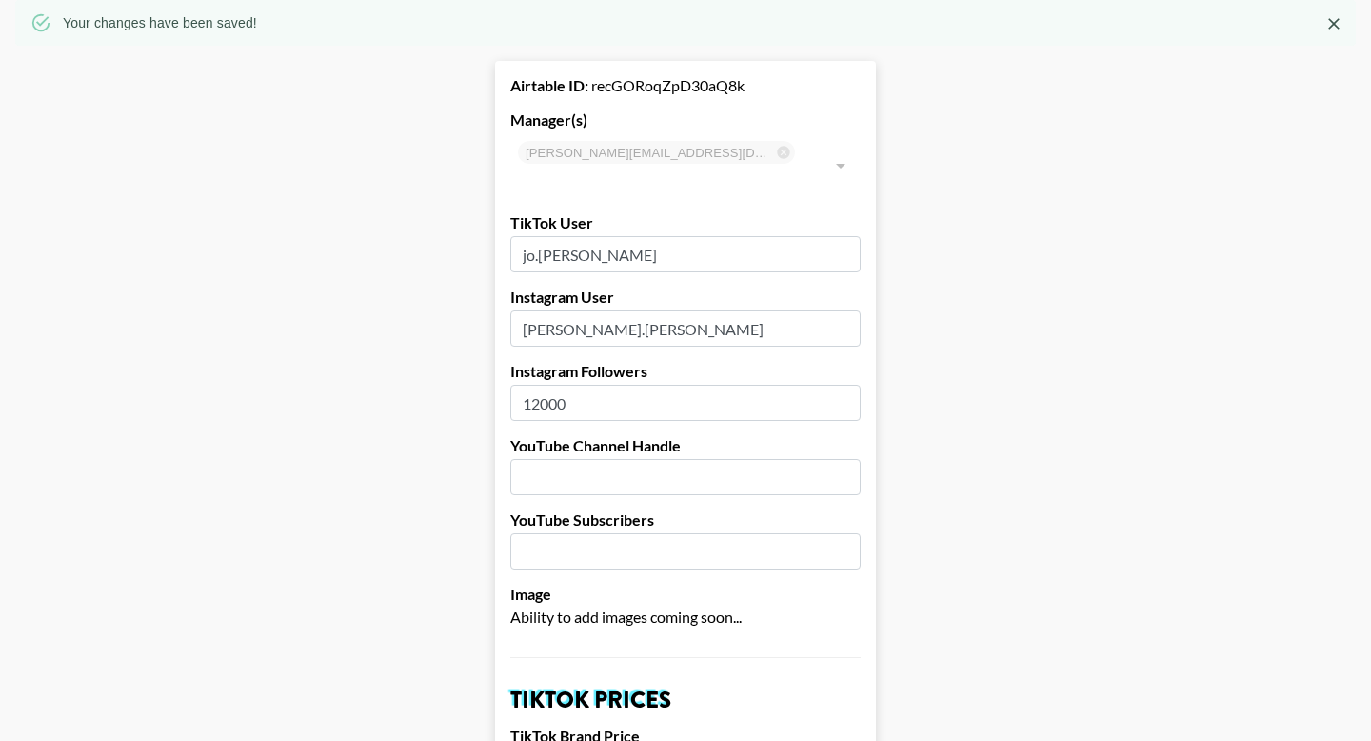
scroll to position [0, 0]
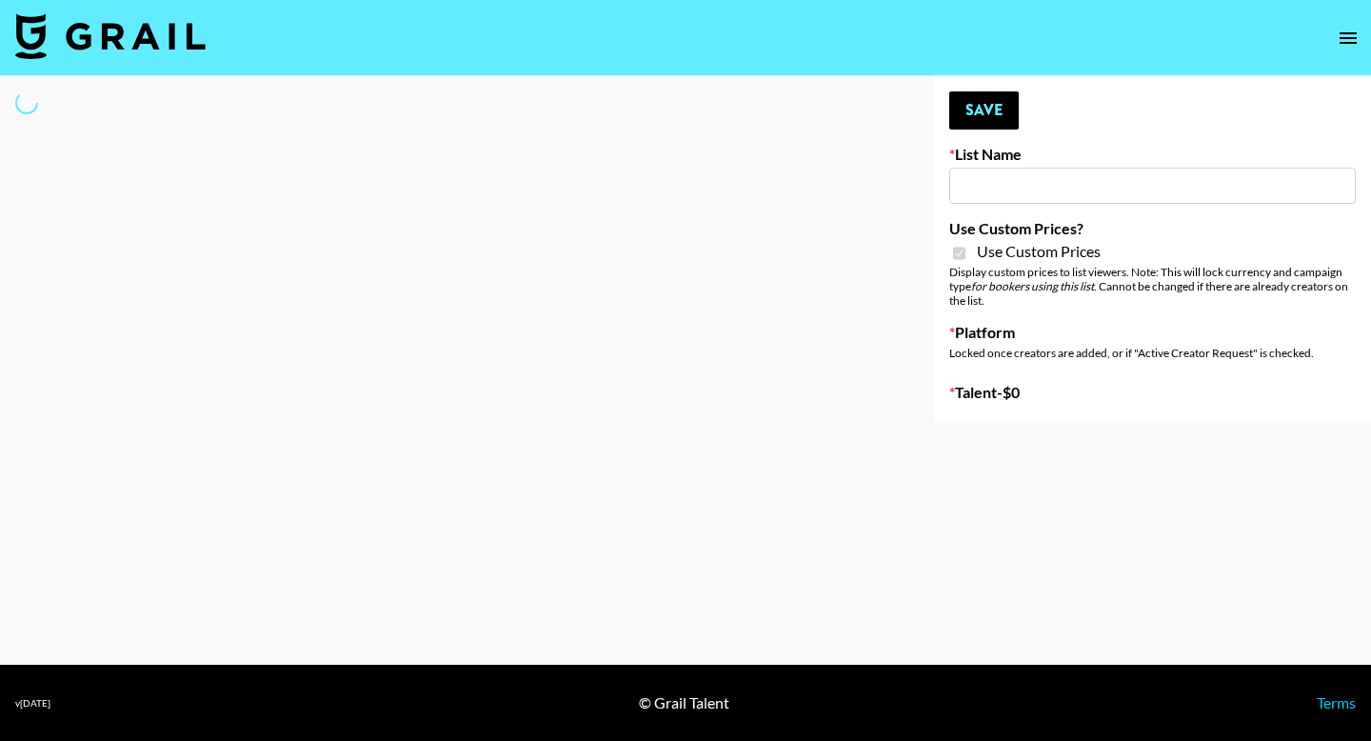
type input "Gensmo (IG)"
checkbox input "true"
select select "Brand"
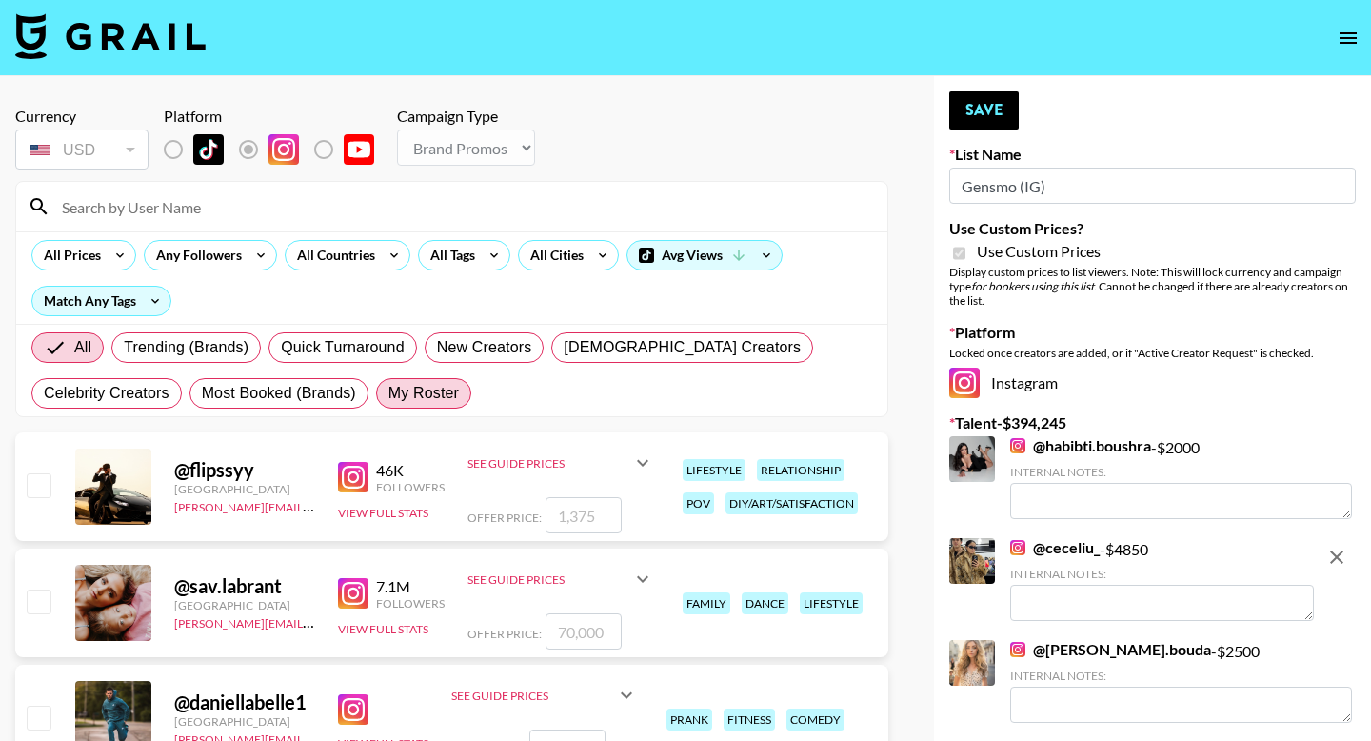
click at [407, 396] on span "My Roster" at bounding box center [423, 393] width 70 height 23
click at [388, 393] on input "My Roster" at bounding box center [388, 393] width 0 height 0
radio input "true"
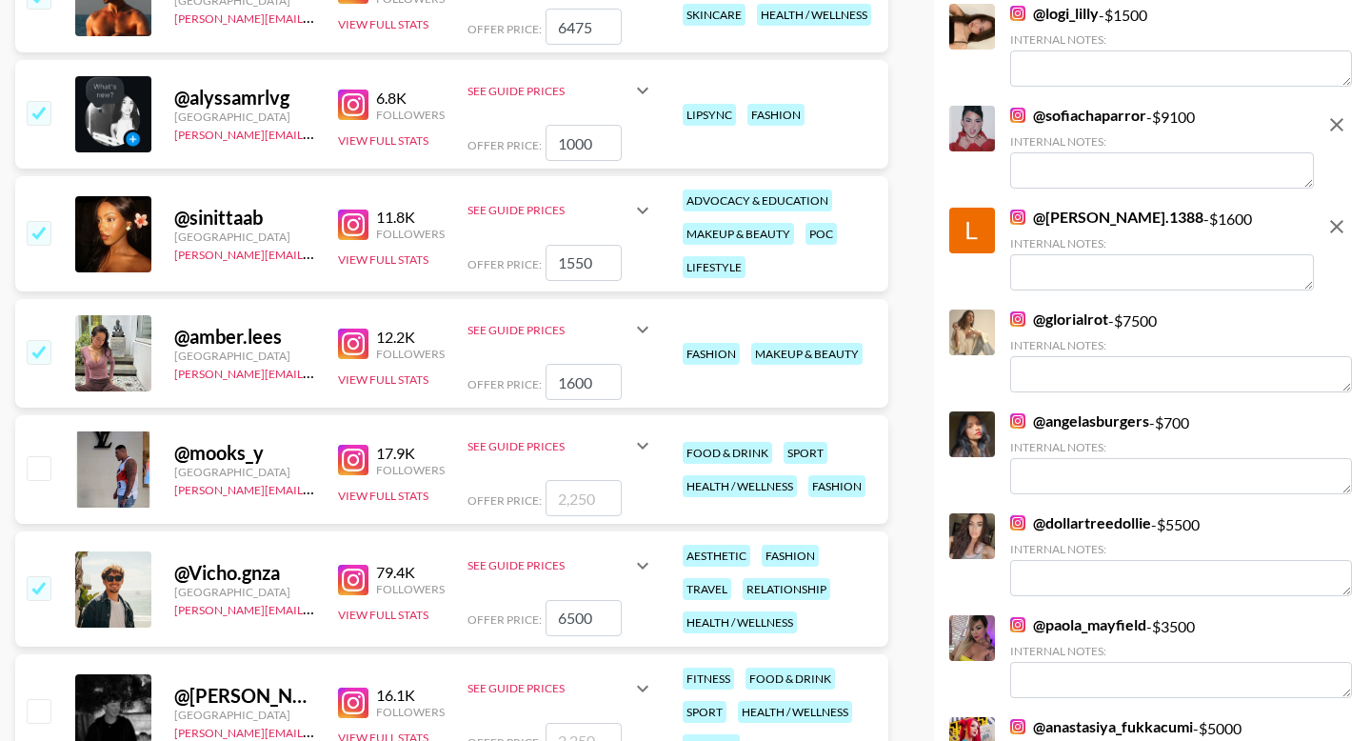
scroll to position [1462, 0]
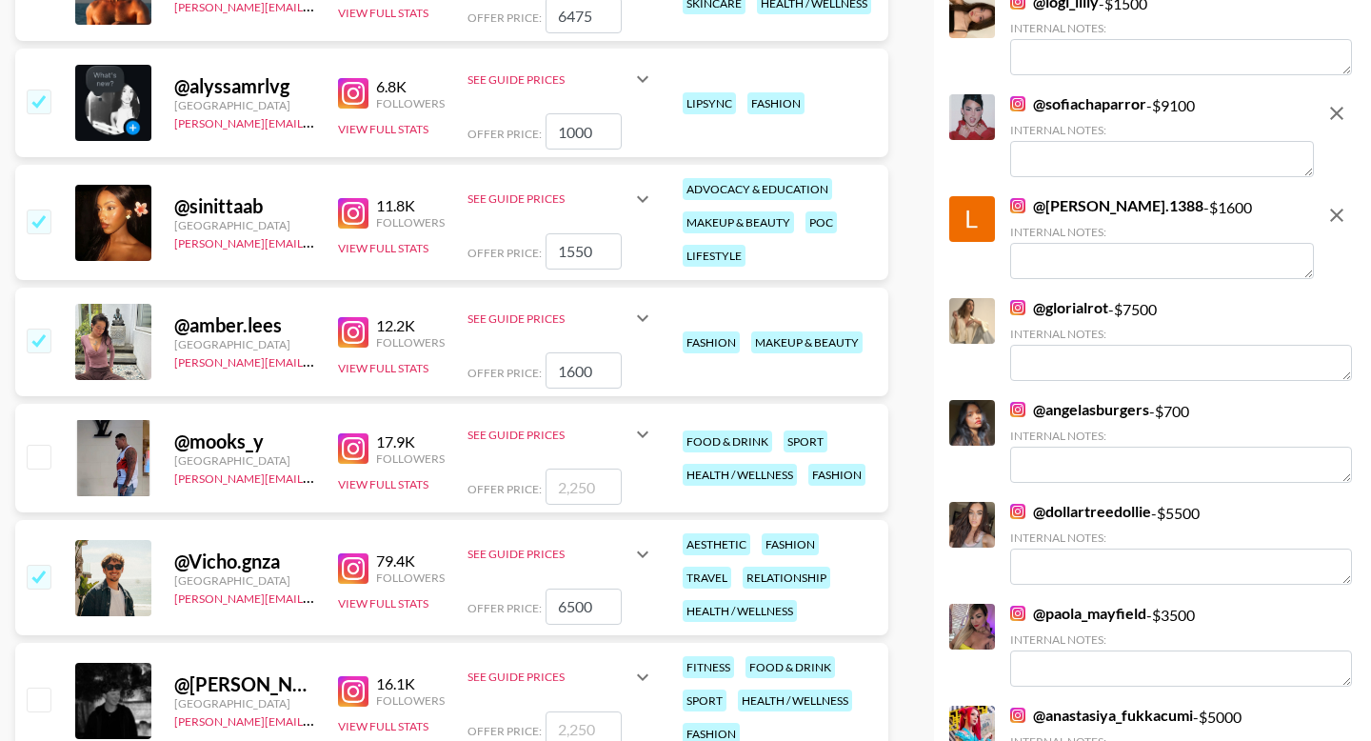
click at [38, 455] on input "checkbox" at bounding box center [38, 456] width 23 height 23
checkbox input "true"
type input "2250"
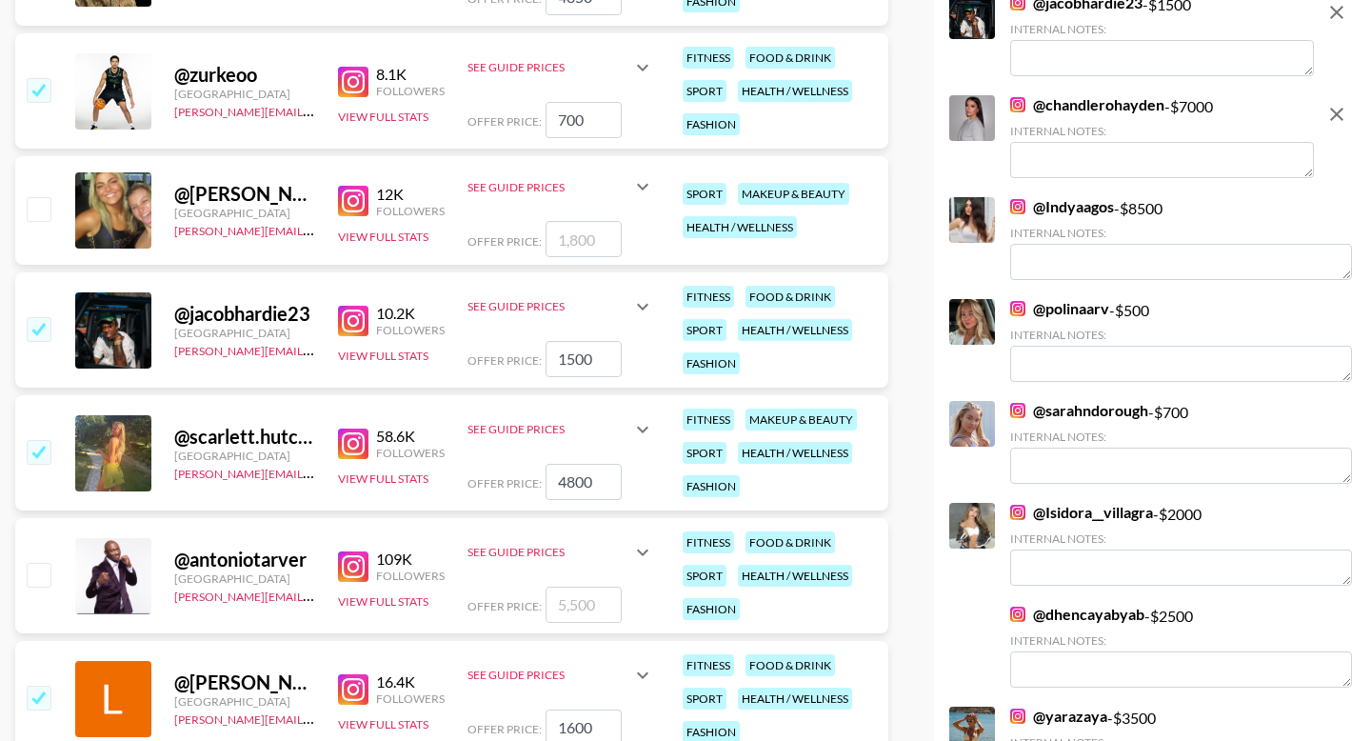
scroll to position [3477, 0]
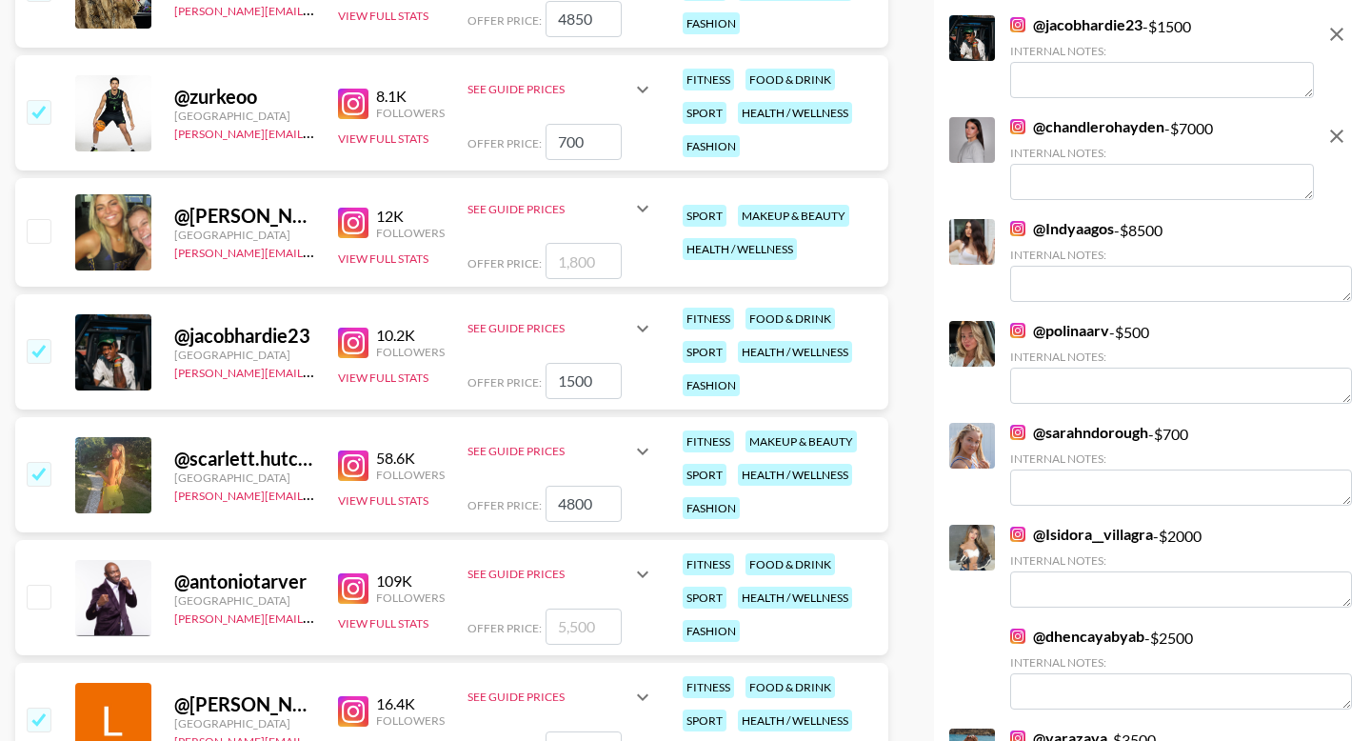
click at [31, 233] on input "checkbox" at bounding box center [38, 230] width 23 height 23
checkbox input "true"
type input "1800"
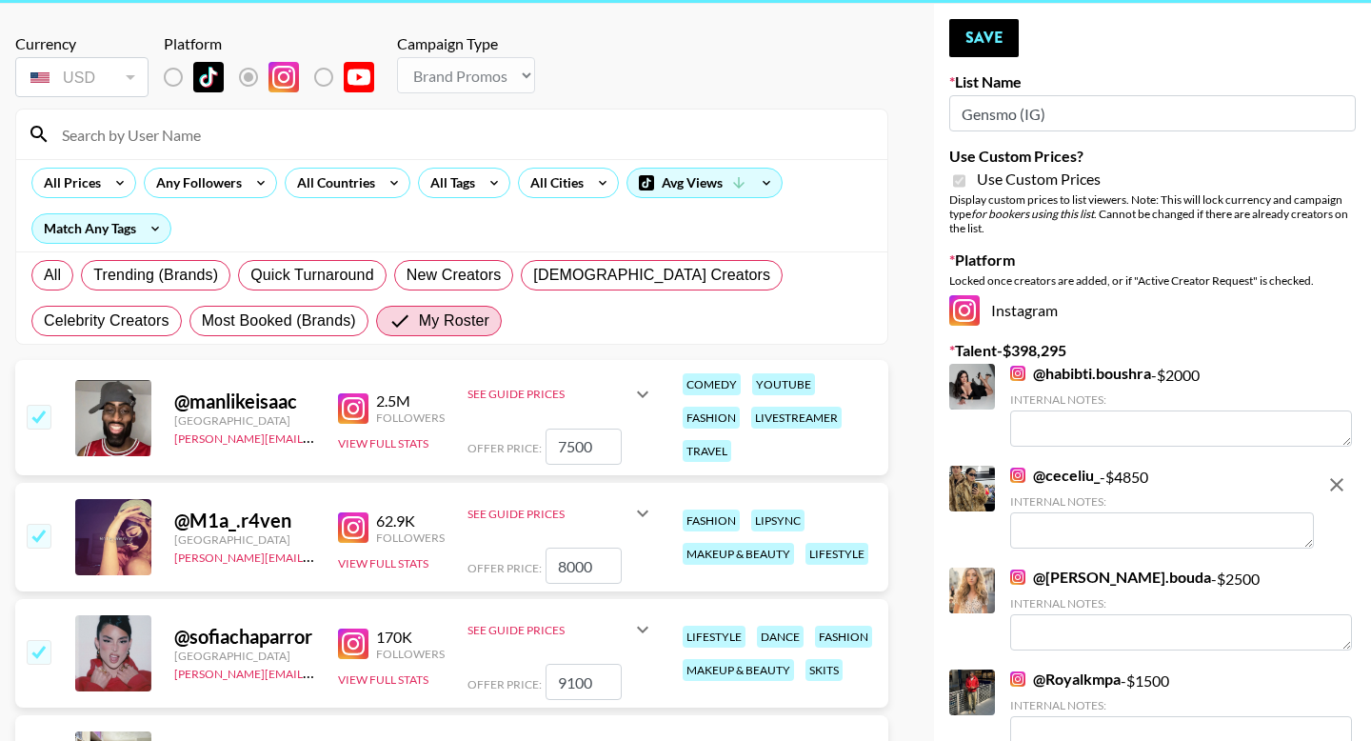
scroll to position [0, 0]
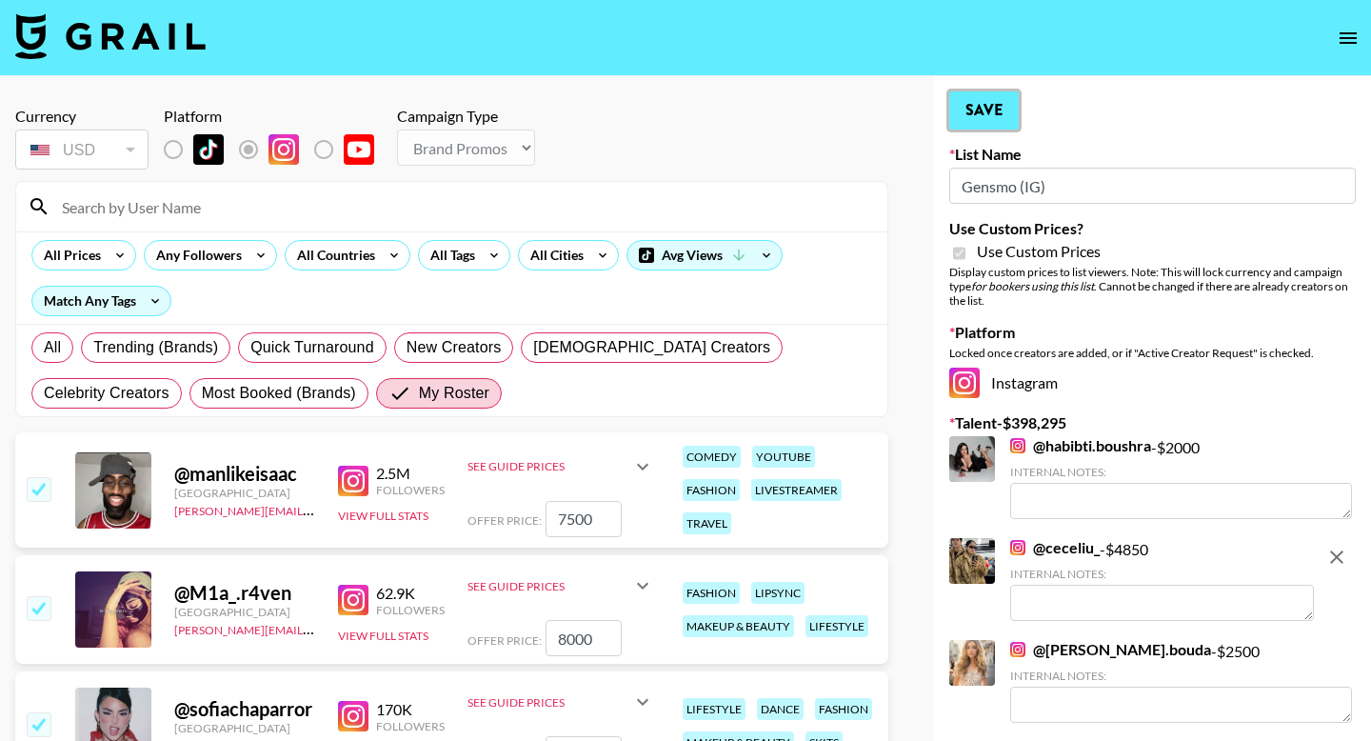
click at [977, 96] on button "Save" at bounding box center [984, 110] width 70 height 38
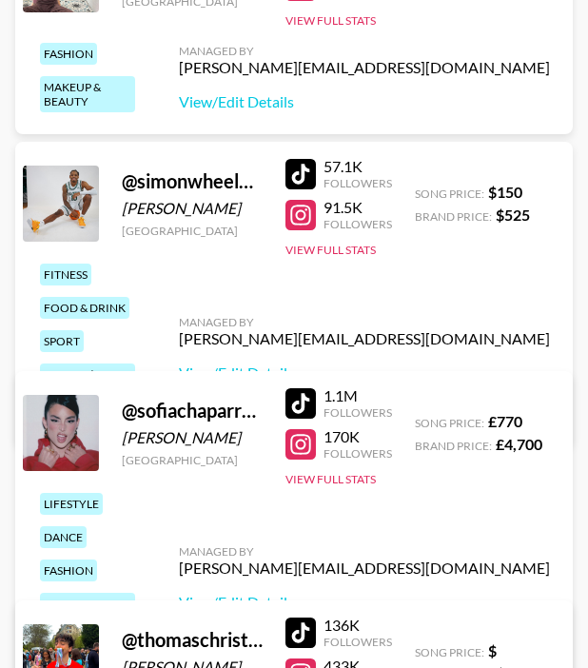
scroll to position [7017, 0]
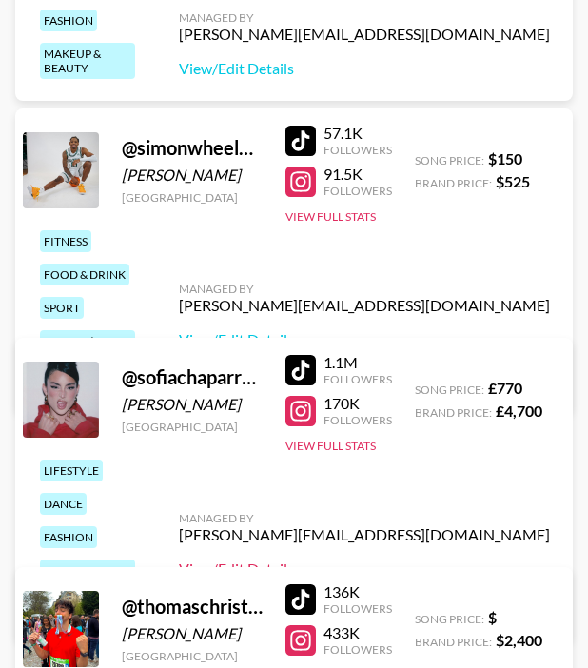
click at [428, 560] on link "View/Edit Details" at bounding box center [364, 569] width 371 height 19
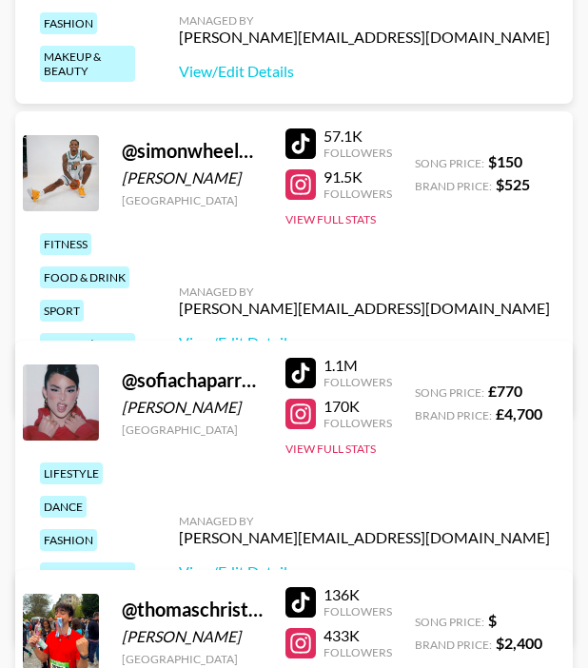
scroll to position [7024, 0]
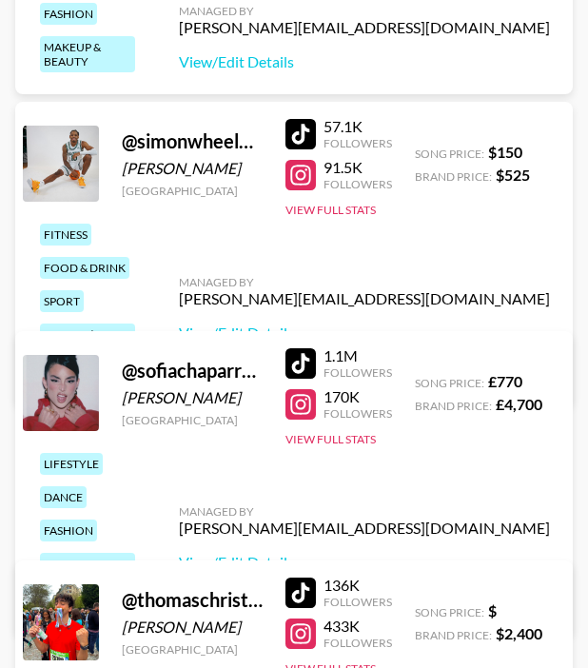
click at [297, 127] on div at bounding box center [301, 134] width 30 height 30
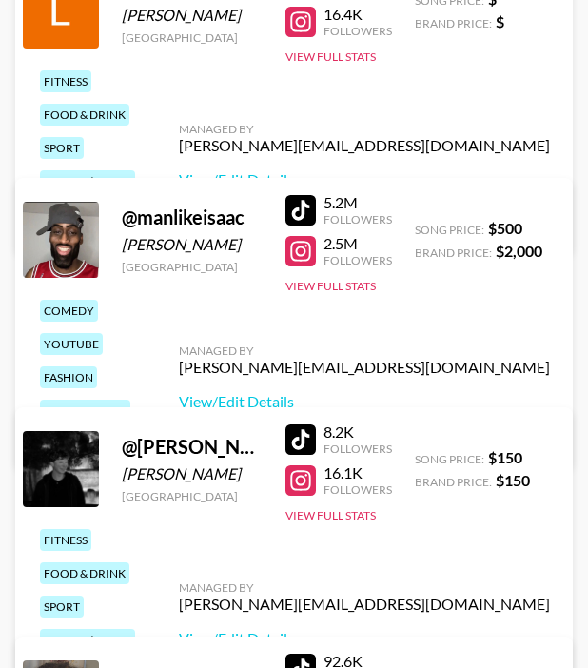
scroll to position [3983, 0]
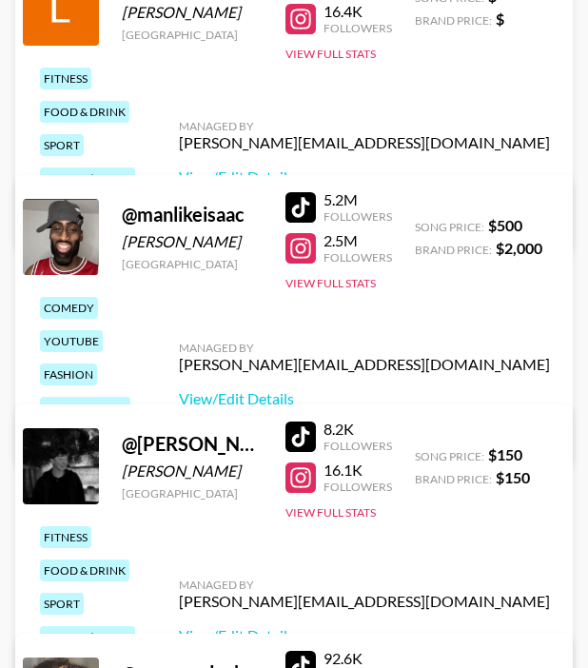
click at [305, 193] on div at bounding box center [301, 207] width 30 height 30
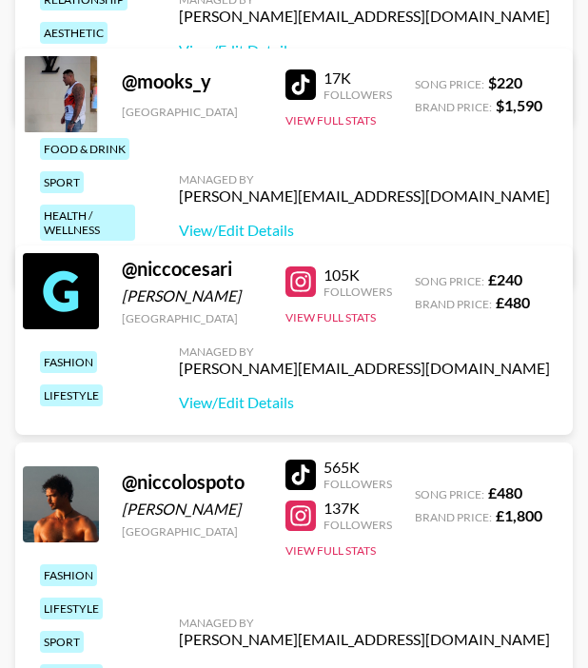
scroll to position [4769, 0]
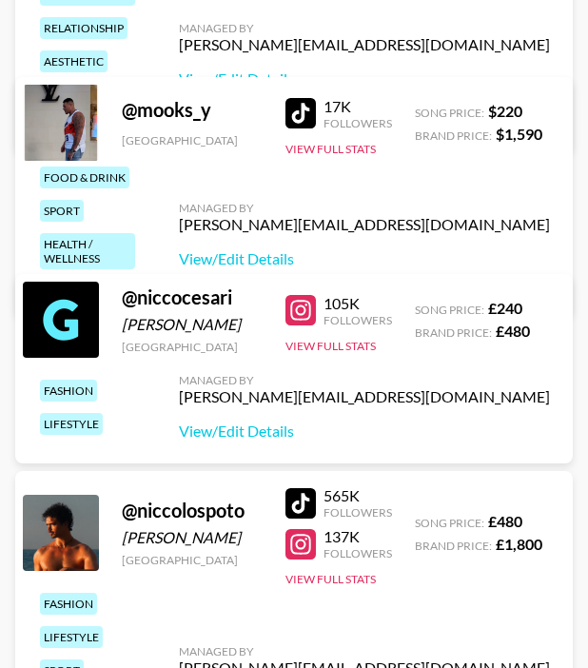
click at [307, 113] on div at bounding box center [301, 113] width 30 height 30
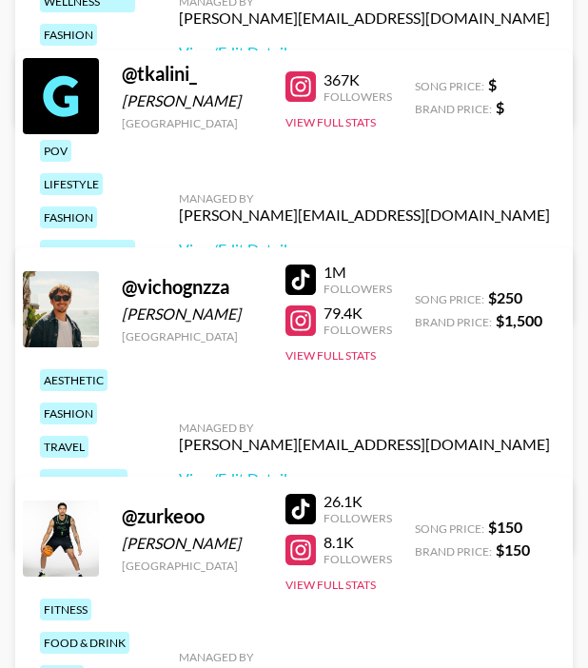
scroll to position [7249, 0]
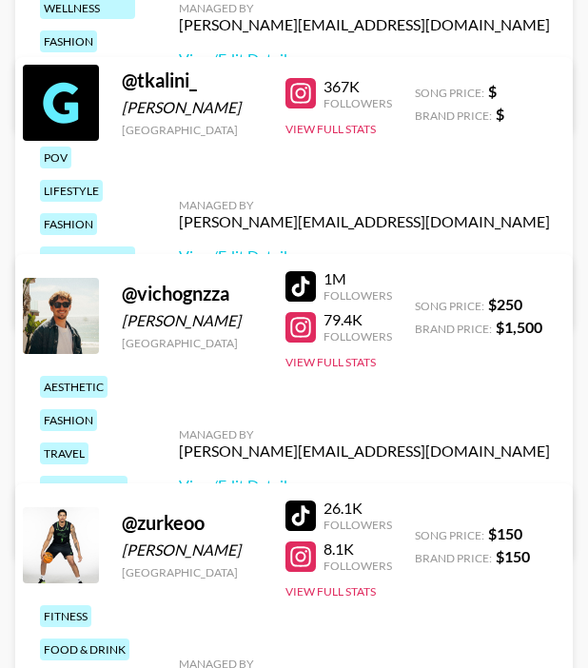
click at [306, 504] on div at bounding box center [301, 516] width 30 height 30
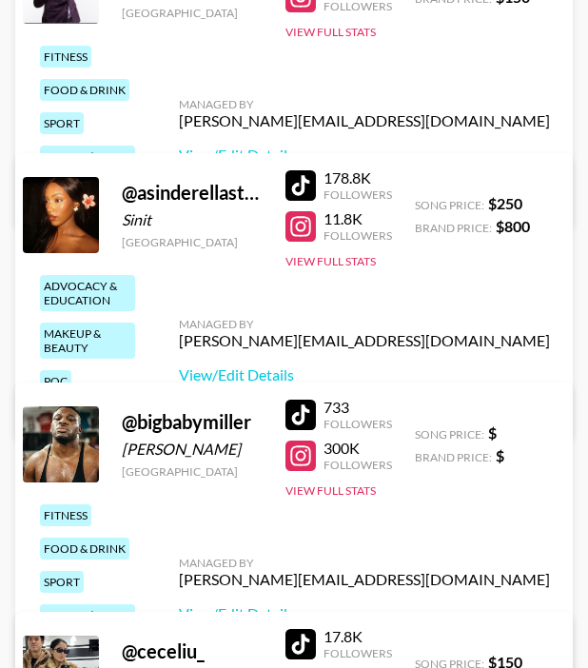
scroll to position [0, 0]
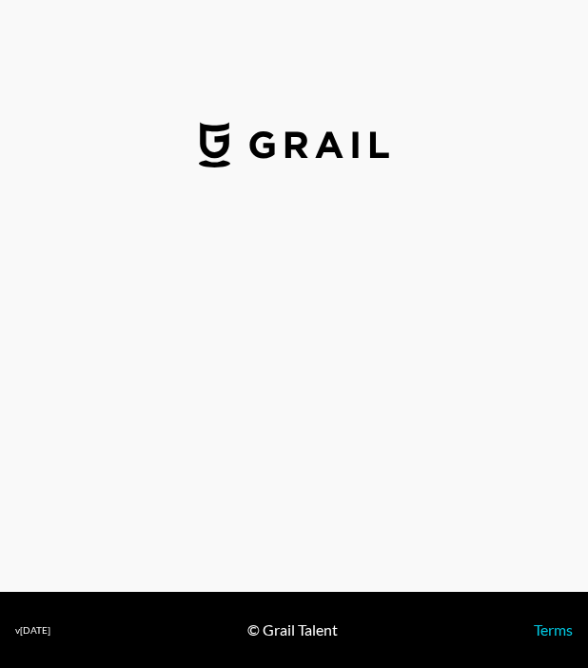
select select "GBP"
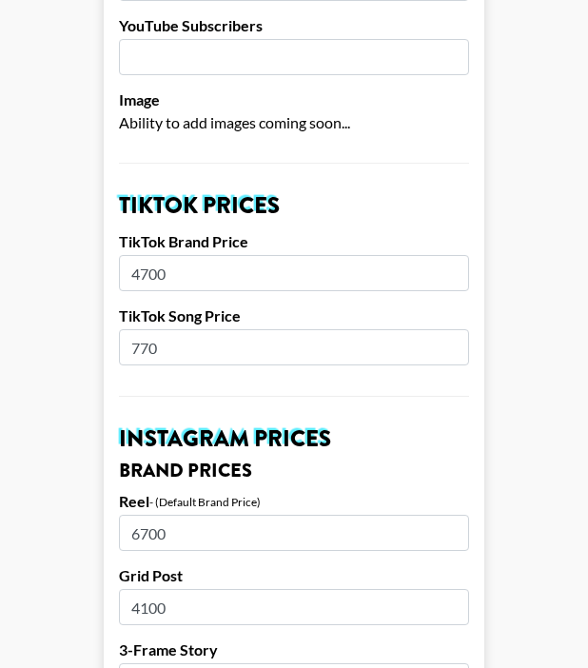
scroll to position [594, 0]
